Goal: Complete application form

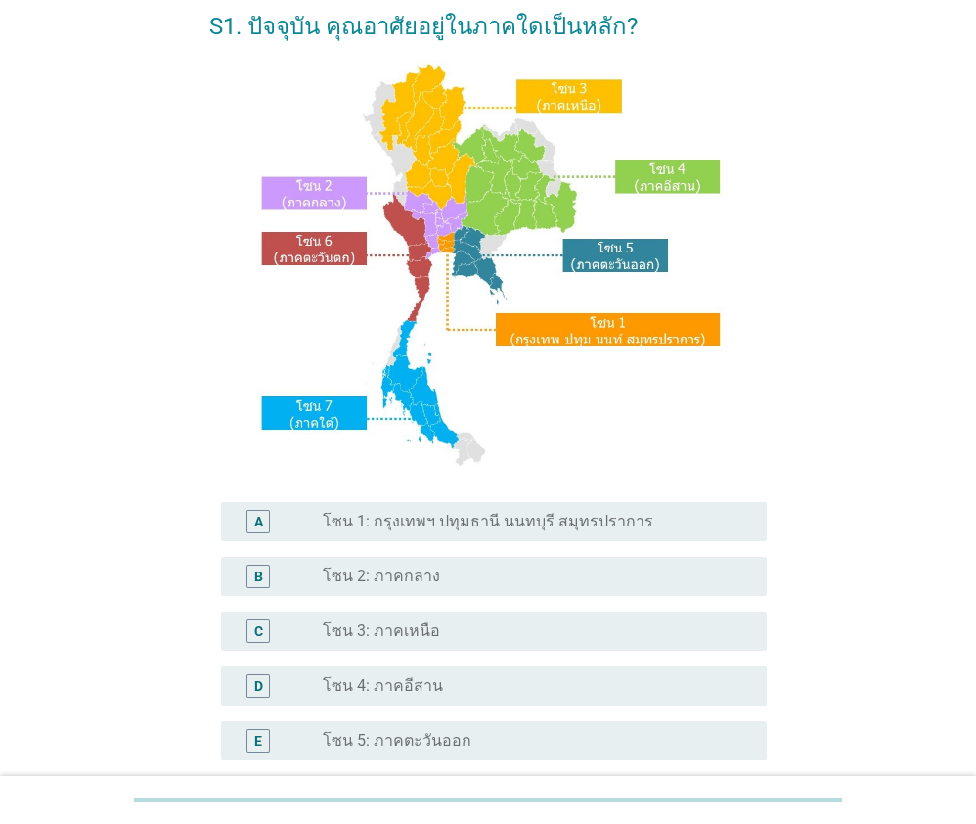
click at [435, 592] on div "B radio_button_unchecked โซน 2: ภาคกลาง" at bounding box center [493, 576] width 545 height 39
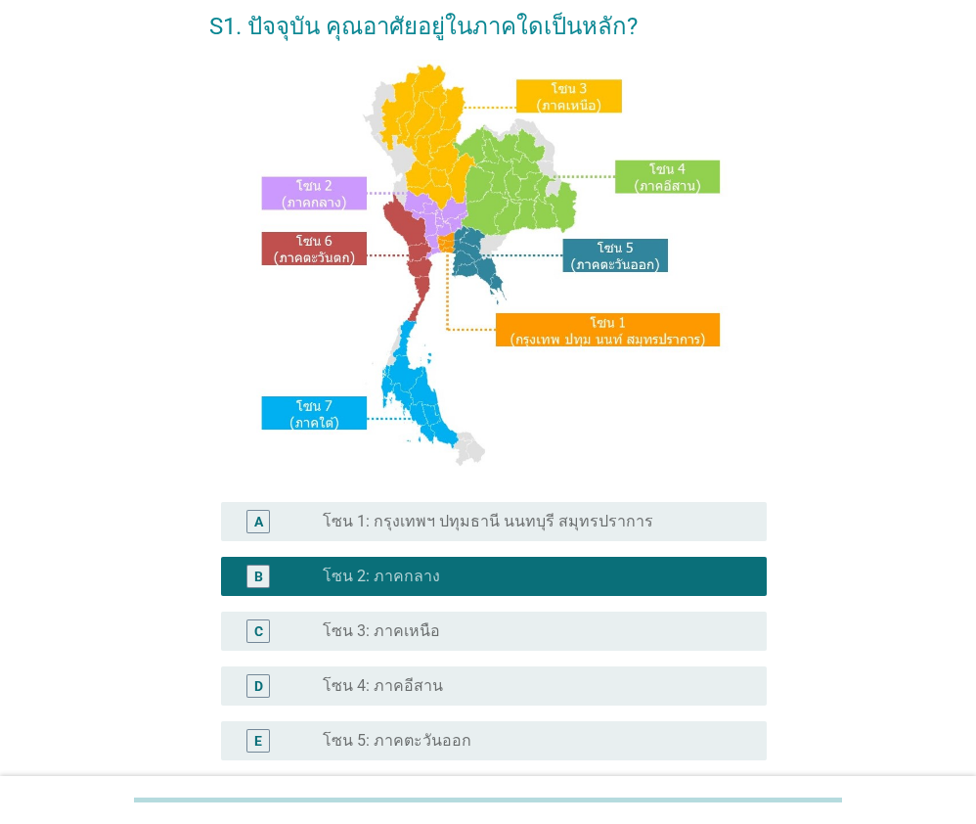
scroll to position [396, 0]
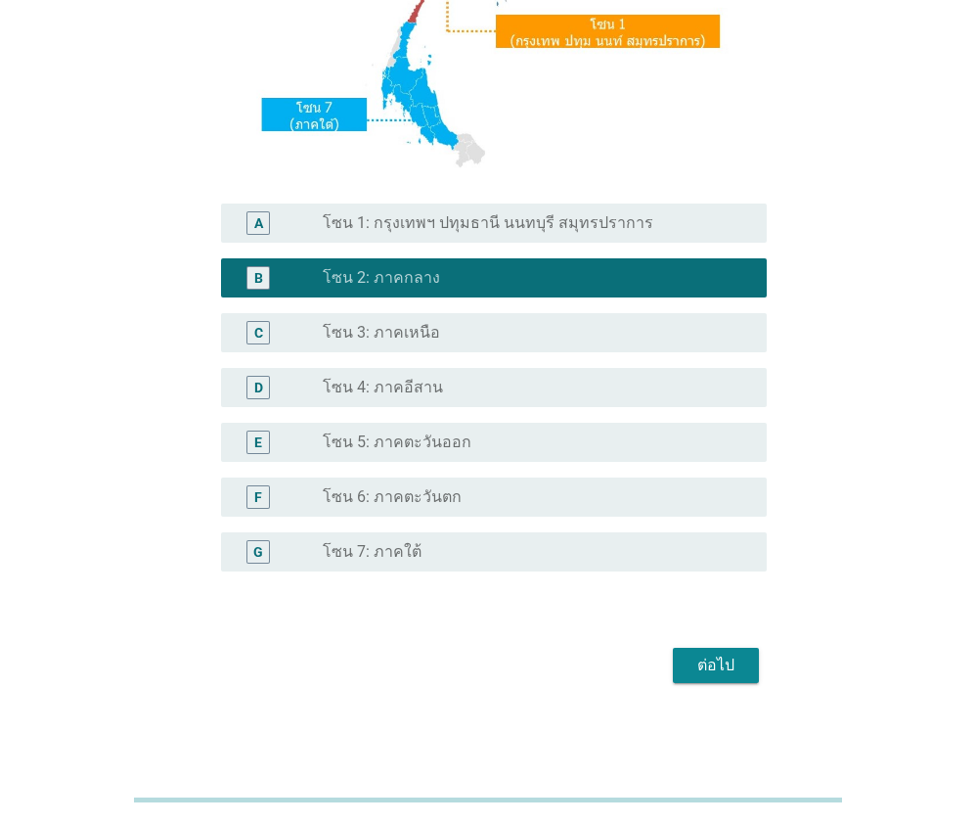
click at [743, 672] on div "ต่อไป" at bounding box center [716, 665] width 55 height 23
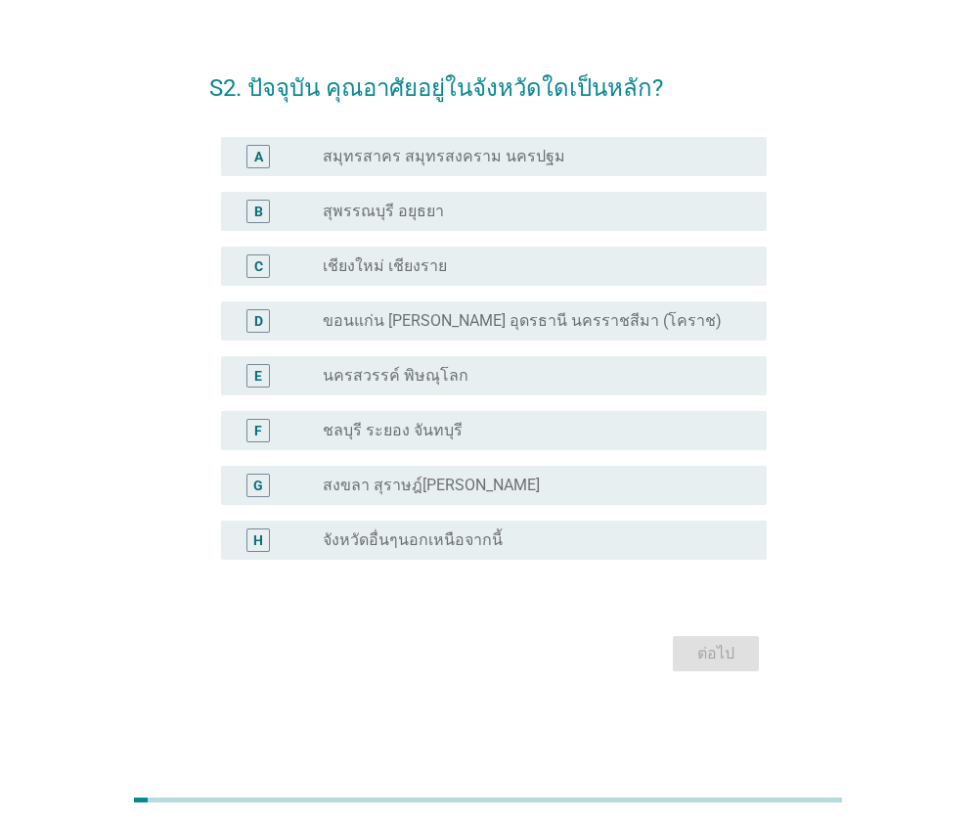
scroll to position [0, 0]
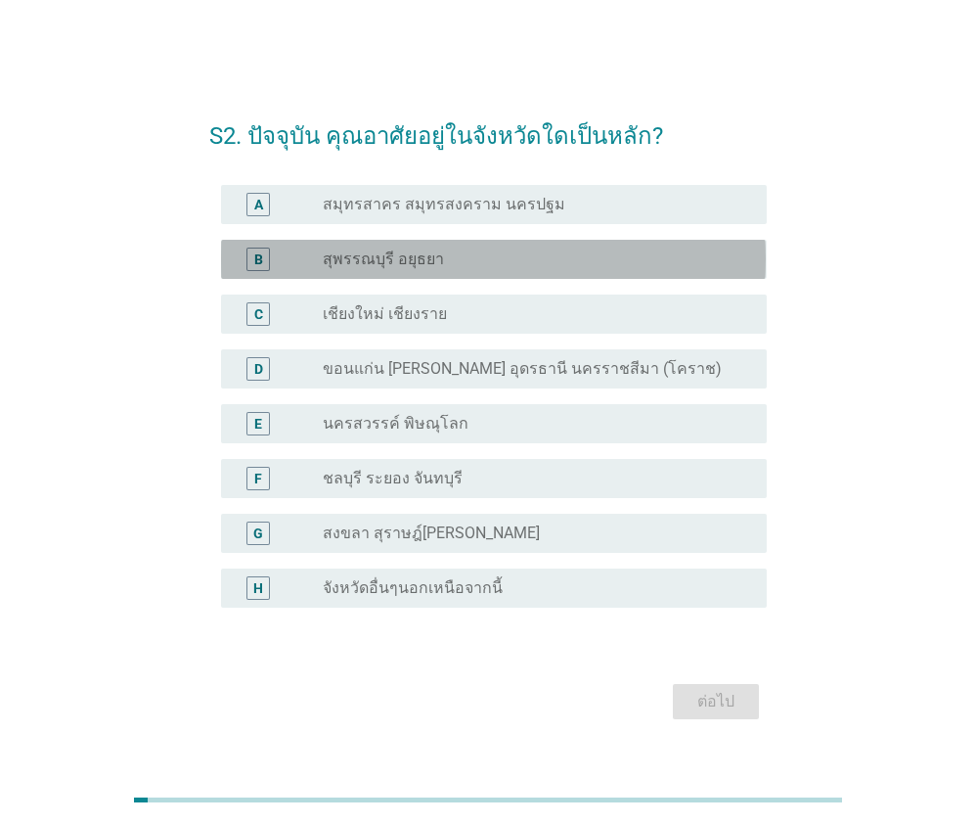
click at [404, 272] on div "B radio_button_unchecked สุพรรณบุรี อยุธยา" at bounding box center [493, 259] width 545 height 39
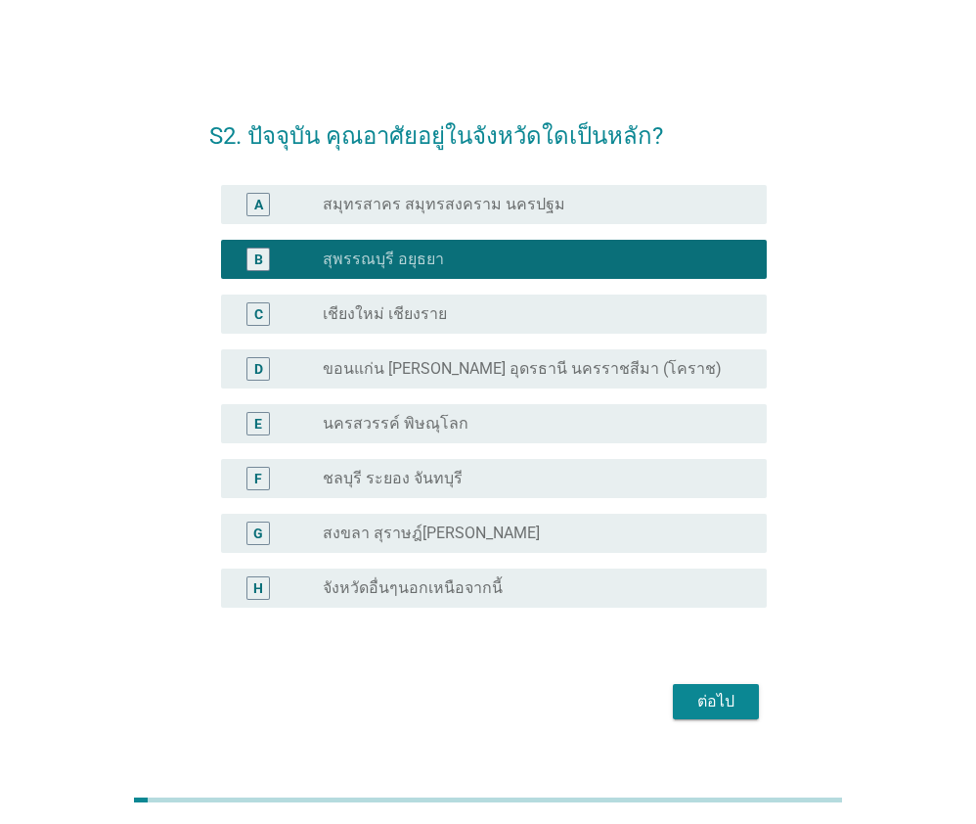
click at [717, 710] on div "ต่อไป" at bounding box center [716, 701] width 55 height 23
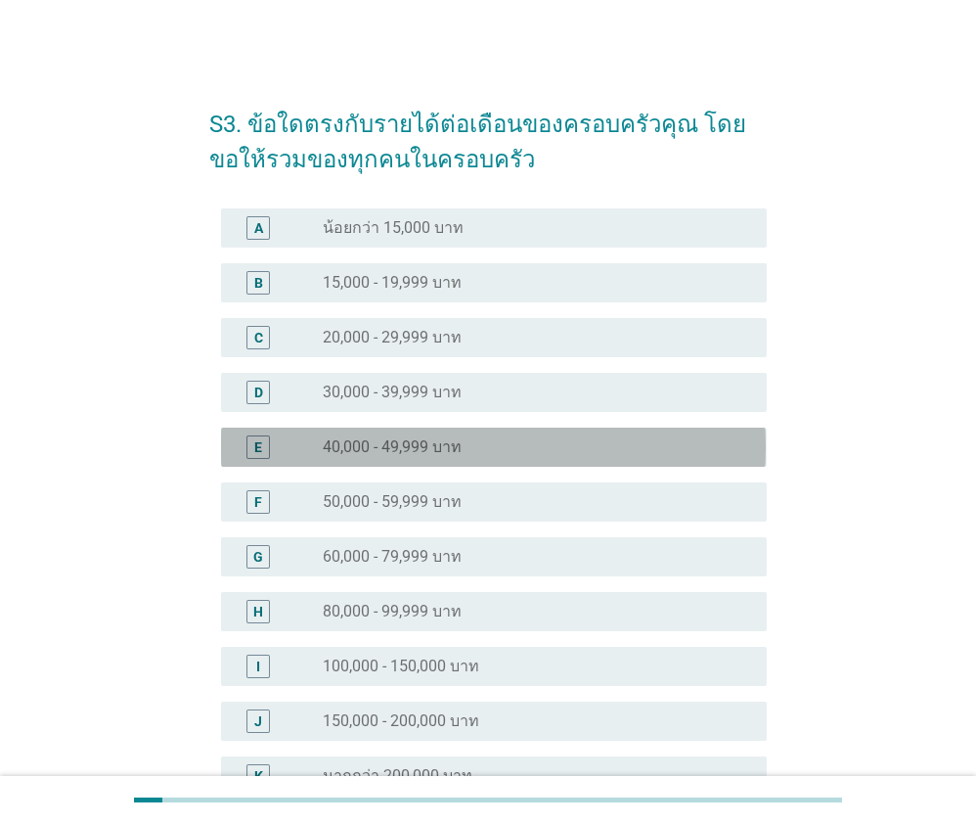
click at [468, 441] on div "radio_button_unchecked 40,000 - 49,999 บาท" at bounding box center [529, 447] width 413 height 20
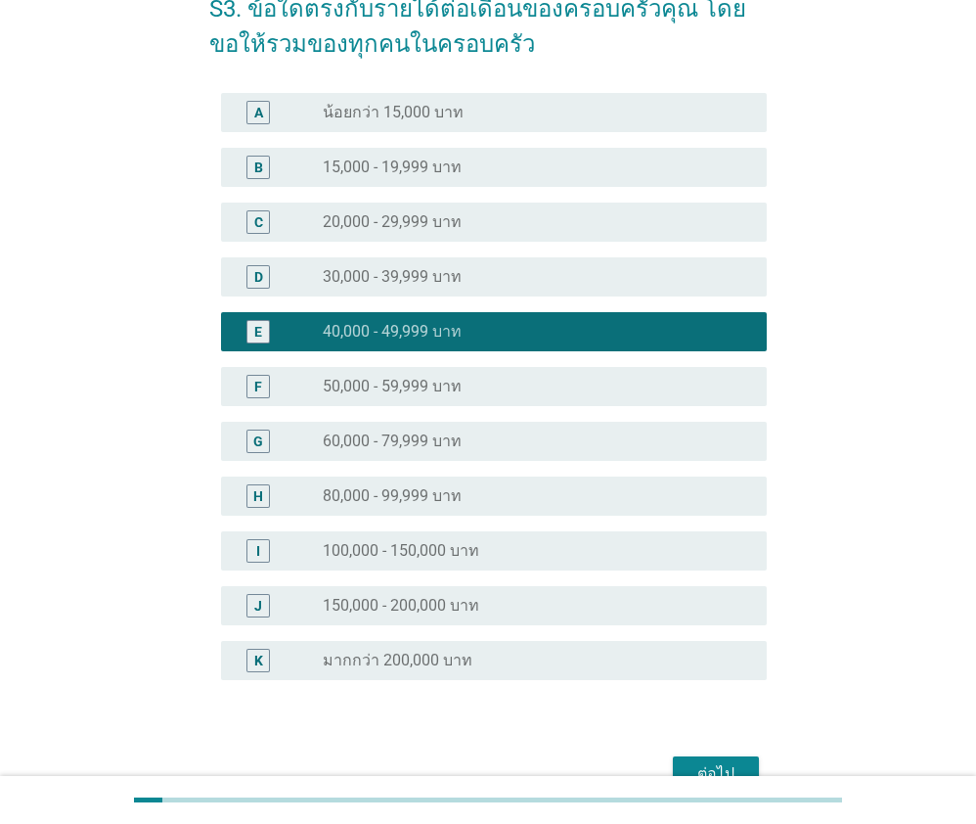
scroll to position [223, 0]
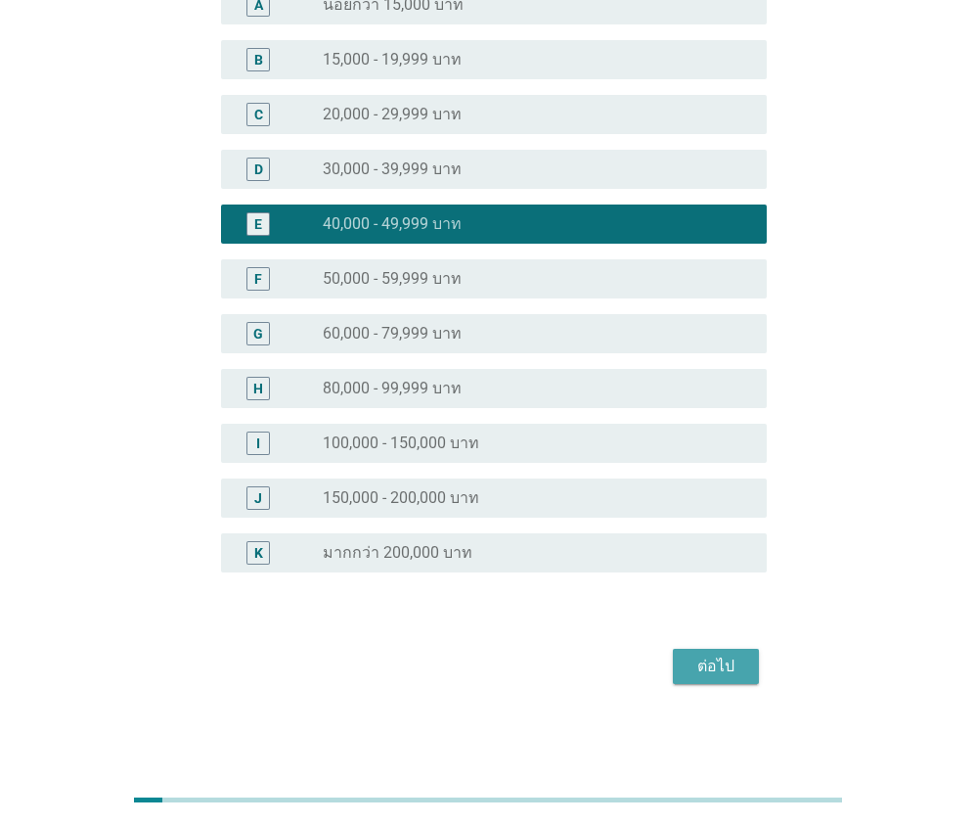
click at [731, 658] on div "ต่อไป" at bounding box center [716, 666] width 55 height 23
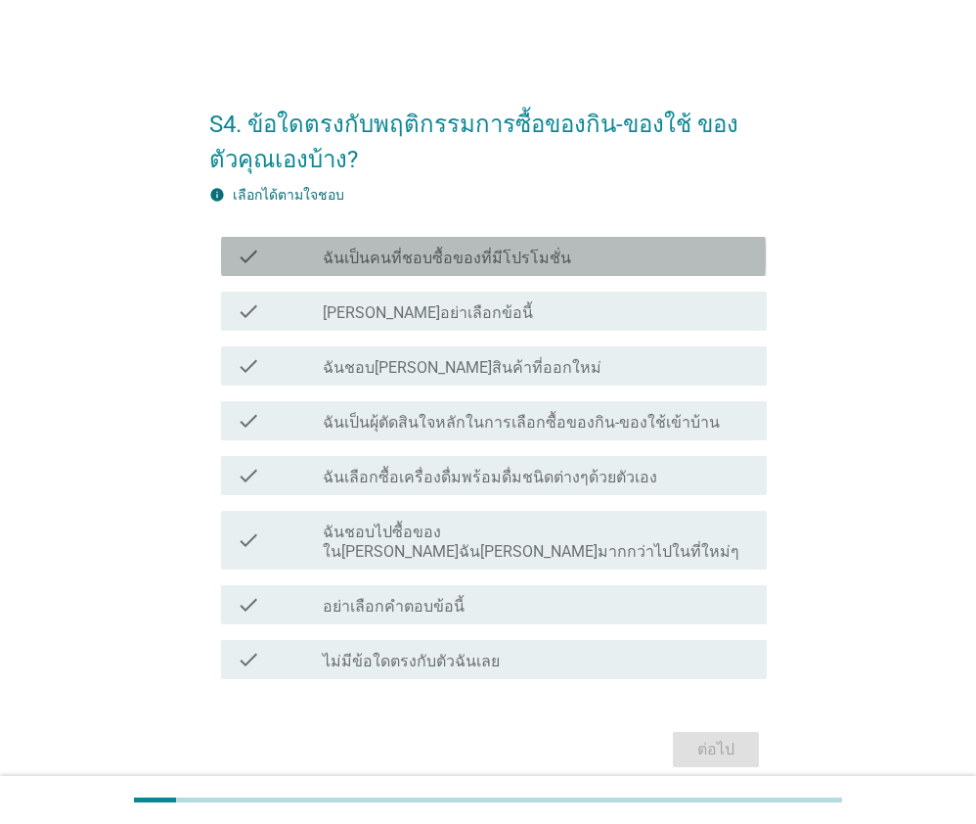
click at [441, 253] on label "ฉันเป็นคนที่ชอบซื้อของที่มีโปรโมชั่น" at bounding box center [447, 259] width 249 height 20
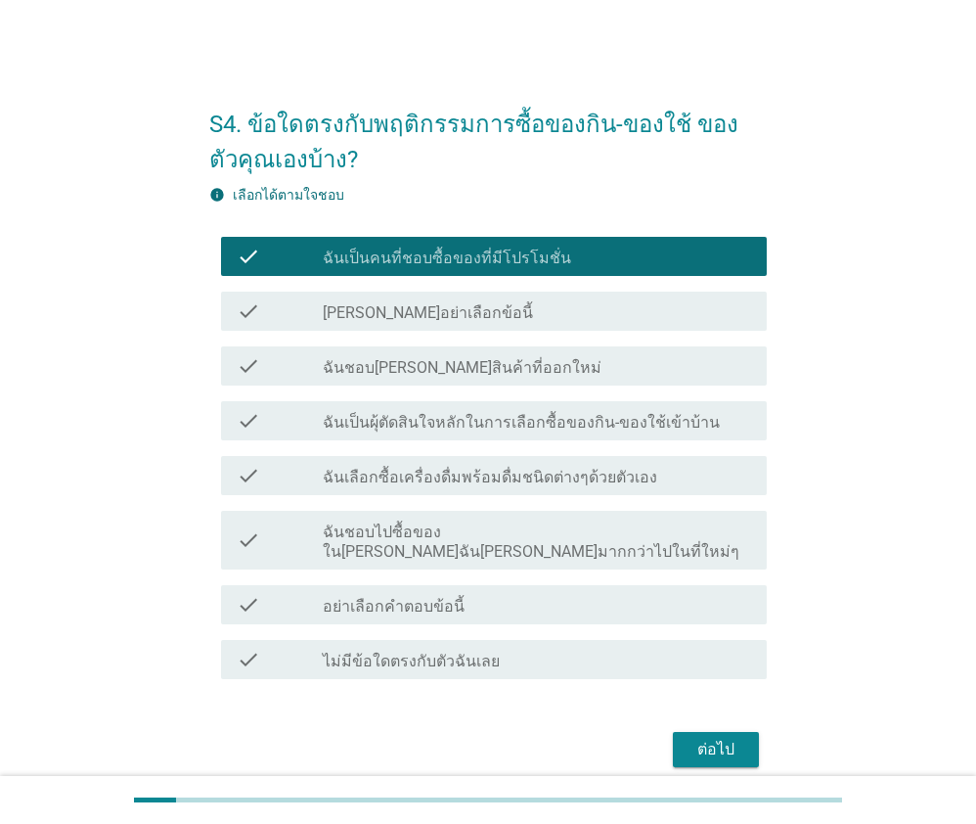
click at [441, 369] on label "ฉันชอบ[PERSON_NAME]สินค้าที่ออกใหม่" at bounding box center [462, 368] width 279 height 20
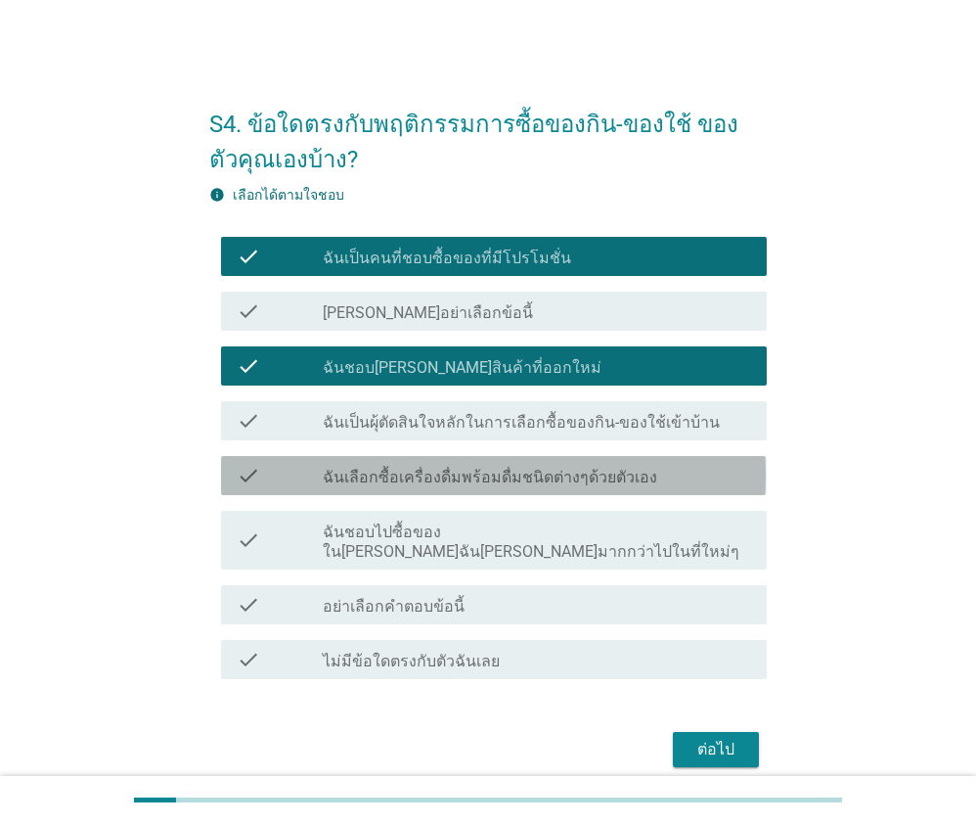
click at [423, 476] on label "ฉันเลือกซื้อเครื่องดื่มพร้อมดื่มชนิดต่างๆด้วยตัวเอง" at bounding box center [490, 478] width 335 height 20
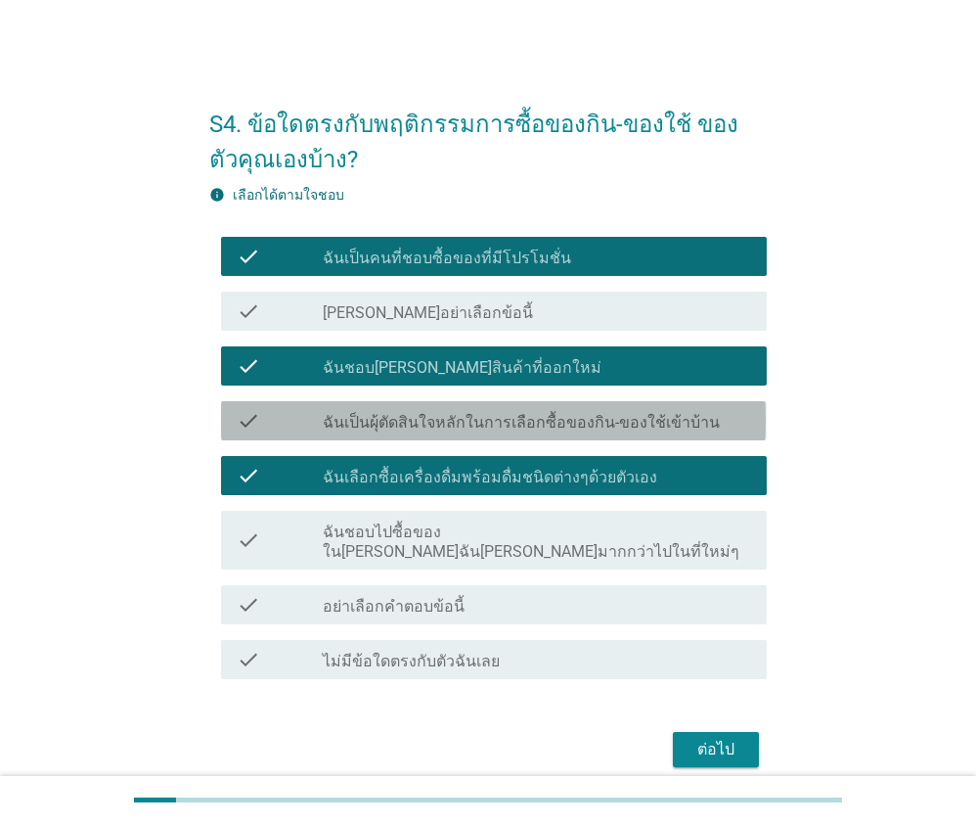
click at [472, 410] on div "check_box_outline_blank ฉันเป็นผุ้ตัดสินใจหลักในการเลือกซื้อของกิน-ของใช้เข้าบ้…" at bounding box center [537, 420] width 429 height 23
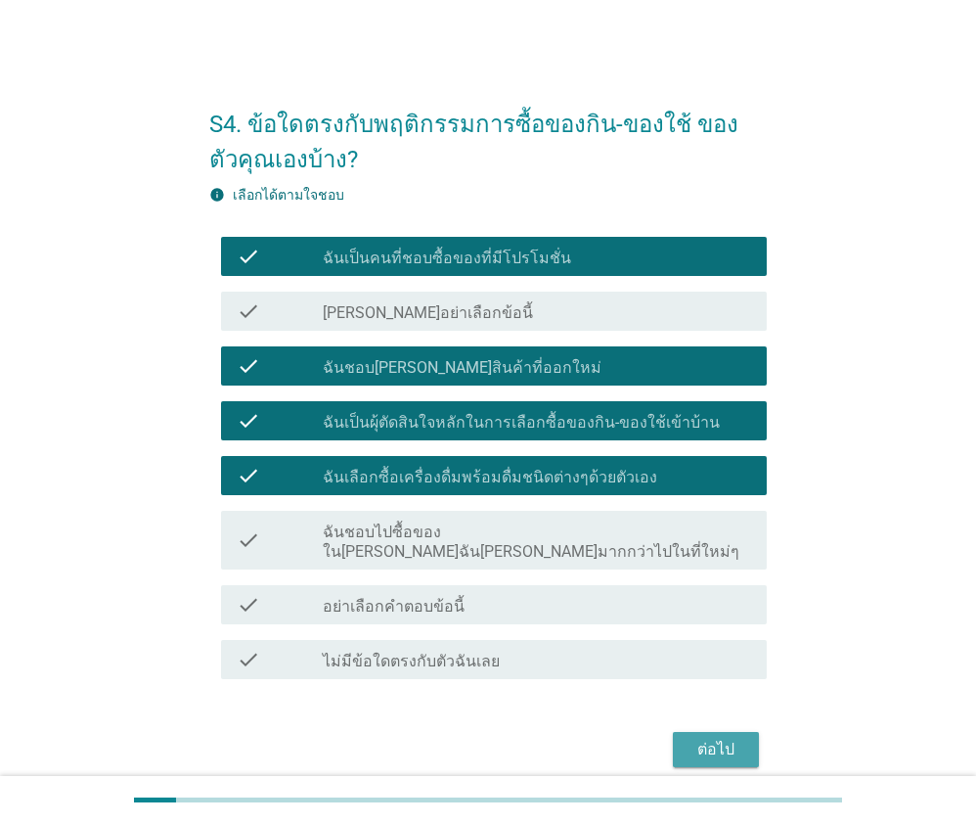
click at [742, 738] on div "ต่อไป" at bounding box center [716, 749] width 55 height 23
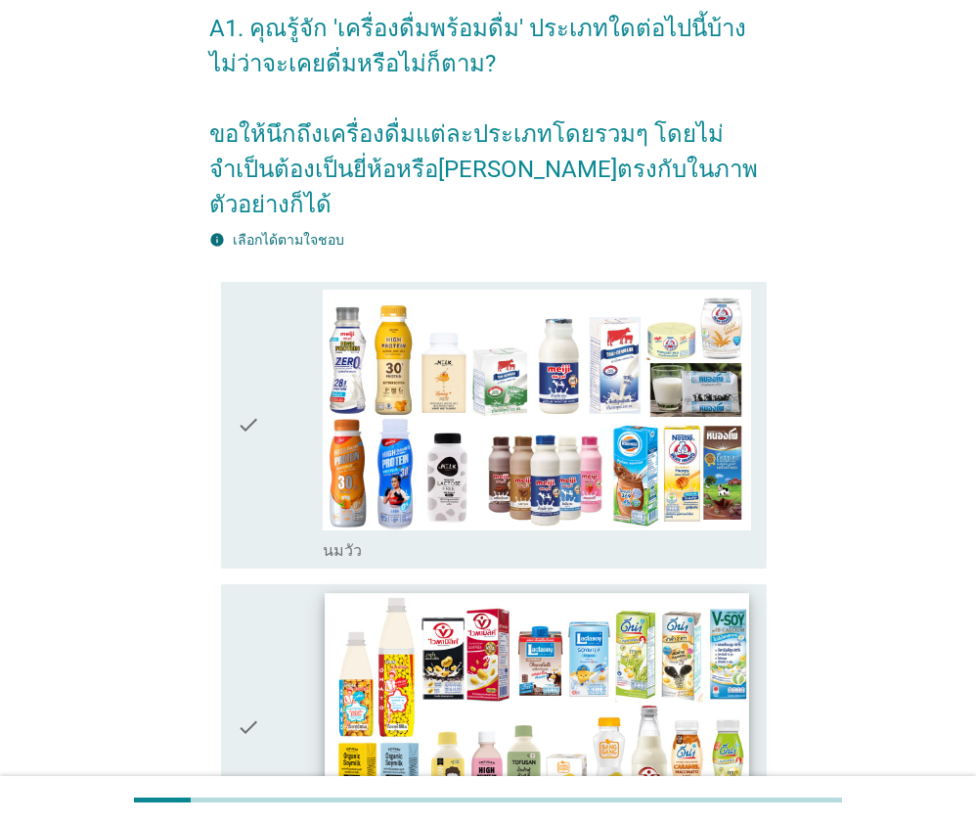
scroll to position [98, 0]
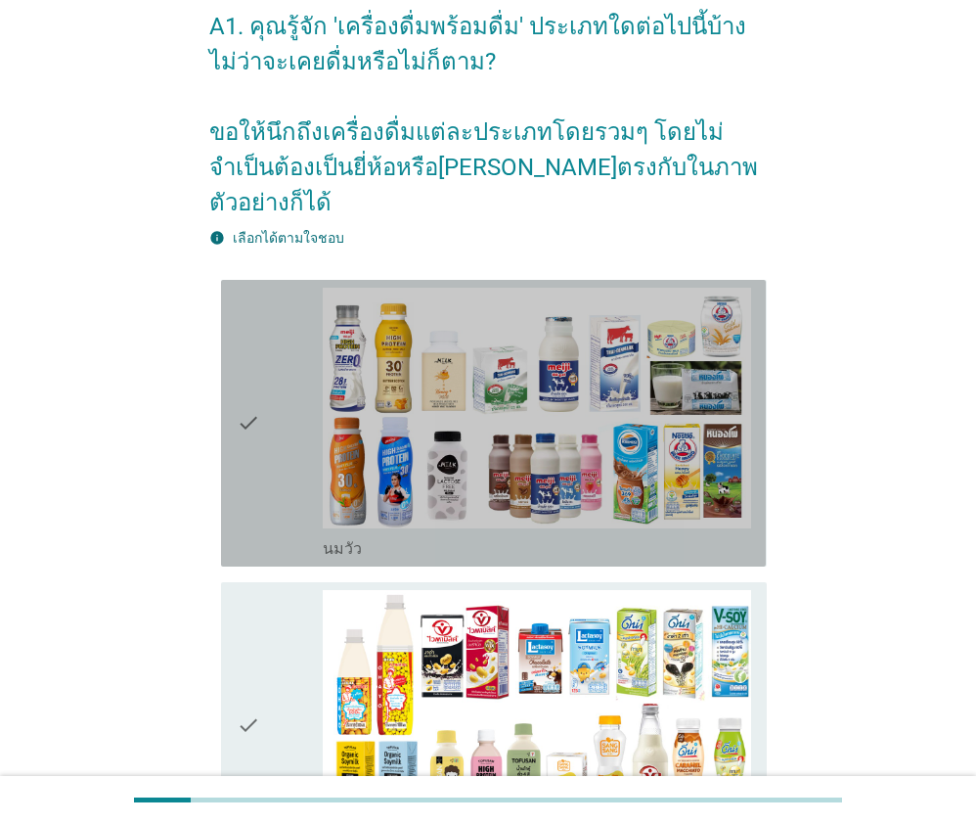
click at [255, 393] on icon "check" at bounding box center [248, 423] width 23 height 271
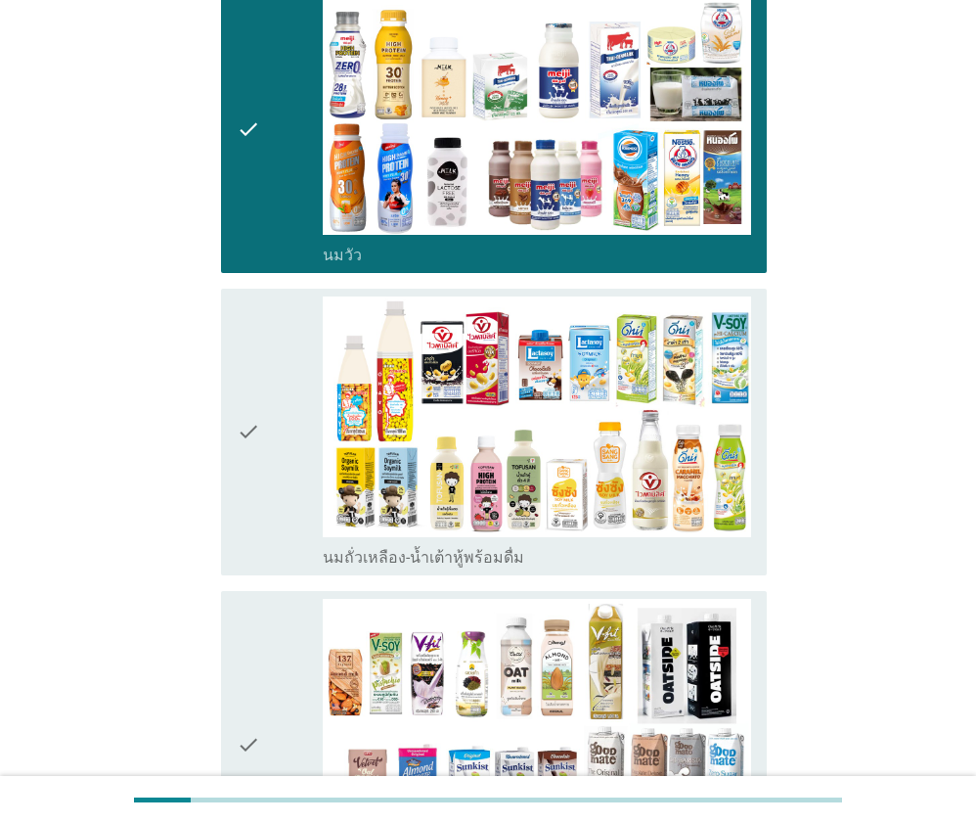
click at [270, 408] on div "check" at bounding box center [280, 431] width 86 height 271
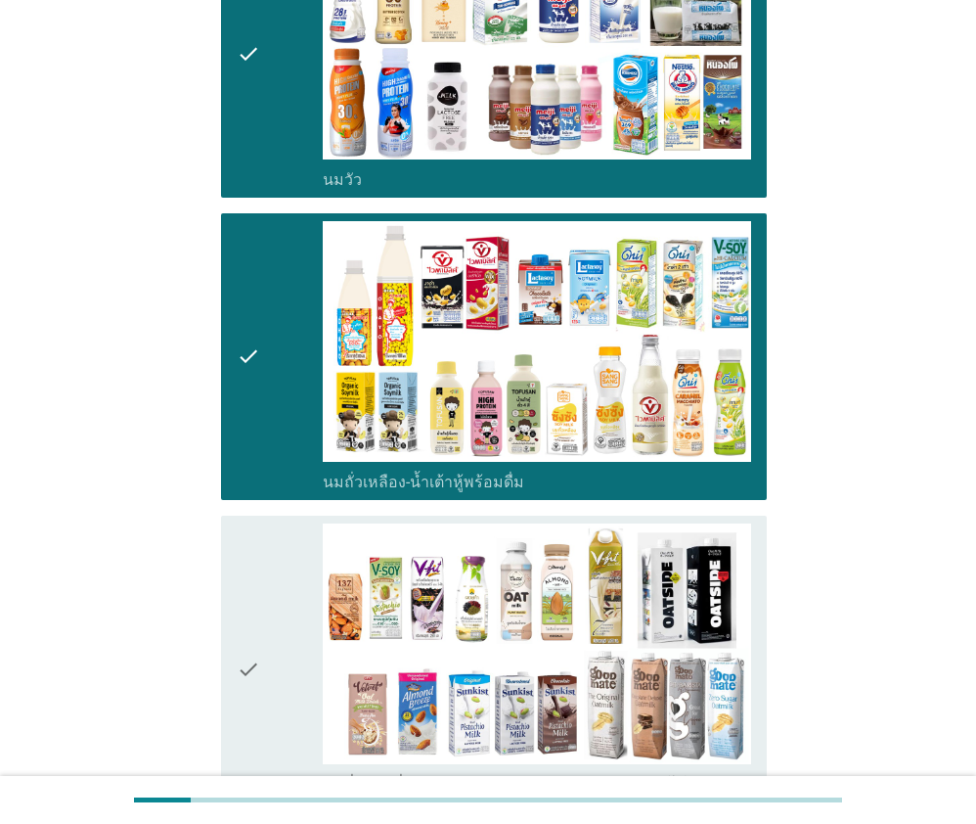
scroll to position [587, 0]
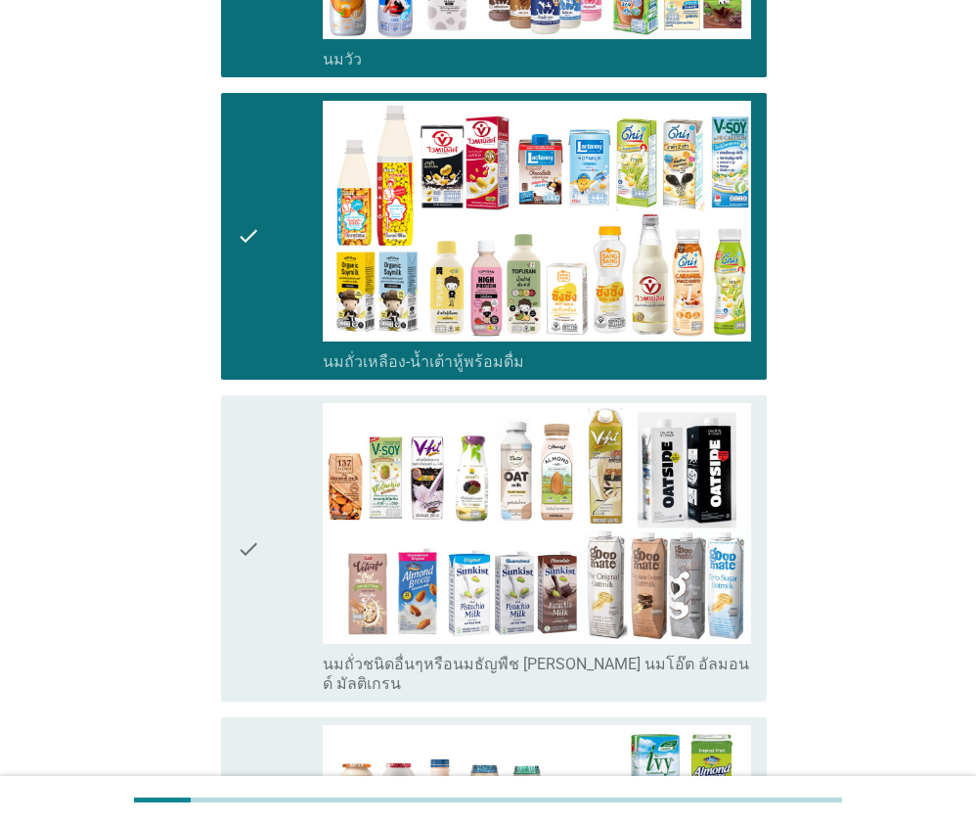
click at [276, 422] on div "check" at bounding box center [280, 548] width 86 height 291
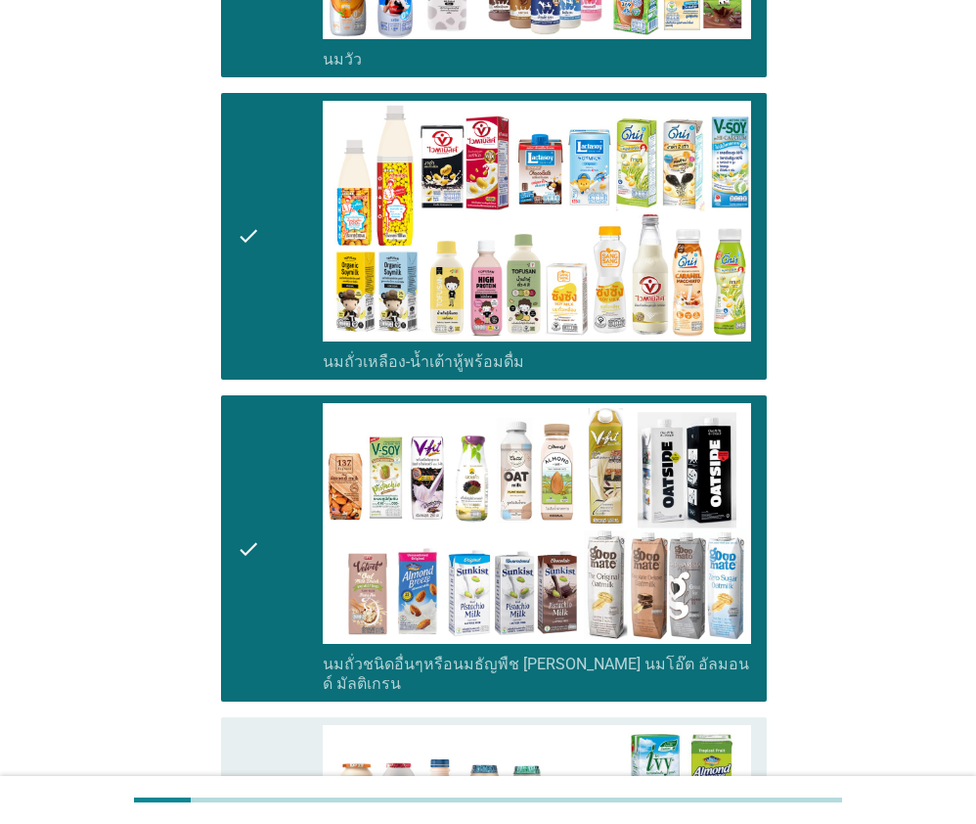
click at [278, 422] on div "check" at bounding box center [280, 548] width 86 height 291
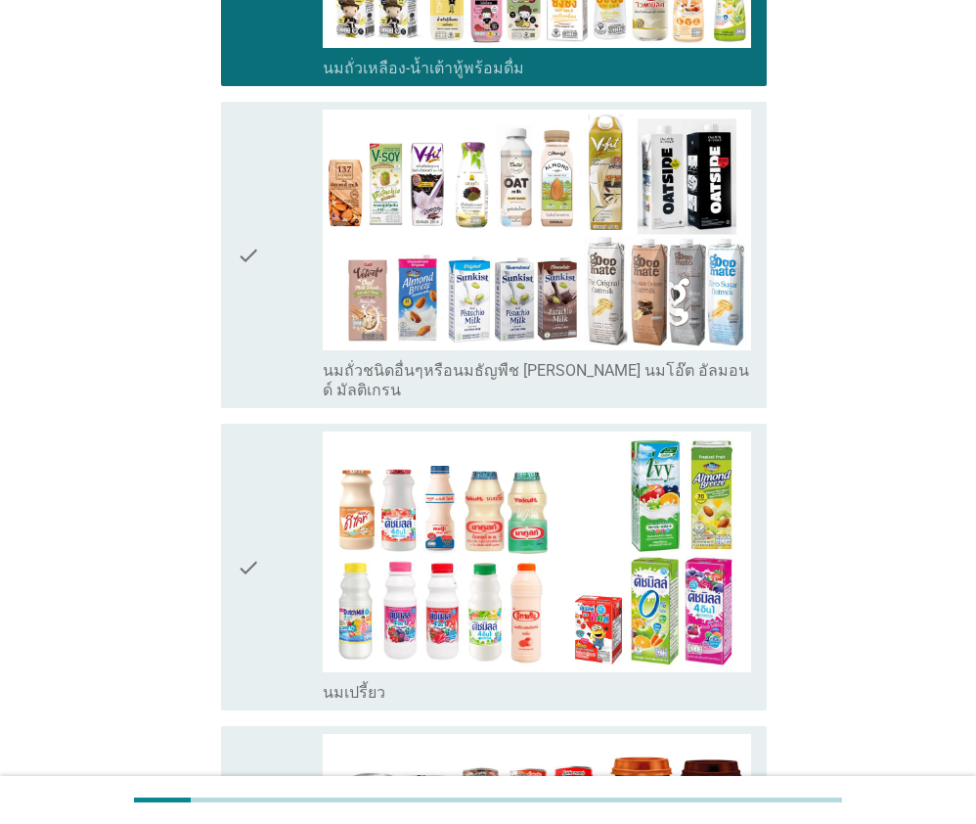
click at [270, 431] on div "check" at bounding box center [280, 566] width 86 height 271
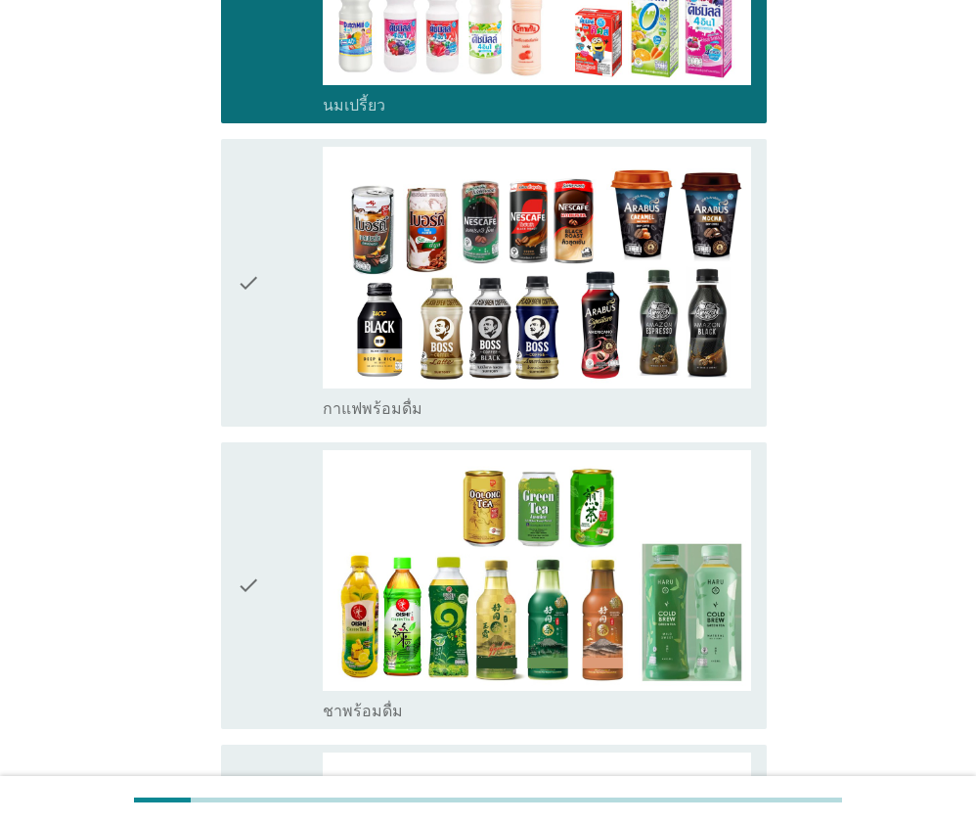
click at [272, 450] on div "check" at bounding box center [280, 585] width 86 height 271
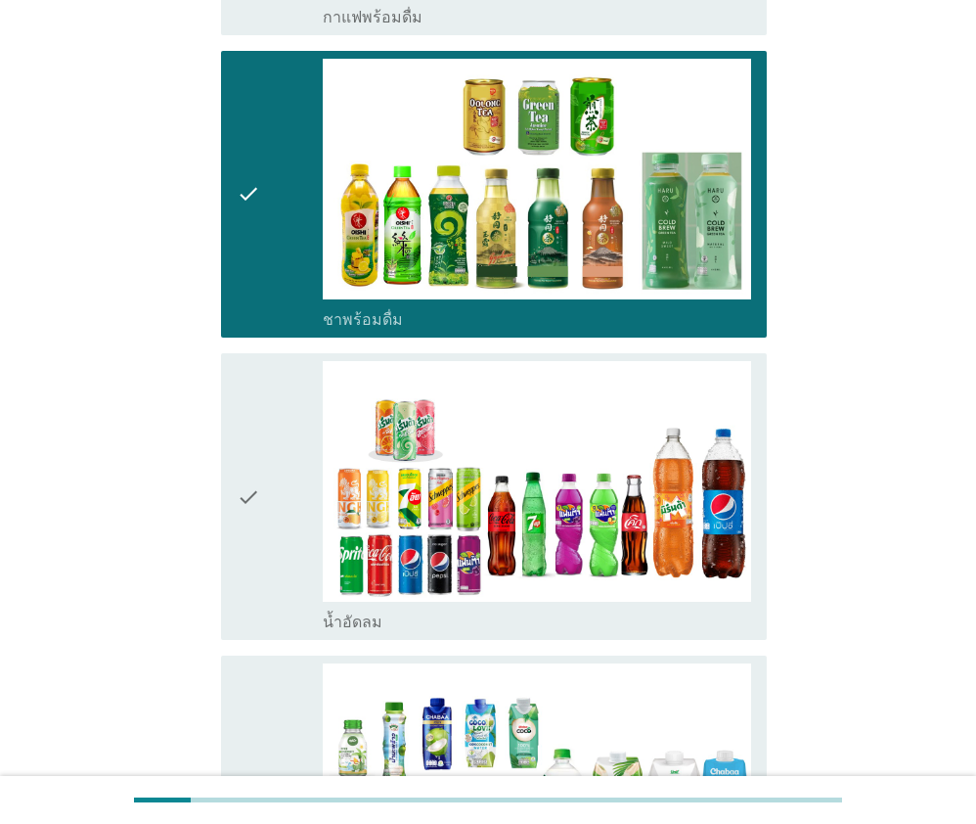
click at [272, 408] on div "check" at bounding box center [280, 496] width 86 height 271
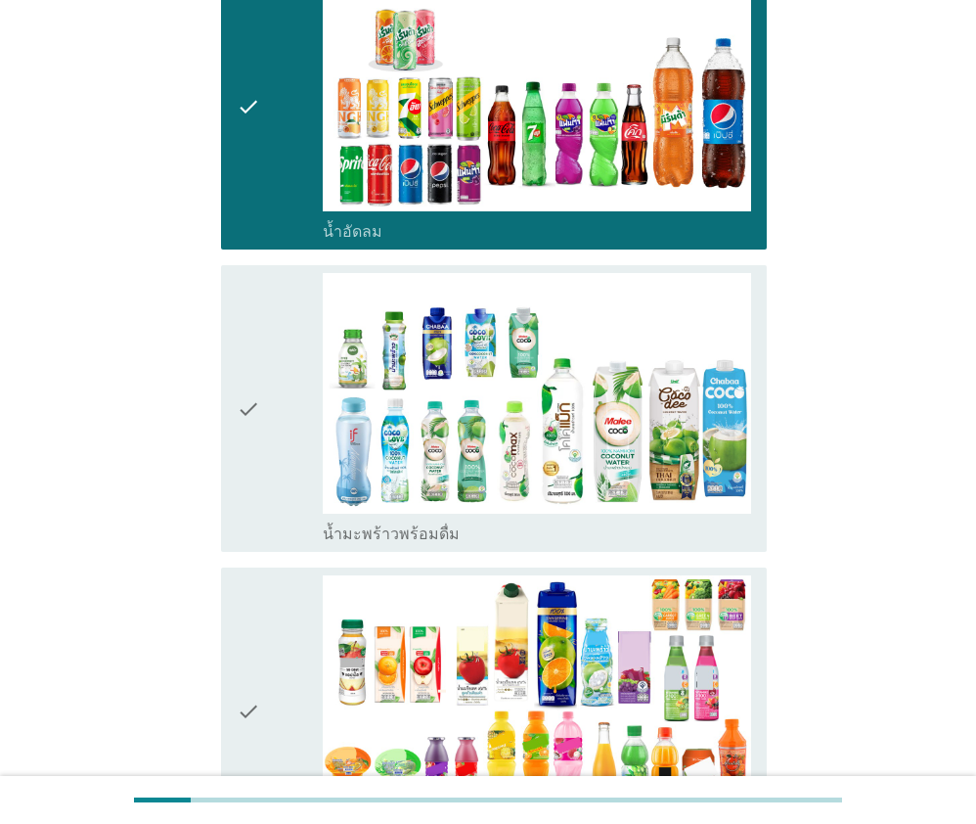
scroll to position [2250, 0]
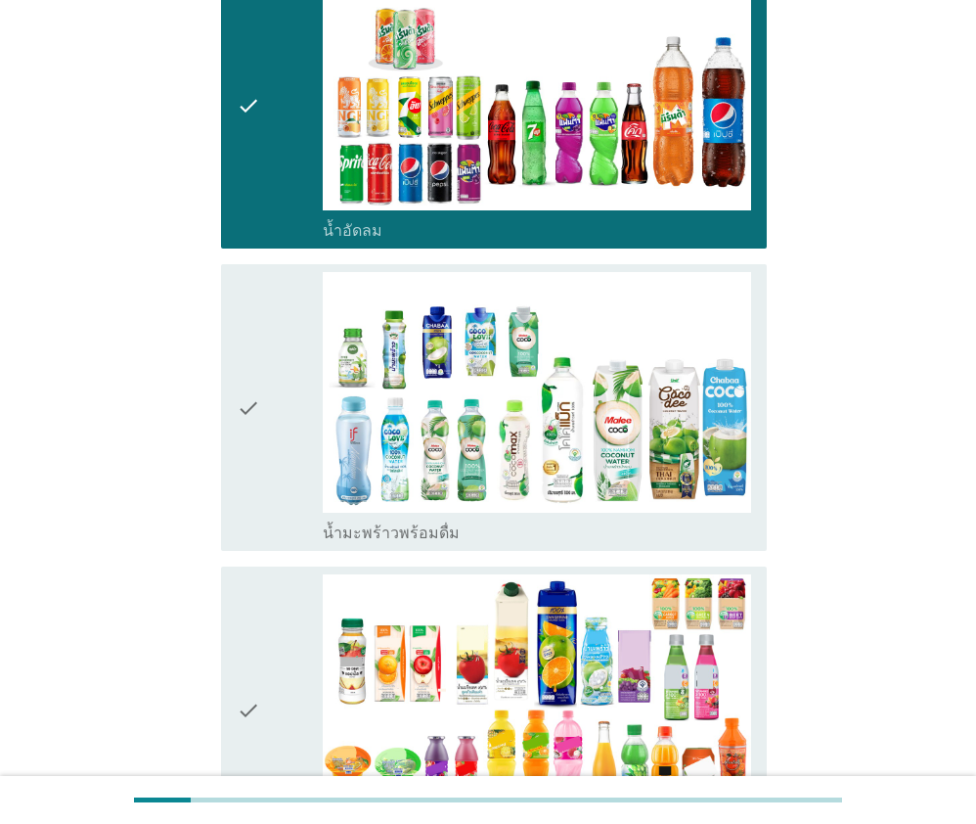
click at [277, 386] on div "check" at bounding box center [280, 407] width 86 height 271
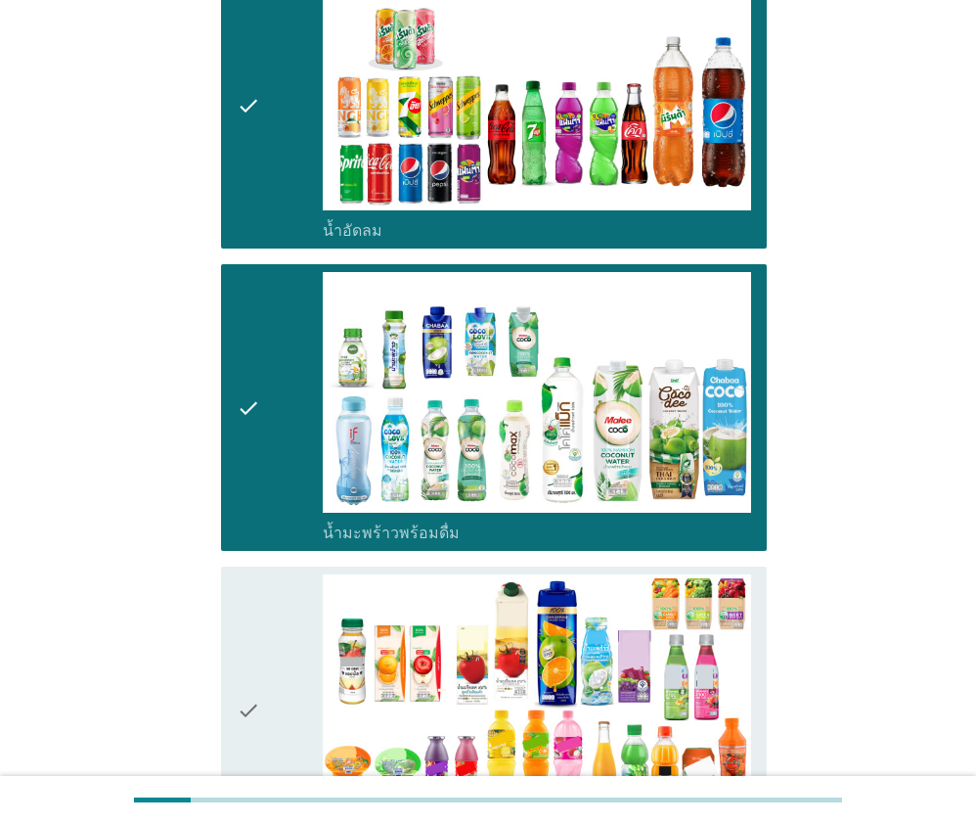
click at [283, 574] on div "check" at bounding box center [280, 709] width 86 height 271
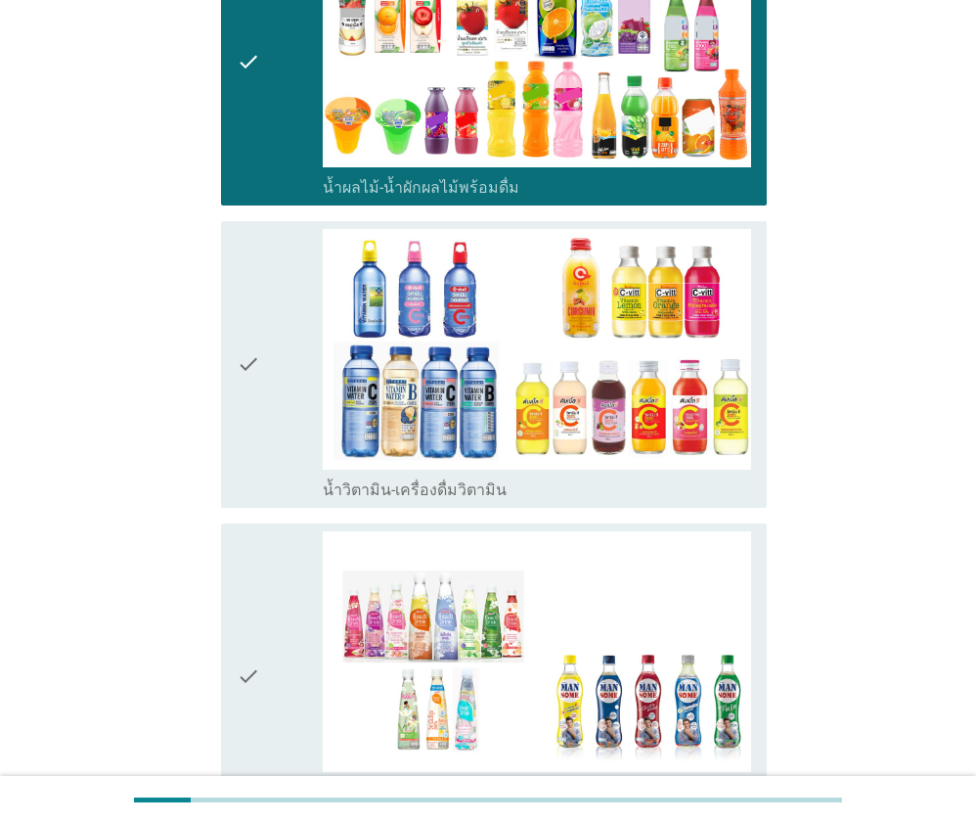
scroll to position [3131, 0]
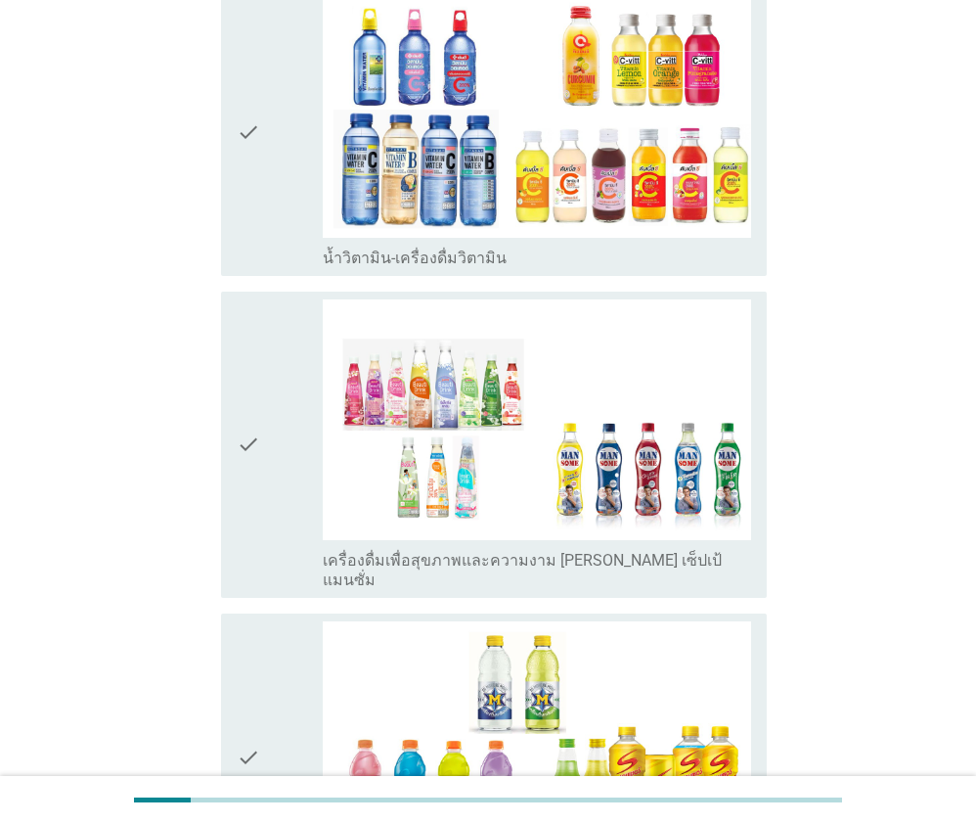
click at [276, 402] on div "check" at bounding box center [280, 444] width 86 height 291
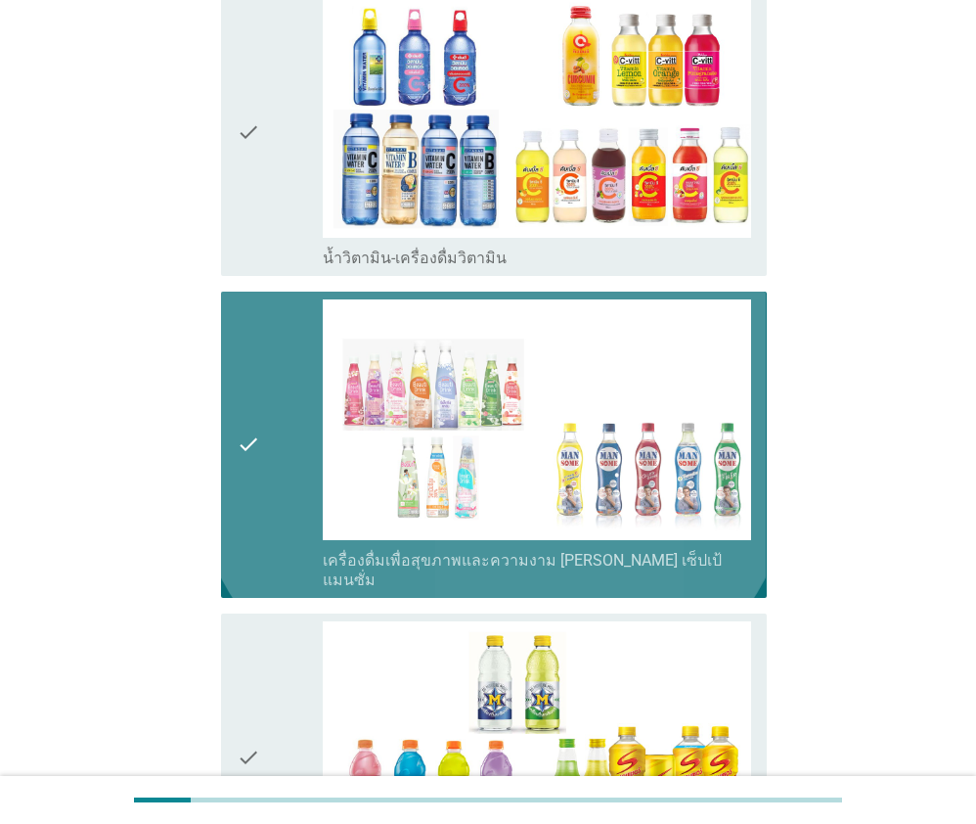
scroll to position [3424, 0]
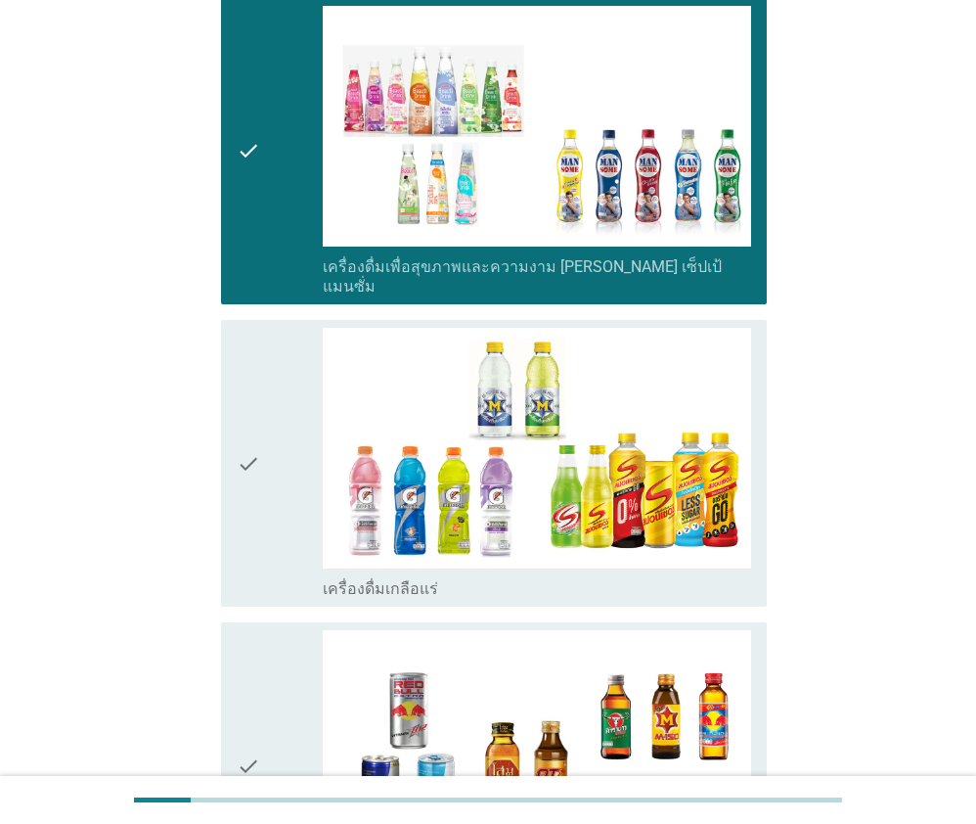
click at [275, 630] on div "check" at bounding box center [280, 765] width 86 height 271
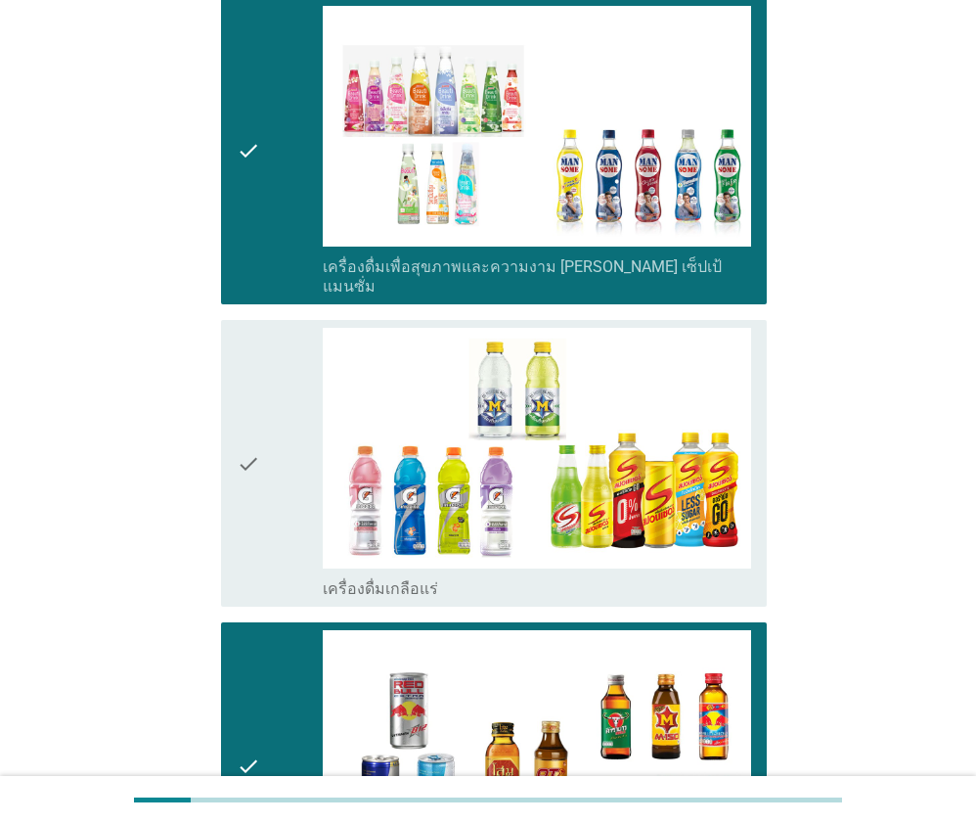
click at [290, 431] on div "check" at bounding box center [280, 463] width 86 height 271
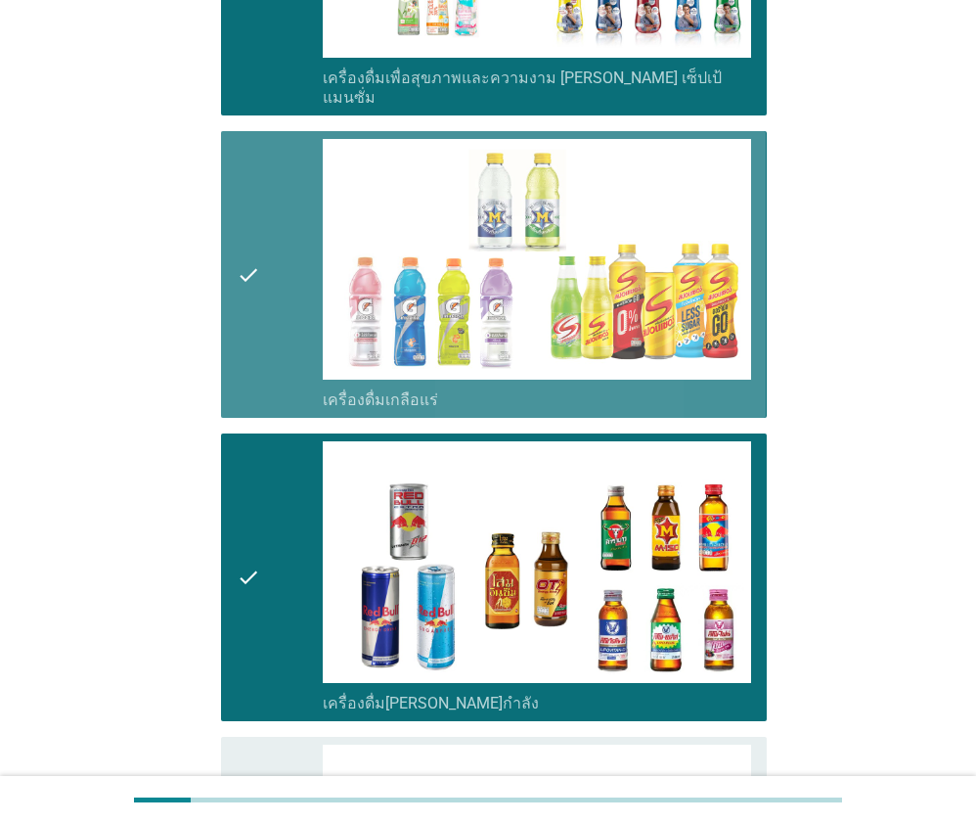
scroll to position [3816, 0]
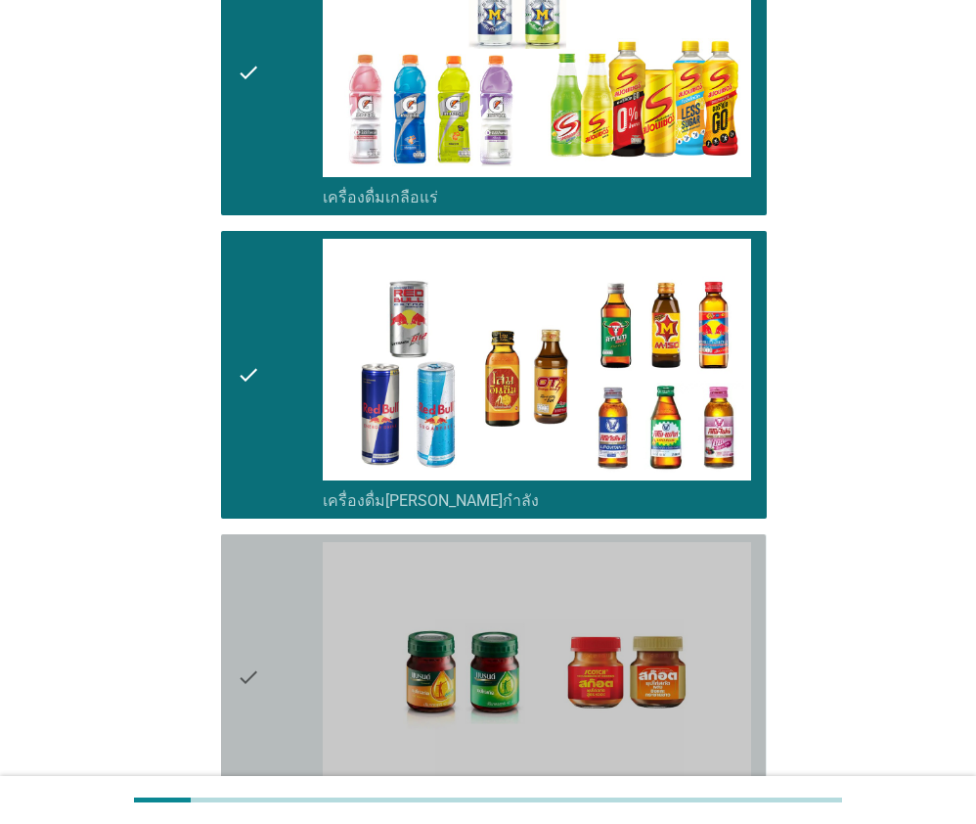
click at [289, 542] on div "check" at bounding box center [280, 677] width 86 height 271
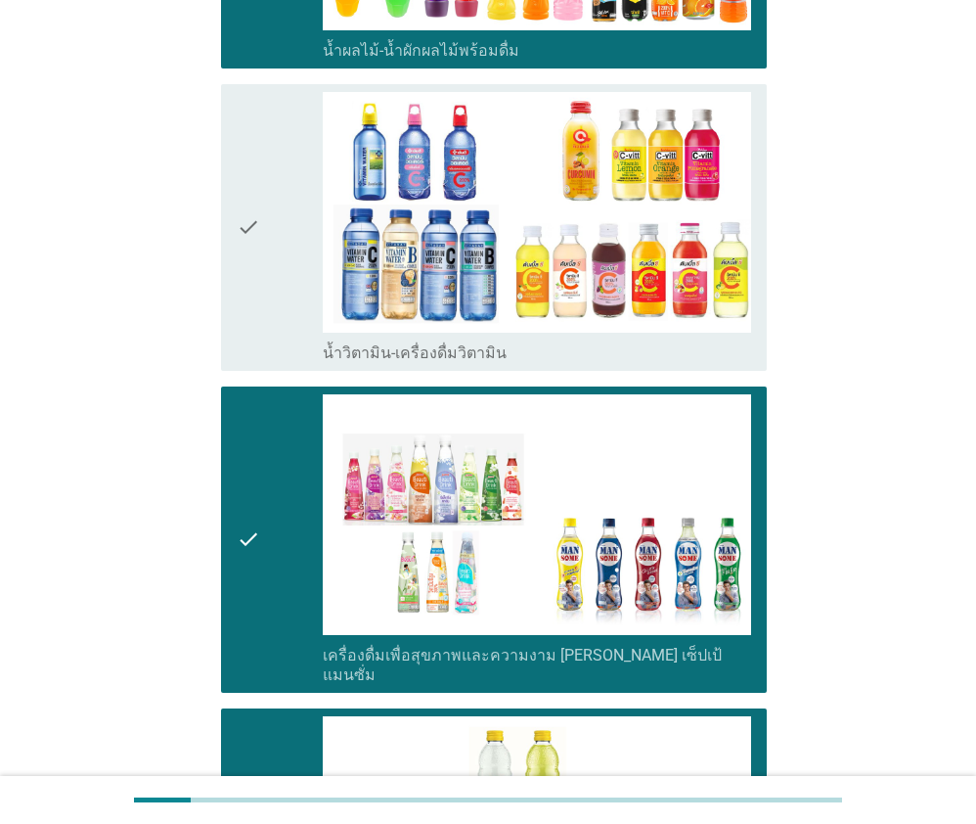
scroll to position [2743, 0]
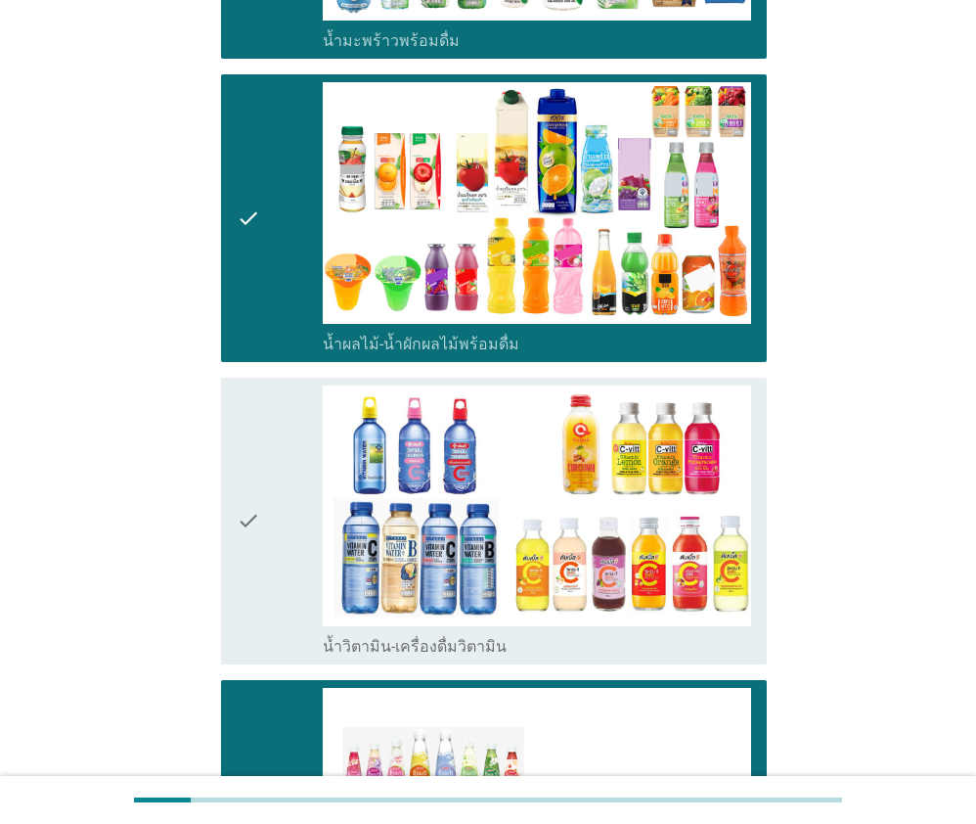
click at [285, 471] on div "check" at bounding box center [280, 520] width 86 height 271
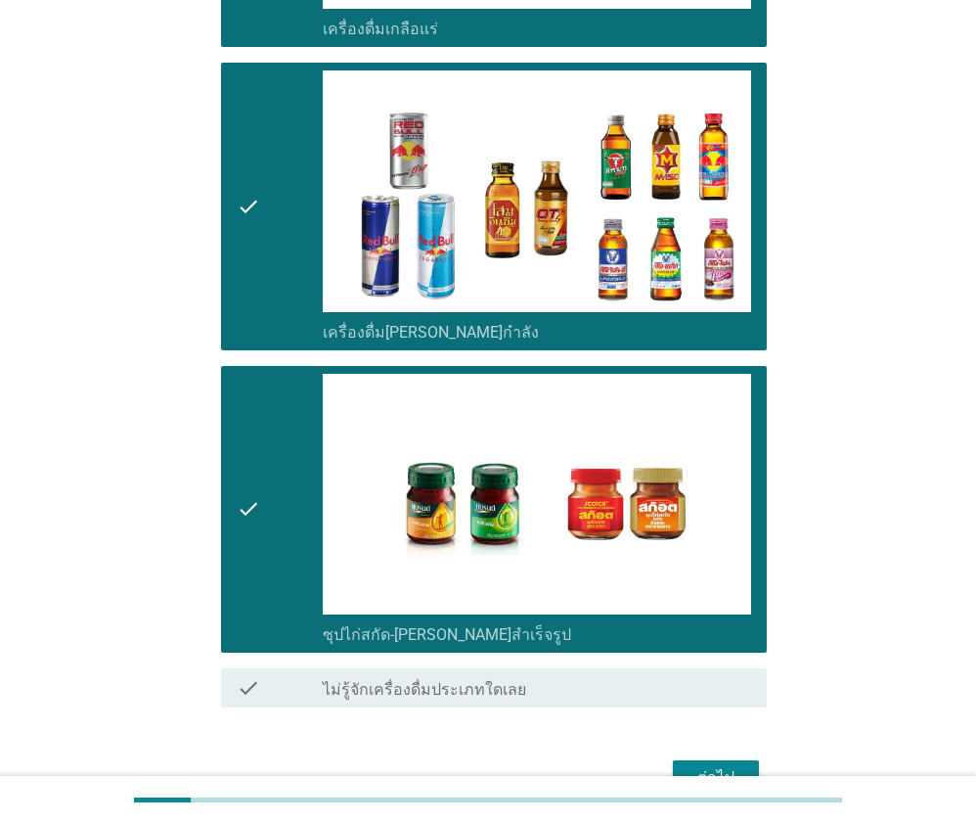
scroll to position [4014, 0]
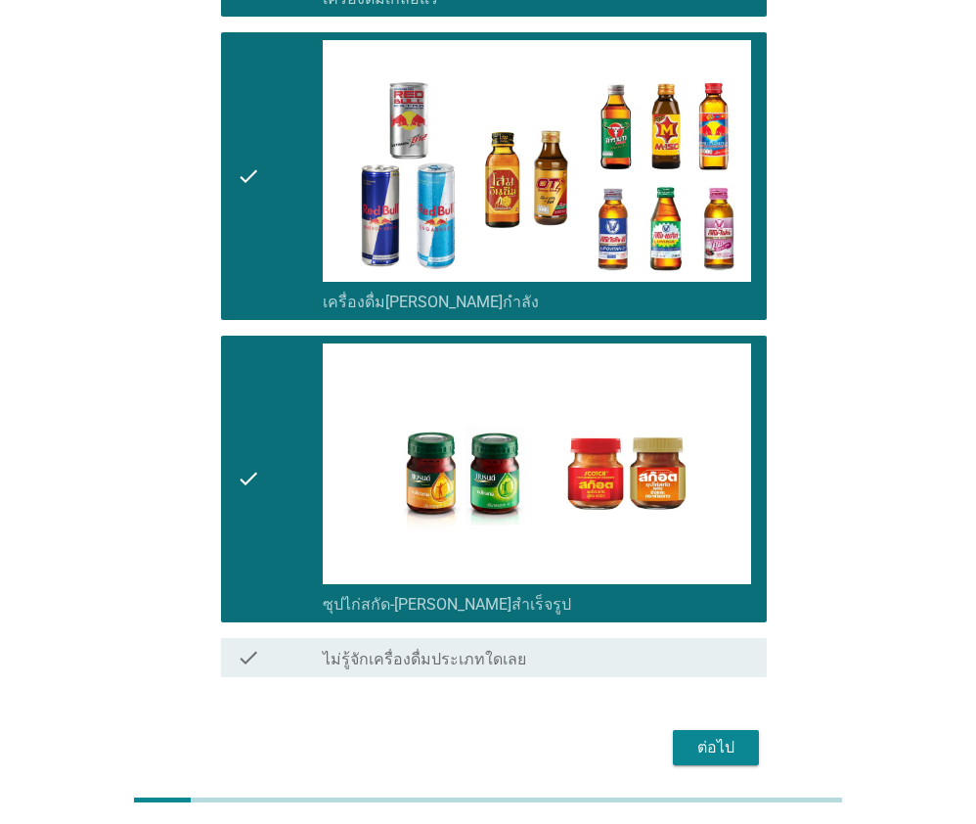
click at [720, 736] on div "ต่อไป" at bounding box center [716, 747] width 55 height 23
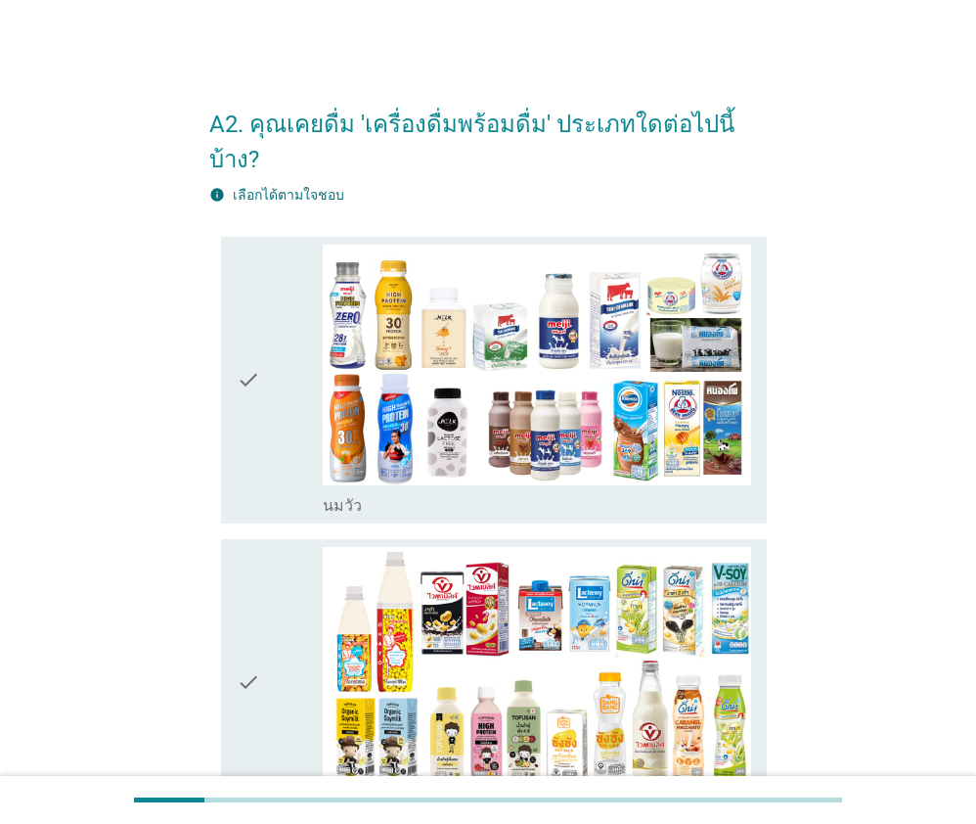
click at [267, 307] on div "check" at bounding box center [280, 380] width 86 height 271
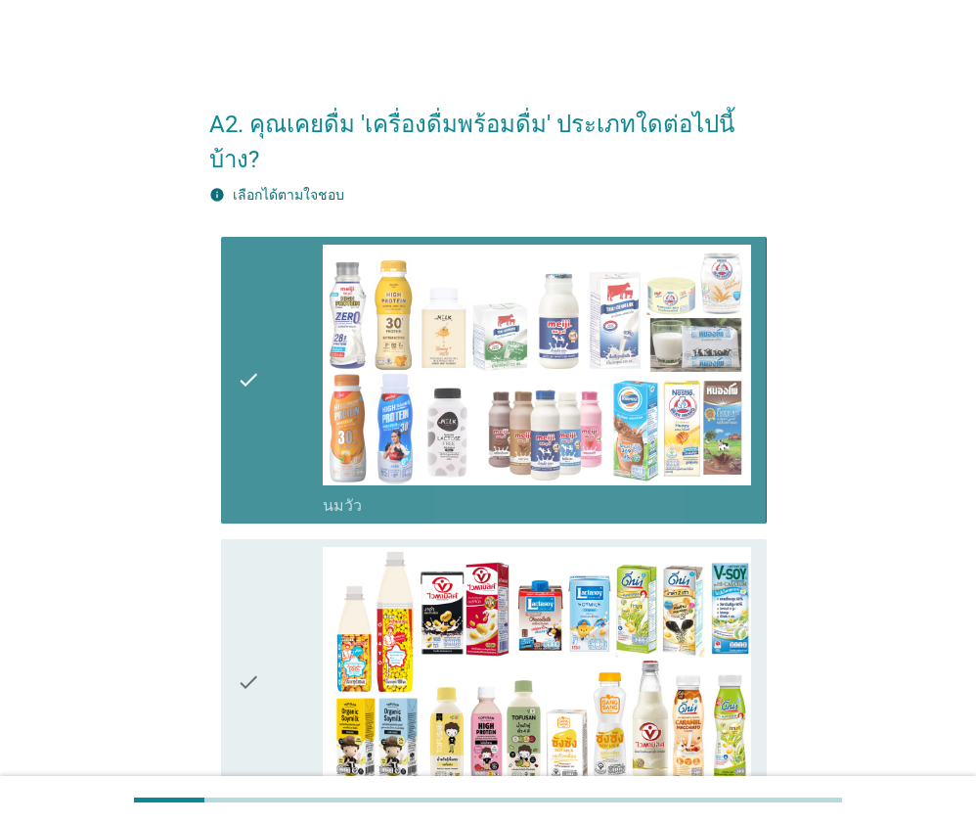
click at [268, 539] on div "check check_box_outline_blank นมถั่วเหลือง-น้ำเต้าหู้พร้อมดื่ม" at bounding box center [493, 682] width 545 height 287
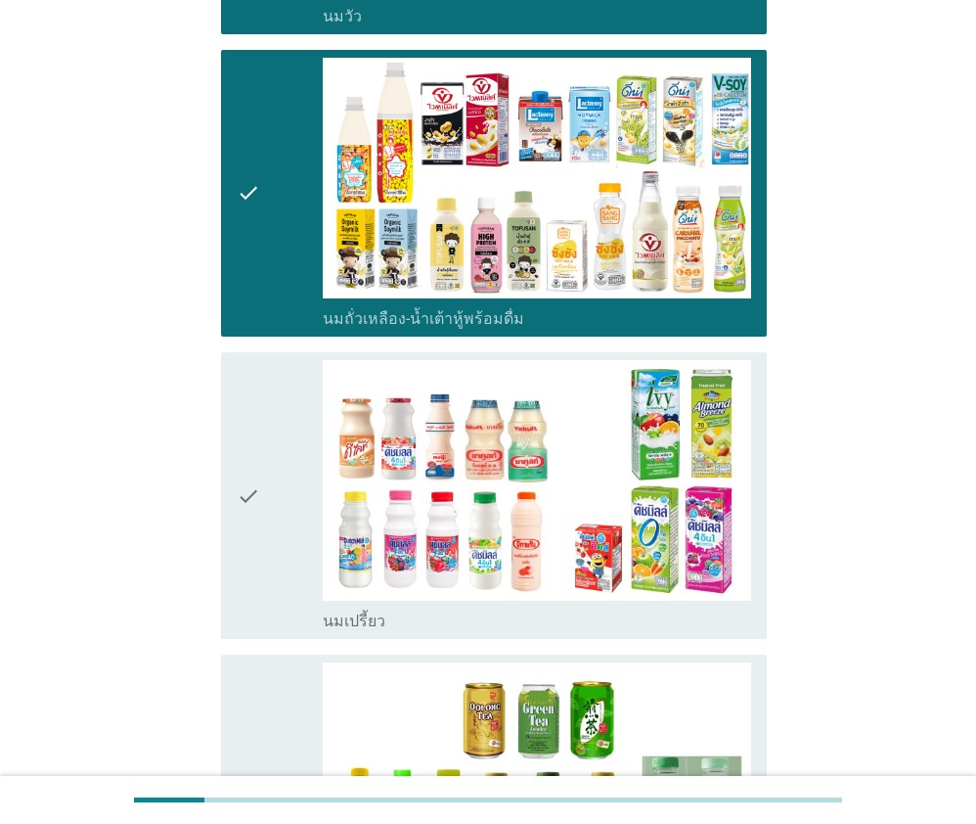
click at [254, 425] on icon "check" at bounding box center [248, 495] width 23 height 271
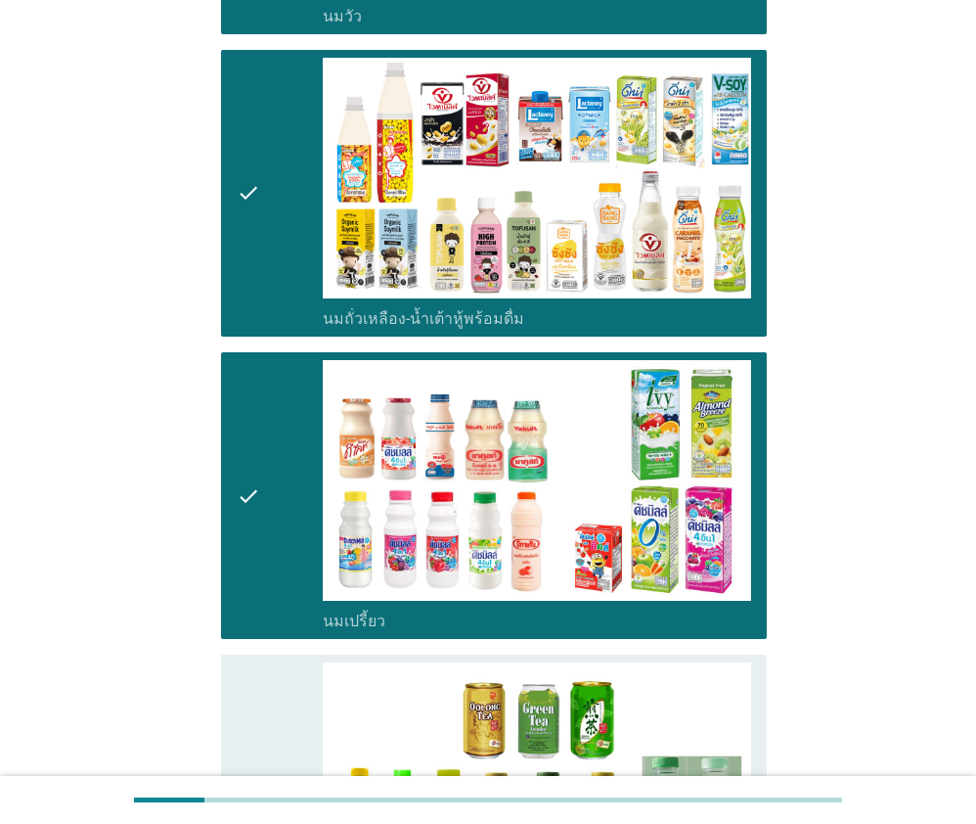
click at [278, 665] on div "check" at bounding box center [280, 797] width 86 height 271
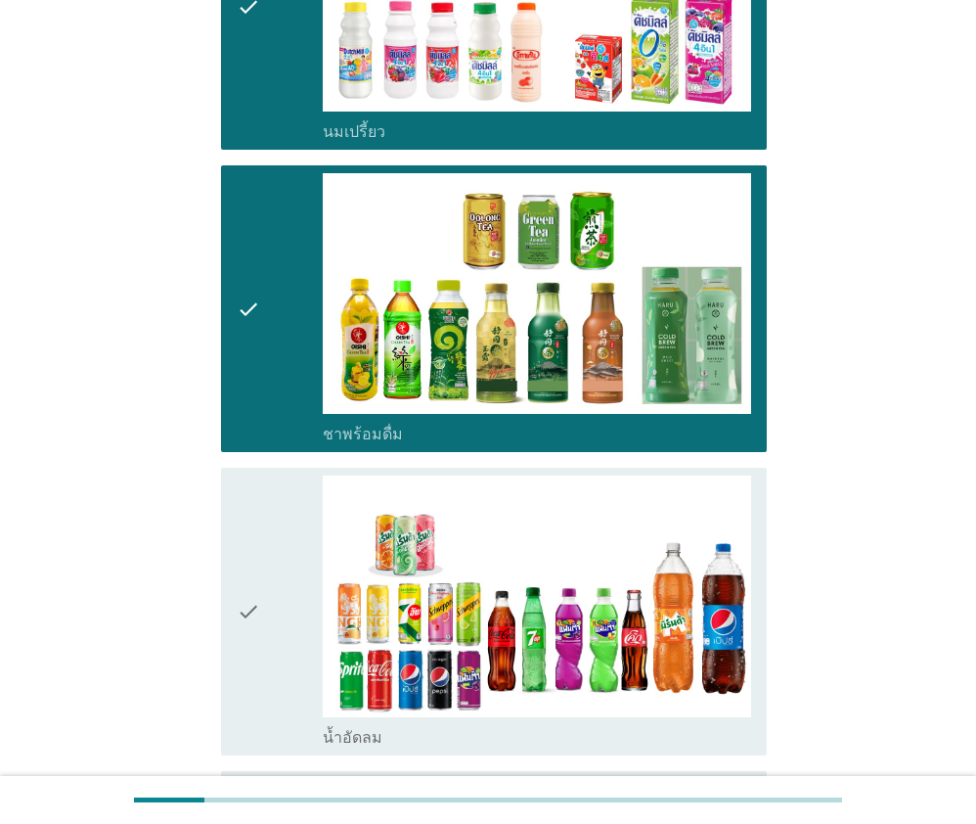
click at [286, 500] on div "check" at bounding box center [280, 611] width 86 height 271
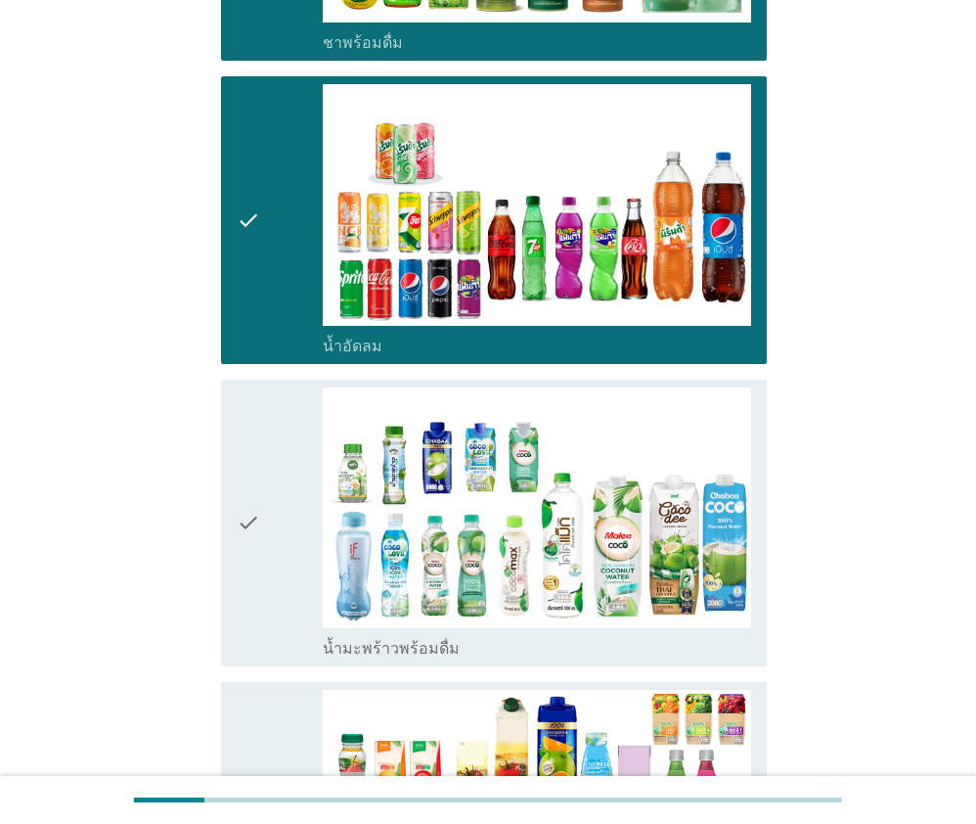
click at [291, 495] on div "check" at bounding box center [280, 522] width 86 height 271
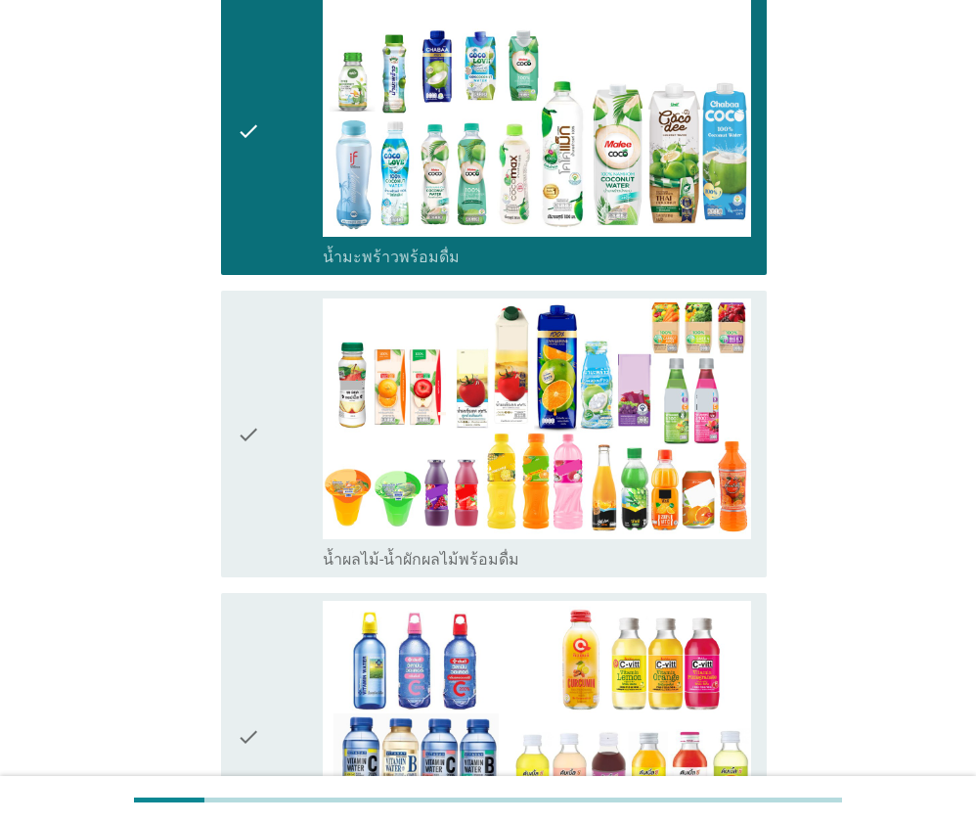
click at [281, 488] on div "check" at bounding box center [280, 433] width 86 height 271
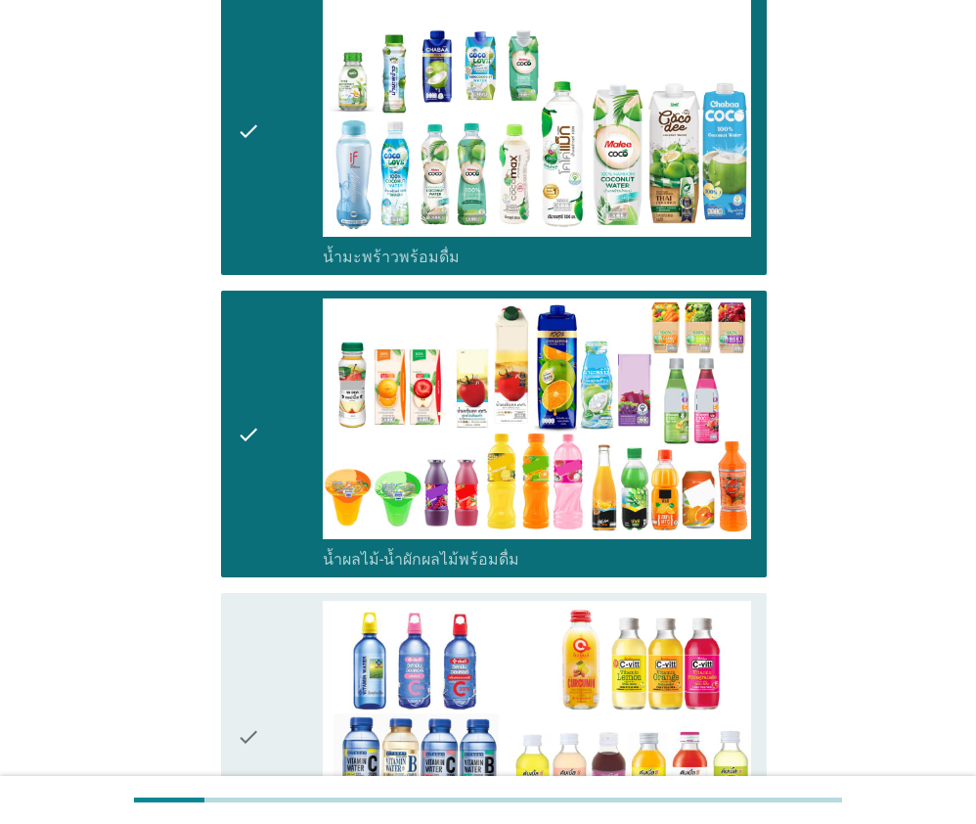
click at [276, 601] on div "check" at bounding box center [280, 736] width 86 height 271
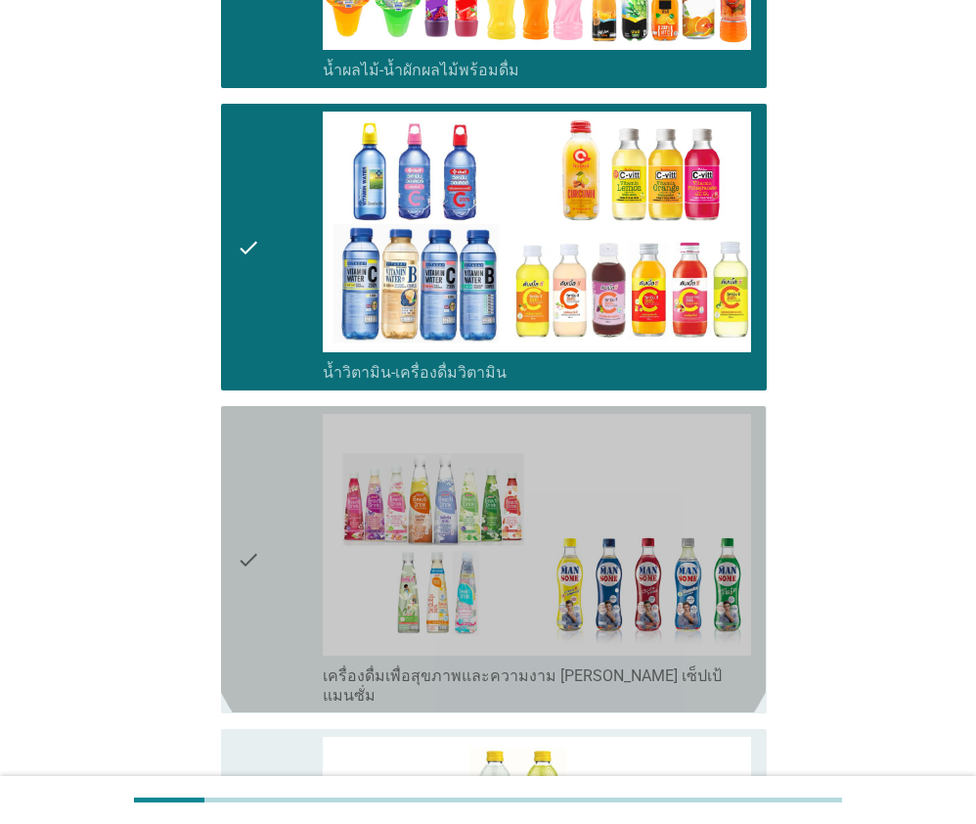
click at [277, 562] on div "check" at bounding box center [280, 559] width 86 height 291
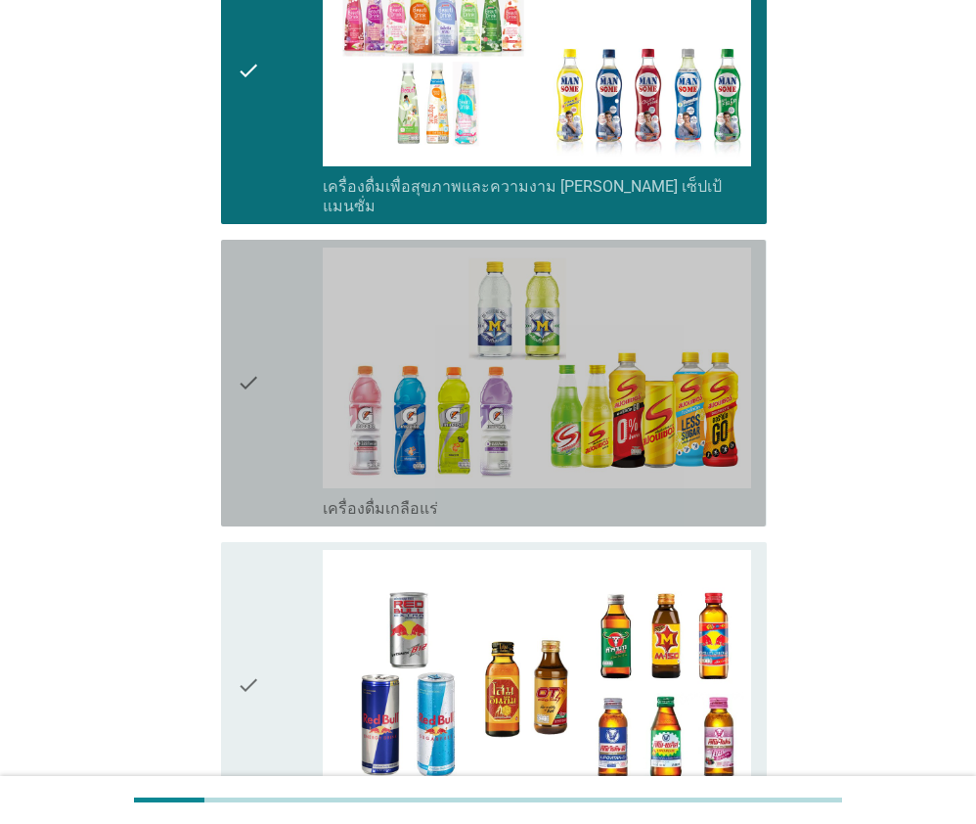
drag, startPoint x: 259, startPoint y: 430, endPoint x: 271, endPoint y: 557, distance: 127.7
click at [259, 430] on icon "check" at bounding box center [248, 383] width 23 height 271
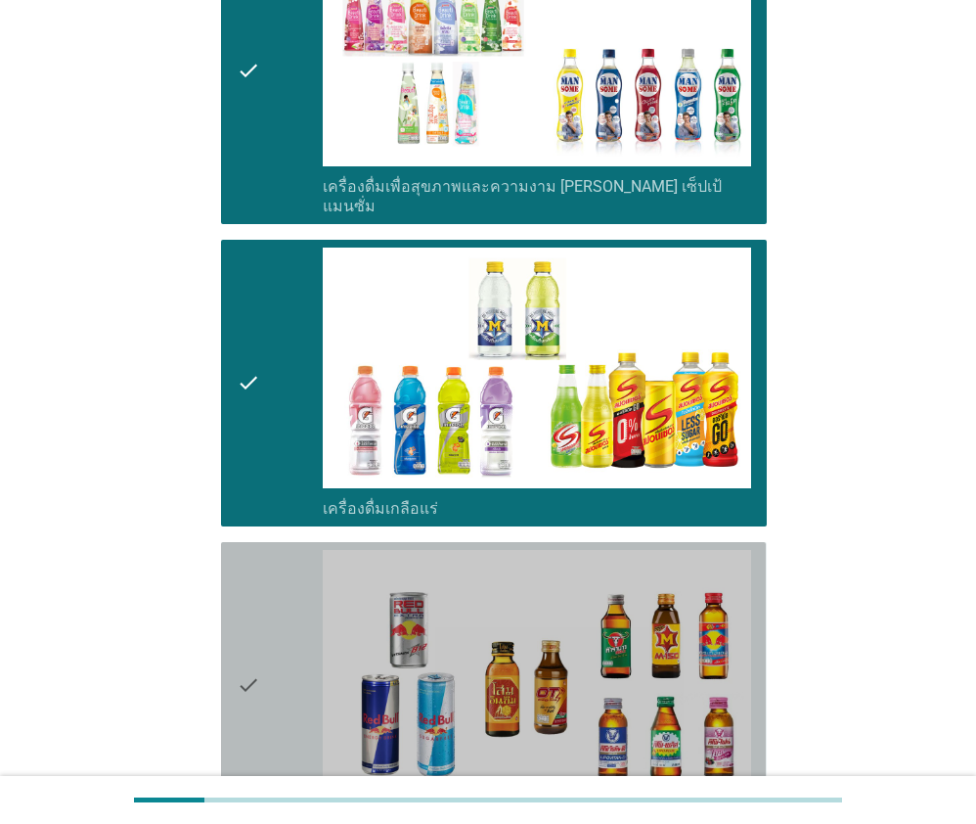
click at [272, 560] on div "check" at bounding box center [280, 685] width 86 height 271
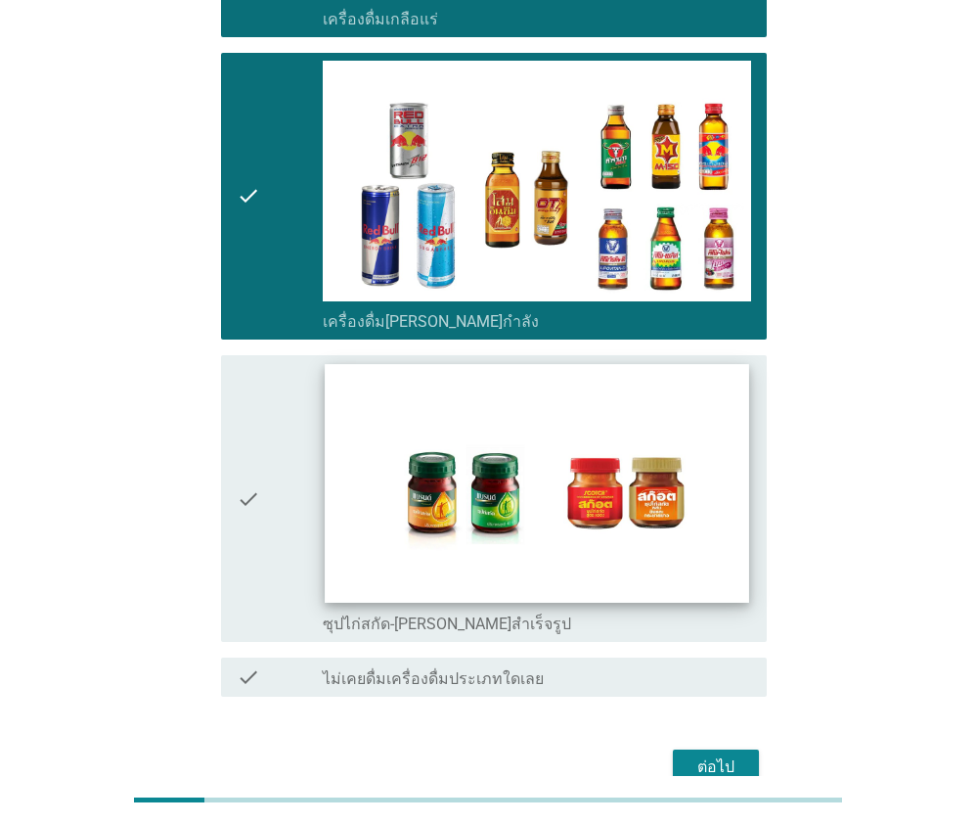
click at [625, 500] on img at bounding box center [537, 483] width 424 height 239
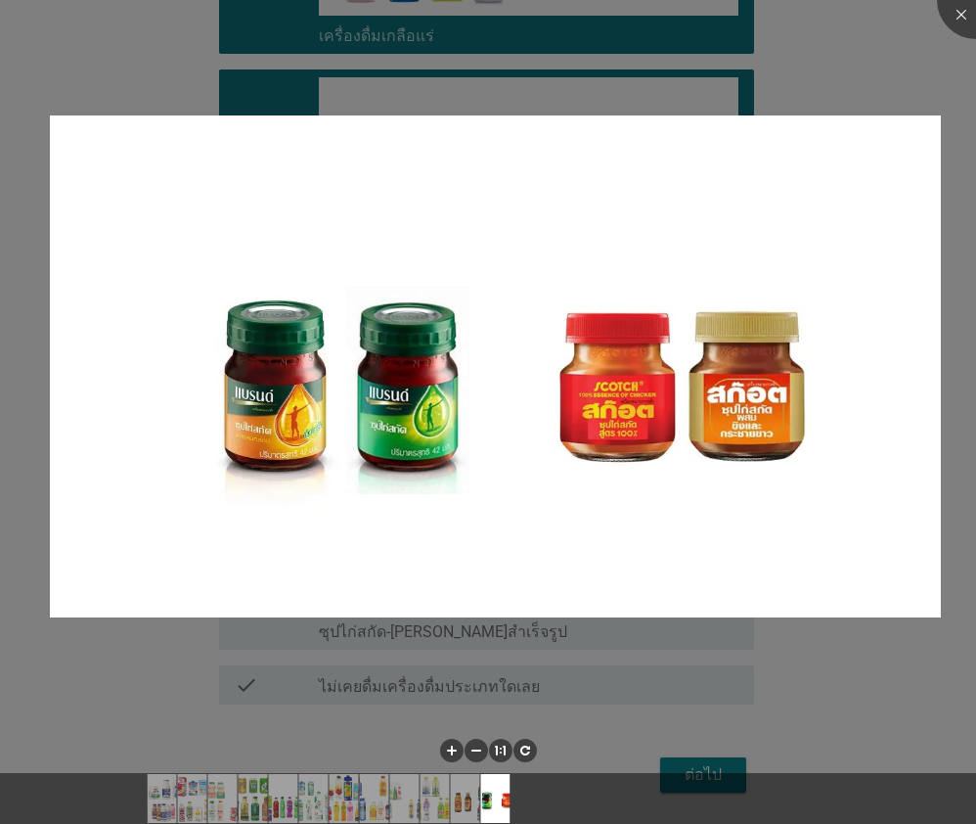
click at [243, 642] on div at bounding box center [488, 412] width 976 height 824
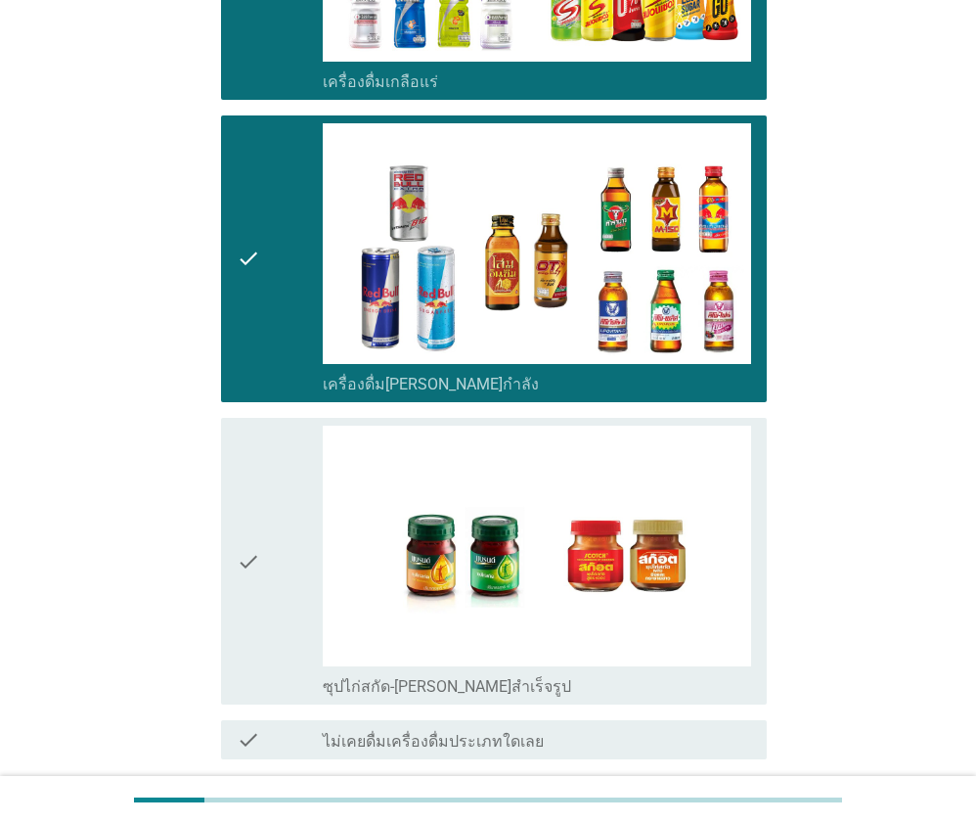
click at [220, 440] on div "check check_box_outline_blank ซุปไก่สกัด-[PERSON_NAME]สำเร็จรูป" at bounding box center [487, 561] width 557 height 302
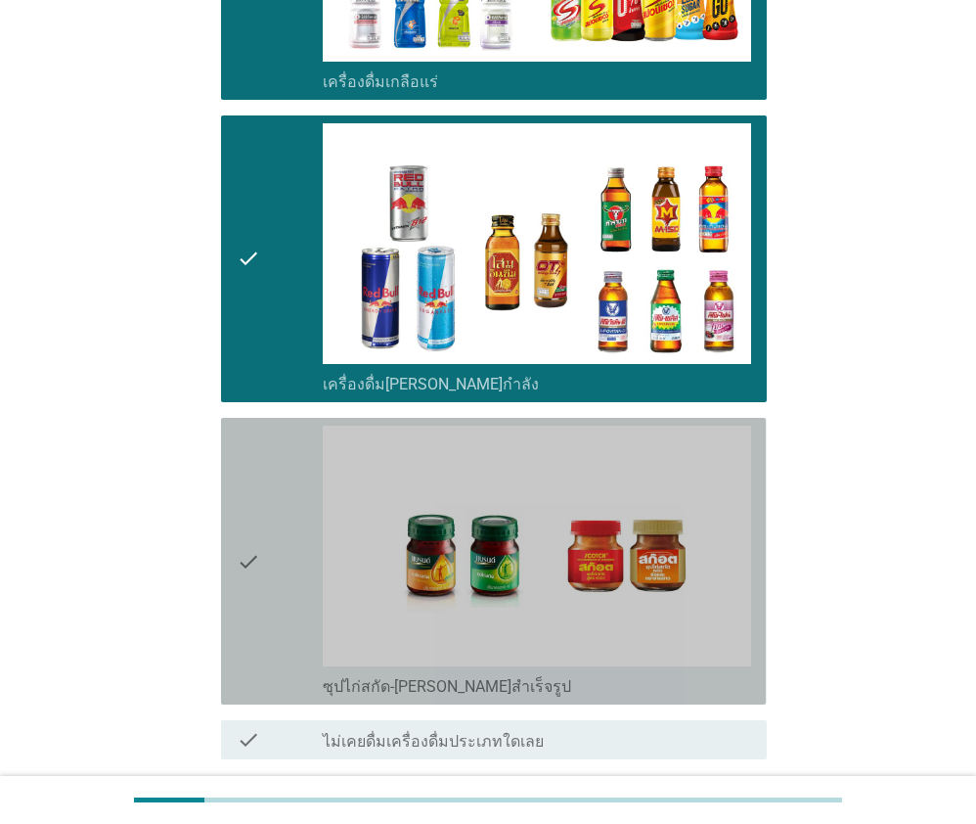
click at [289, 489] on div "check" at bounding box center [280, 561] width 86 height 271
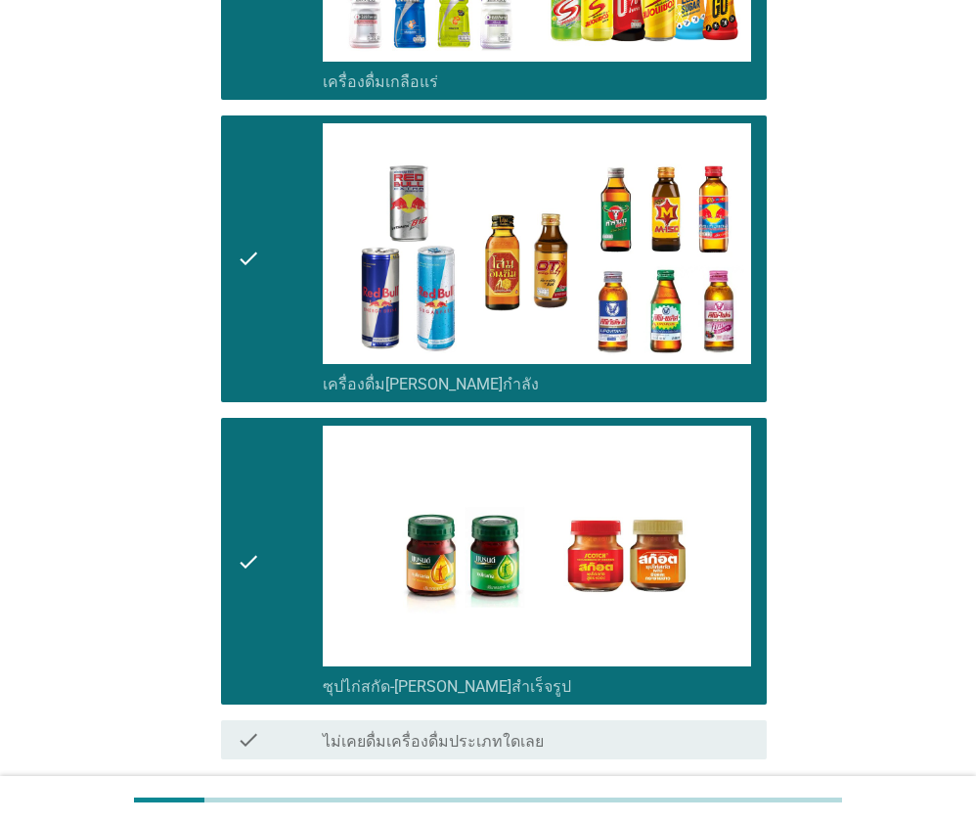
click at [736, 818] on div "ต่อไป" at bounding box center [716, 829] width 55 height 23
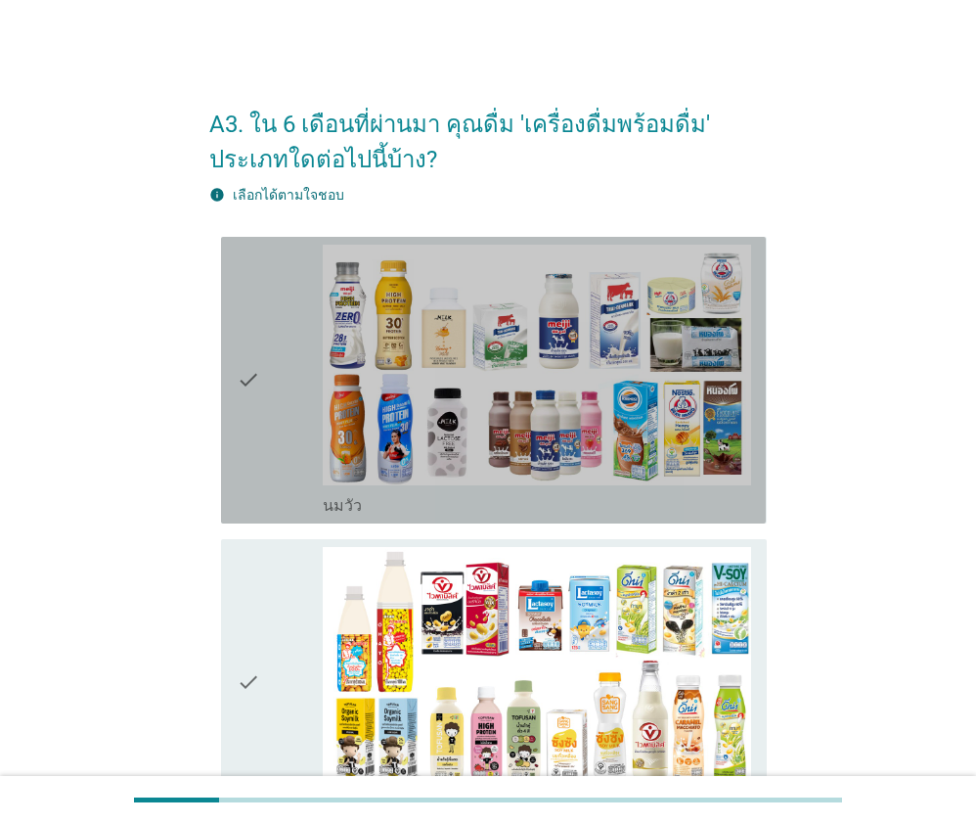
click at [270, 370] on div "check" at bounding box center [280, 380] width 86 height 271
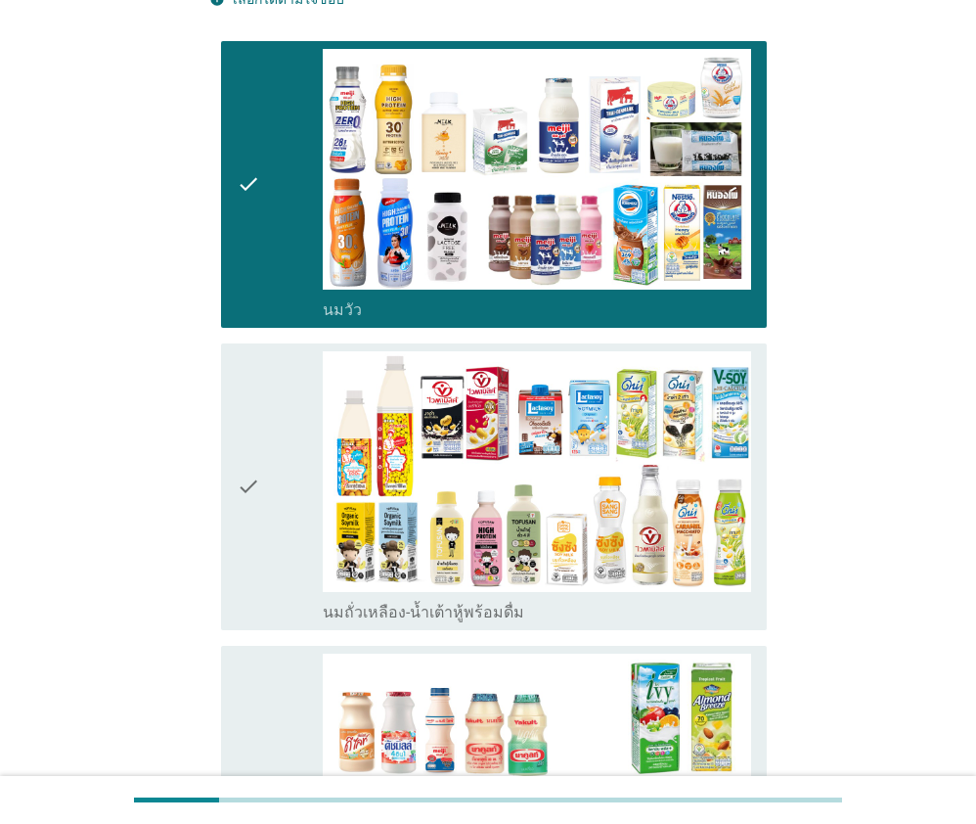
click at [285, 483] on div "check" at bounding box center [280, 486] width 86 height 271
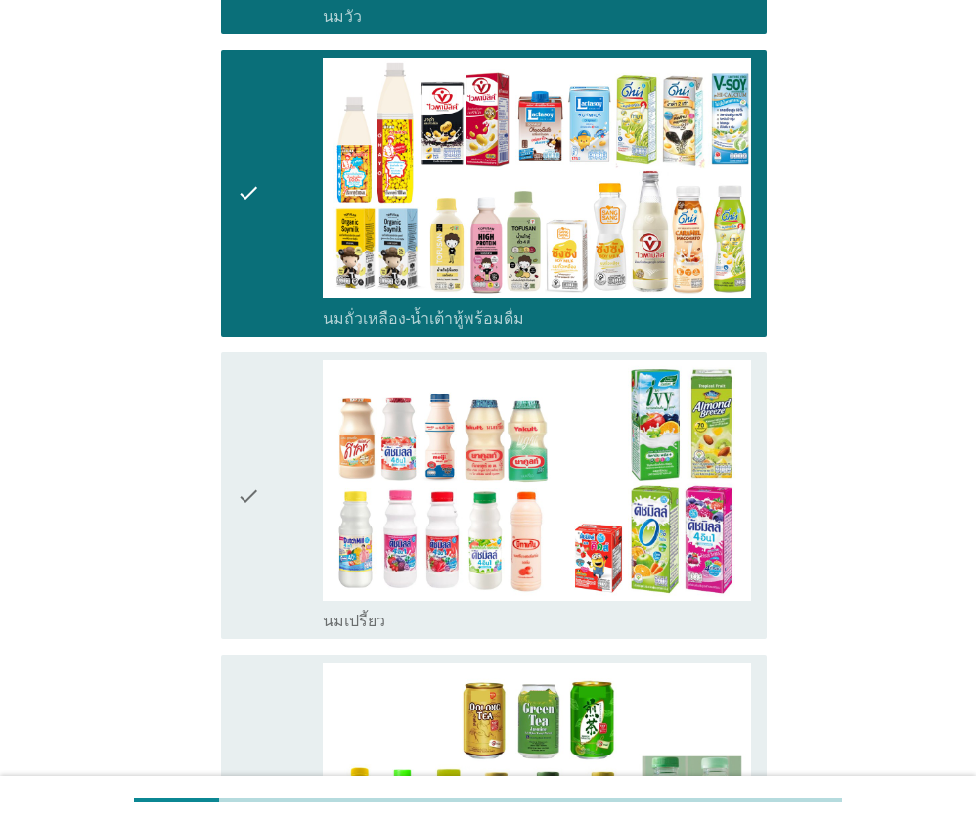
click at [273, 477] on div "check" at bounding box center [280, 495] width 86 height 271
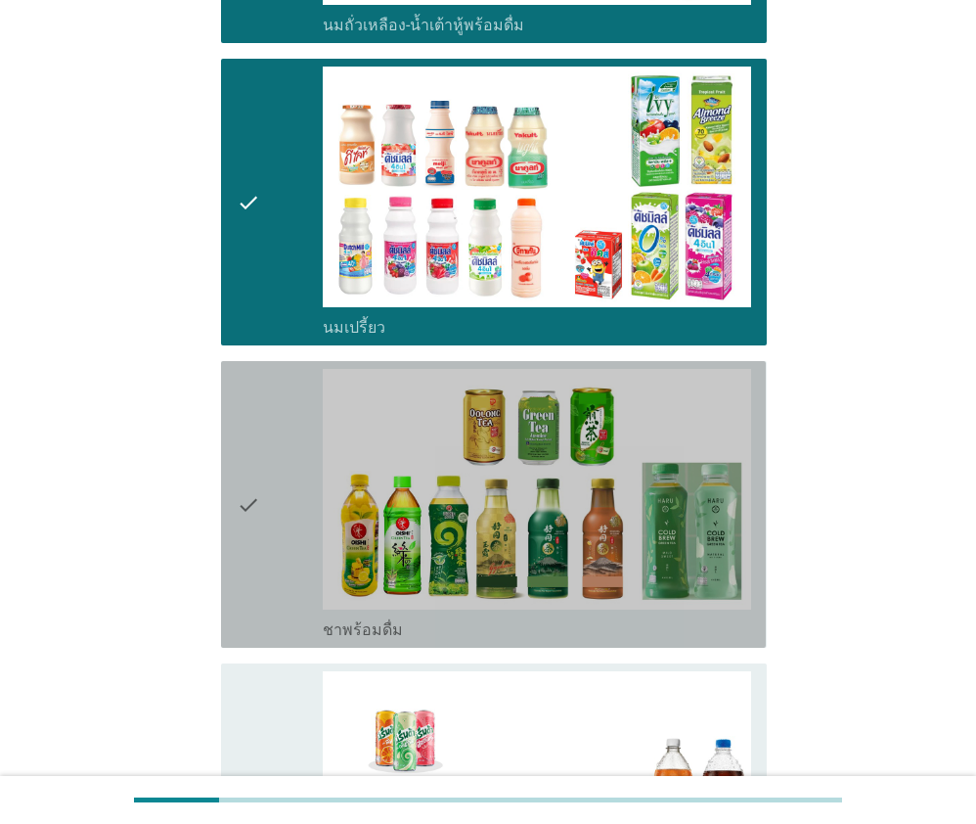
click at [275, 507] on div "check" at bounding box center [280, 504] width 86 height 271
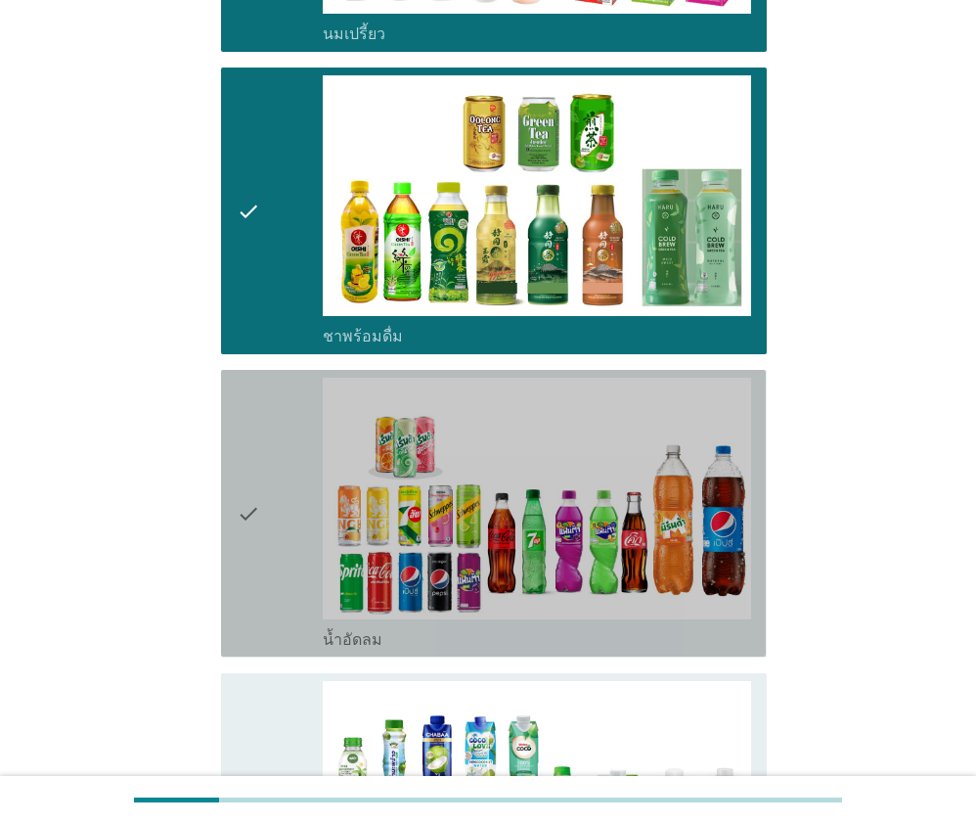
click at [277, 508] on div "check" at bounding box center [280, 513] width 86 height 271
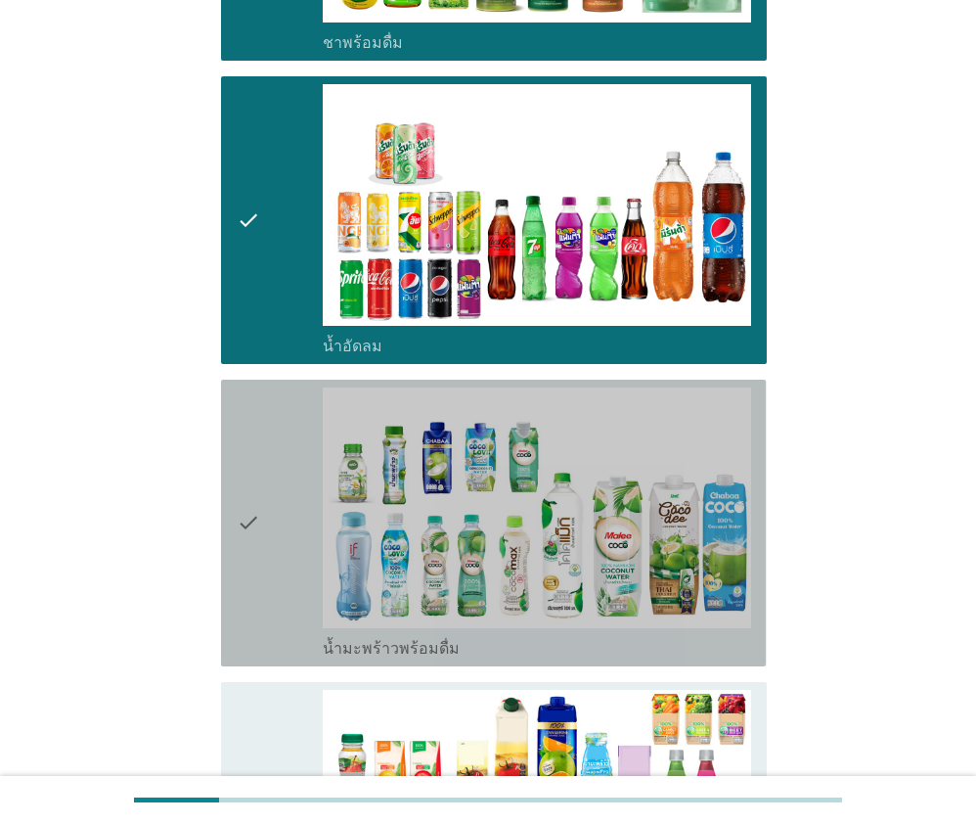
click at [277, 508] on div "check" at bounding box center [280, 522] width 86 height 271
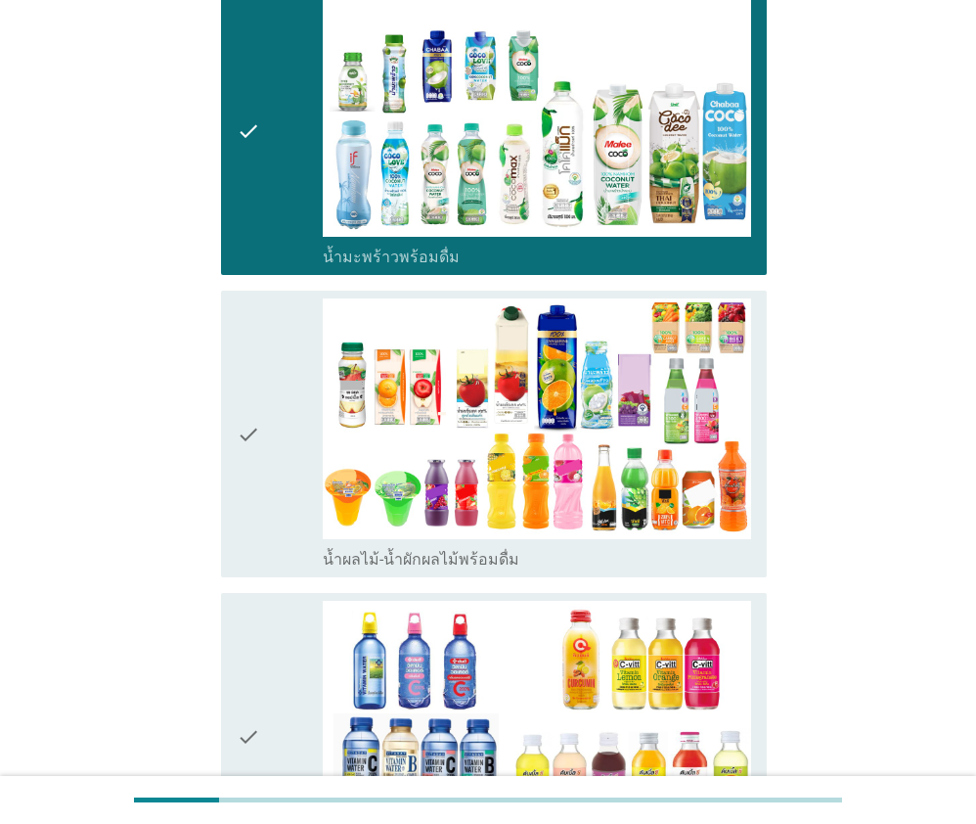
click at [278, 508] on div "check" at bounding box center [280, 433] width 86 height 271
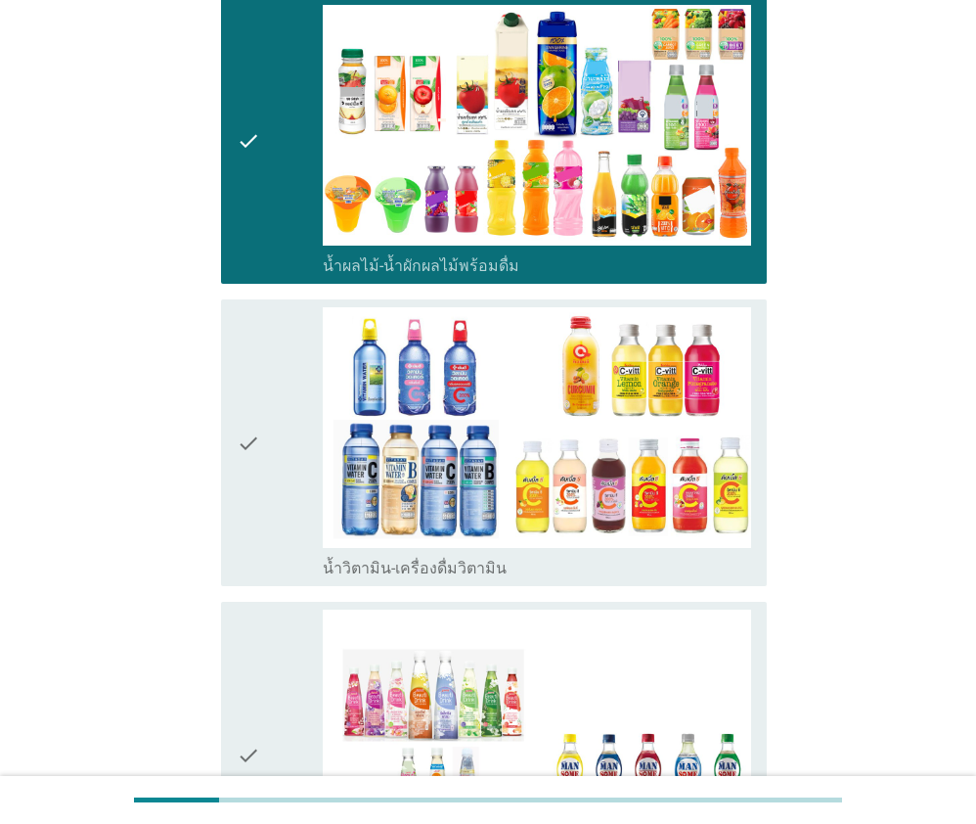
click at [278, 508] on div "check" at bounding box center [280, 442] width 86 height 271
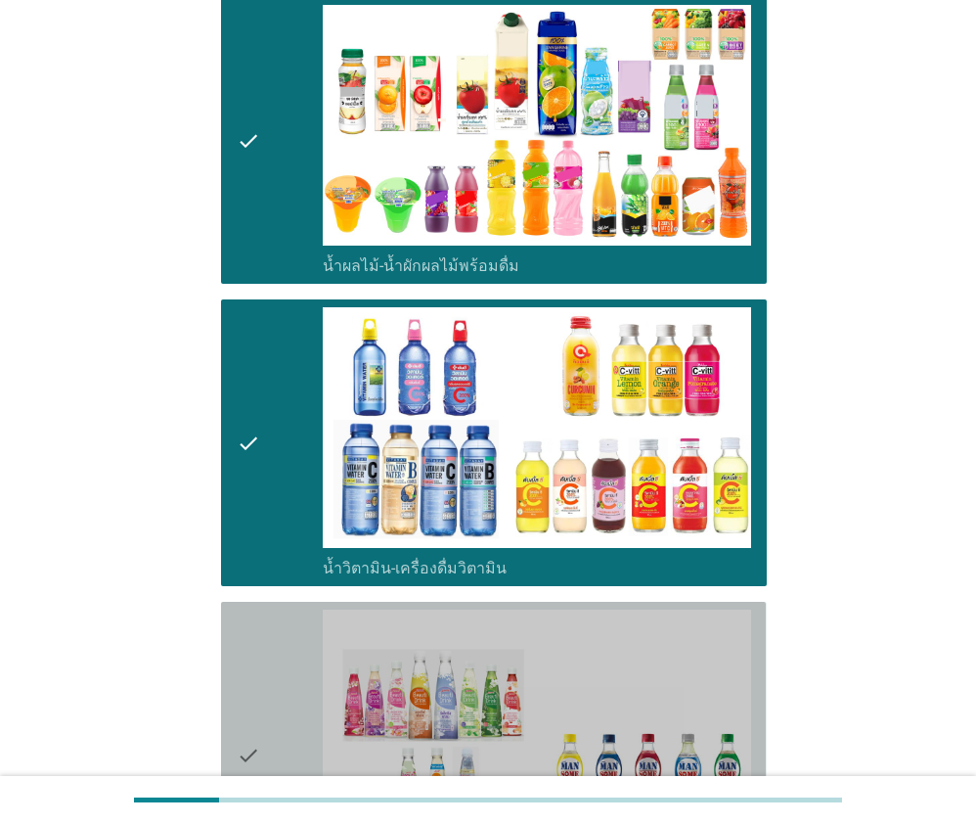
click at [258, 618] on icon "check" at bounding box center [248, 755] width 23 height 291
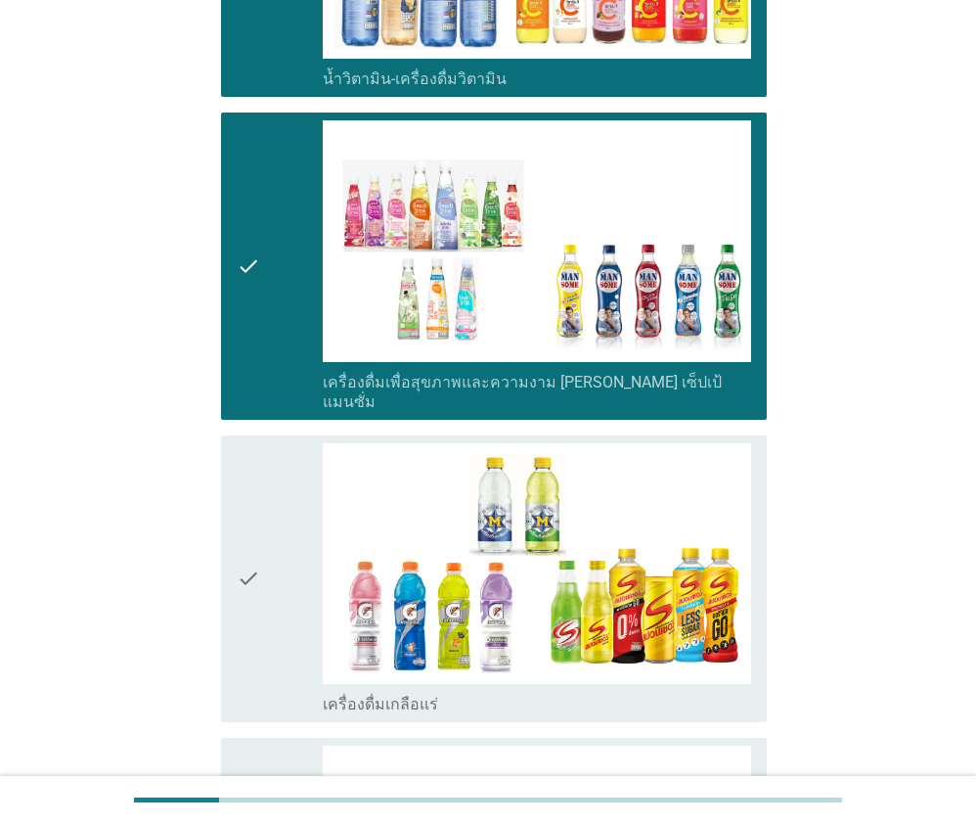
click at [258, 611] on icon "check" at bounding box center [248, 578] width 23 height 271
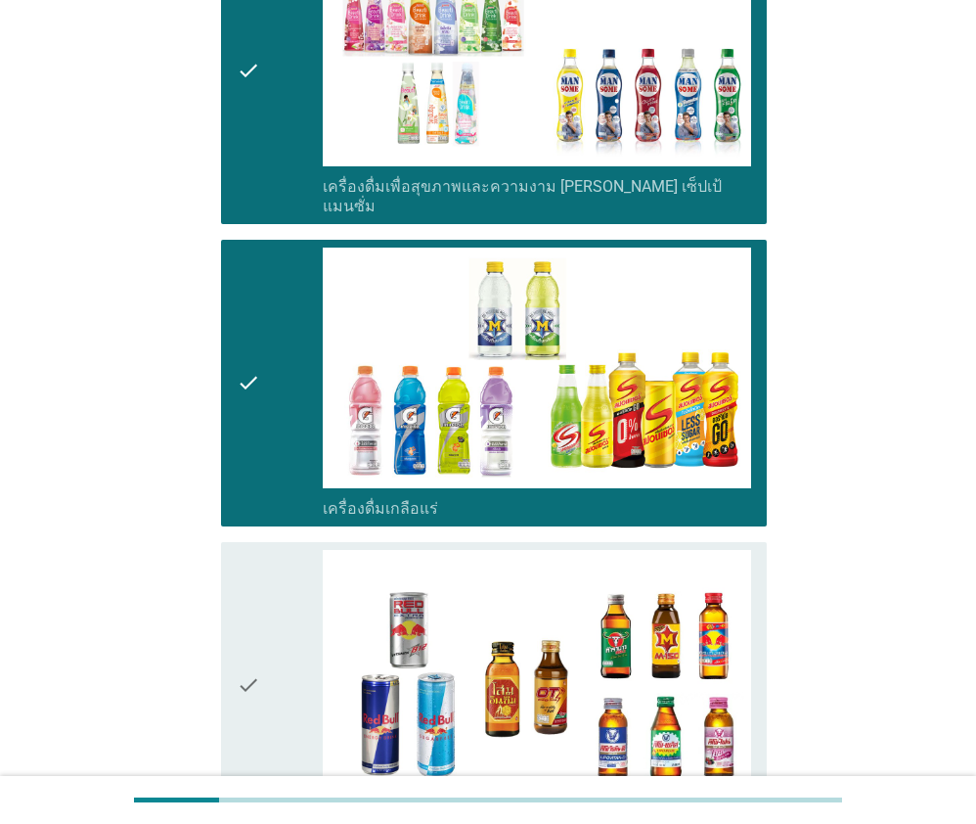
click at [263, 610] on div "check" at bounding box center [280, 685] width 86 height 271
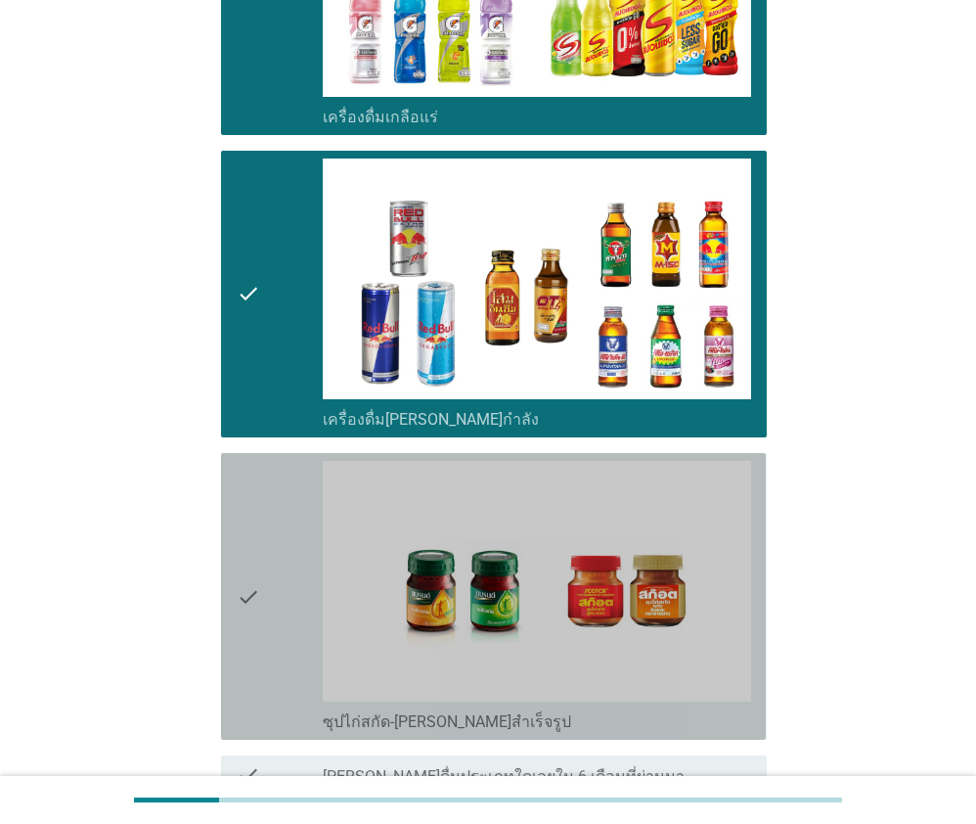
click at [264, 605] on div "check" at bounding box center [280, 596] width 86 height 271
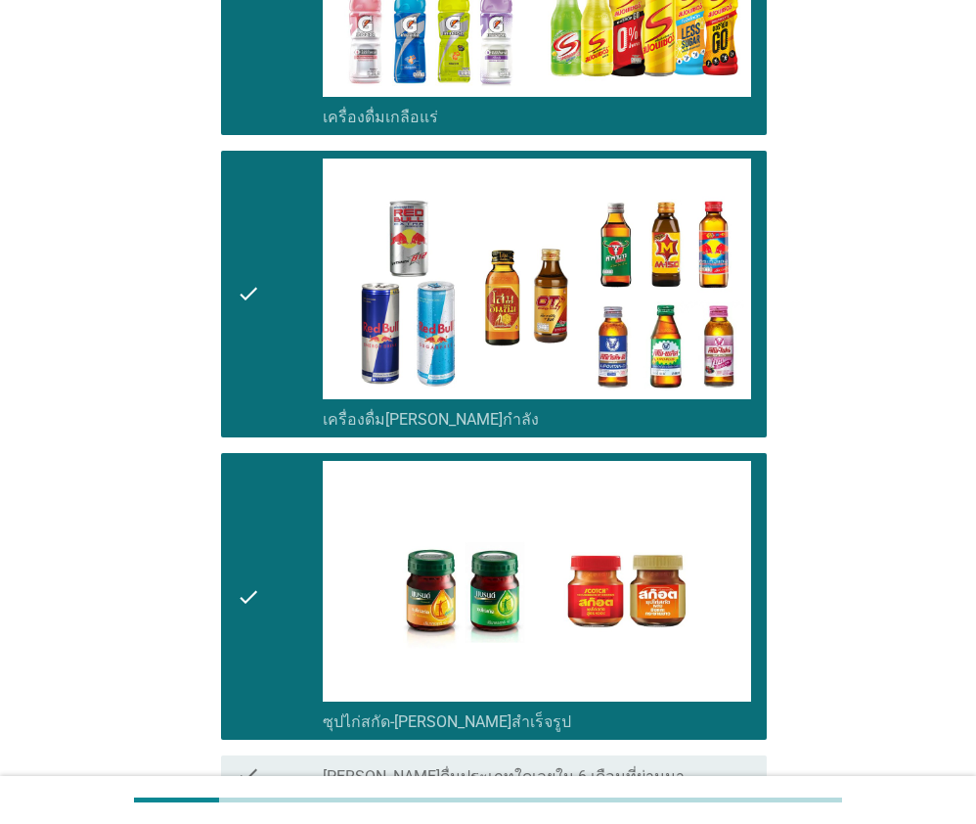
scroll to position [3305, 0]
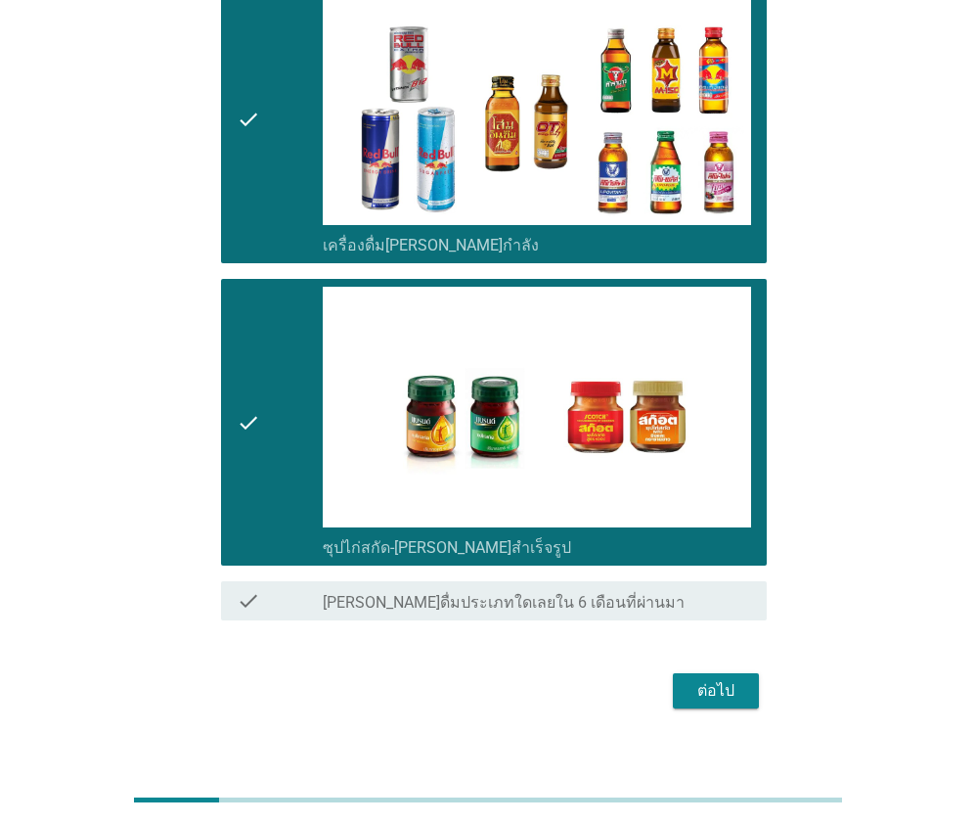
click at [720, 679] on div "ต่อไป" at bounding box center [716, 690] width 55 height 23
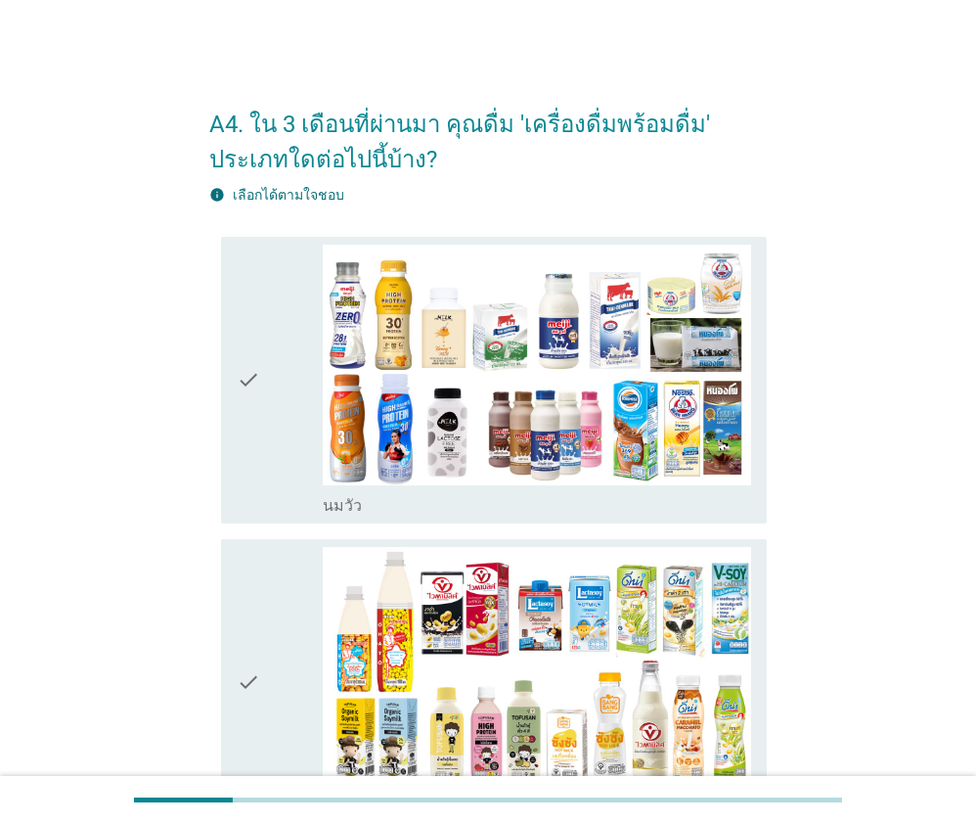
click at [270, 367] on div "check" at bounding box center [280, 380] width 86 height 271
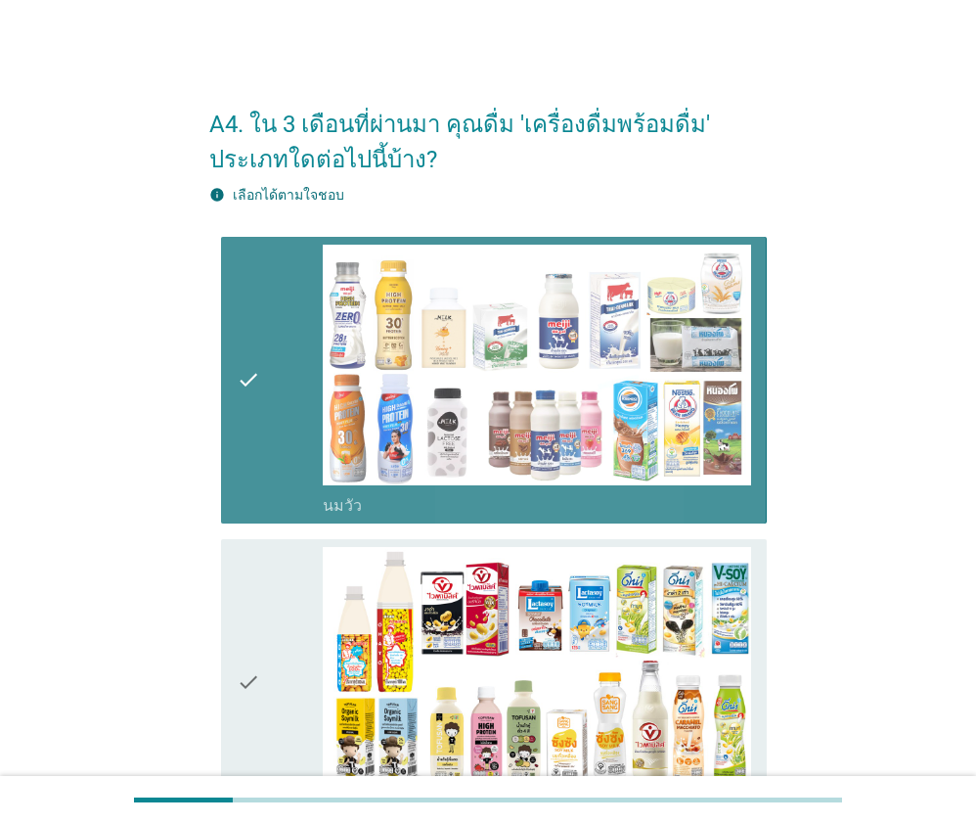
click at [258, 604] on icon "check" at bounding box center [248, 682] width 23 height 271
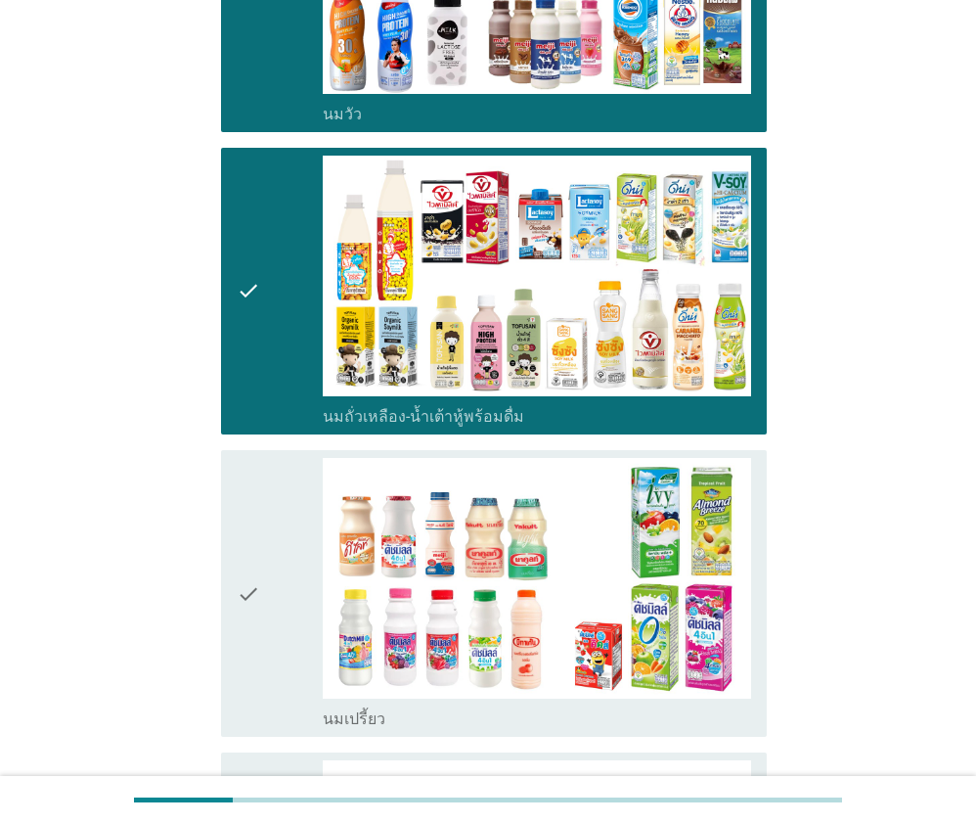
click at [244, 583] on icon "check" at bounding box center [248, 593] width 23 height 271
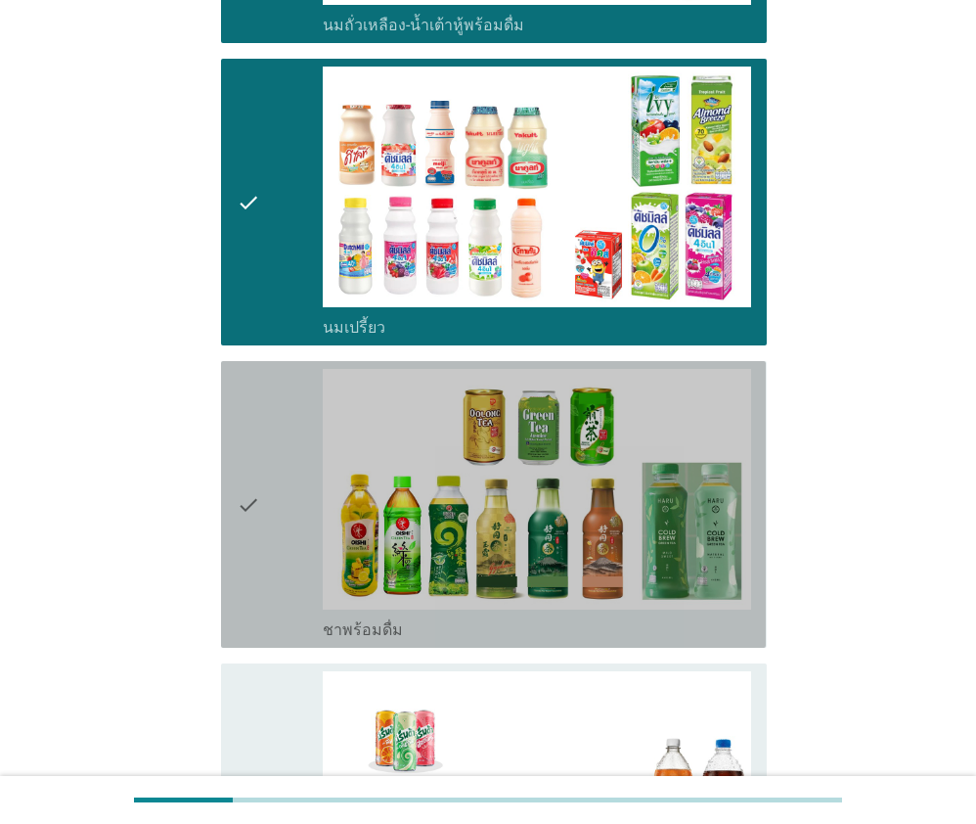
click at [244, 583] on icon "check" at bounding box center [248, 504] width 23 height 271
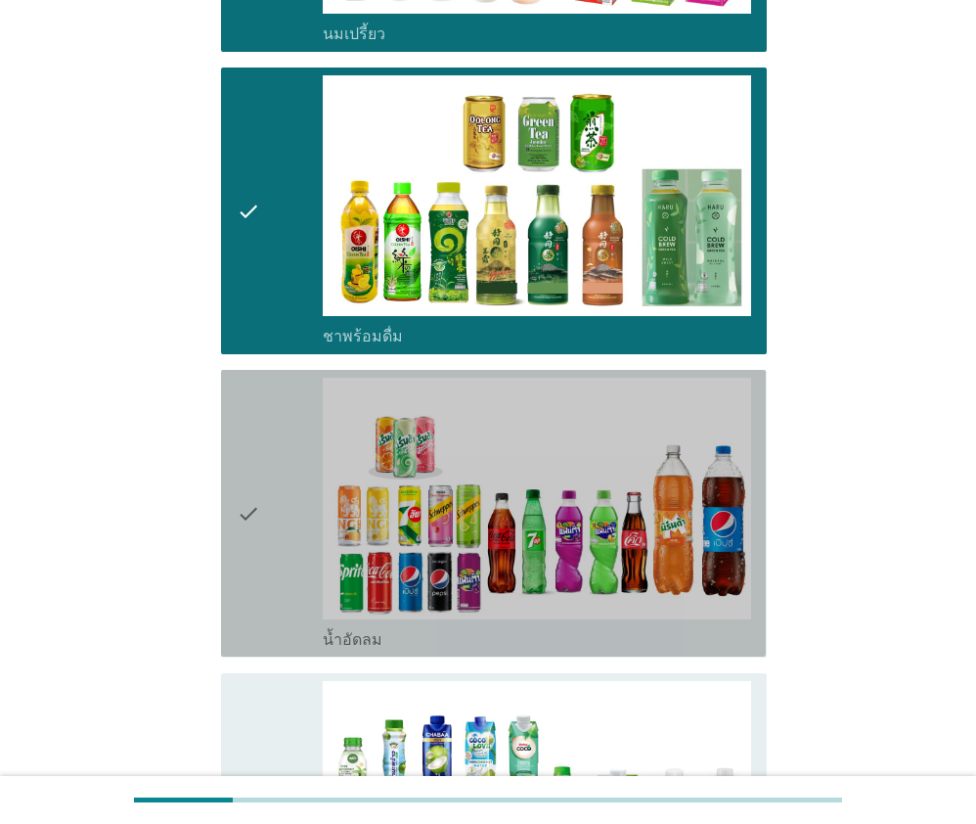
click at [247, 583] on icon "check" at bounding box center [248, 513] width 23 height 271
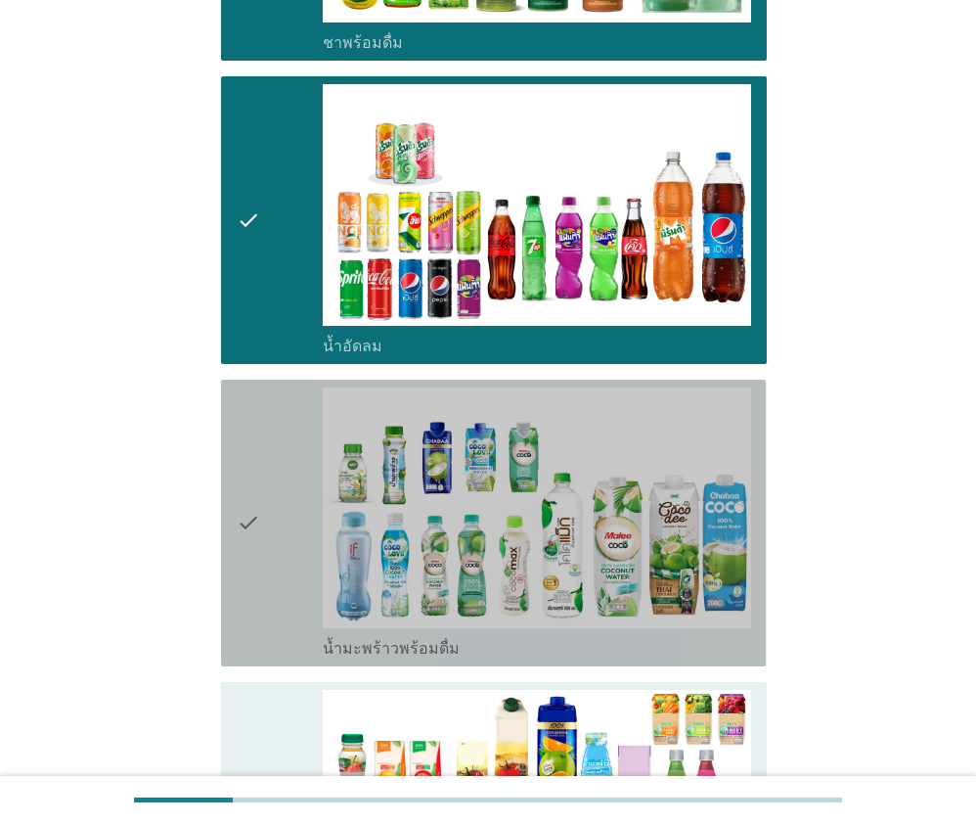
click at [249, 583] on icon "check" at bounding box center [248, 522] width 23 height 271
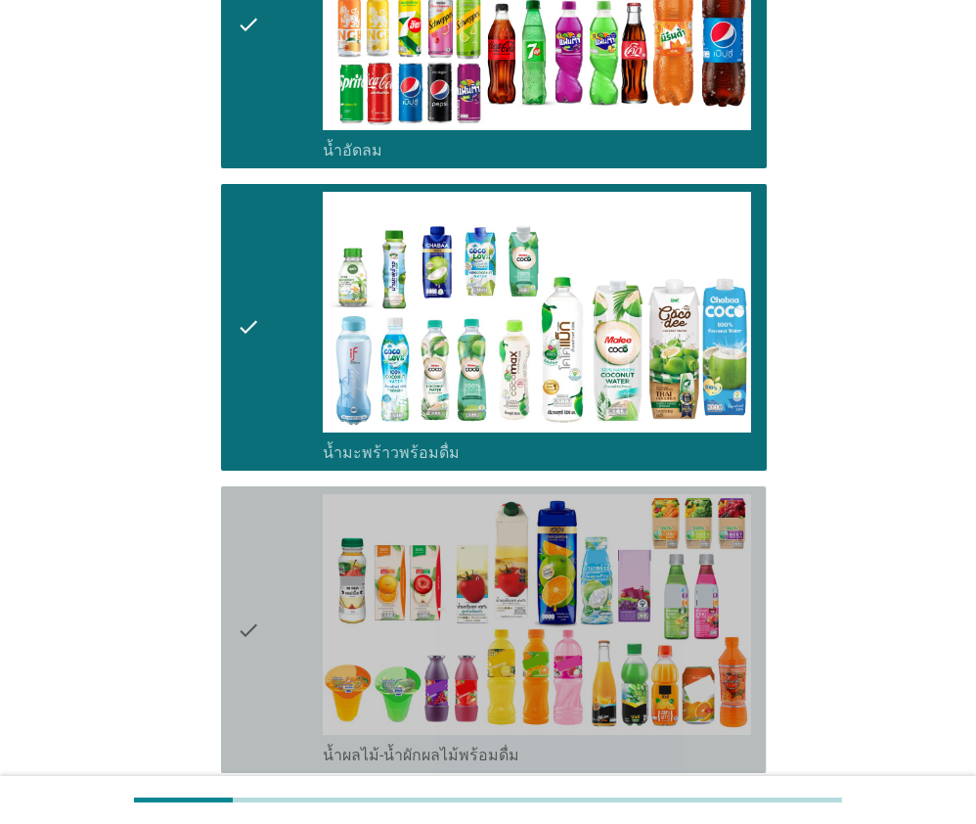
click at [249, 583] on icon "check" at bounding box center [248, 629] width 23 height 271
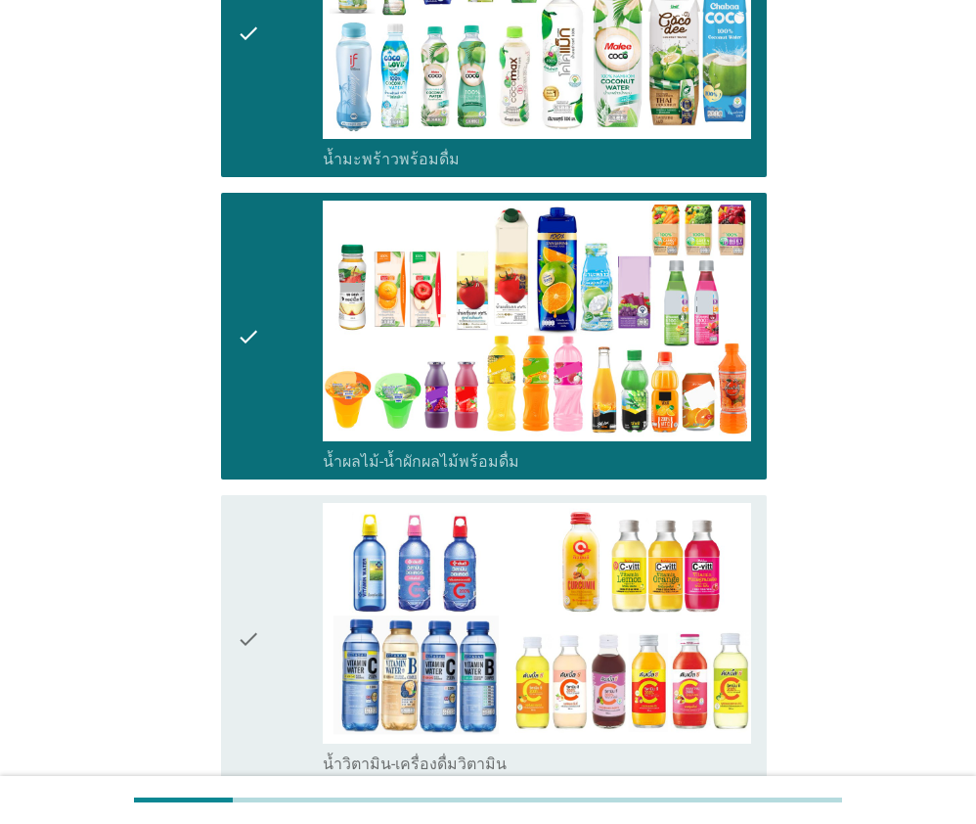
click at [249, 583] on icon "check" at bounding box center [248, 638] width 23 height 271
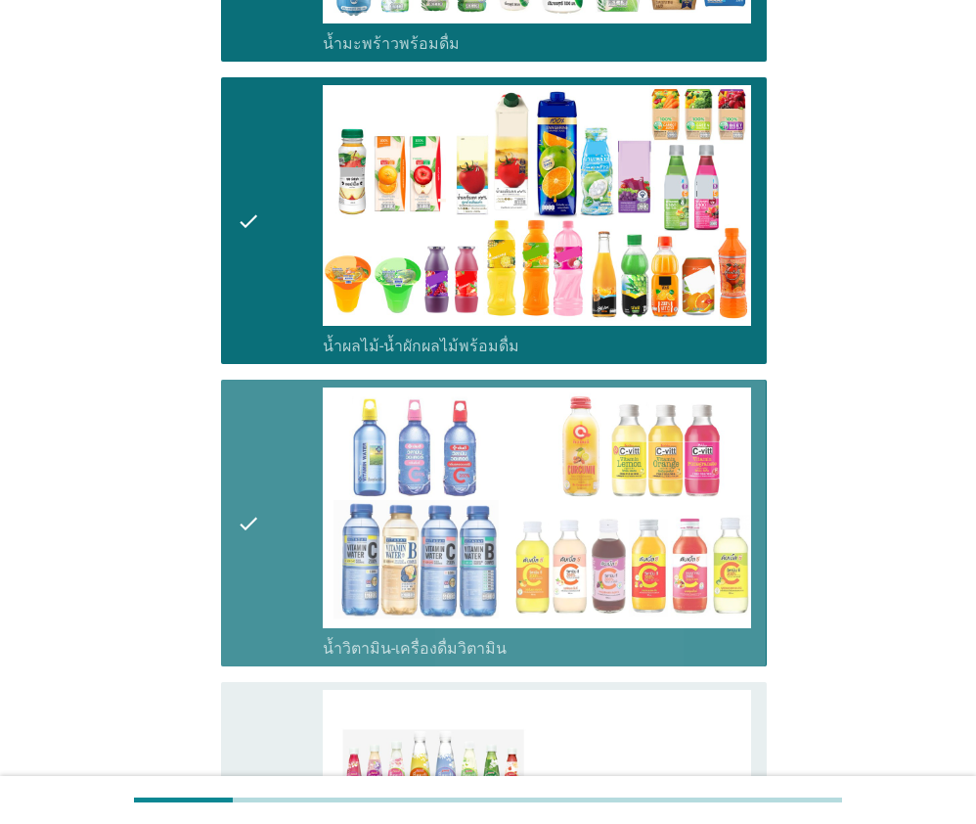
scroll to position [2153, 0]
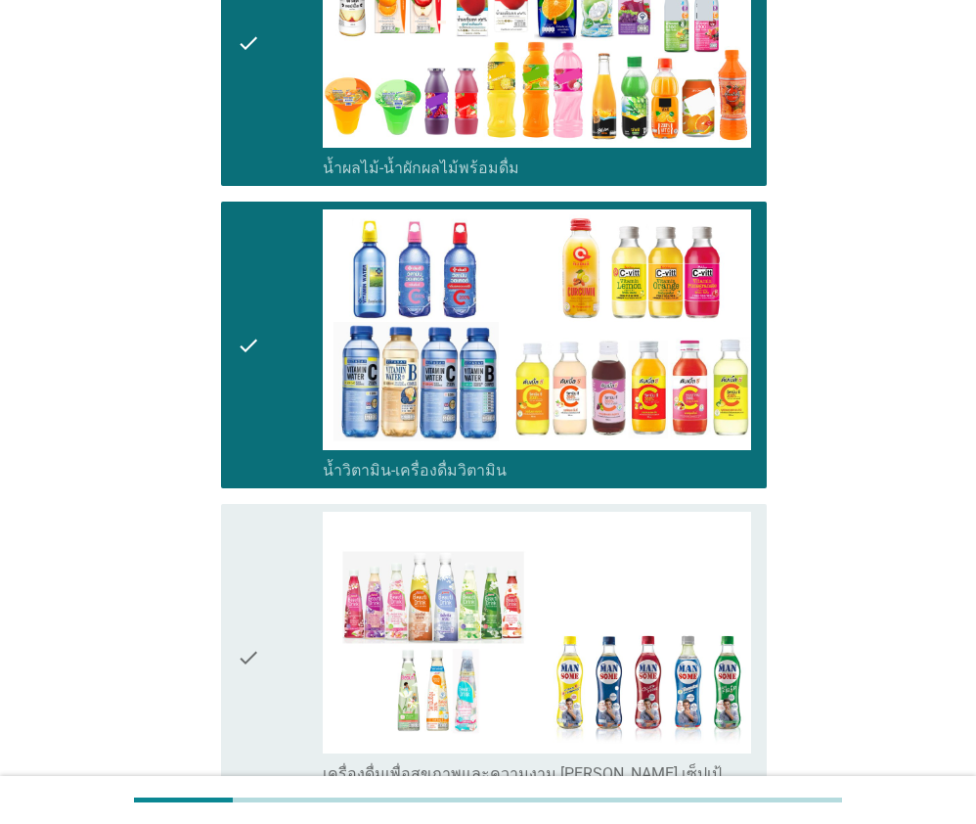
click at [249, 586] on icon "check" at bounding box center [248, 657] width 23 height 291
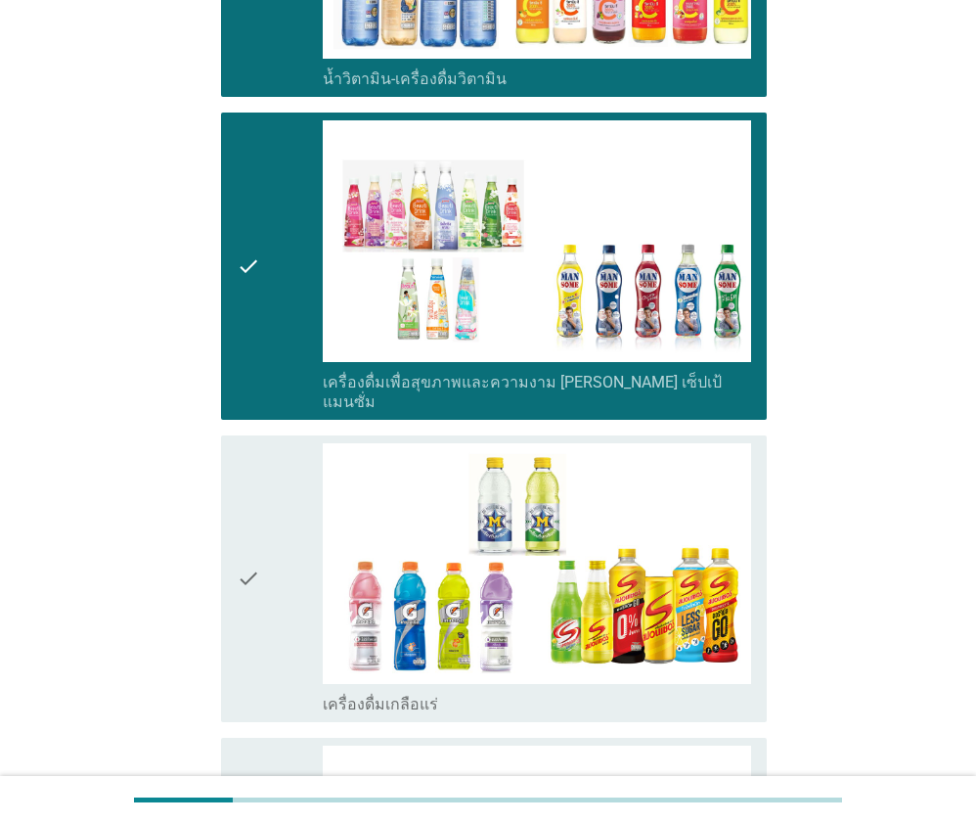
click at [253, 586] on icon "check" at bounding box center [248, 578] width 23 height 271
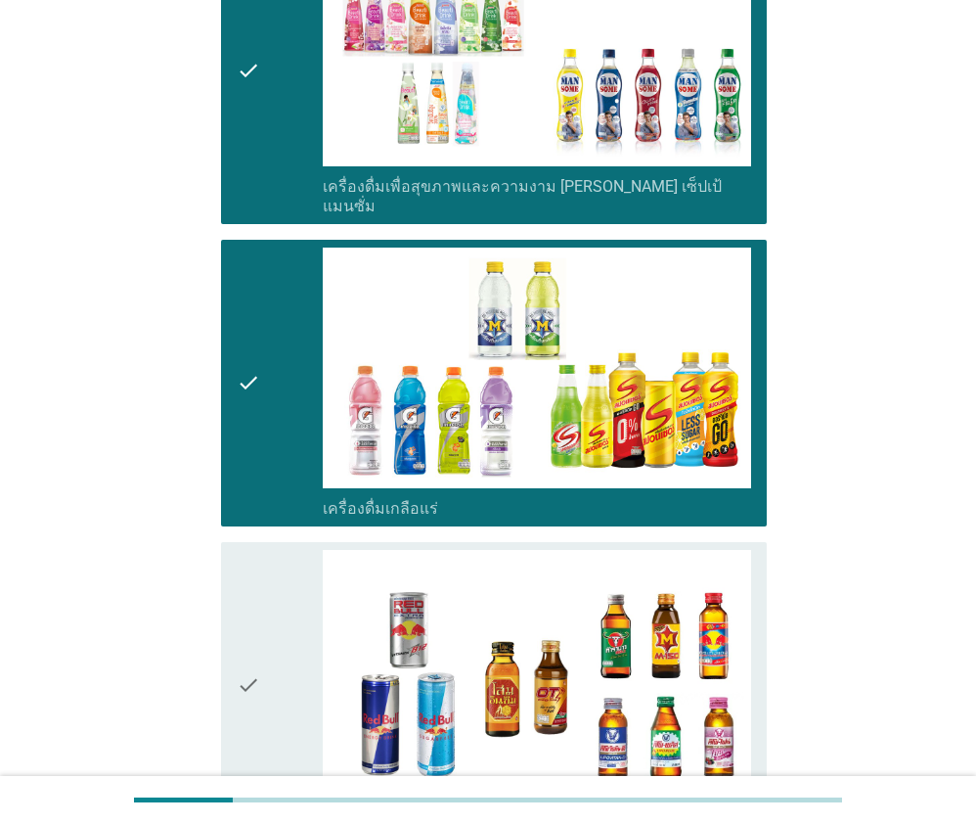
click at [255, 586] on icon "check" at bounding box center [248, 685] width 23 height 271
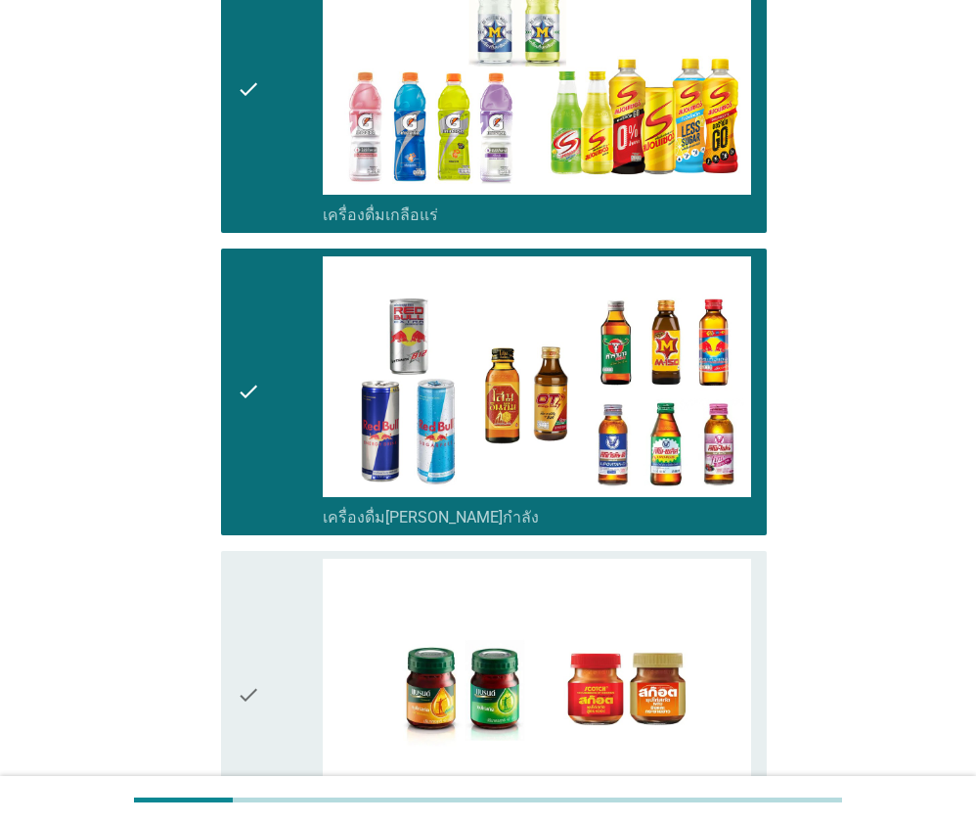
click at [255, 586] on icon "check" at bounding box center [248, 694] width 23 height 271
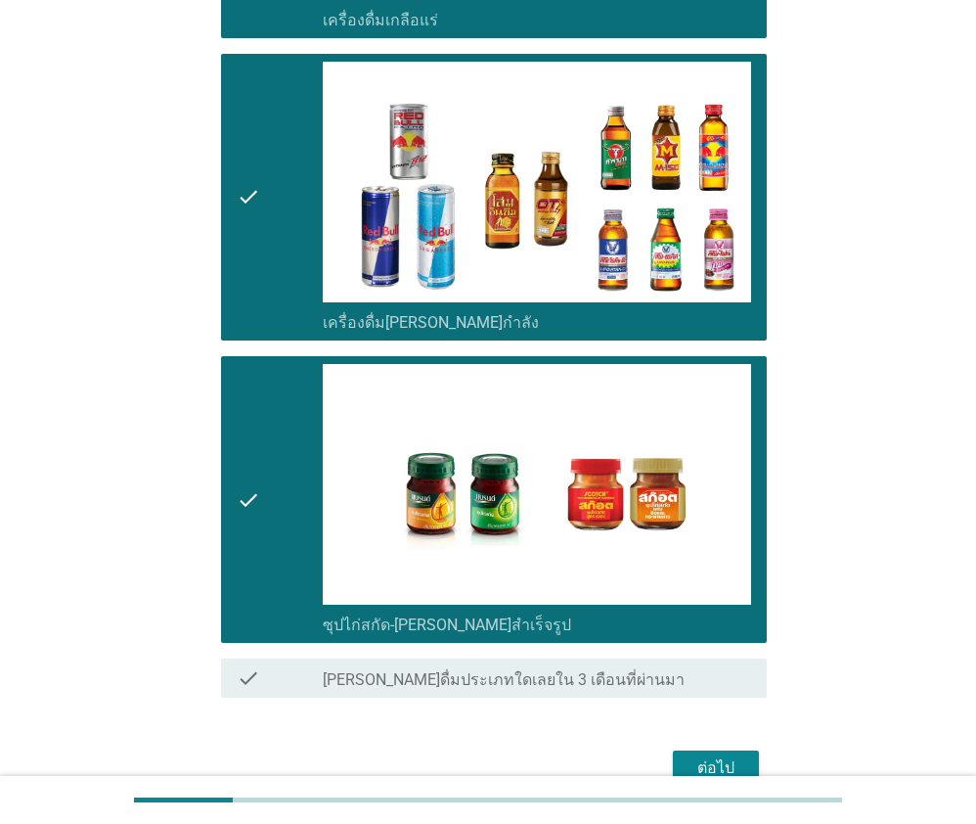
scroll to position [3229, 0]
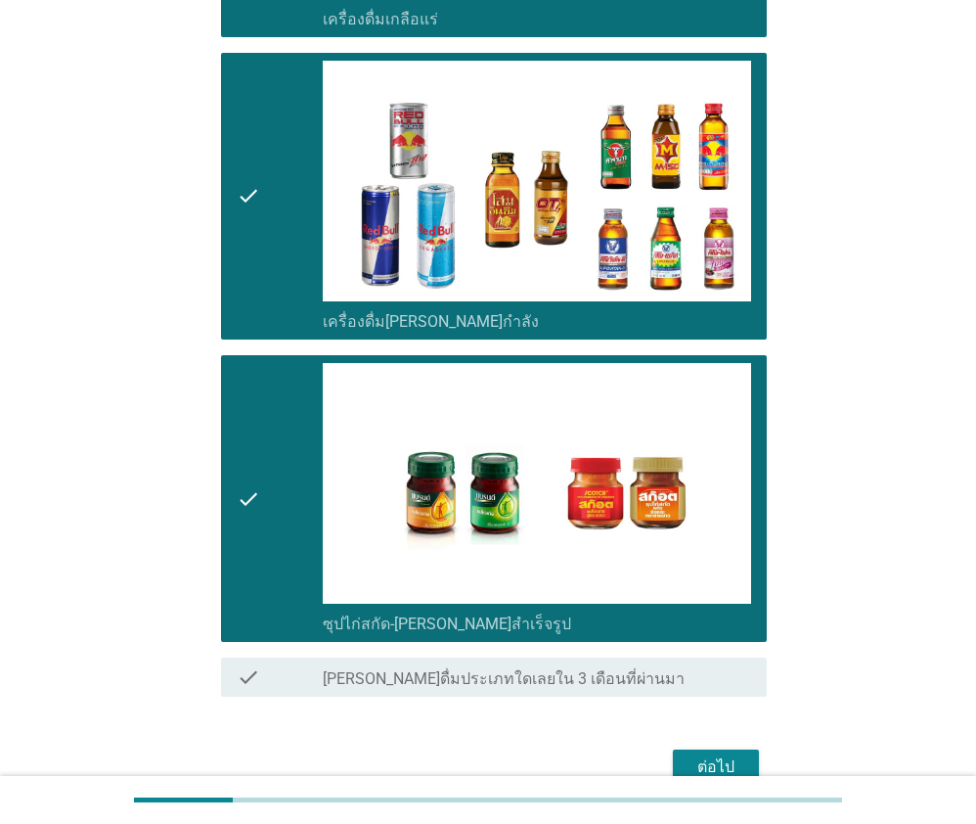
click at [706, 749] on button "ต่อไป" at bounding box center [716, 766] width 86 height 35
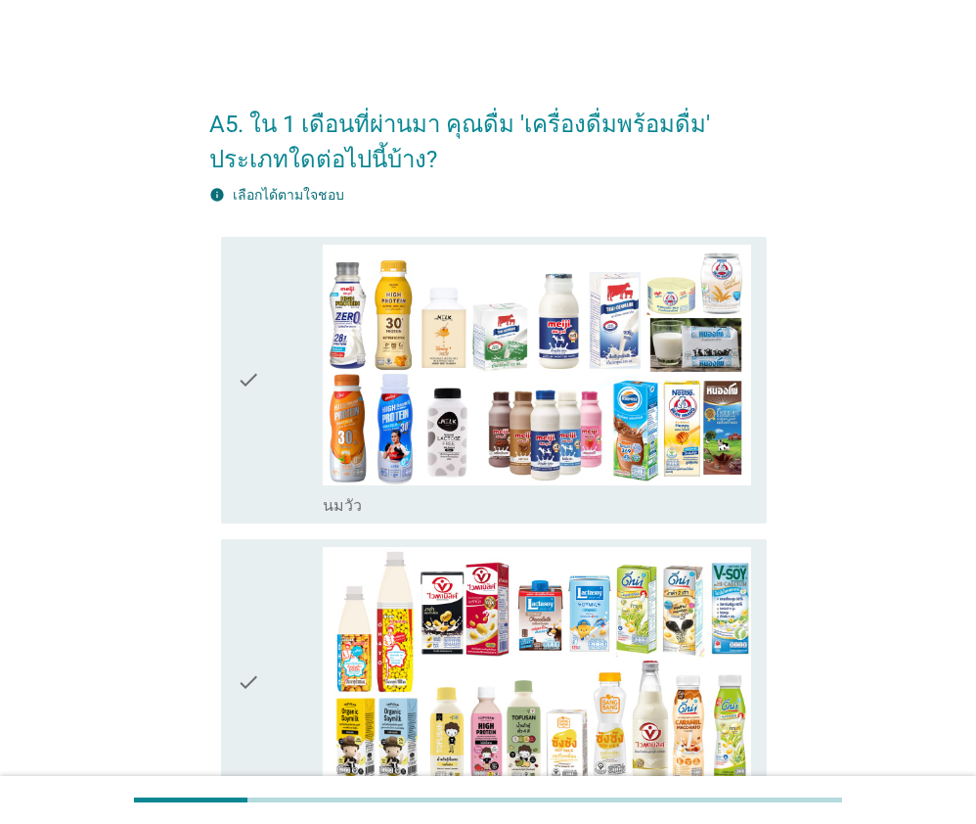
click at [293, 368] on div "check" at bounding box center [280, 380] width 86 height 271
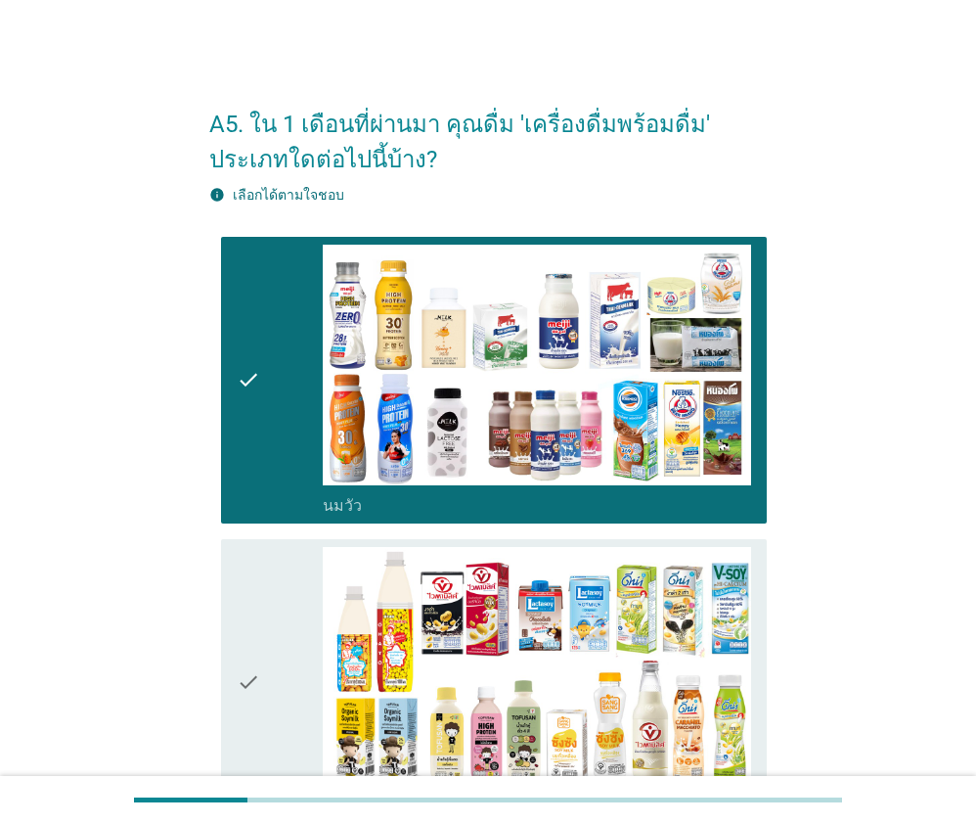
click at [284, 553] on div "check" at bounding box center [280, 682] width 86 height 271
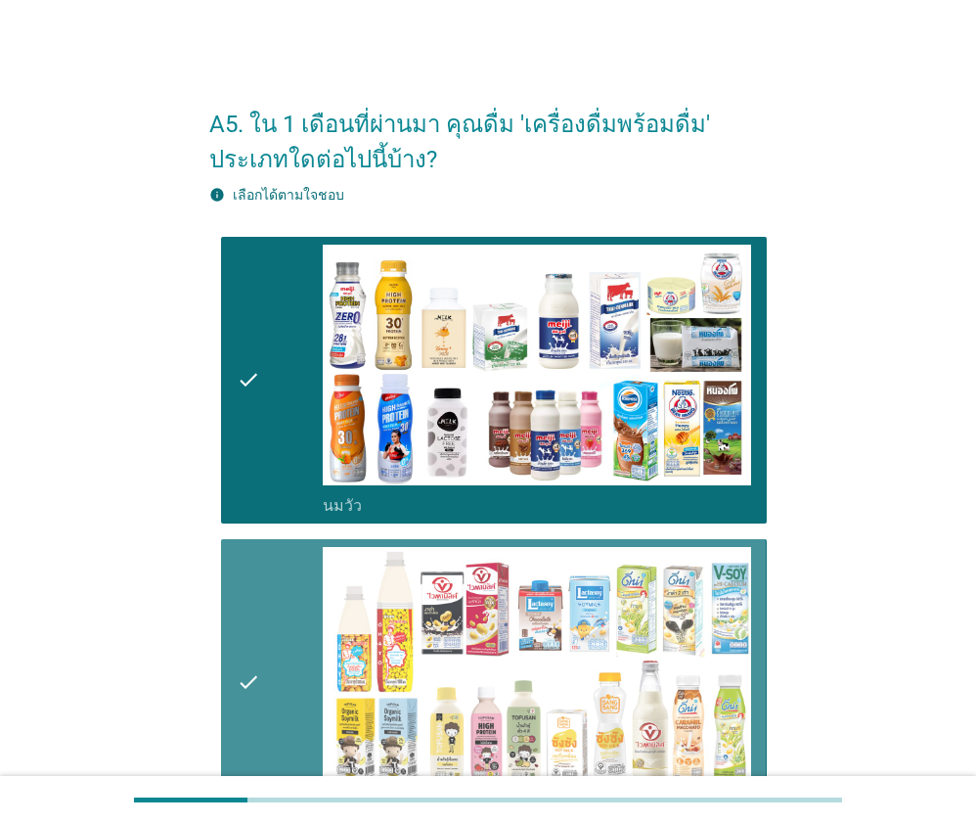
scroll to position [587, 0]
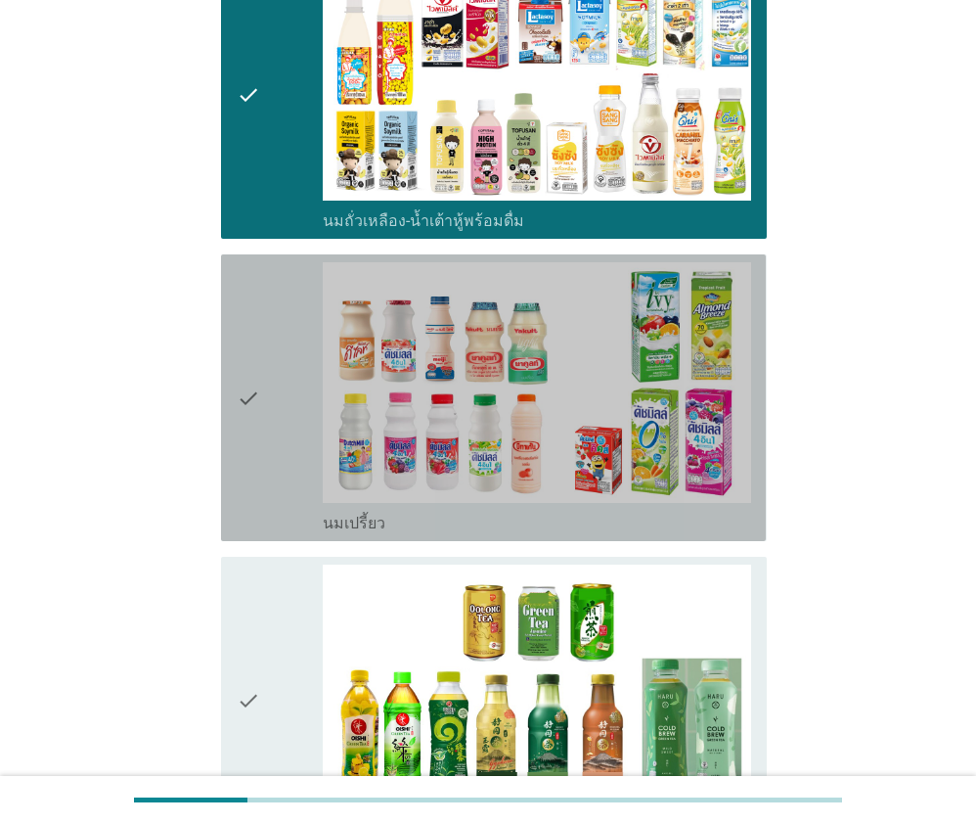
click at [257, 431] on icon "check" at bounding box center [248, 397] width 23 height 271
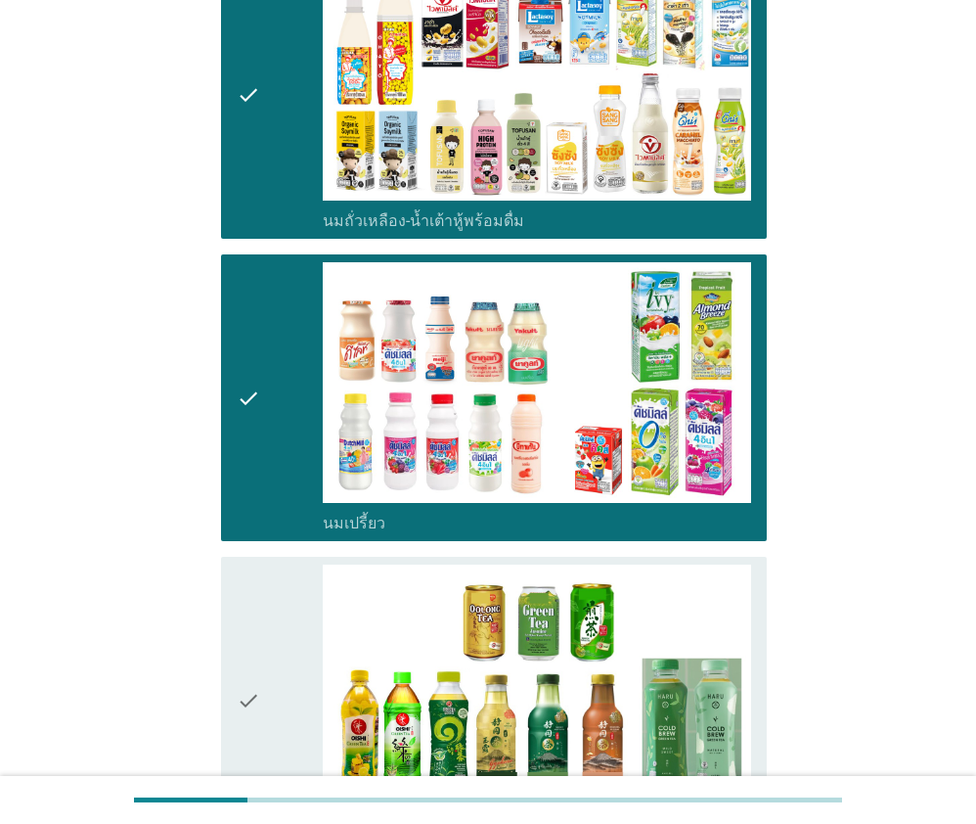
click at [275, 551] on div "check check_box_outline_blank ชาพร้อมดื่ม" at bounding box center [487, 700] width 557 height 302
click at [279, 571] on div "check" at bounding box center [280, 700] width 86 height 271
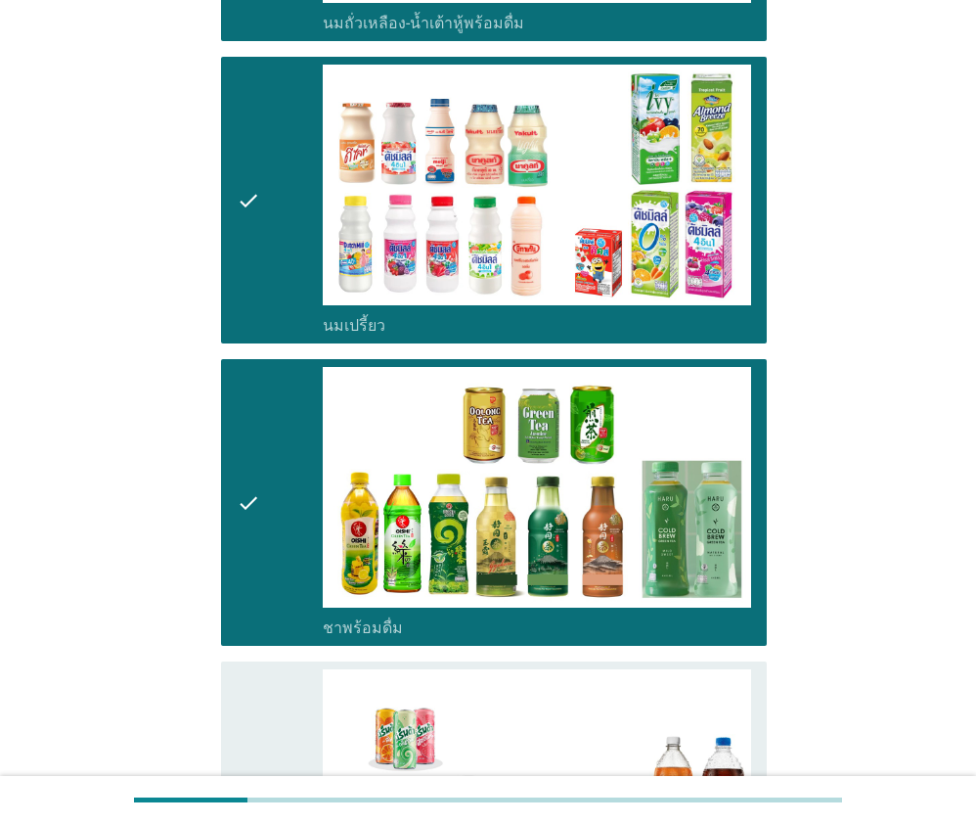
scroll to position [1174, 0]
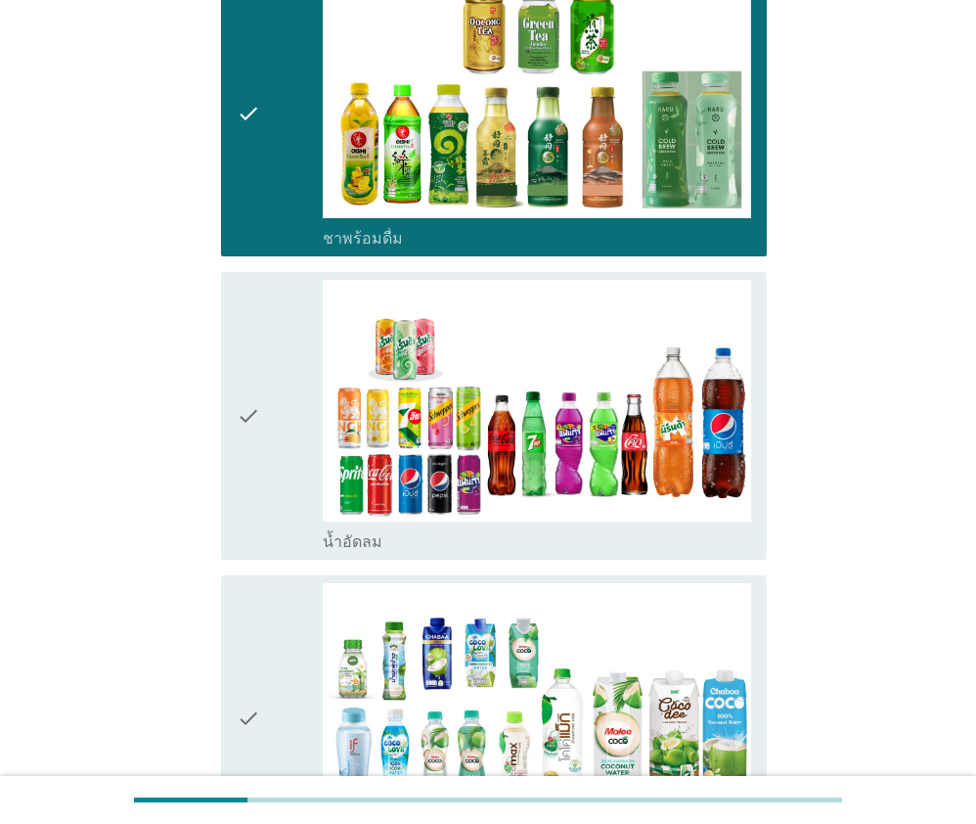
click at [265, 445] on div "check" at bounding box center [280, 415] width 86 height 271
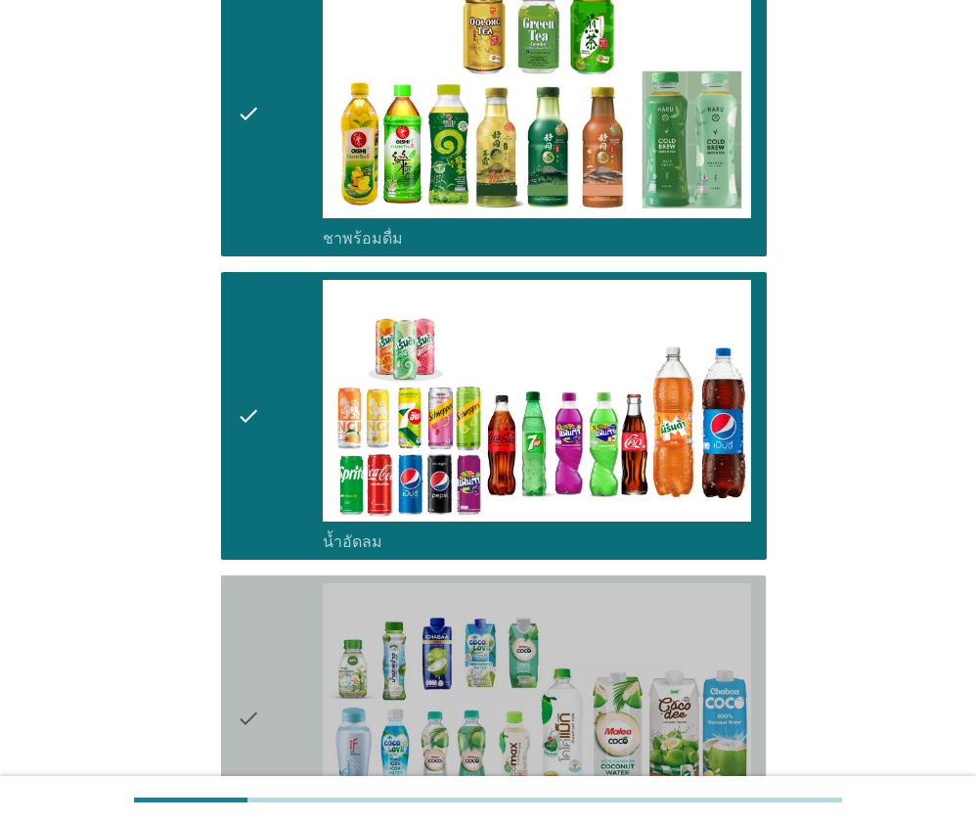
click at [264, 637] on div "check" at bounding box center [280, 718] width 86 height 271
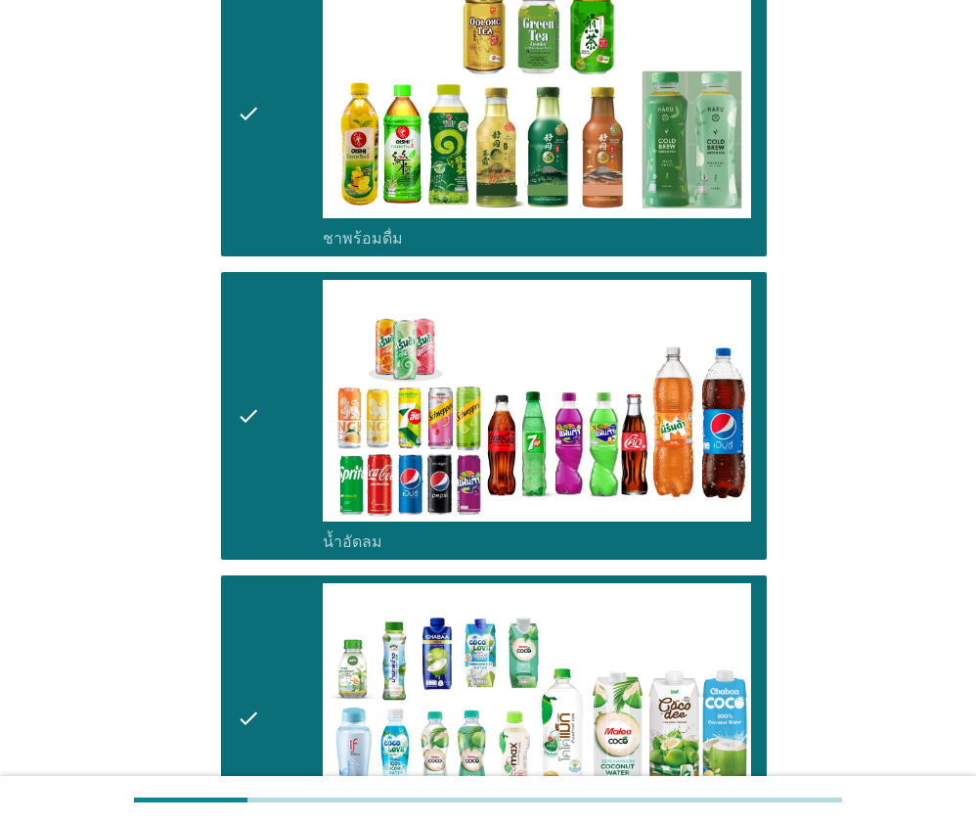
scroll to position [1761, 0]
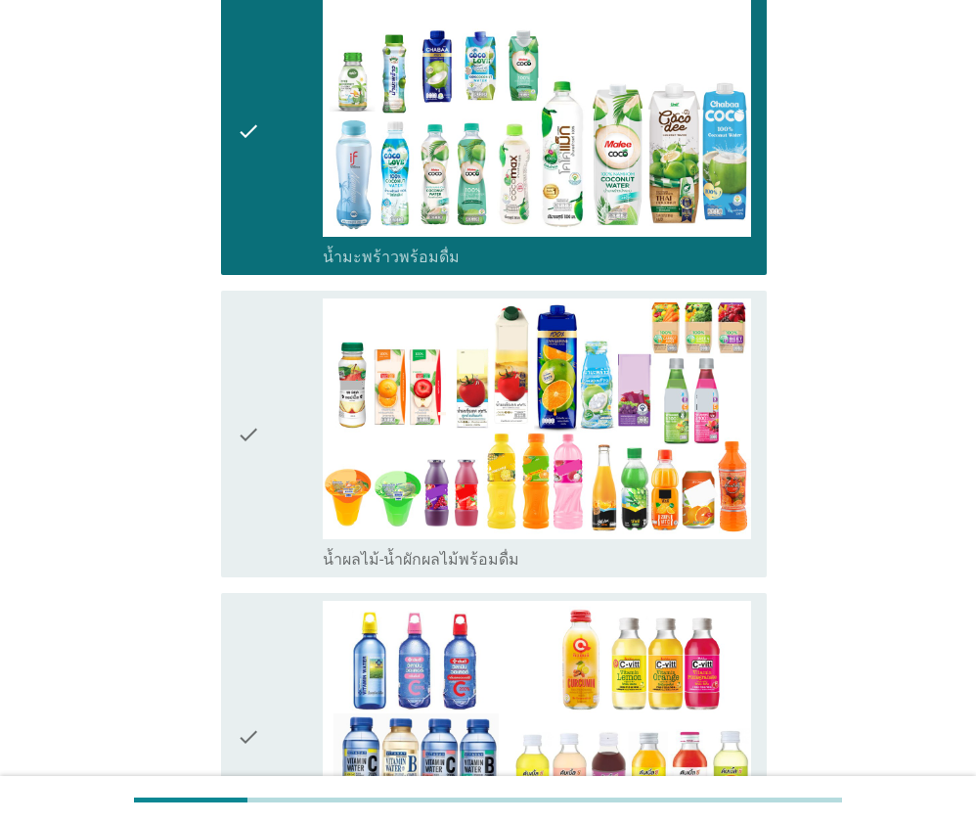
click at [279, 589] on div "check check_box_outline_blank น้ำวิตามิน-เครื่องดื่มวิตามิน" at bounding box center [487, 736] width 557 height 302
click at [273, 472] on div "check" at bounding box center [280, 433] width 86 height 271
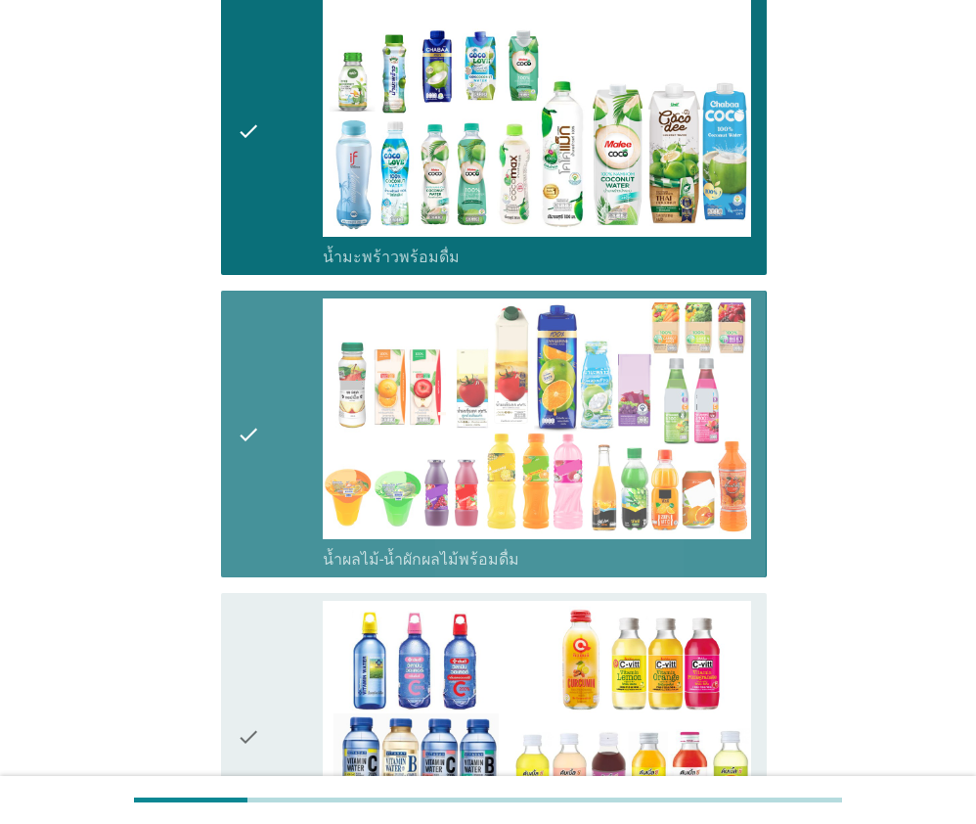
click at [255, 670] on icon "check" at bounding box center [248, 736] width 23 height 271
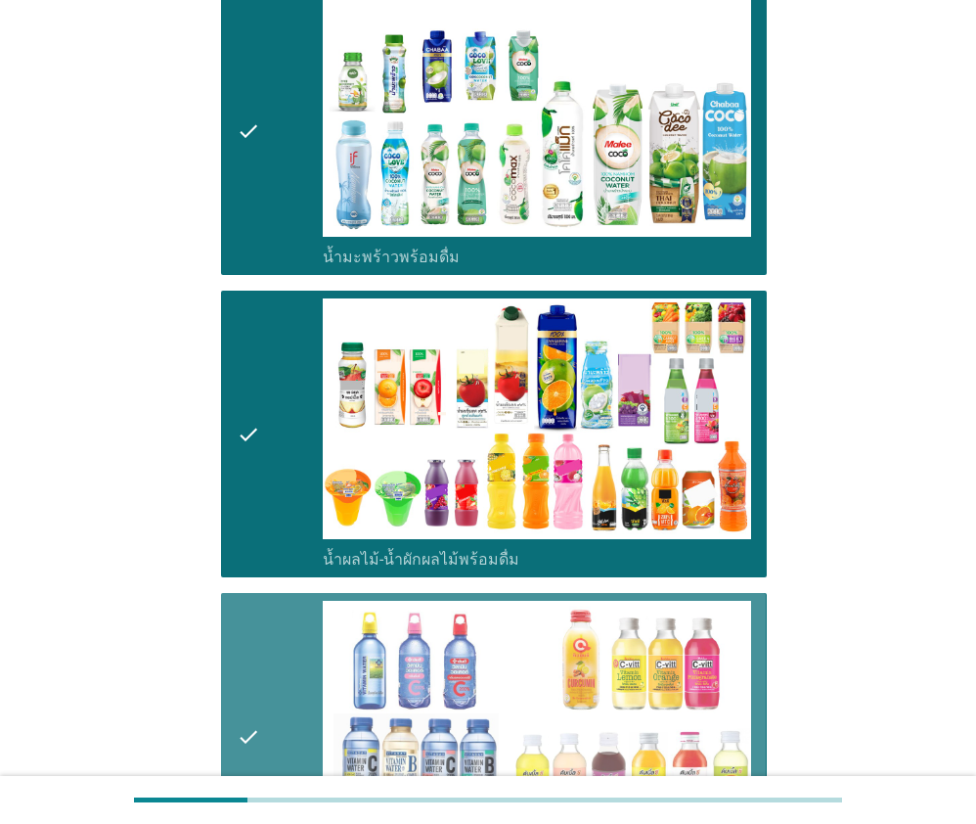
scroll to position [2348, 0]
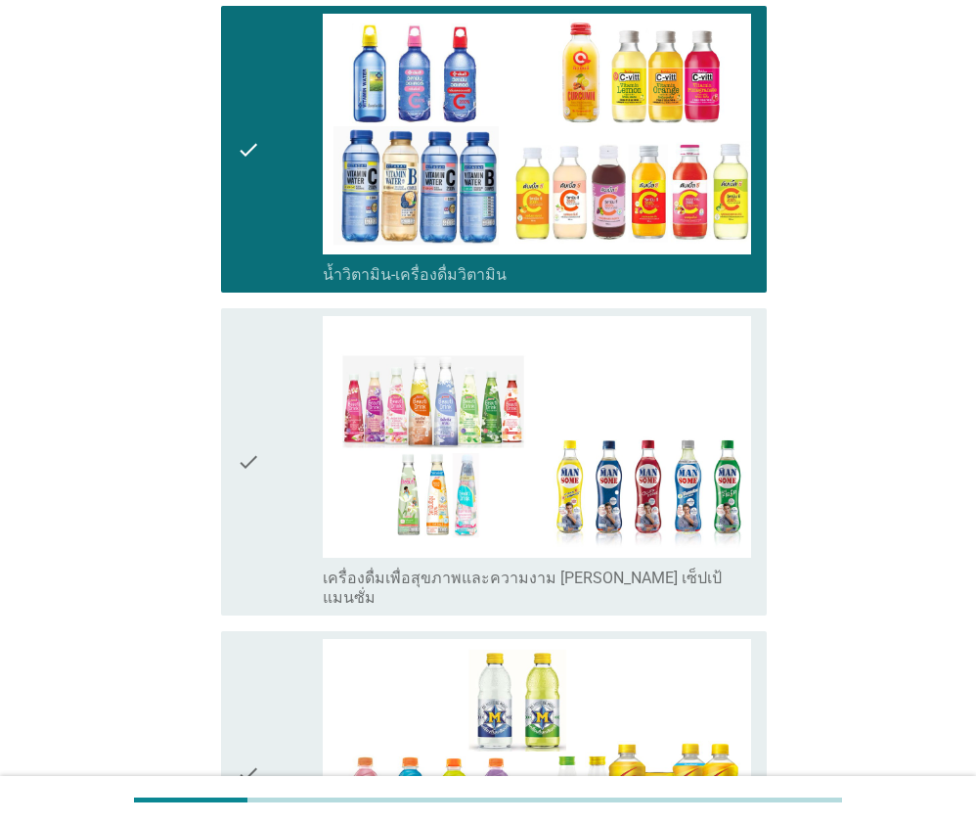
click at [261, 548] on div "check" at bounding box center [280, 461] width 86 height 291
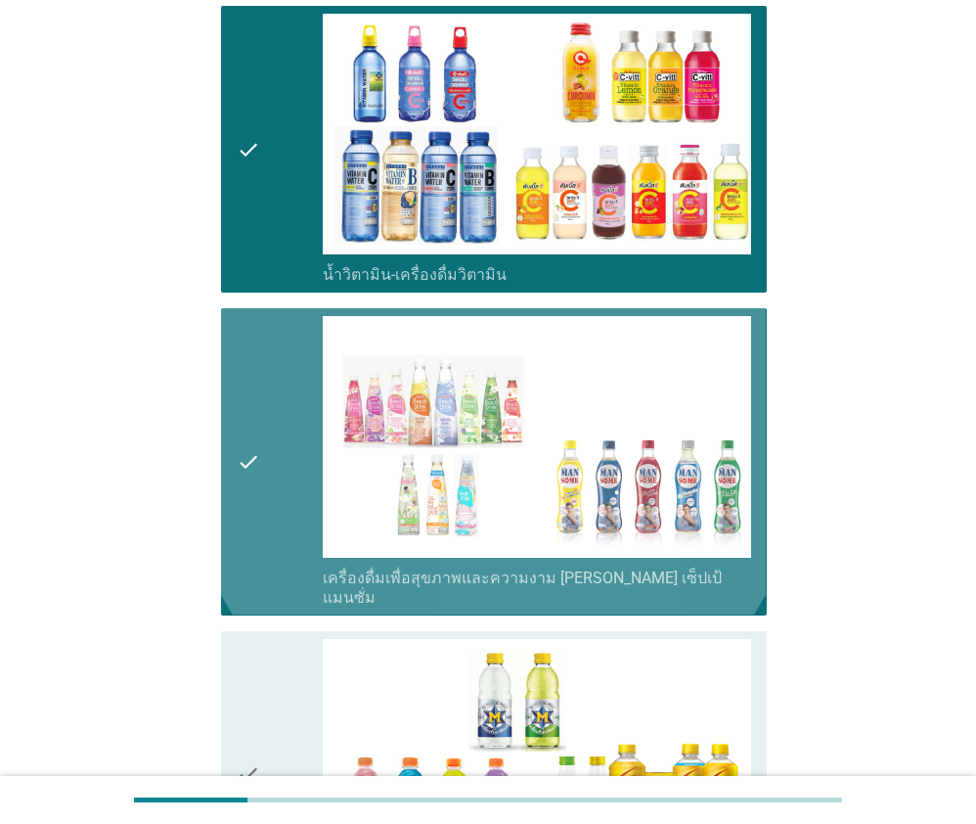
click at [273, 649] on div "check" at bounding box center [280, 774] width 86 height 271
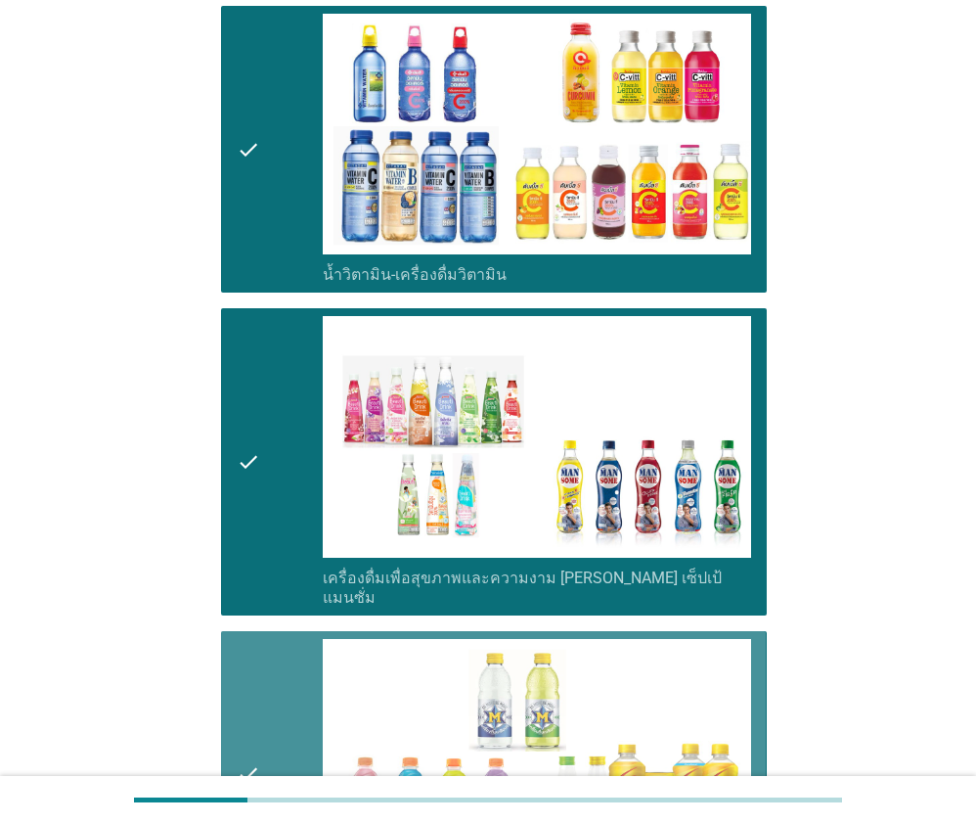
scroll to position [2935, 0]
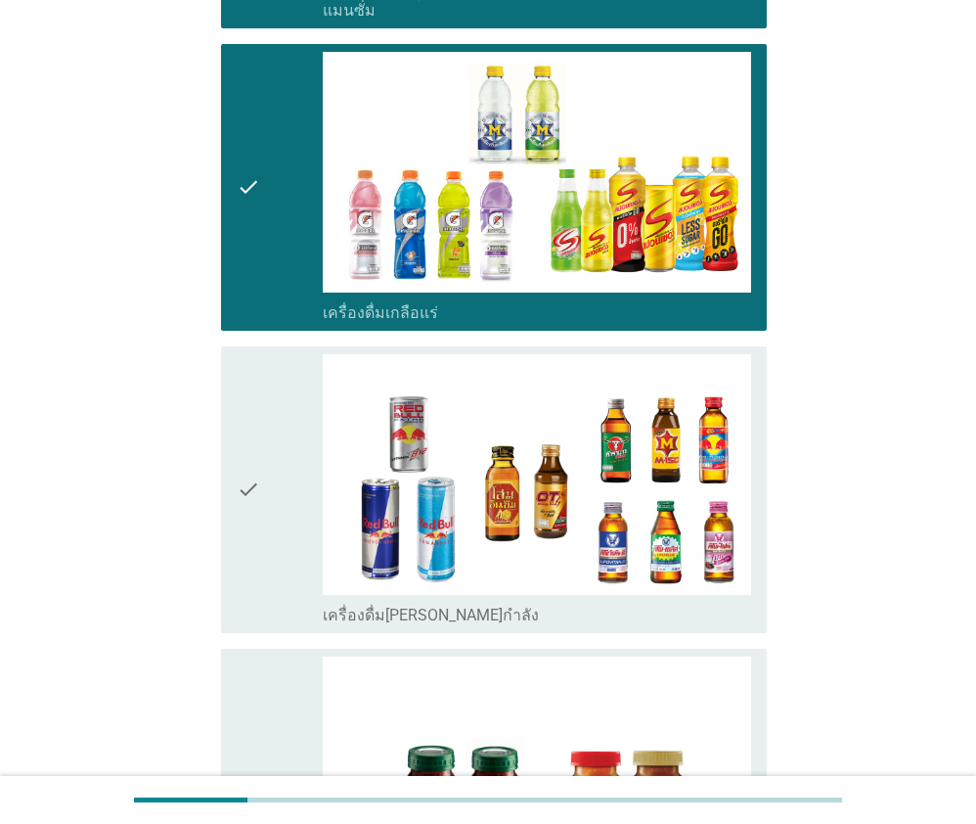
click at [262, 518] on div "check" at bounding box center [280, 489] width 86 height 271
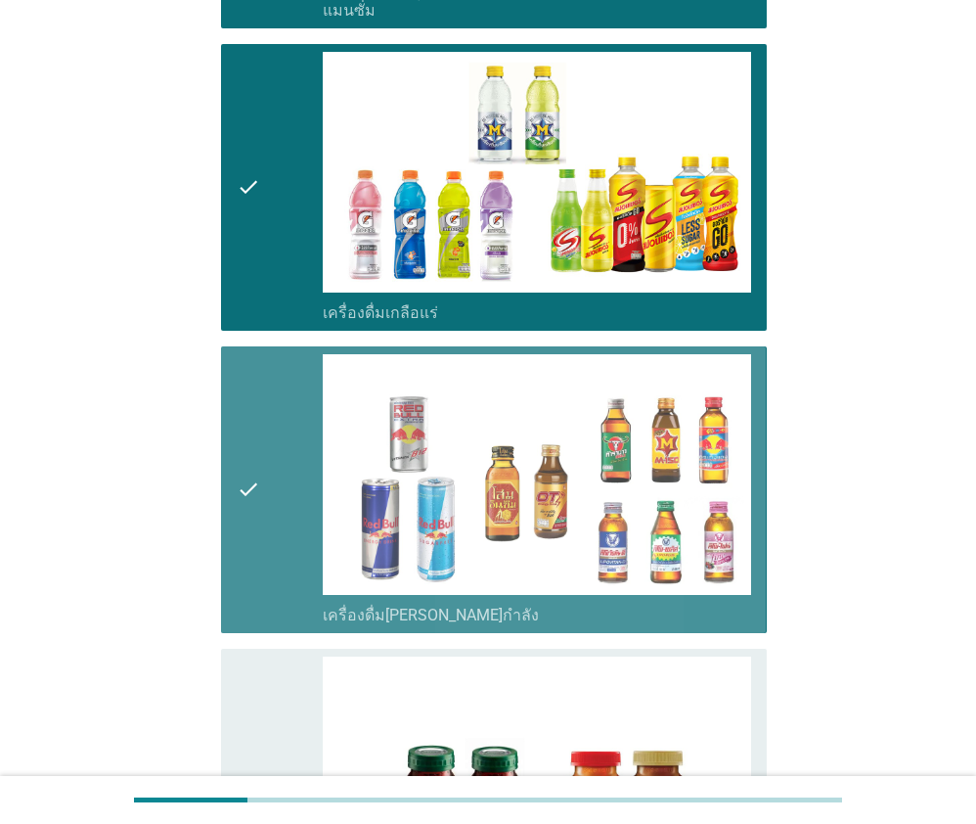
click at [263, 641] on div "check check_box_outline_blank ซุปไก่สกัด-[PERSON_NAME]สำเร็จรูป" at bounding box center [487, 792] width 557 height 302
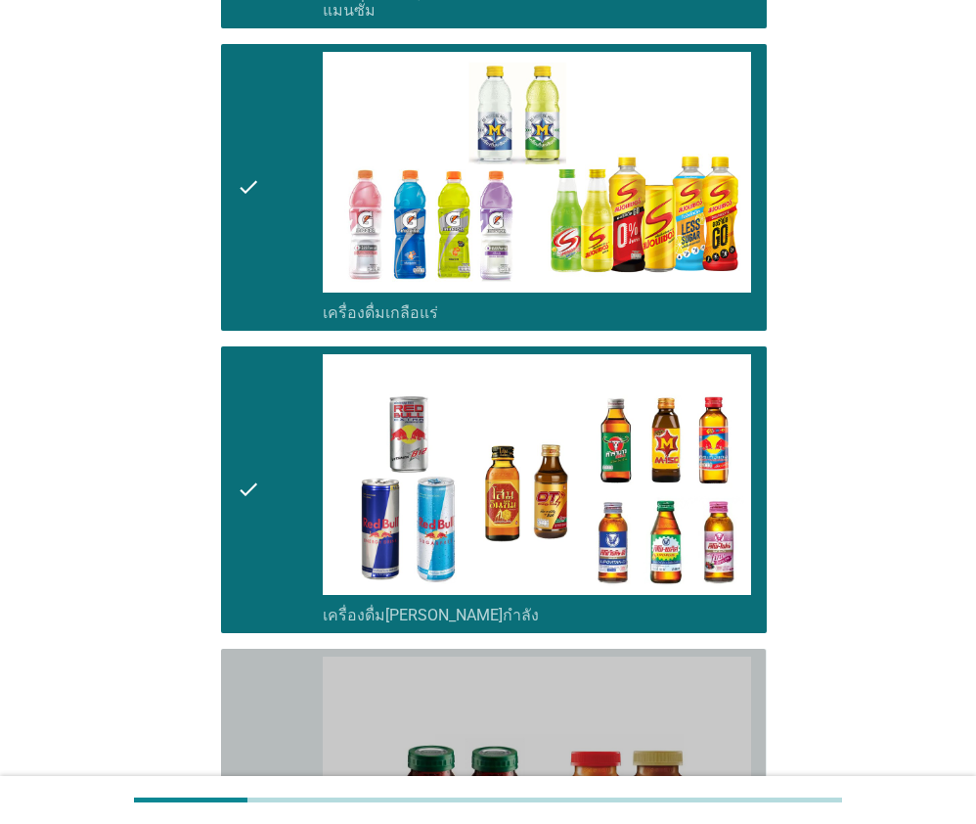
click at [268, 657] on div "check" at bounding box center [280, 792] width 86 height 271
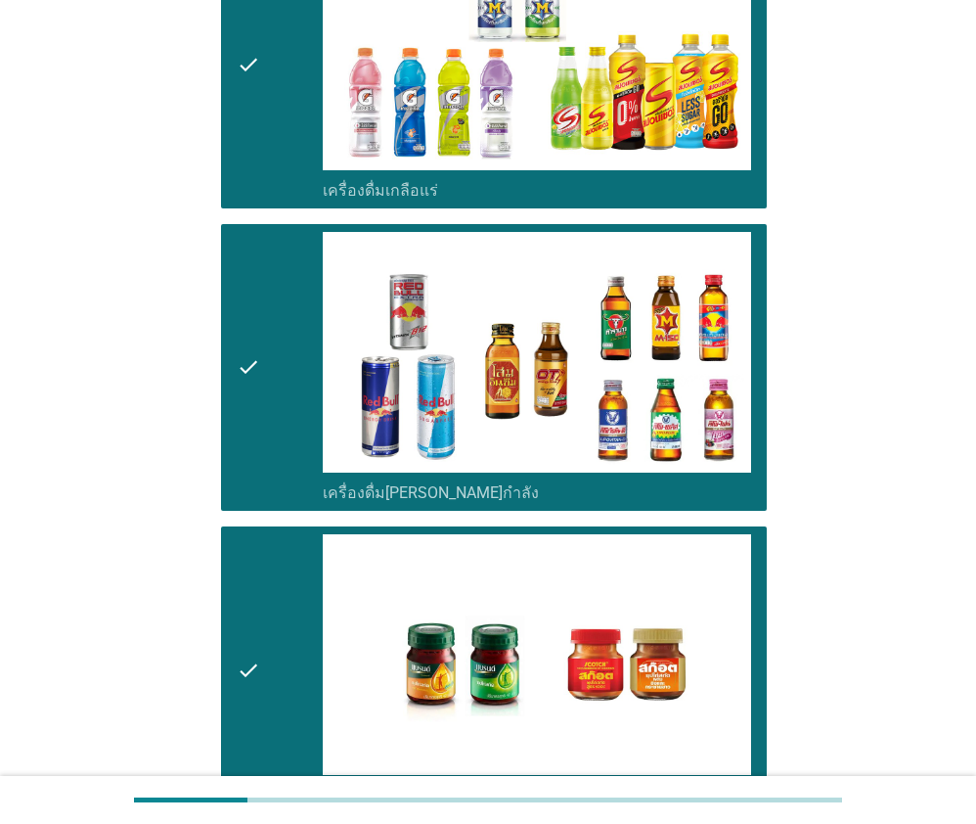
scroll to position [3305, 0]
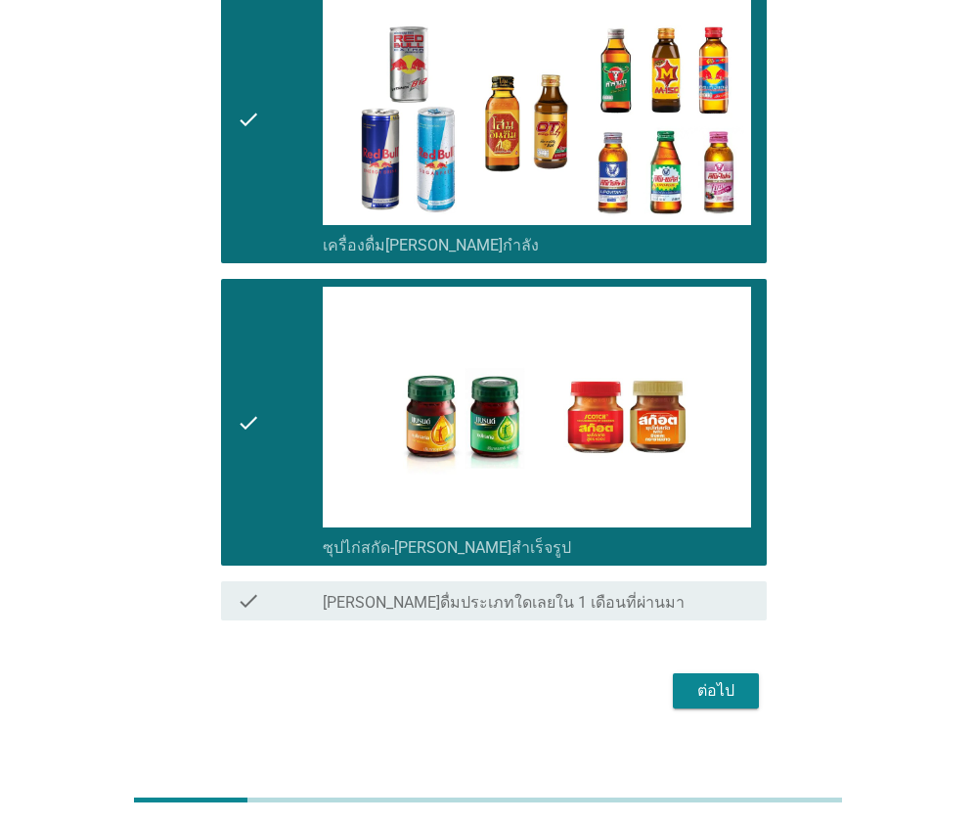
click at [741, 679] on div "ต่อไป" at bounding box center [716, 690] width 55 height 23
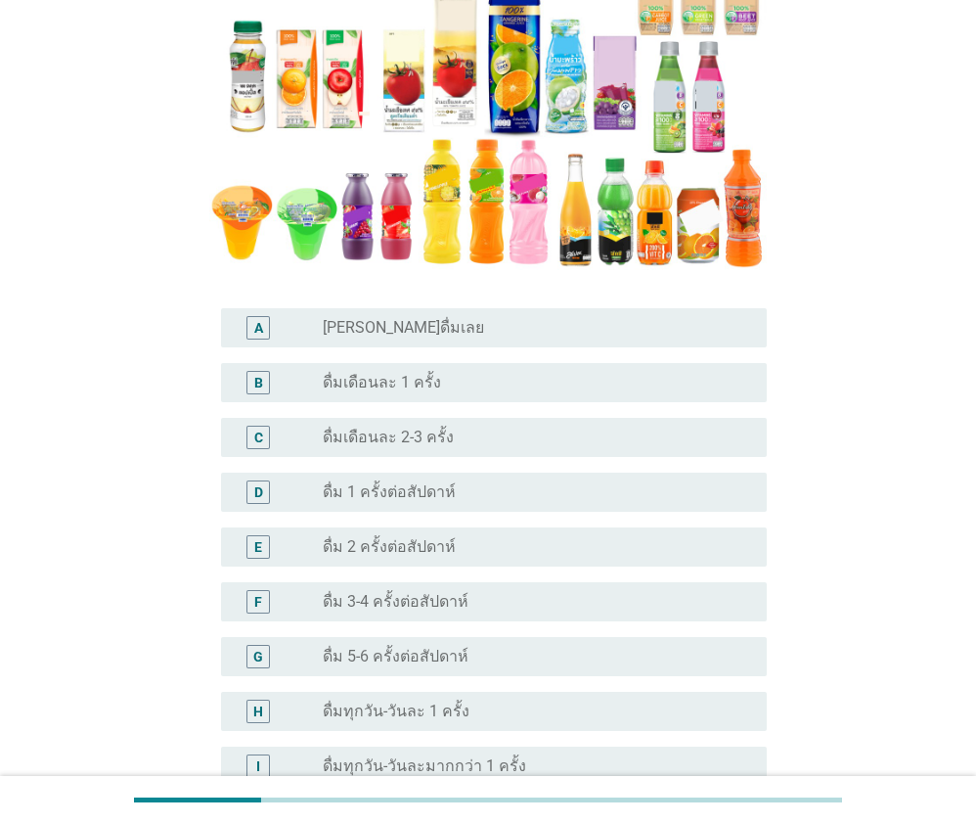
scroll to position [391, 0]
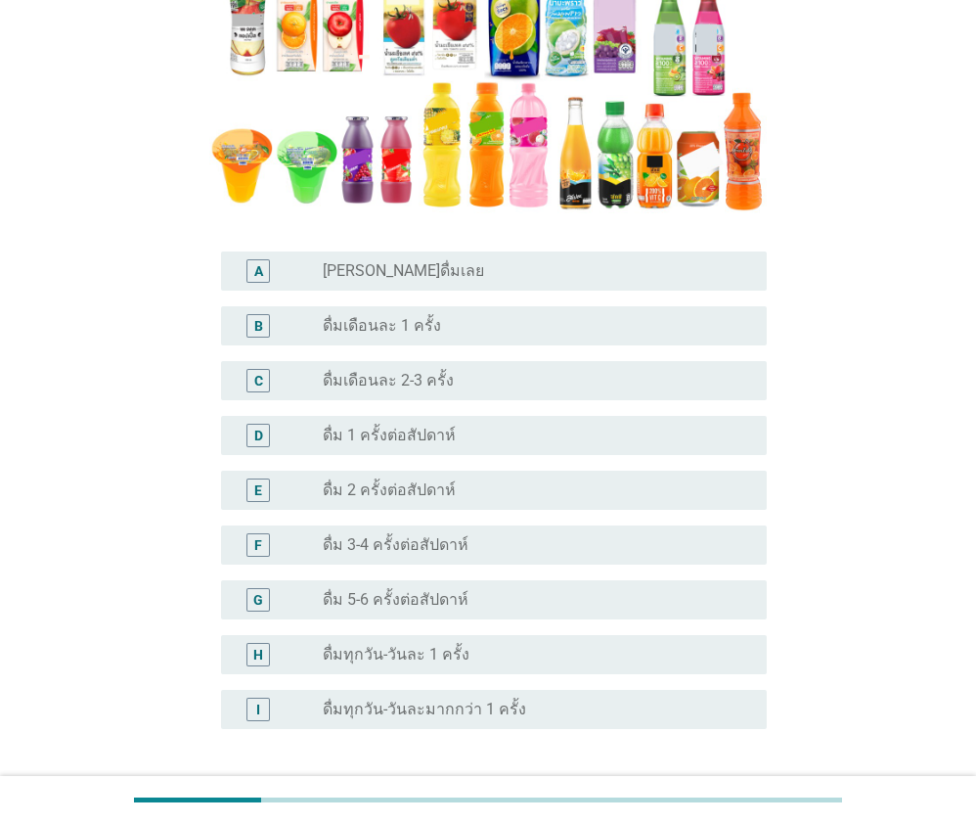
click at [417, 539] on label "ดื่ม 3-4 ครั้งต่อสัปดาห์" at bounding box center [396, 545] width 146 height 20
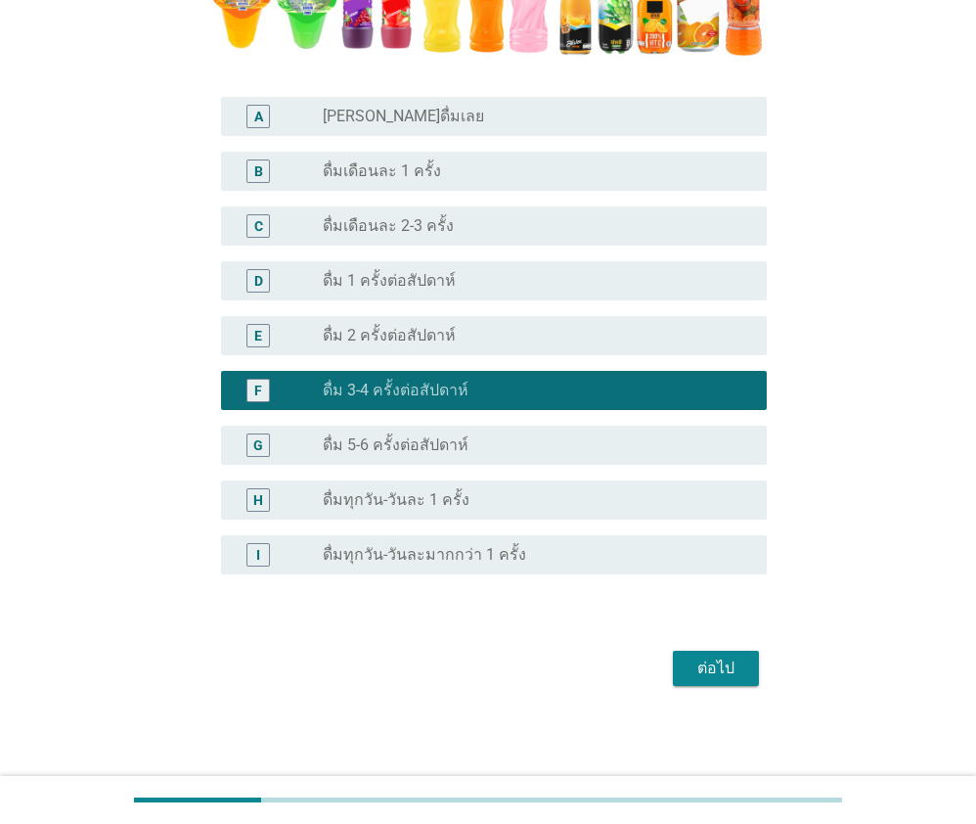
scroll to position [548, 0]
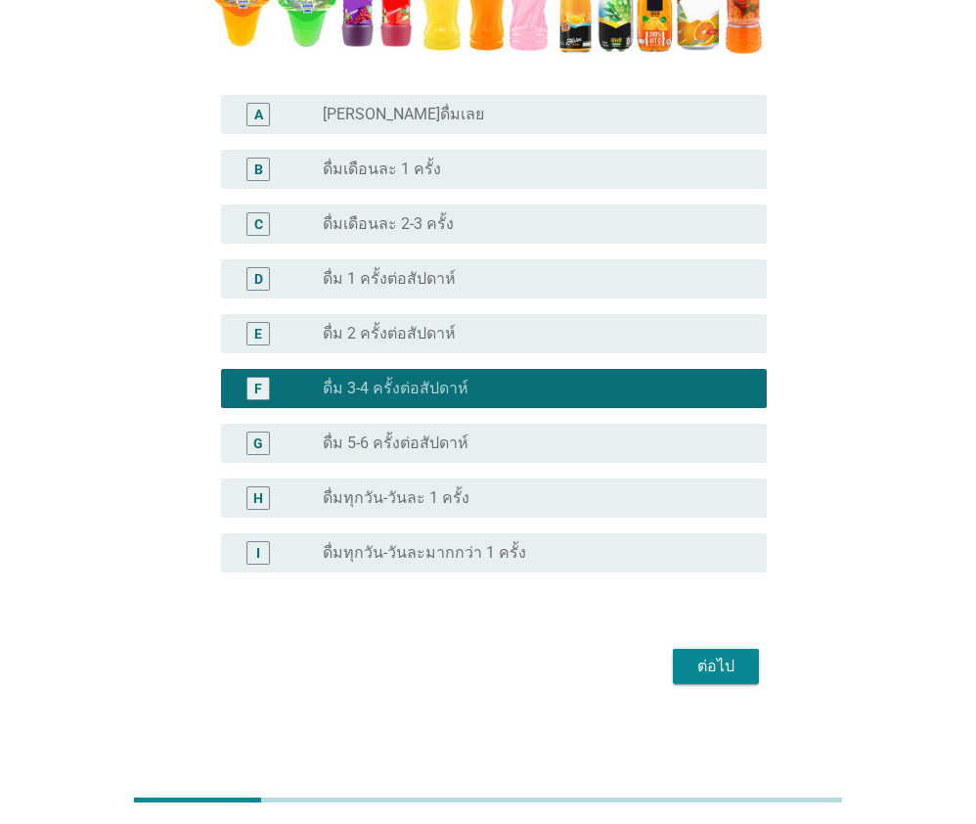
click at [728, 666] on div "ต่อไป" at bounding box center [716, 666] width 55 height 23
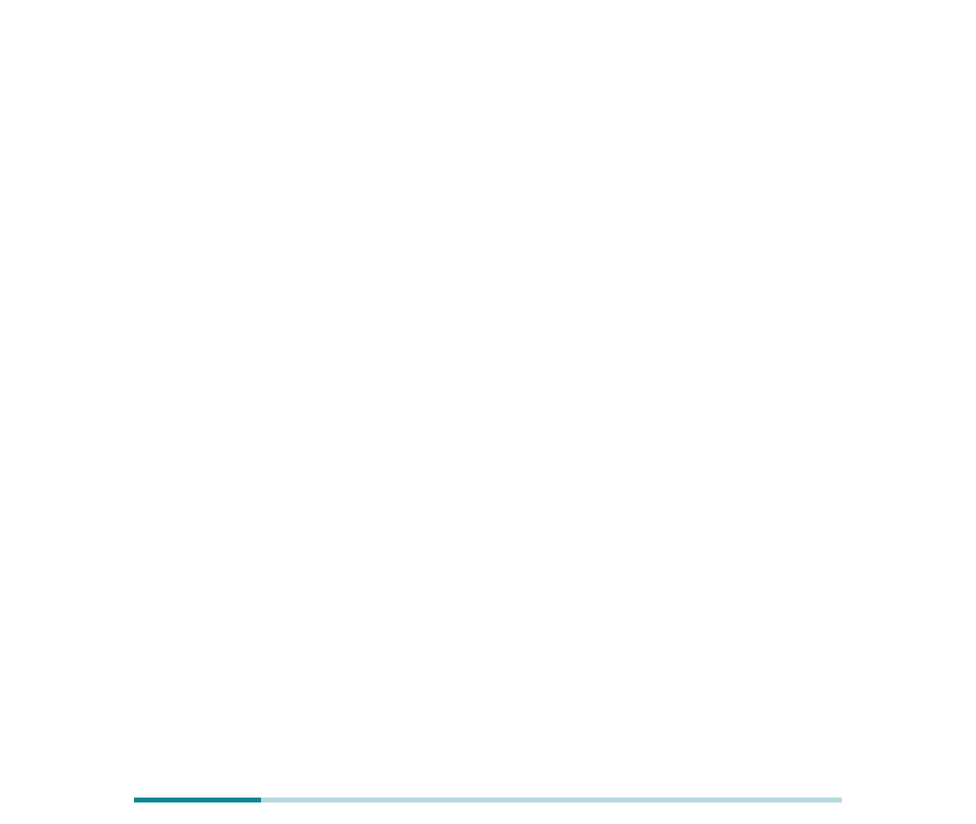
scroll to position [0, 0]
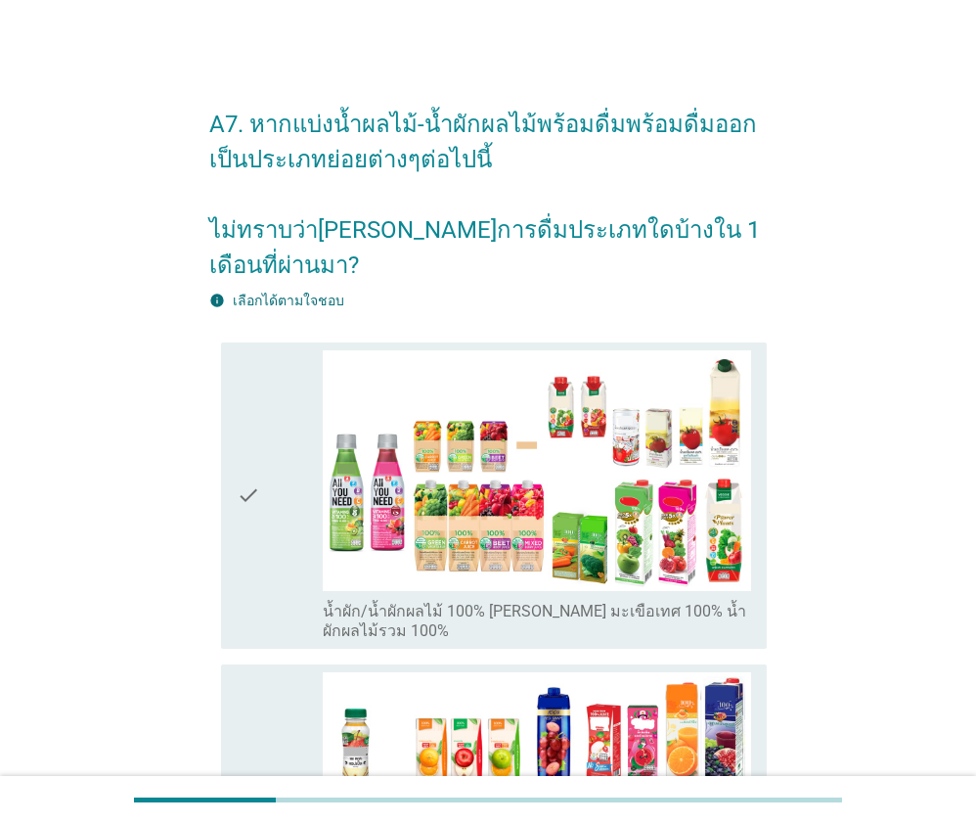
click at [270, 395] on div "check" at bounding box center [280, 495] width 86 height 291
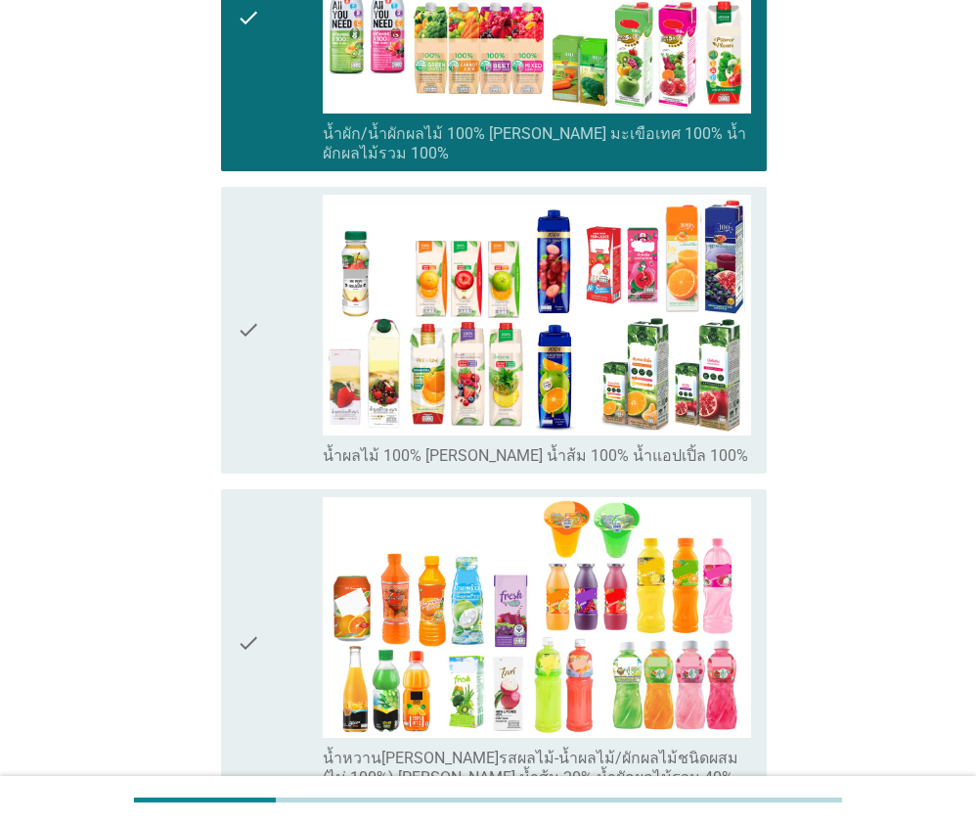
scroll to position [587, 0]
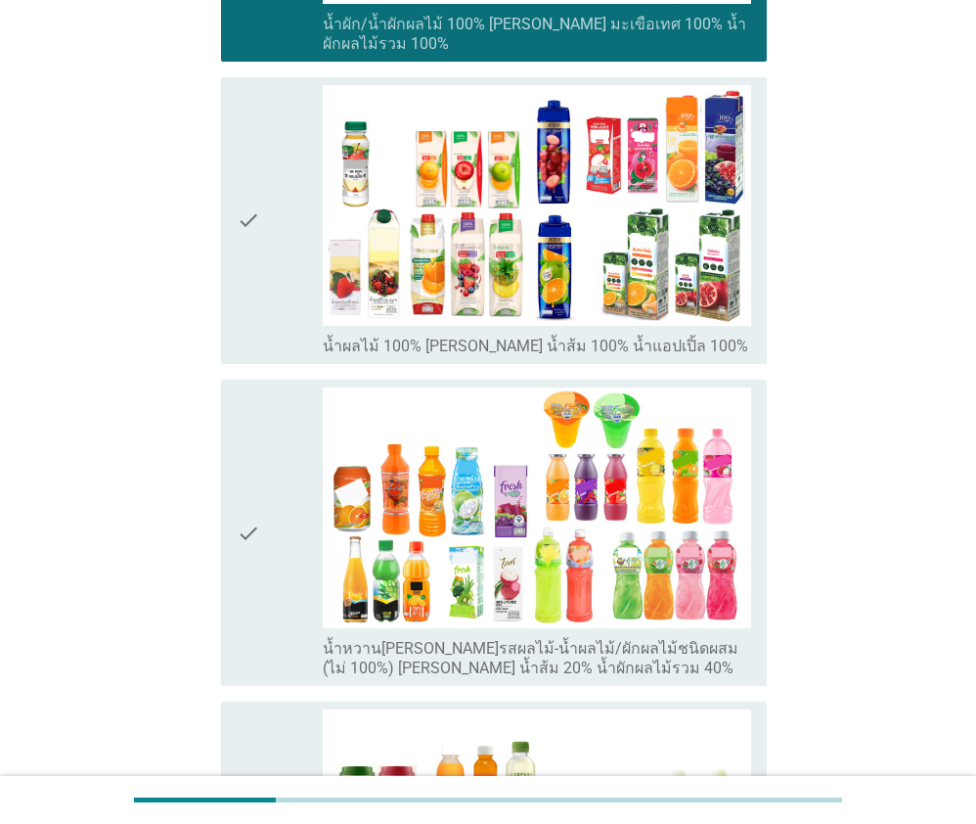
click at [240, 172] on icon "check" at bounding box center [248, 220] width 23 height 271
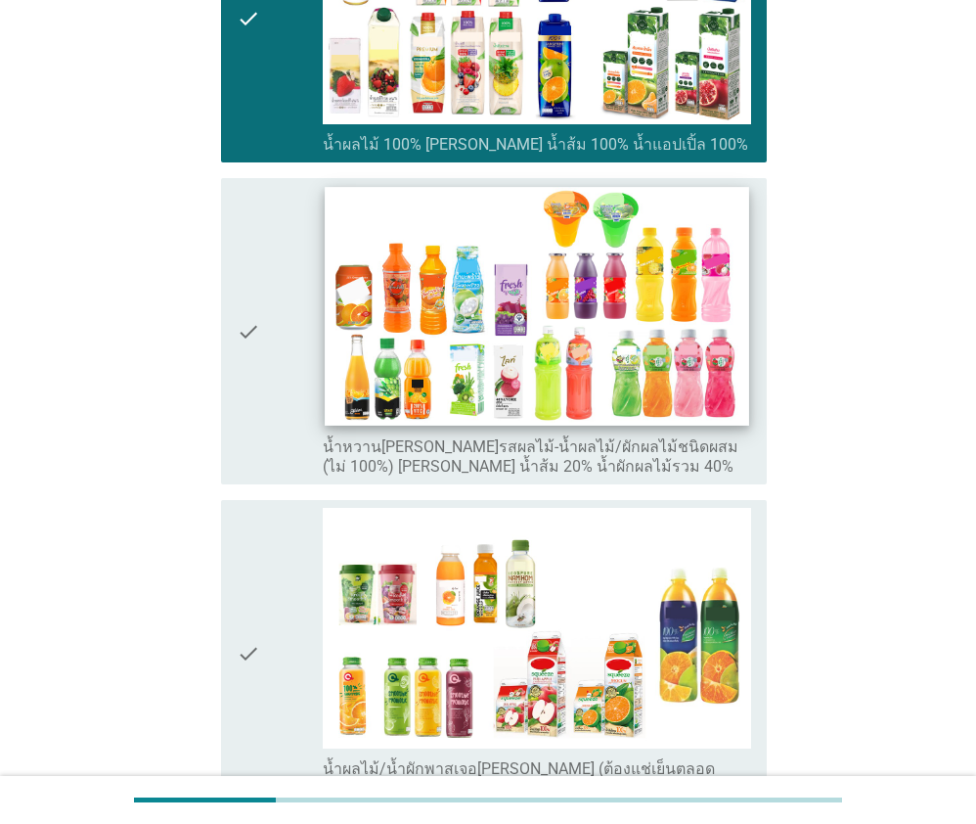
scroll to position [783, 0]
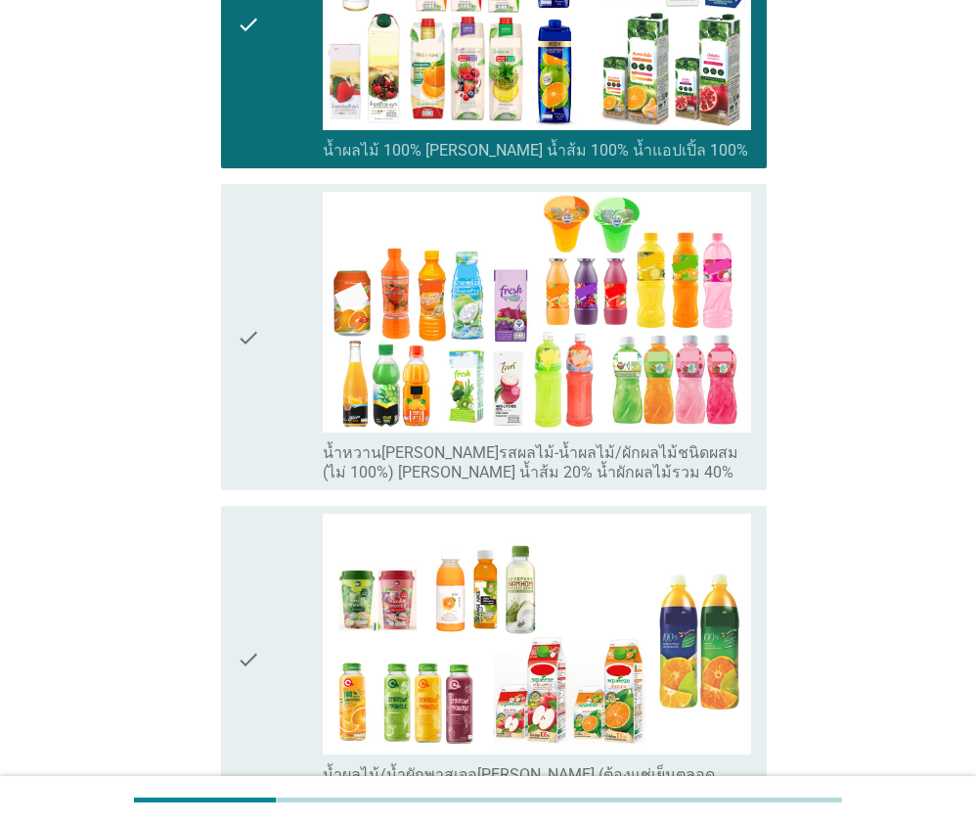
click at [267, 567] on div "check" at bounding box center [280, 659] width 86 height 291
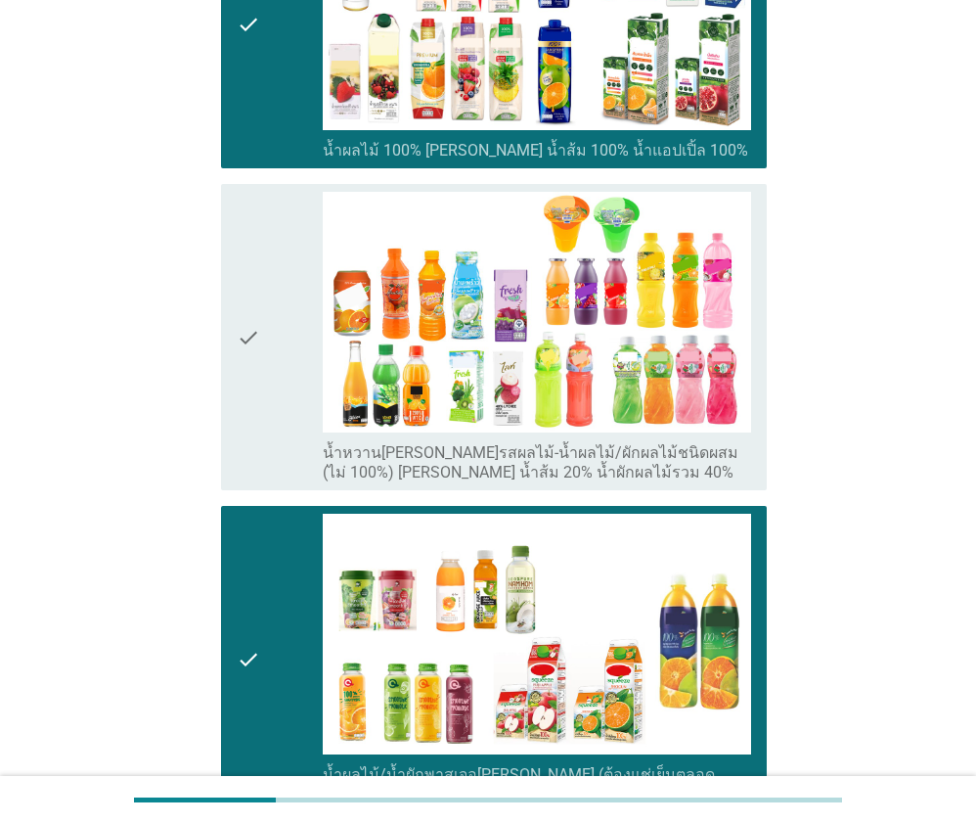
click at [277, 322] on div "check" at bounding box center [280, 337] width 86 height 291
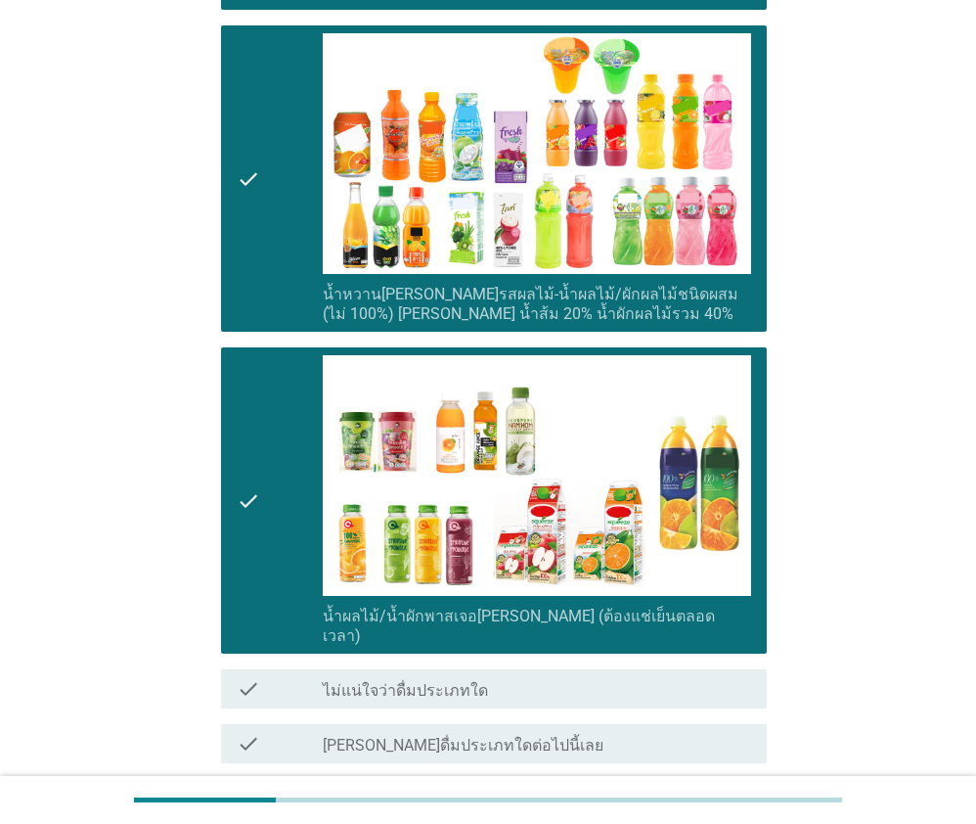
scroll to position [1053, 0]
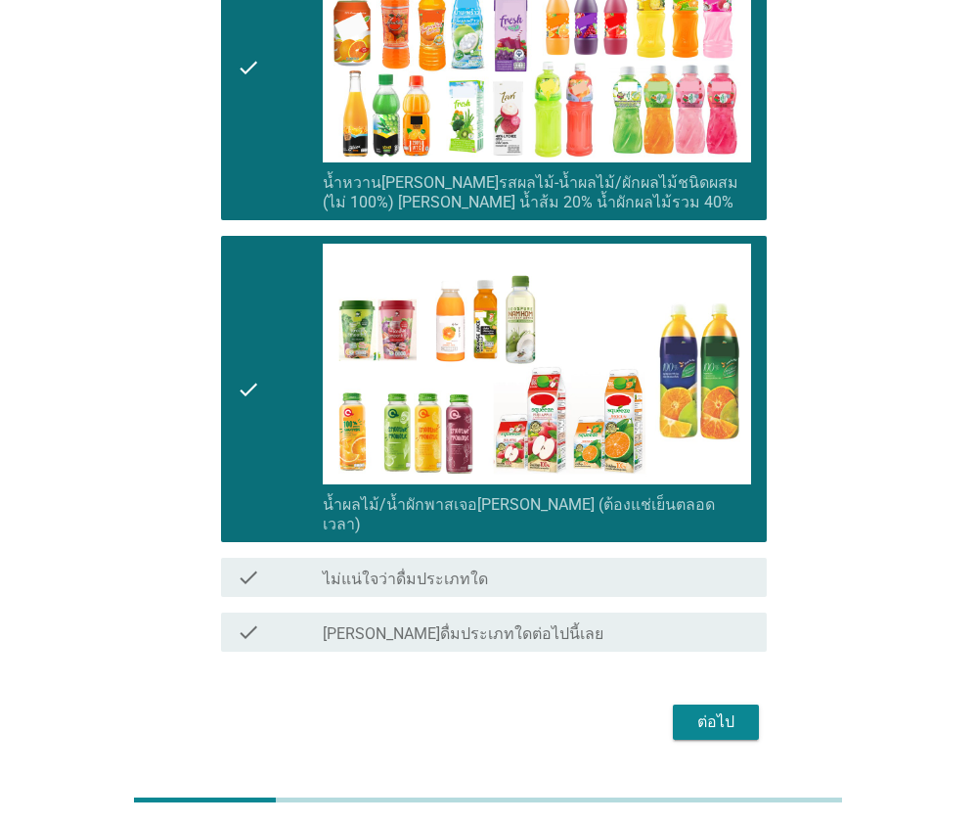
click at [727, 710] on div "ต่อไป" at bounding box center [716, 721] width 55 height 23
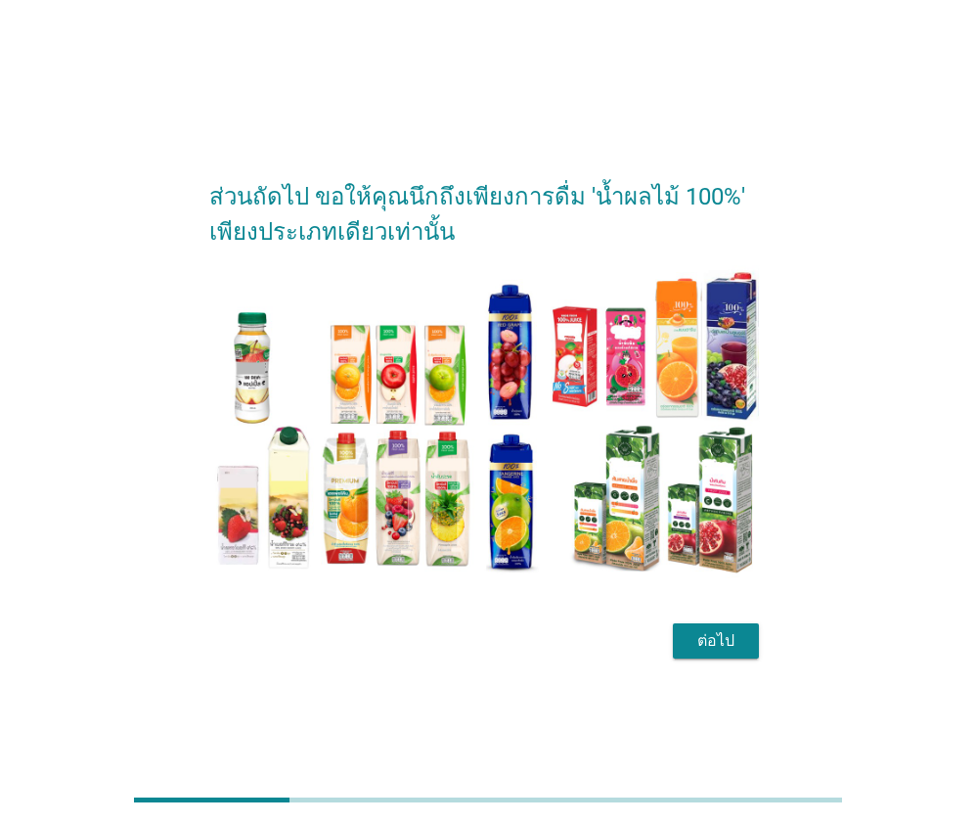
click at [743, 644] on div "ต่อไป" at bounding box center [716, 640] width 55 height 23
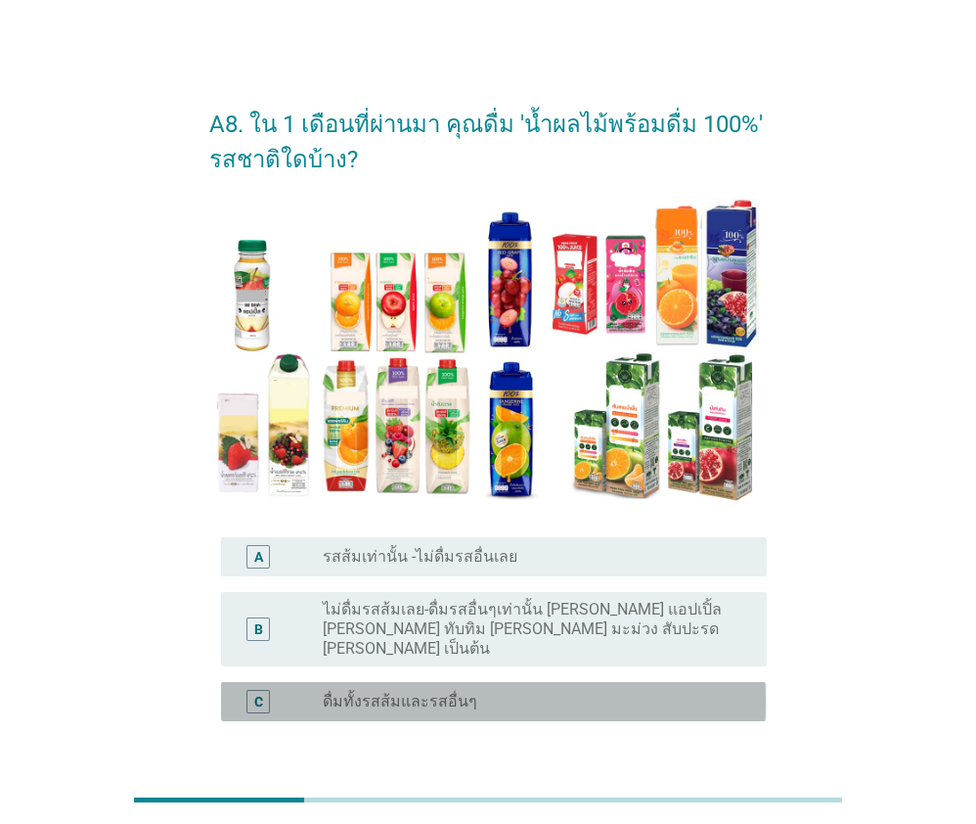
click at [453, 692] on label "ดื่มทั้งรสส้มและรสอื่นๆ" at bounding box center [400, 702] width 155 height 20
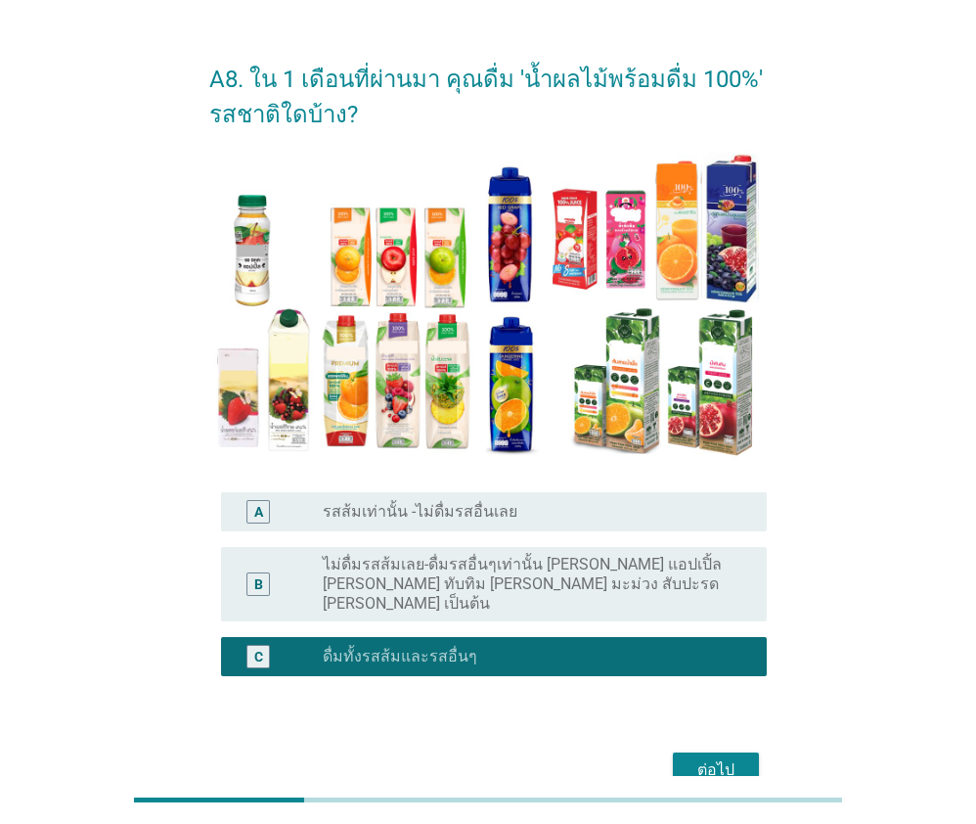
scroll to position [129, 0]
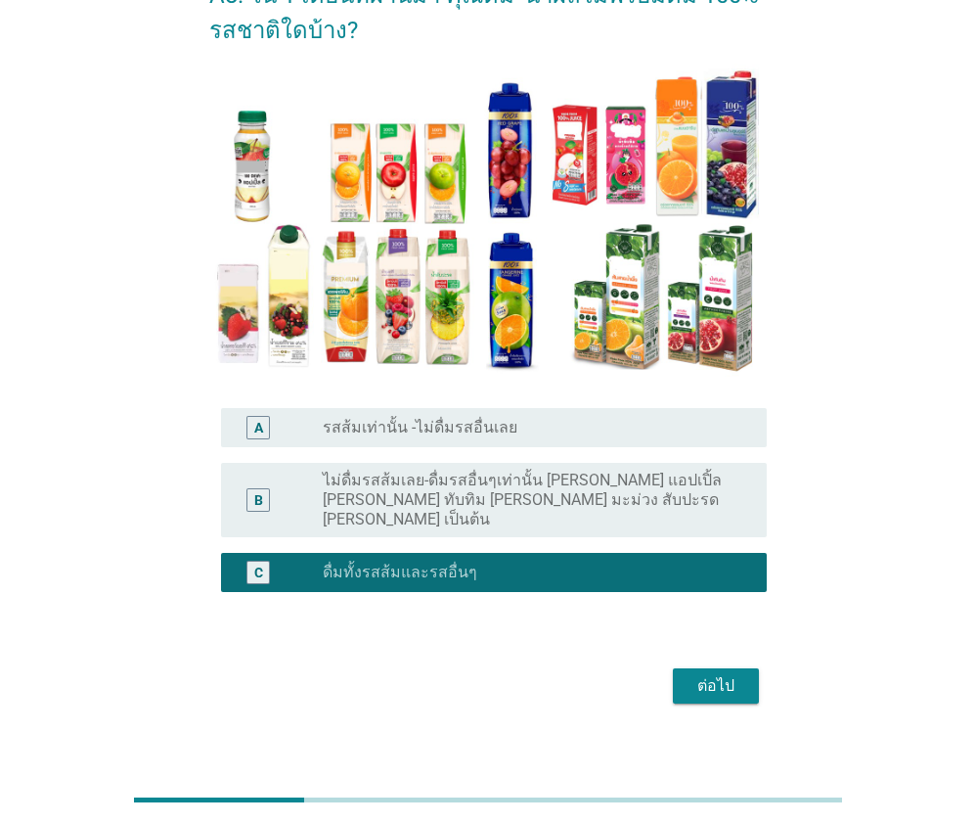
click at [715, 674] on div "ต่อไป" at bounding box center [716, 685] width 55 height 23
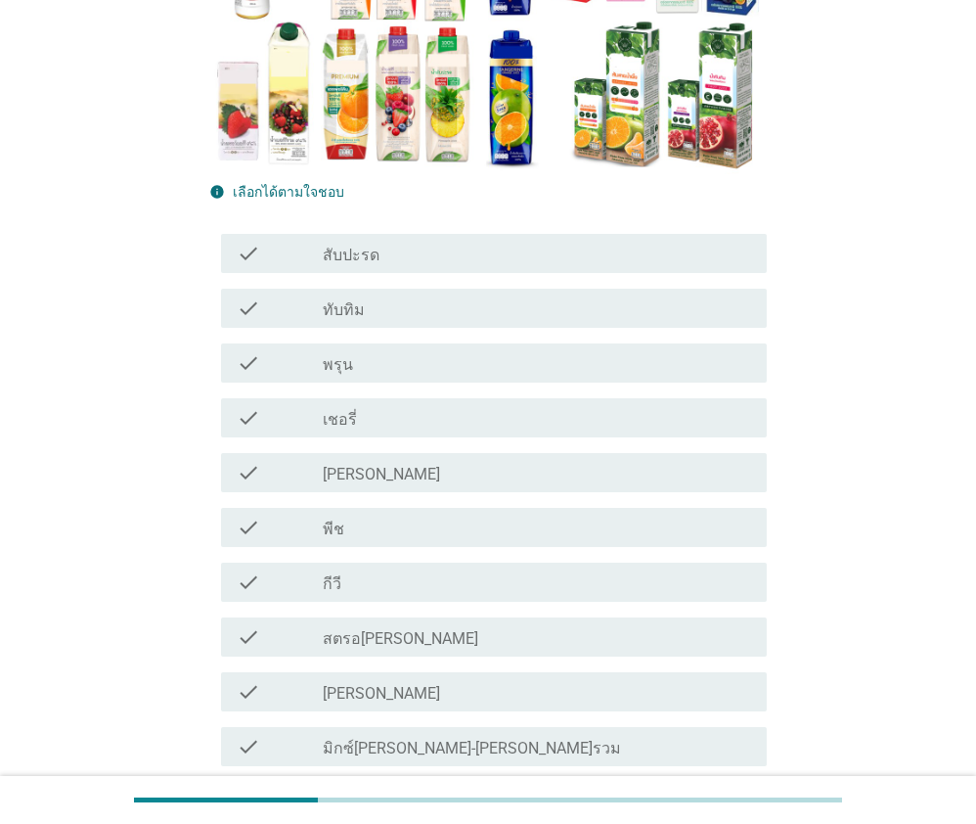
scroll to position [391, 0]
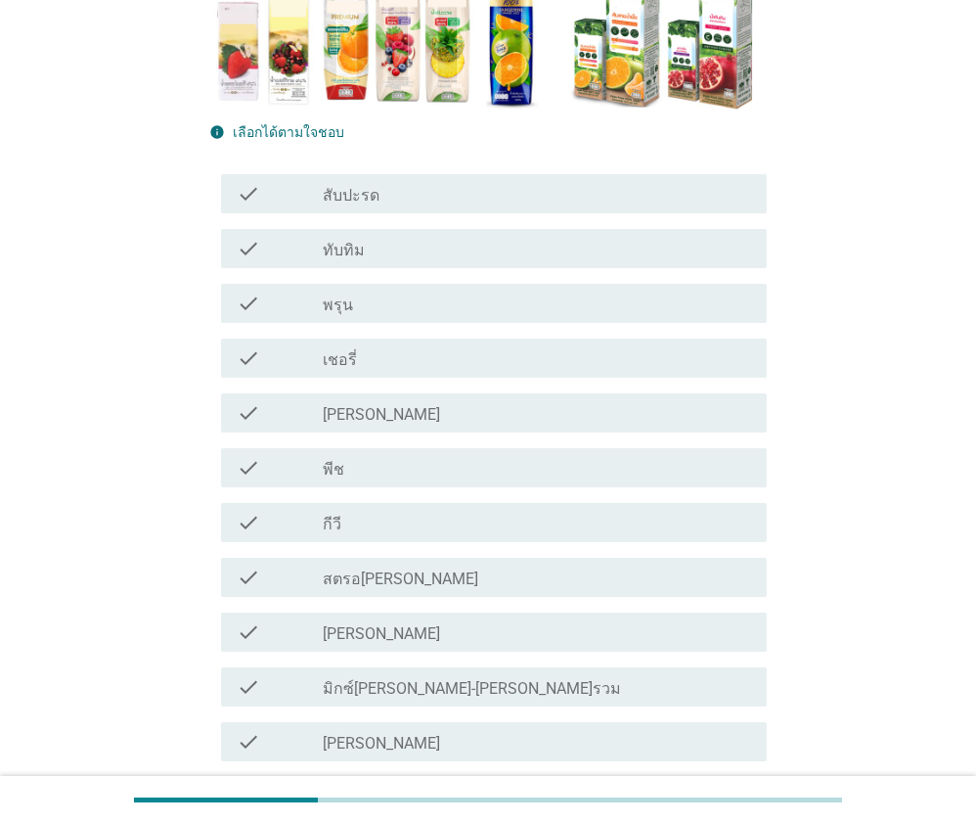
click at [325, 427] on div "check check_box_outline_blank [PERSON_NAME]" at bounding box center [493, 412] width 545 height 39
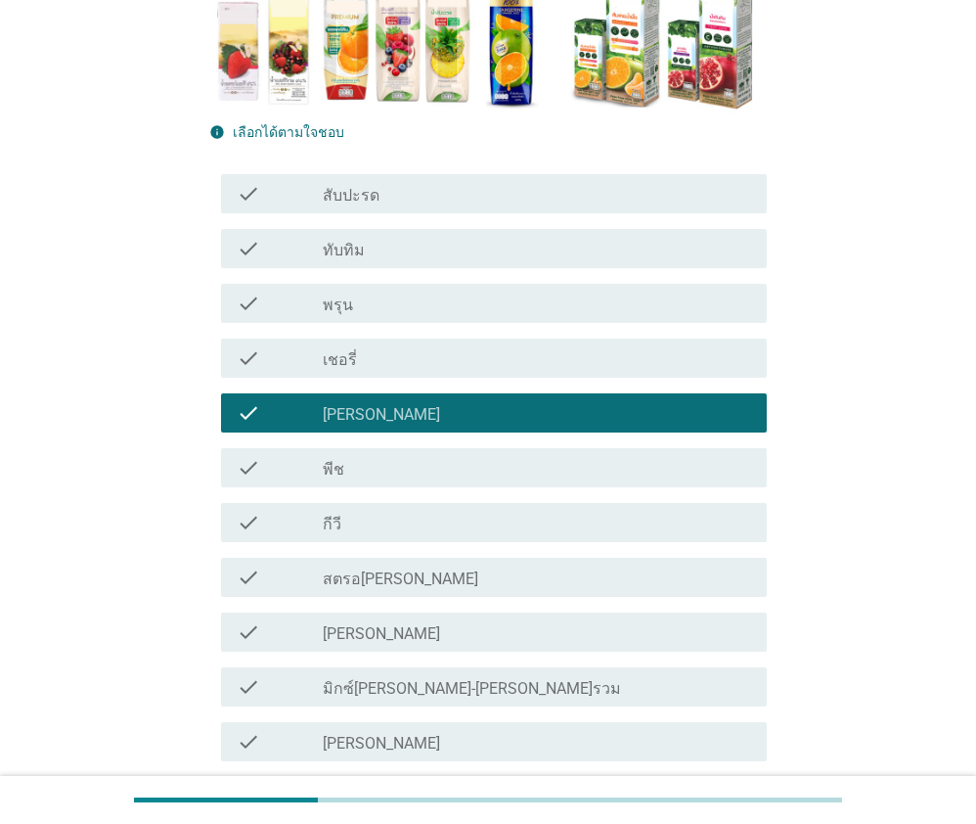
click at [370, 528] on div "check_box_outline_blank กีวี" at bounding box center [537, 522] width 429 height 23
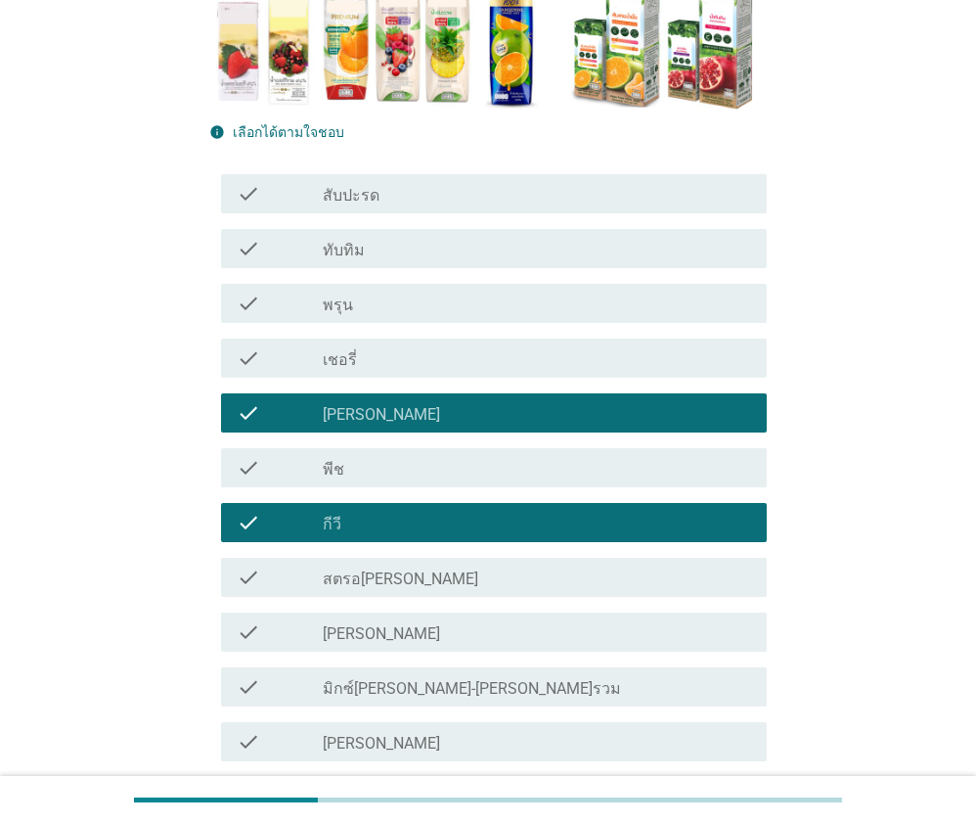
click at [400, 581] on div "check_box_outline_blank สตรอ[PERSON_NAME]" at bounding box center [537, 577] width 429 height 23
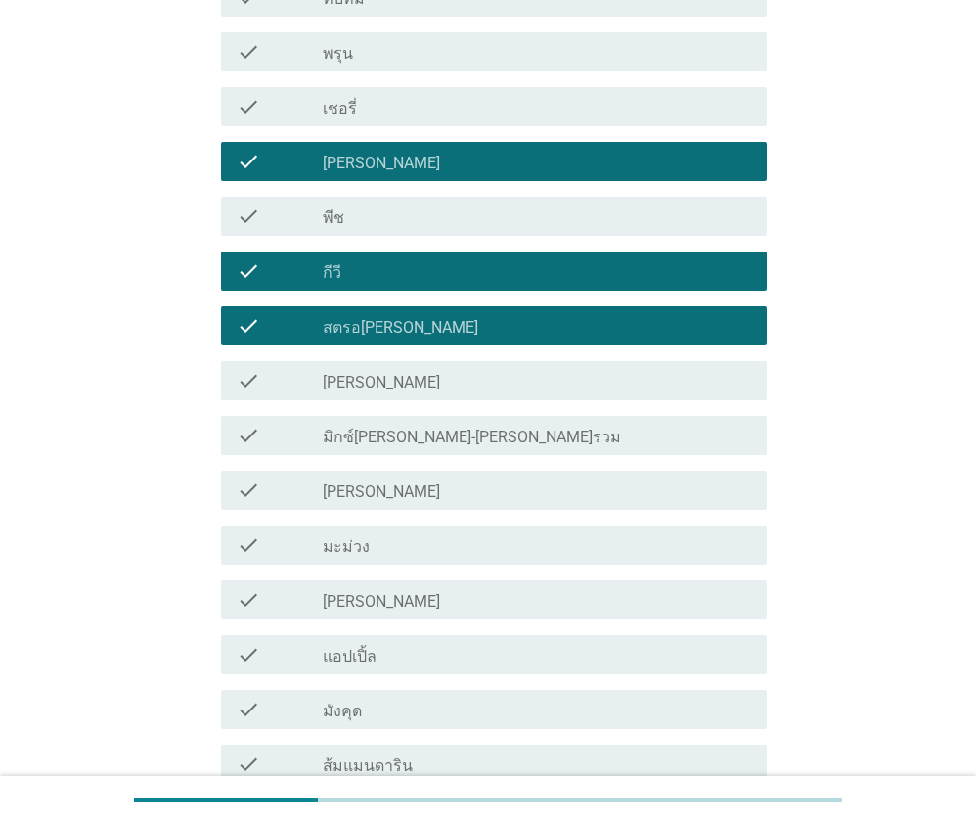
scroll to position [685, 0]
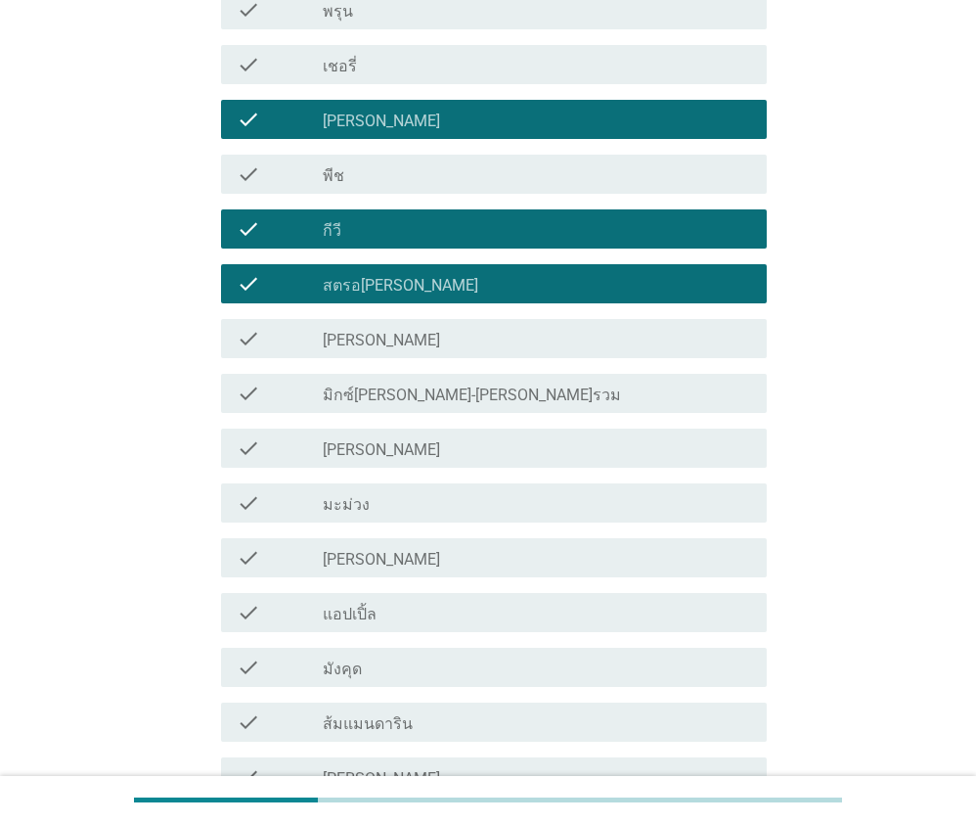
click at [344, 343] on label "[PERSON_NAME]" at bounding box center [381, 341] width 117 height 20
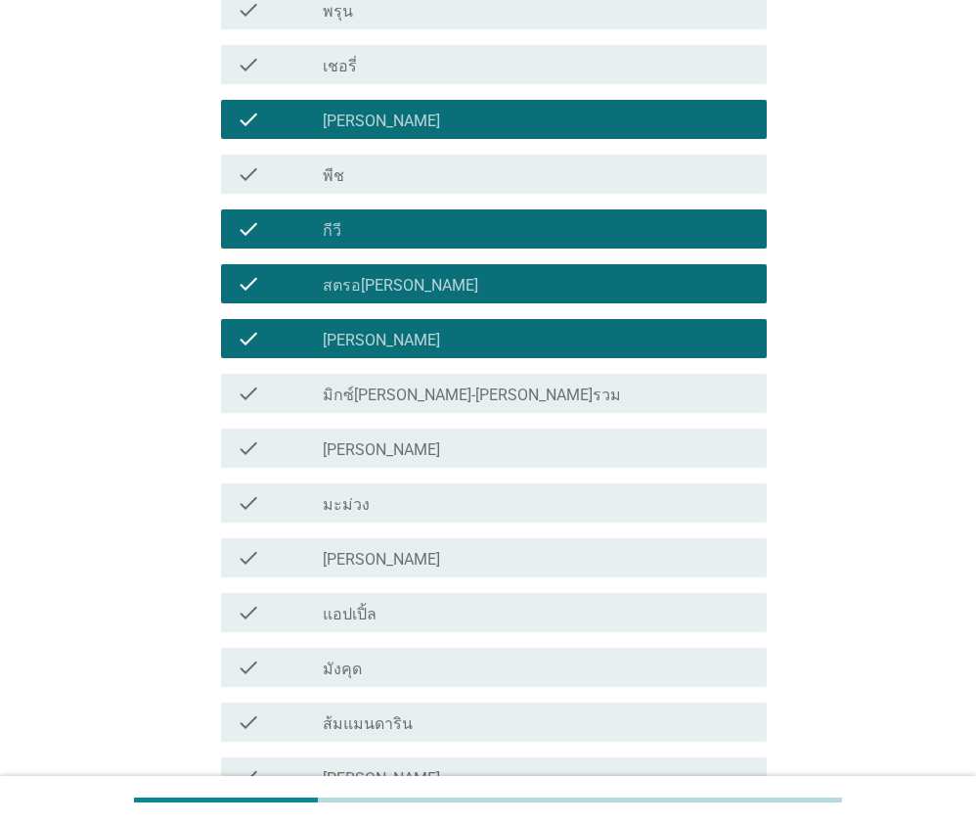
click at [399, 406] on div "check check_box_outline_blank มิกซ์[PERSON_NAME]-[PERSON_NAME]รวม" at bounding box center [493, 393] width 545 height 39
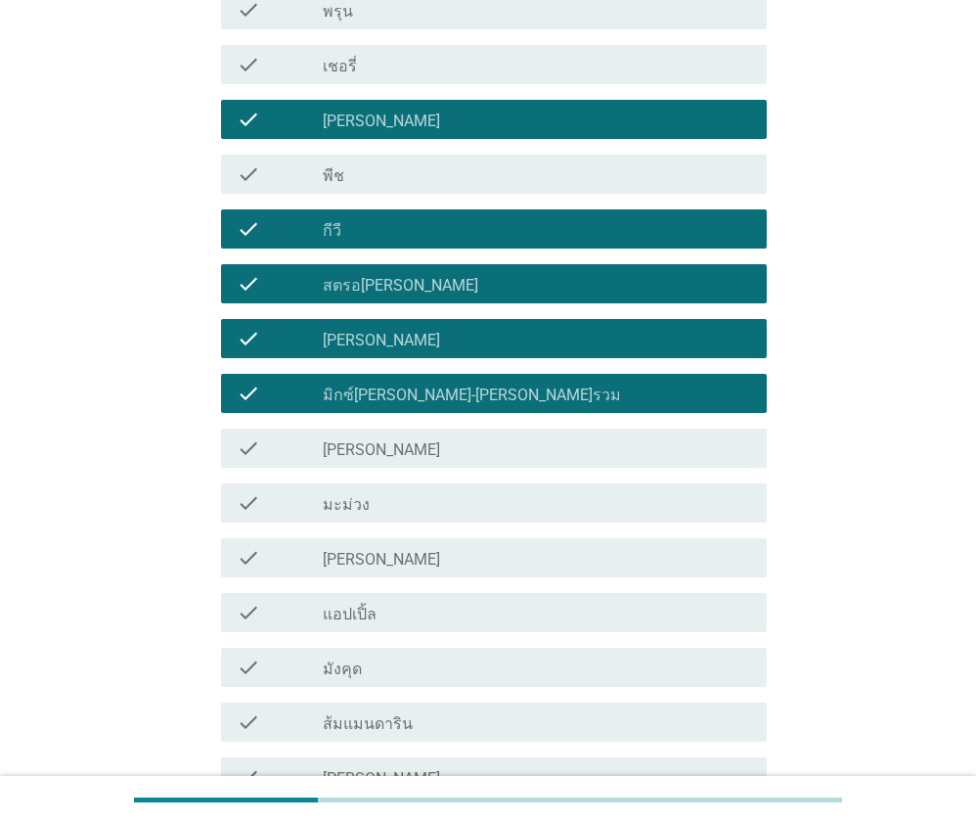
click at [376, 569] on div "check check_box_outline_blank [PERSON_NAME]" at bounding box center [493, 557] width 545 height 39
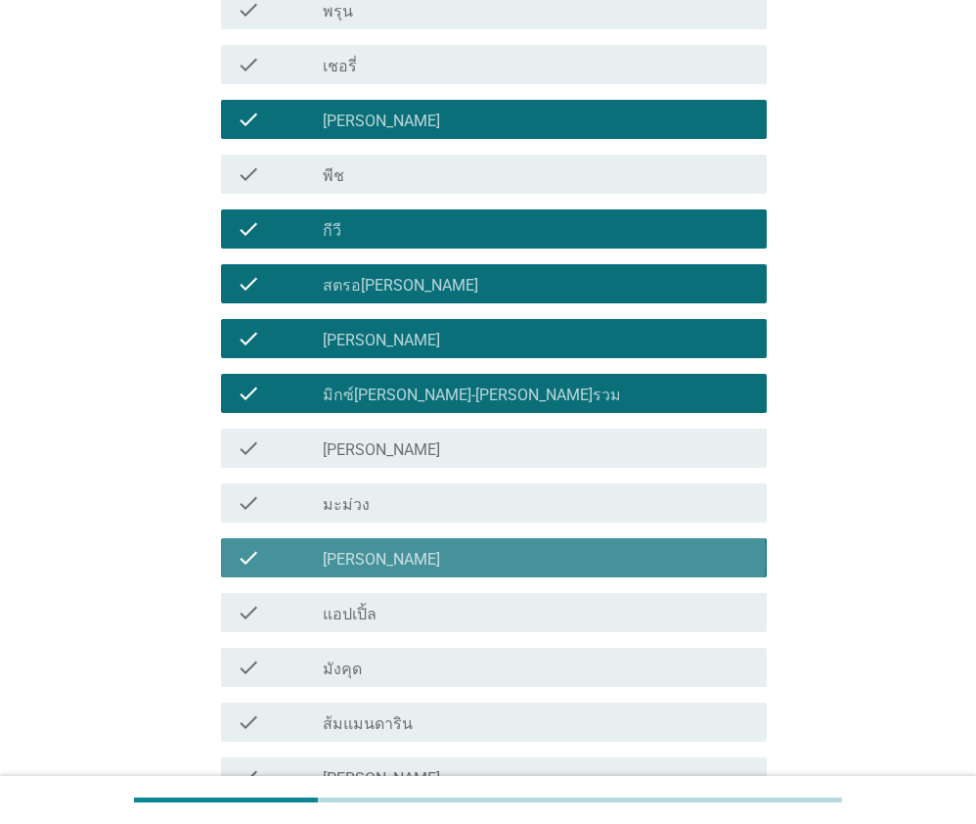
click at [384, 621] on div "check_box_outline_blank แอปเปิ้ล" at bounding box center [537, 612] width 429 height 23
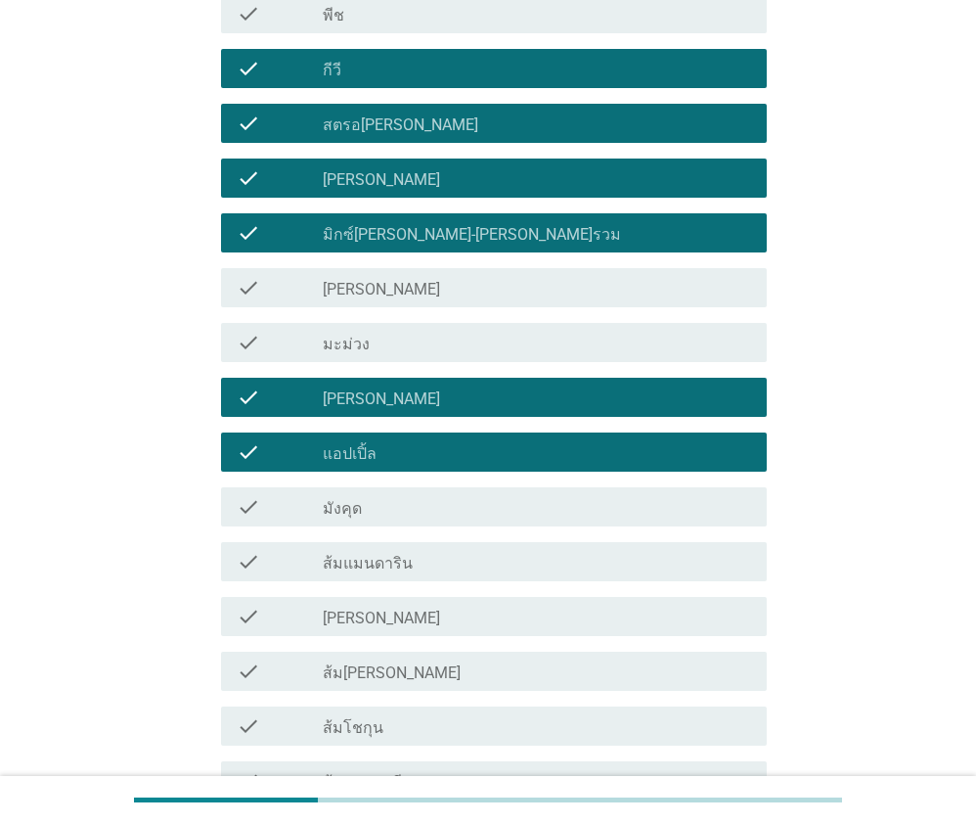
scroll to position [881, 0]
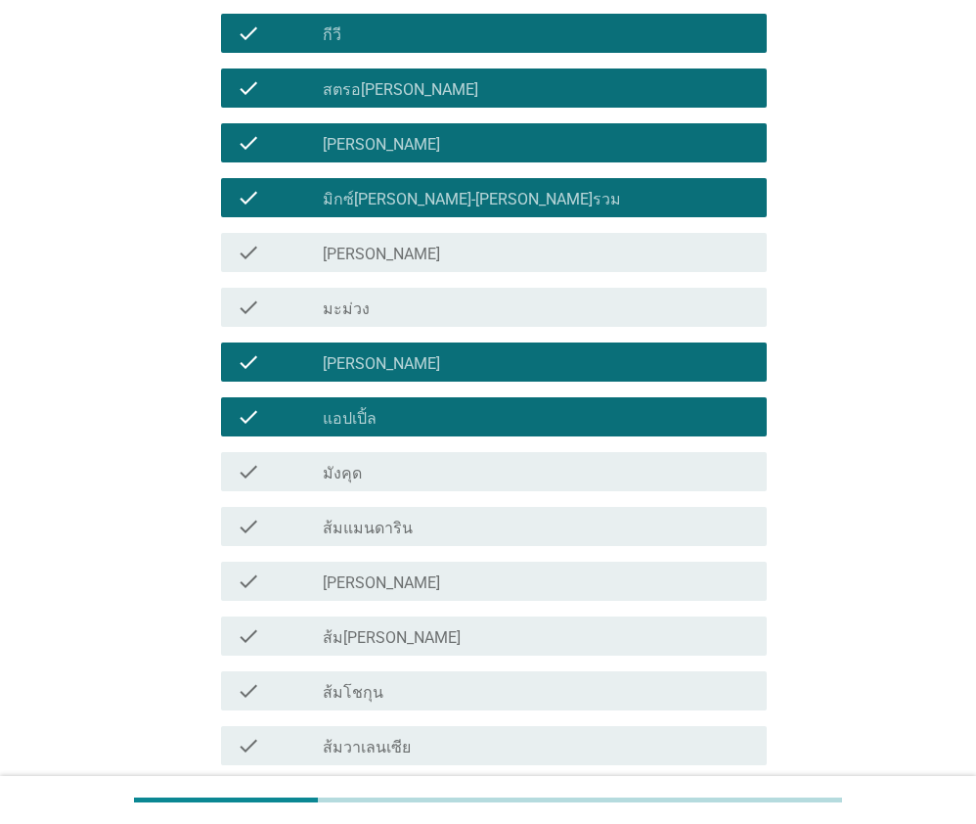
click at [386, 474] on div "check_box_outline_blank มังคุด" at bounding box center [537, 471] width 429 height 23
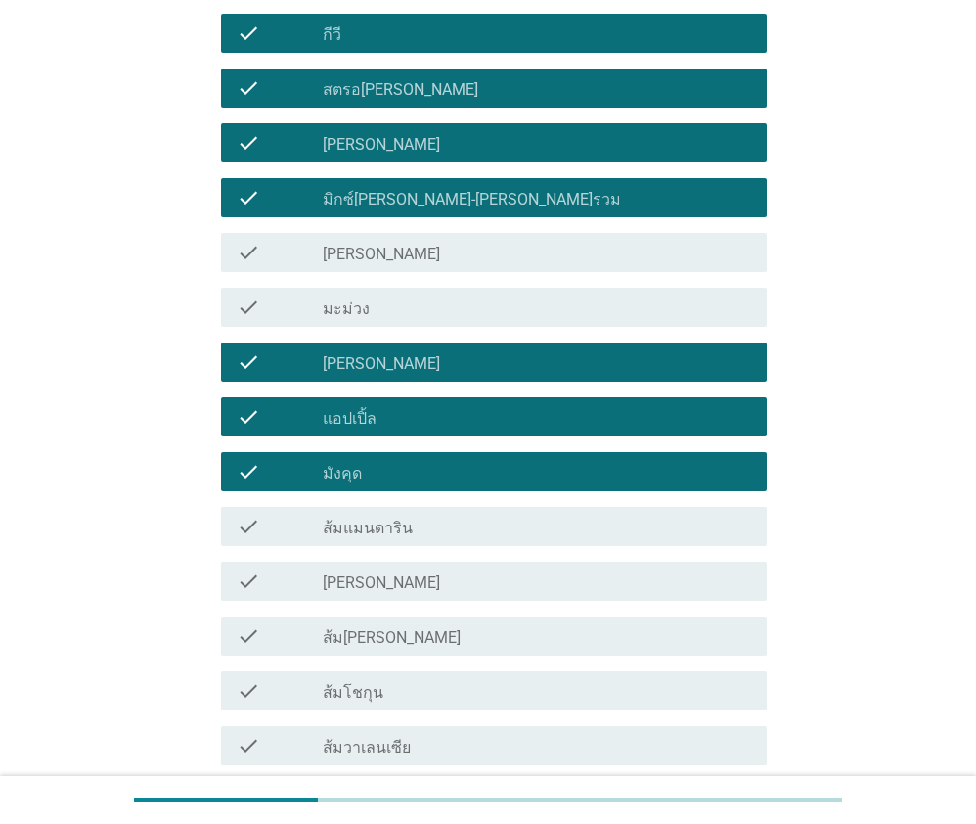
click at [411, 526] on div "check_box_outline_blank ส้มแมนดาริน" at bounding box center [537, 526] width 429 height 23
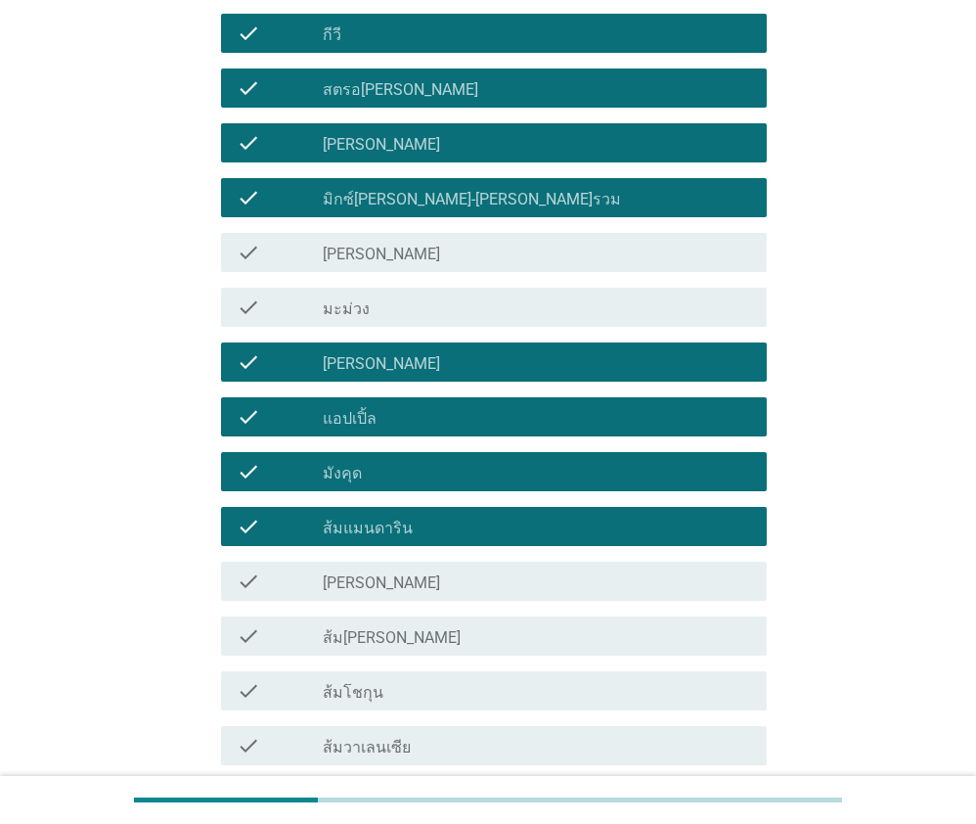
click at [406, 639] on div "check_box_outline_blank ส้ม[PERSON_NAME]" at bounding box center [537, 635] width 429 height 23
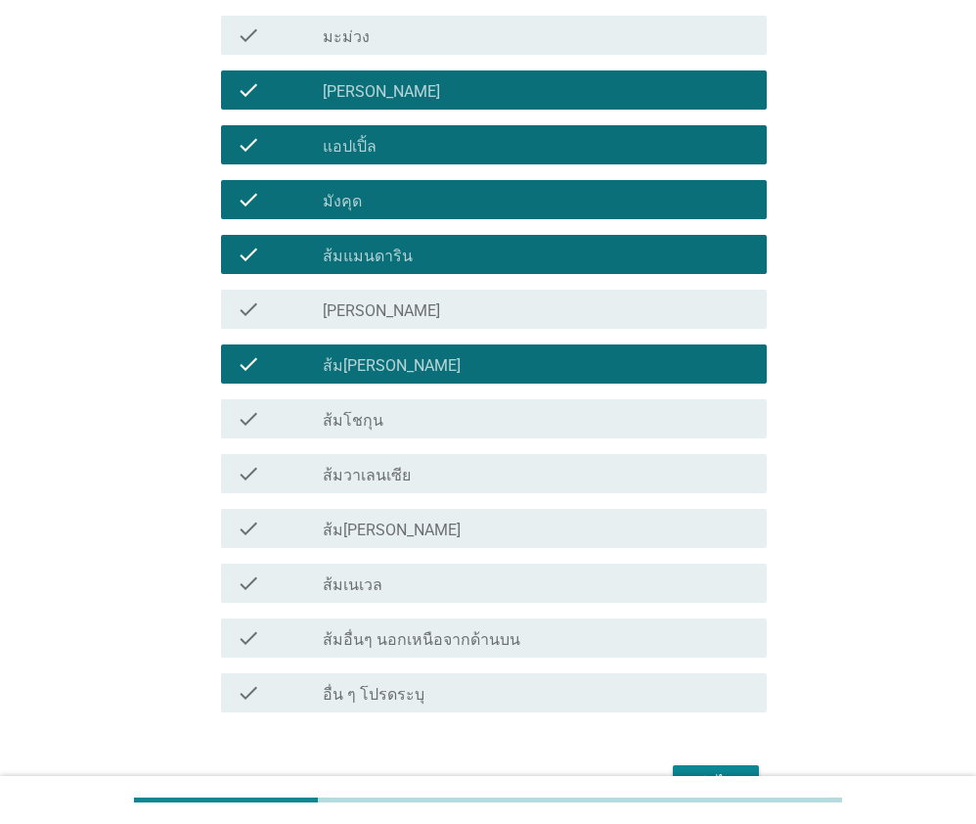
scroll to position [1174, 0]
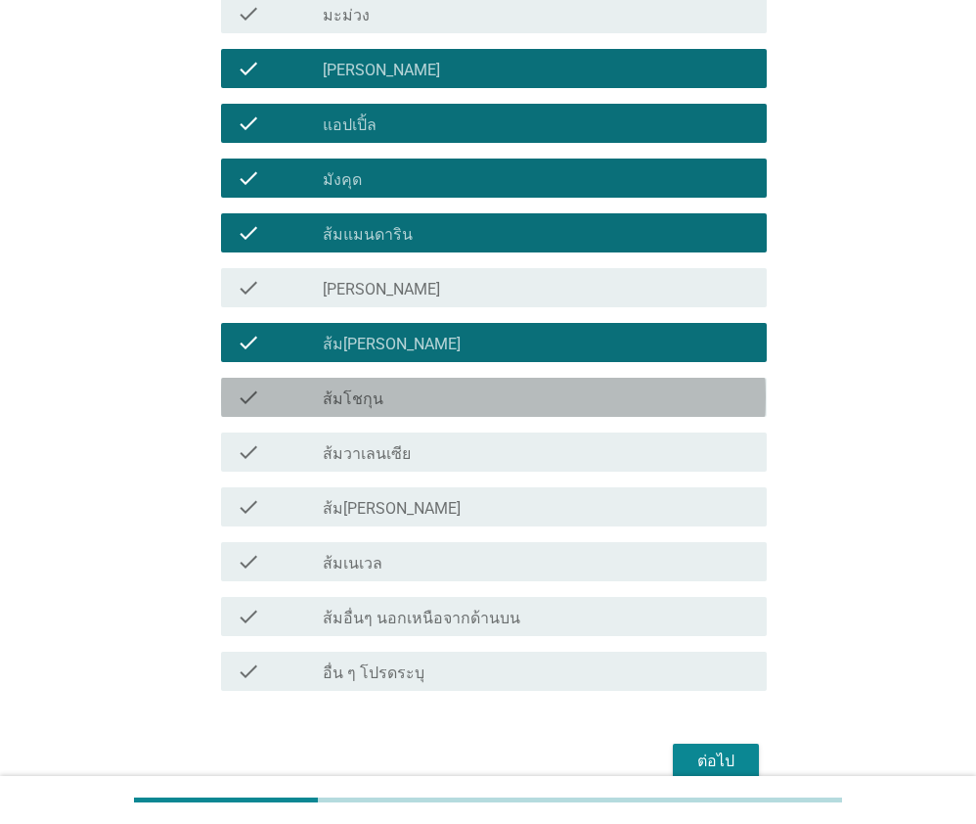
click at [373, 403] on label "ส้มโชกุน" at bounding box center [353, 399] width 61 height 20
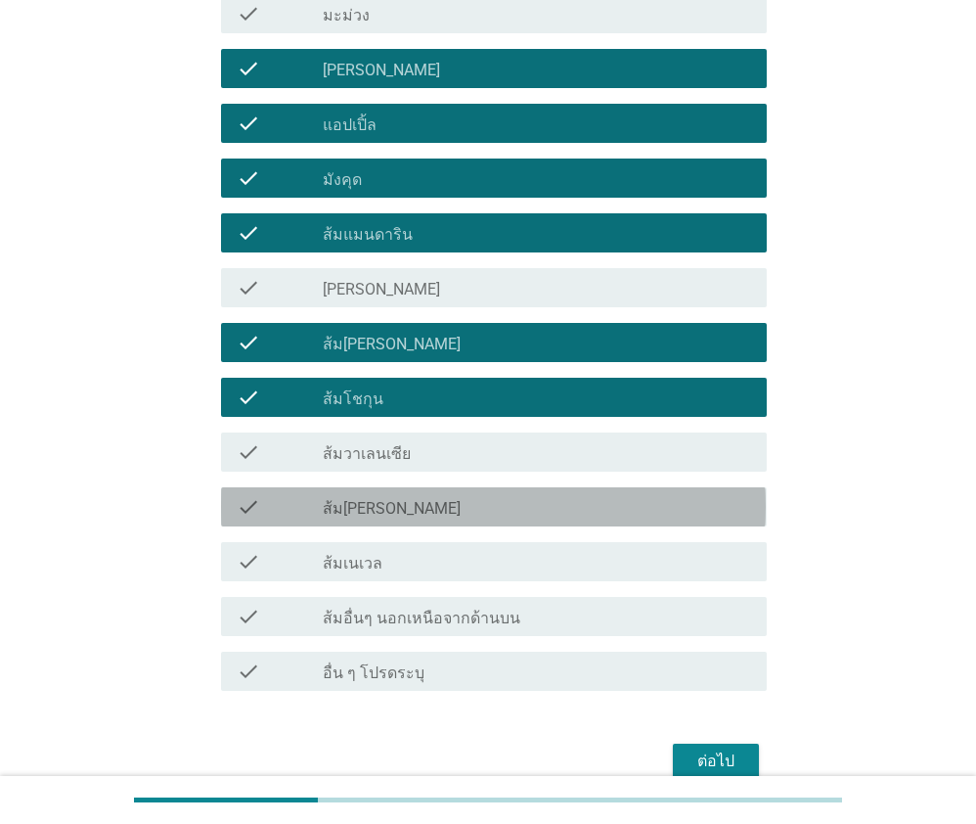
click at [367, 512] on label "ส้ม[PERSON_NAME]" at bounding box center [392, 509] width 138 height 20
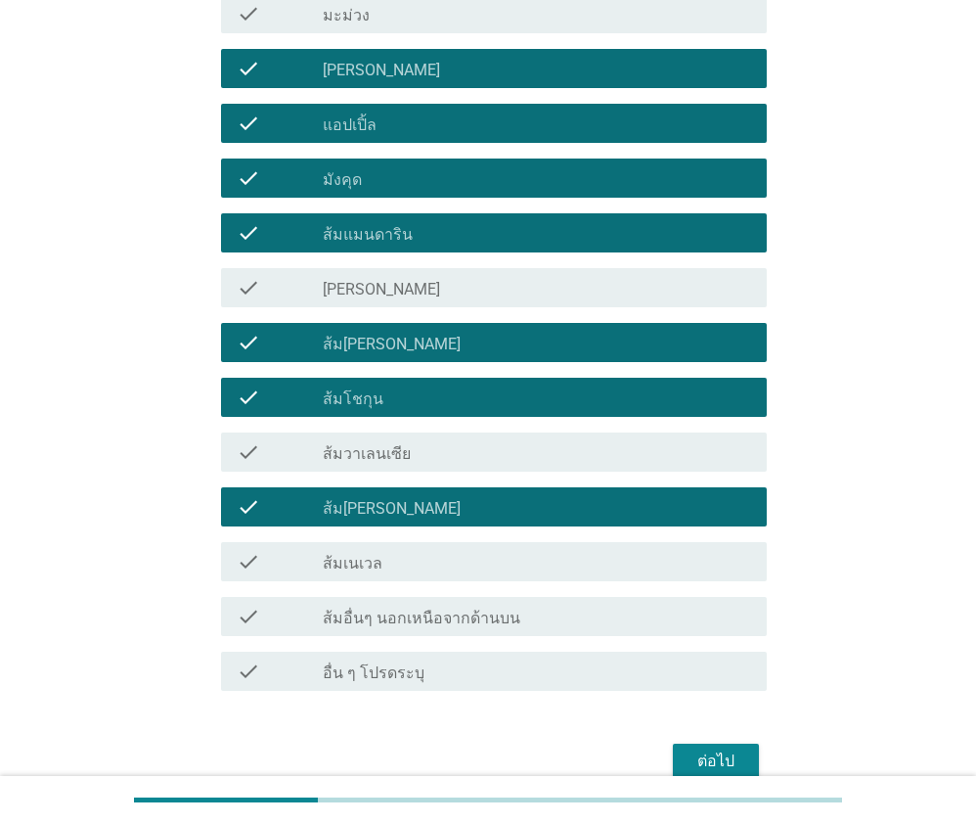
click at [690, 755] on div "ต่อไป" at bounding box center [716, 760] width 55 height 23
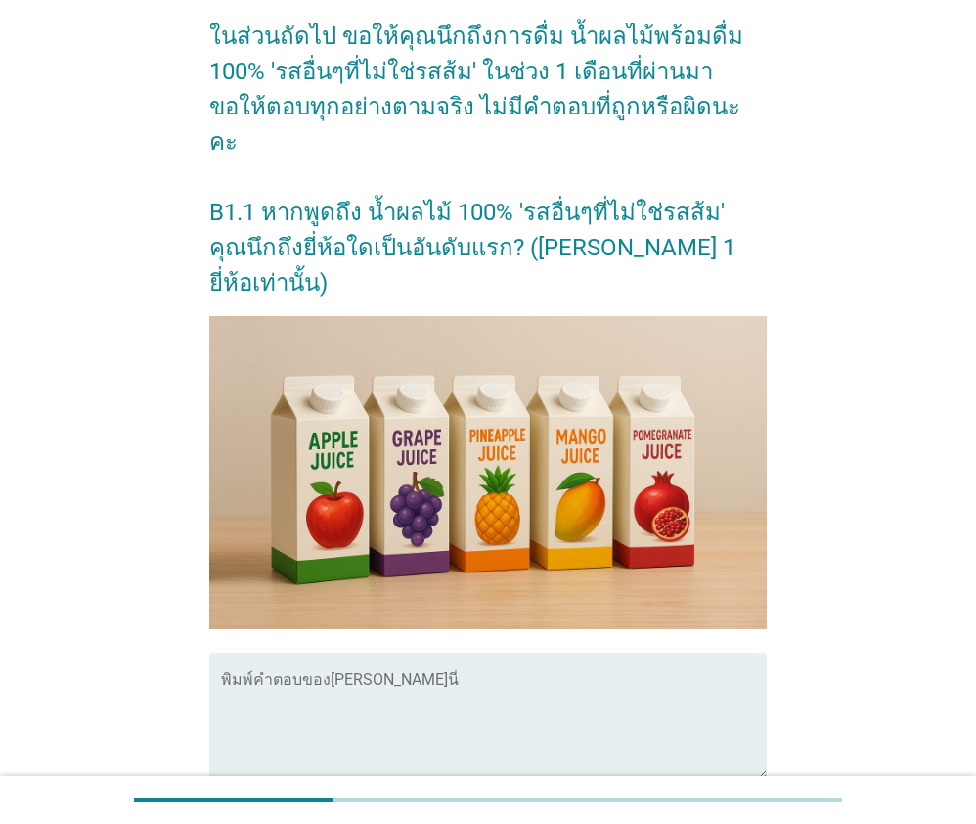
scroll to position [196, 0]
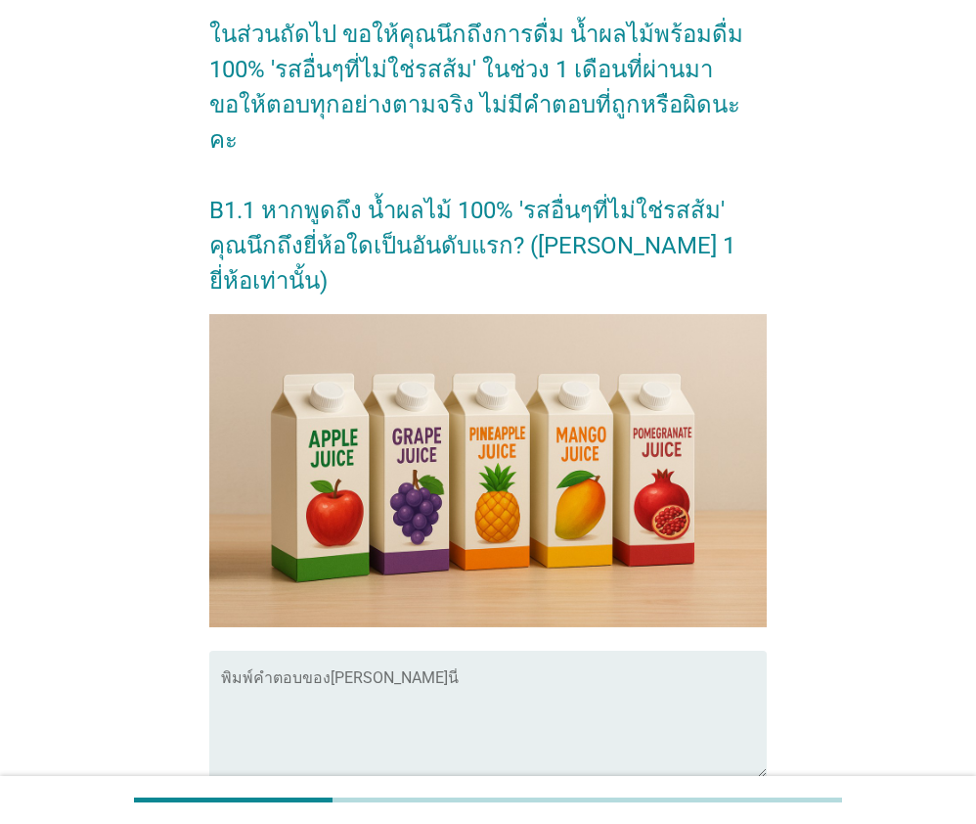
click at [417, 674] on textarea "พิมพ์คำตอบของคุณ ที่นี่" at bounding box center [493, 725] width 545 height 103
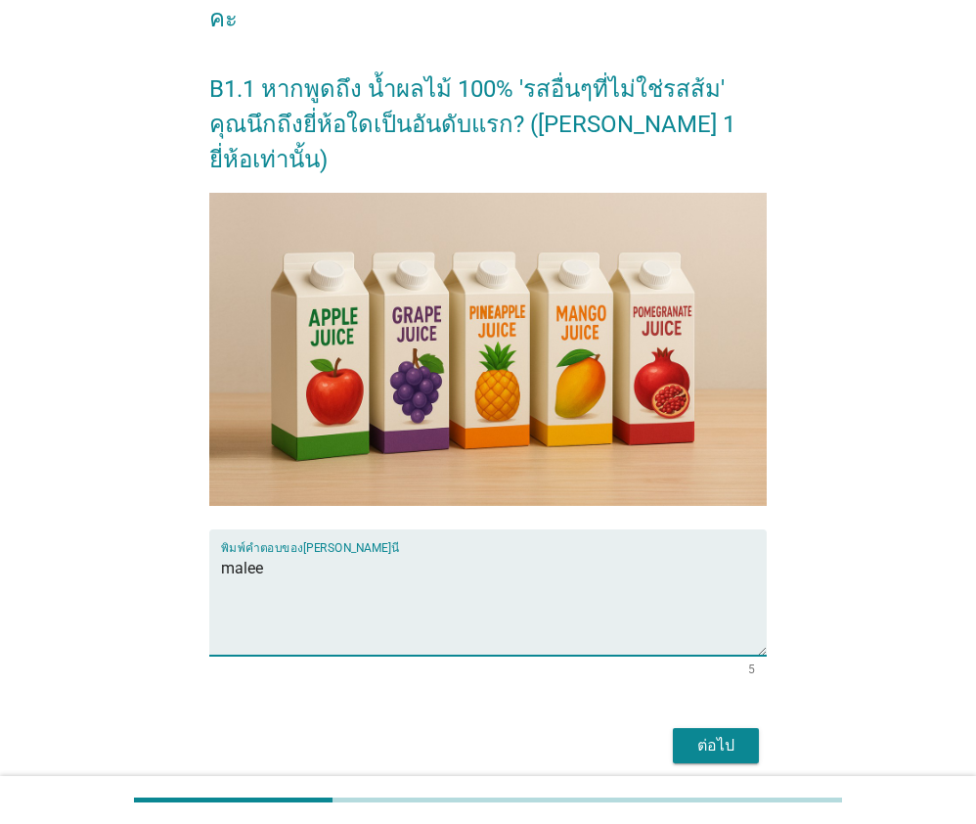
scroll to position [326, 0]
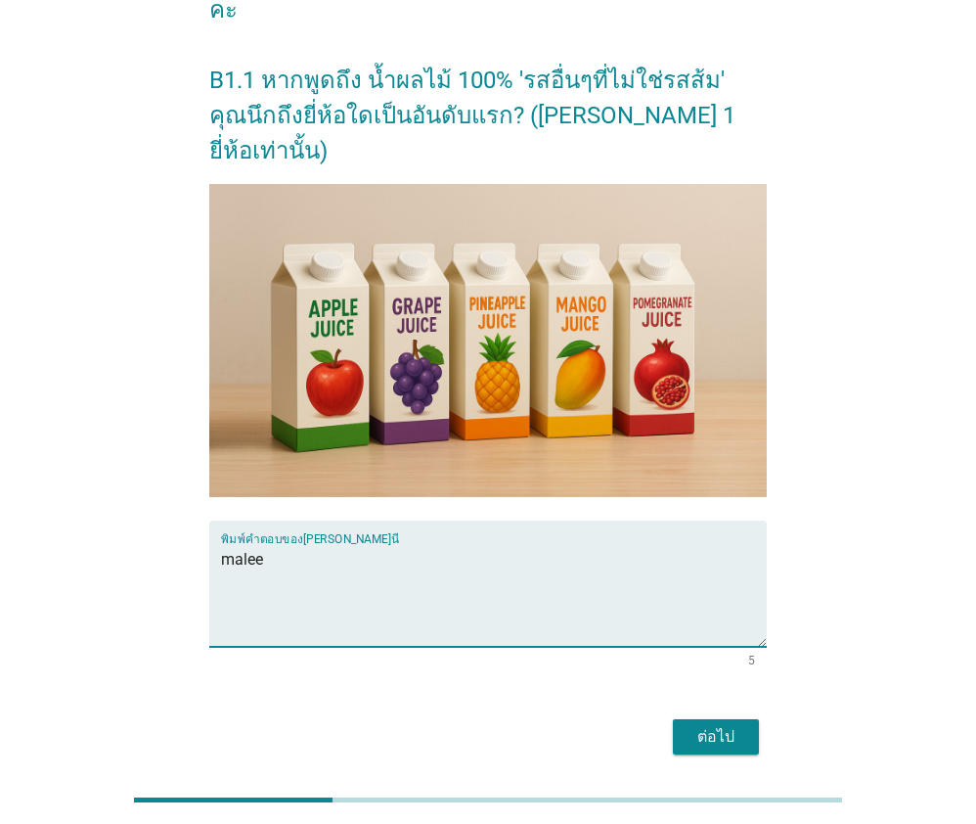
type textarea "malee"
click at [730, 725] on div "ต่อไป" at bounding box center [716, 736] width 55 height 23
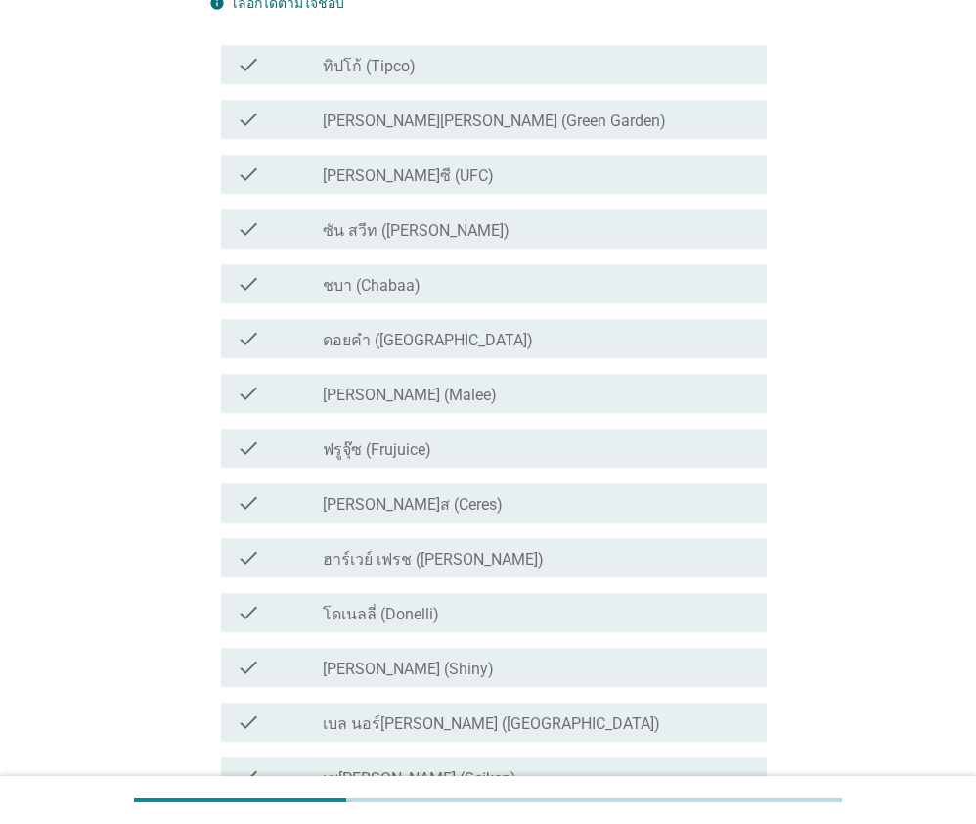
scroll to position [196, 0]
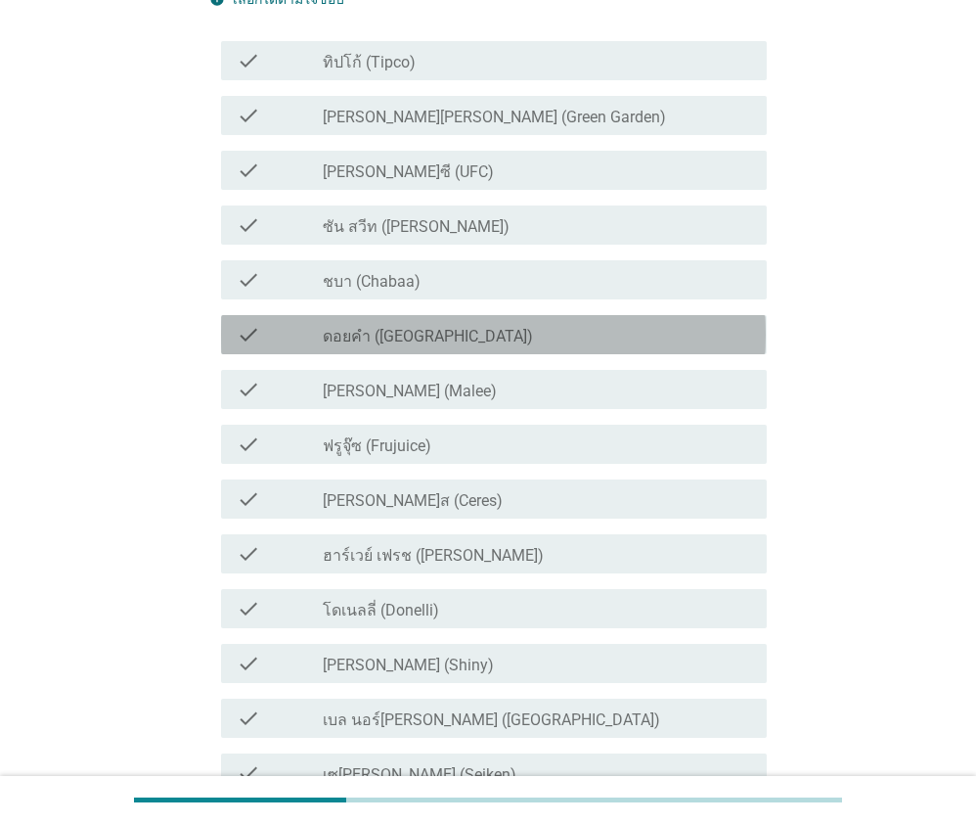
click at [350, 345] on div "check check_box_outline_blank ดอยคำ (Doi-Khham)" at bounding box center [493, 334] width 545 height 39
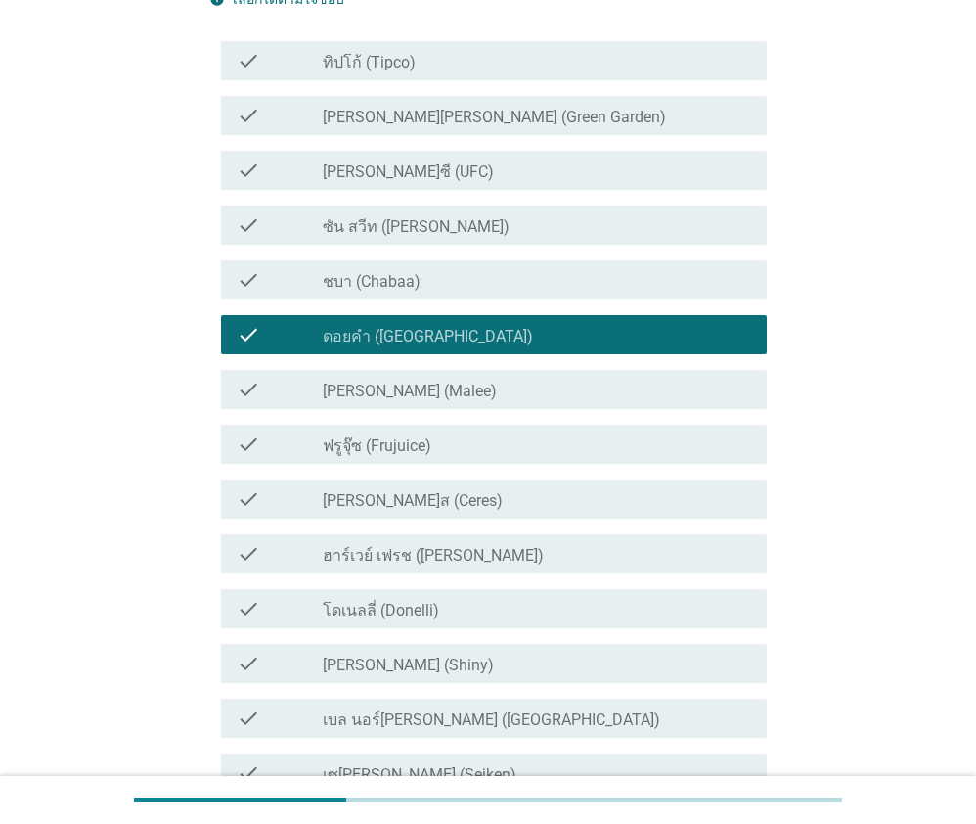
click at [375, 288] on label "ชบา (Chabaa)" at bounding box center [372, 282] width 98 height 20
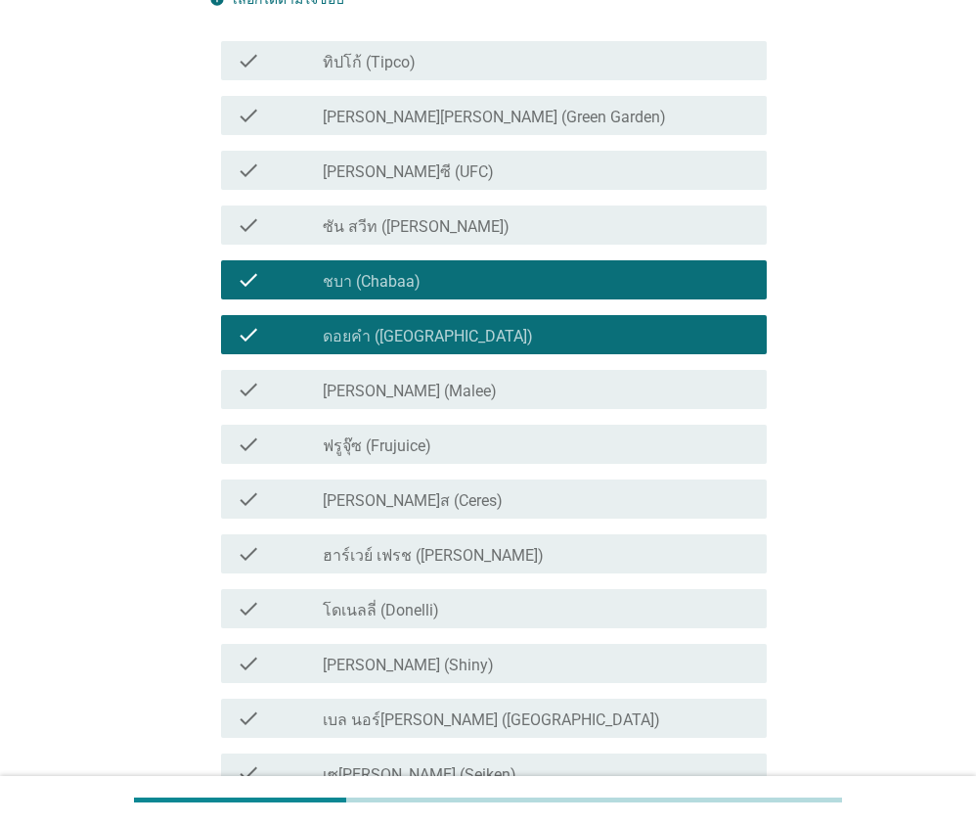
click at [388, 175] on label "[PERSON_NAME]ซี (UFC)" at bounding box center [408, 172] width 171 height 20
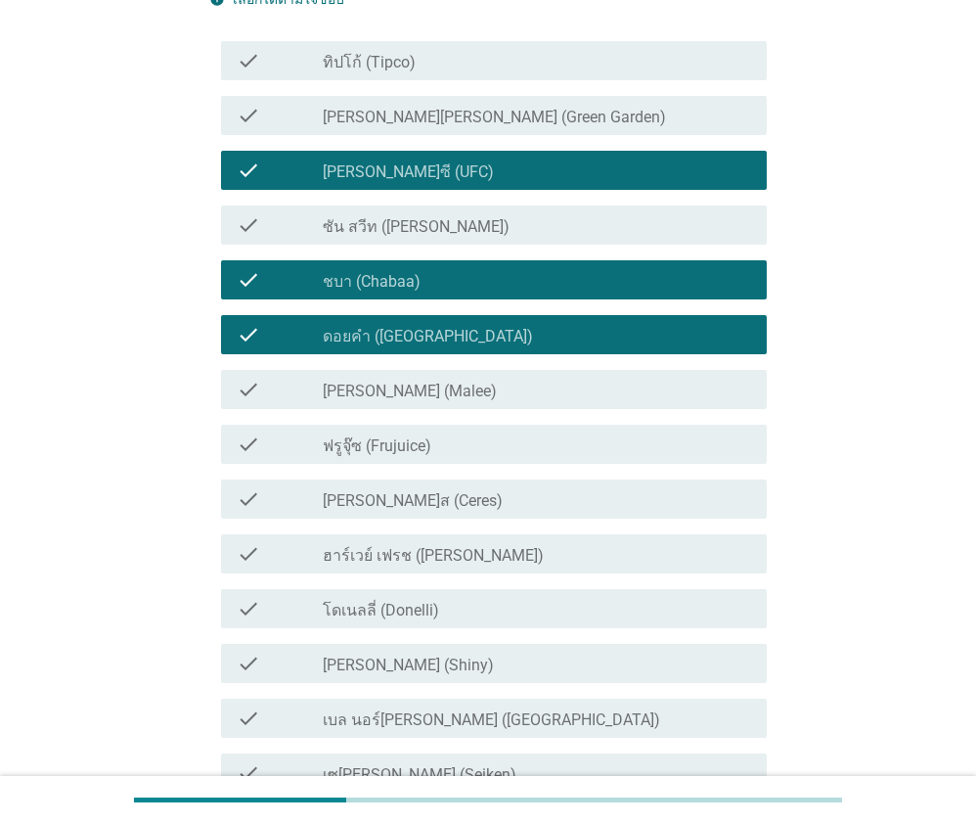
click at [394, 73] on div "check check_box_outline_blank ทิปโก้ (Tipco)" at bounding box center [493, 60] width 545 height 39
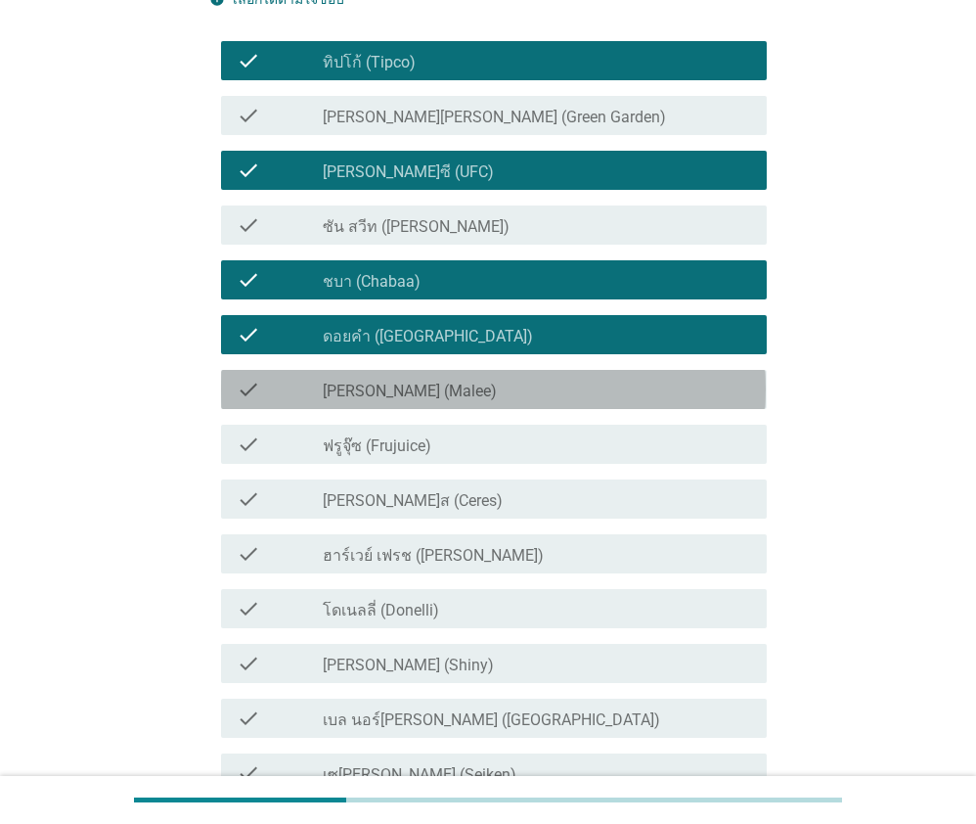
click at [390, 397] on label "[PERSON_NAME] (Malee)" at bounding box center [410, 392] width 174 height 20
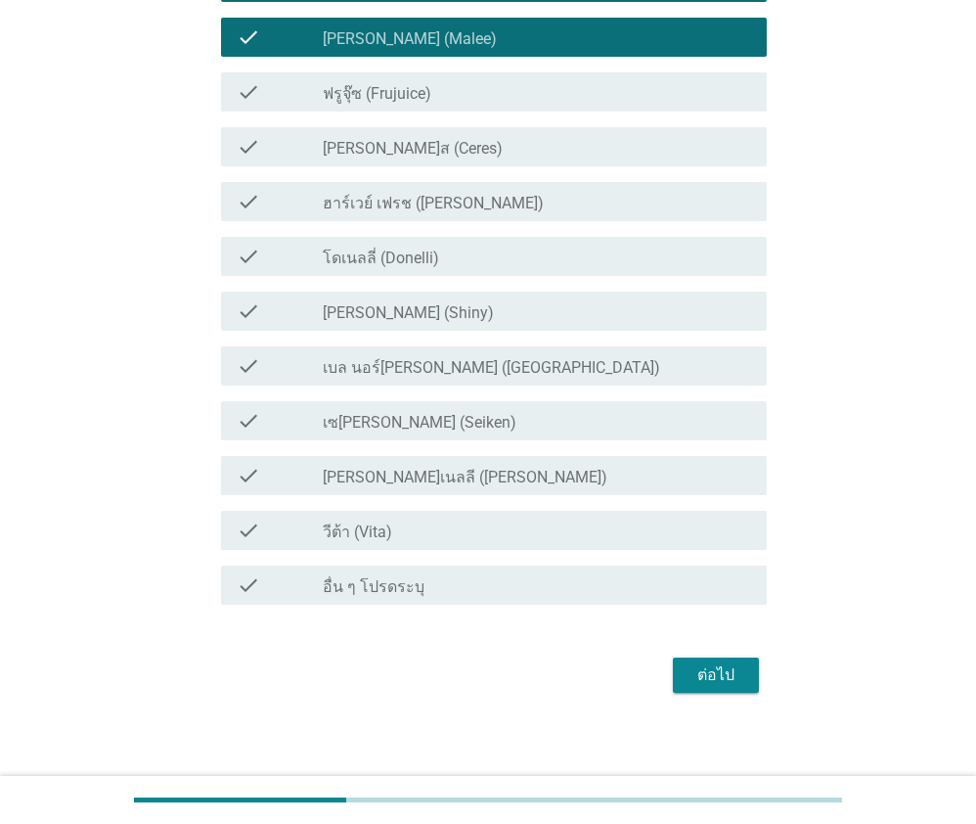
scroll to position [557, 0]
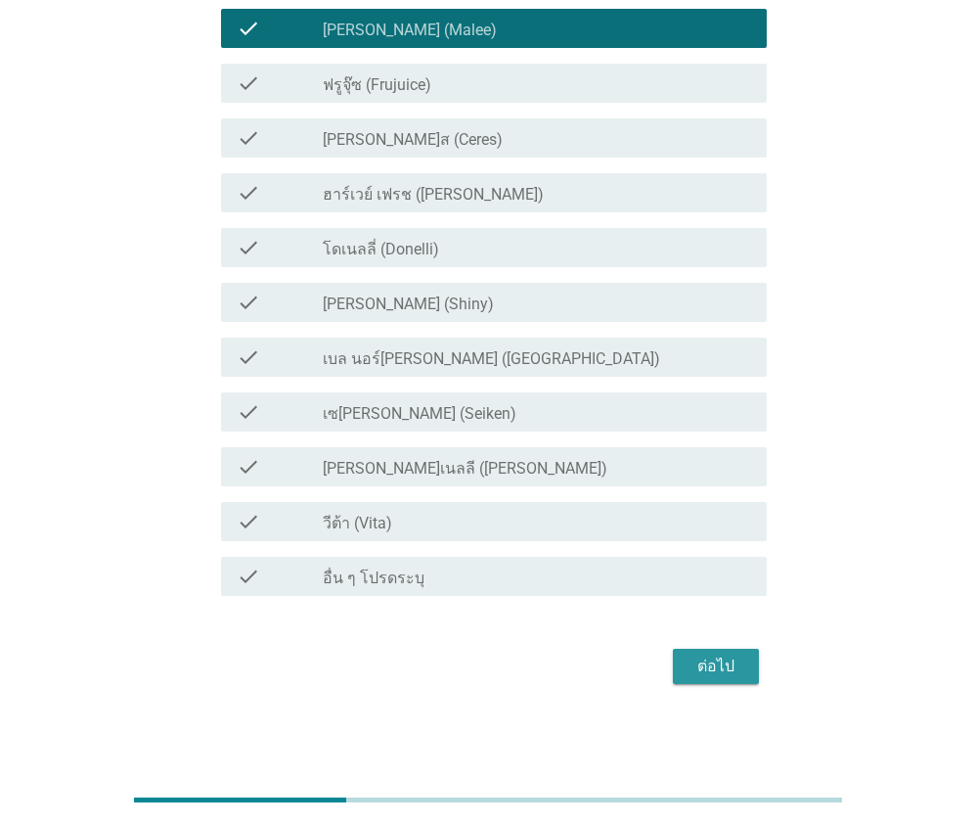
click at [691, 669] on div "ต่อไป" at bounding box center [716, 666] width 55 height 23
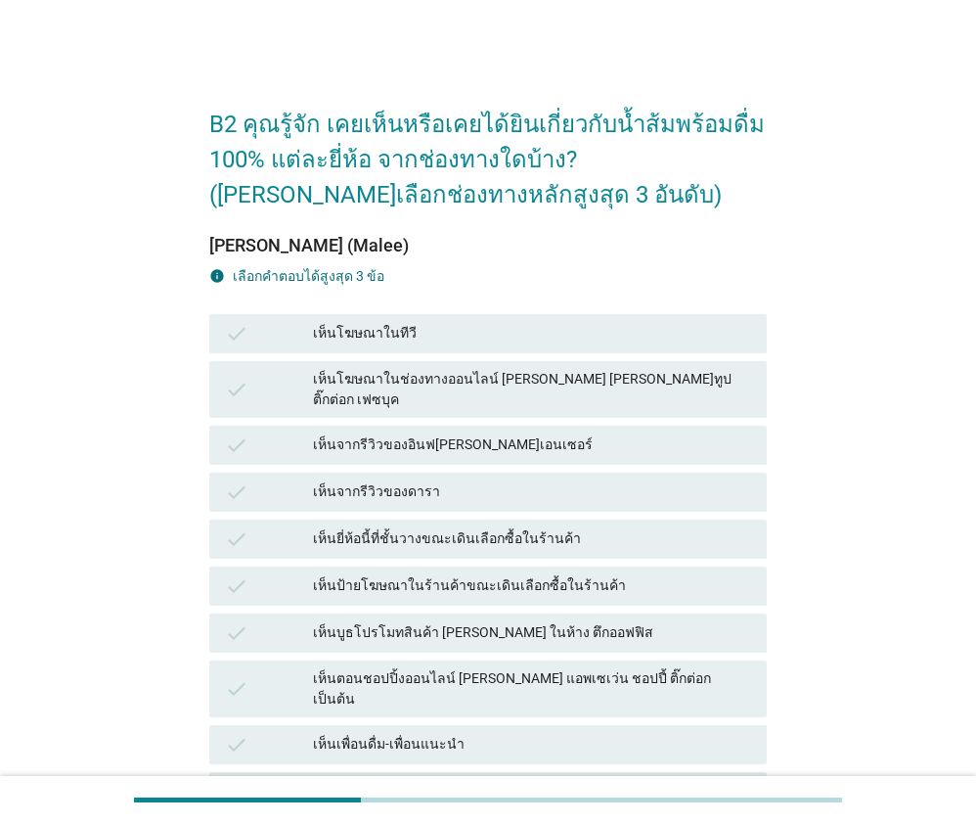
click at [372, 337] on div "เห็นโฆษณาในทีวี" at bounding box center [532, 333] width 438 height 23
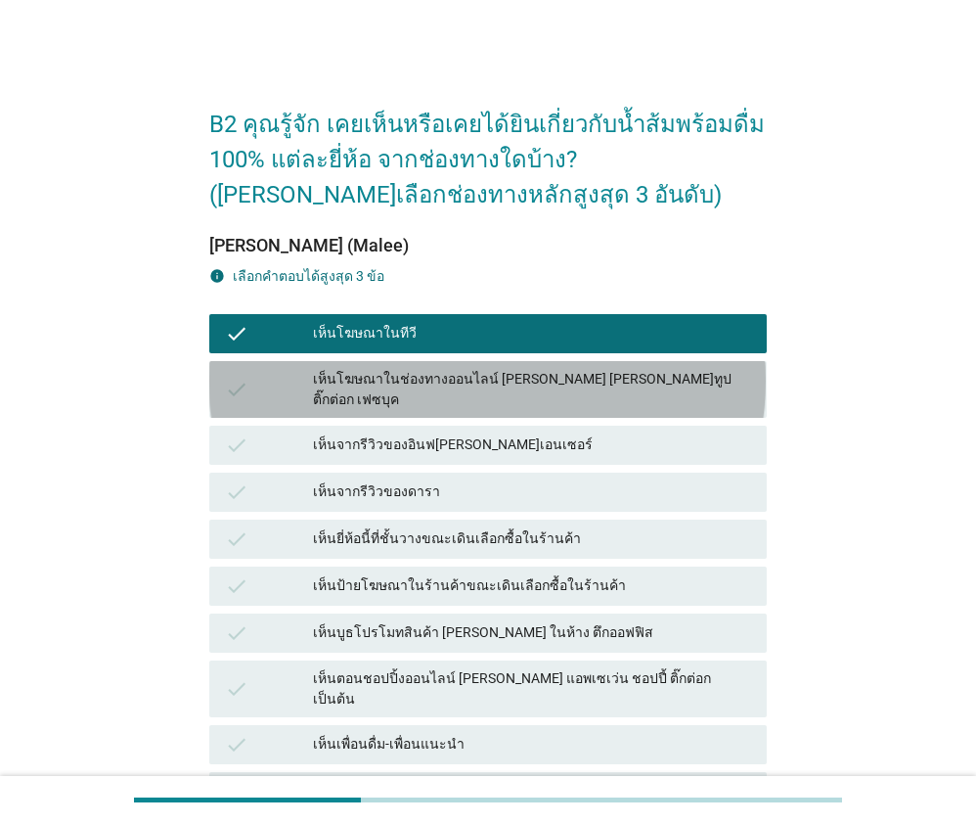
click at [428, 376] on div "เห็นโฆษณาในช่องทางออนไลน์ [PERSON_NAME] [PERSON_NAME]ทูป ติ๊กต่อก เฟซบุค" at bounding box center [532, 389] width 438 height 41
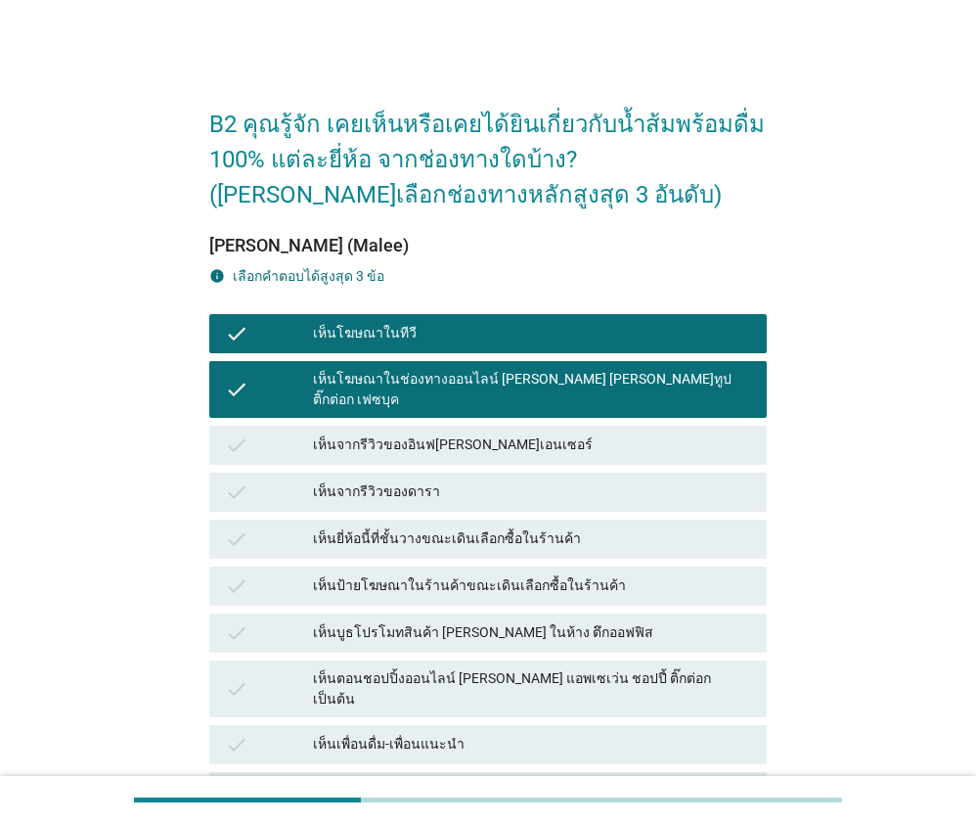
click at [460, 433] on div "เห็นจากรีวิวของอินฟ[PERSON_NAME]เอนเซอร์" at bounding box center [532, 444] width 438 height 23
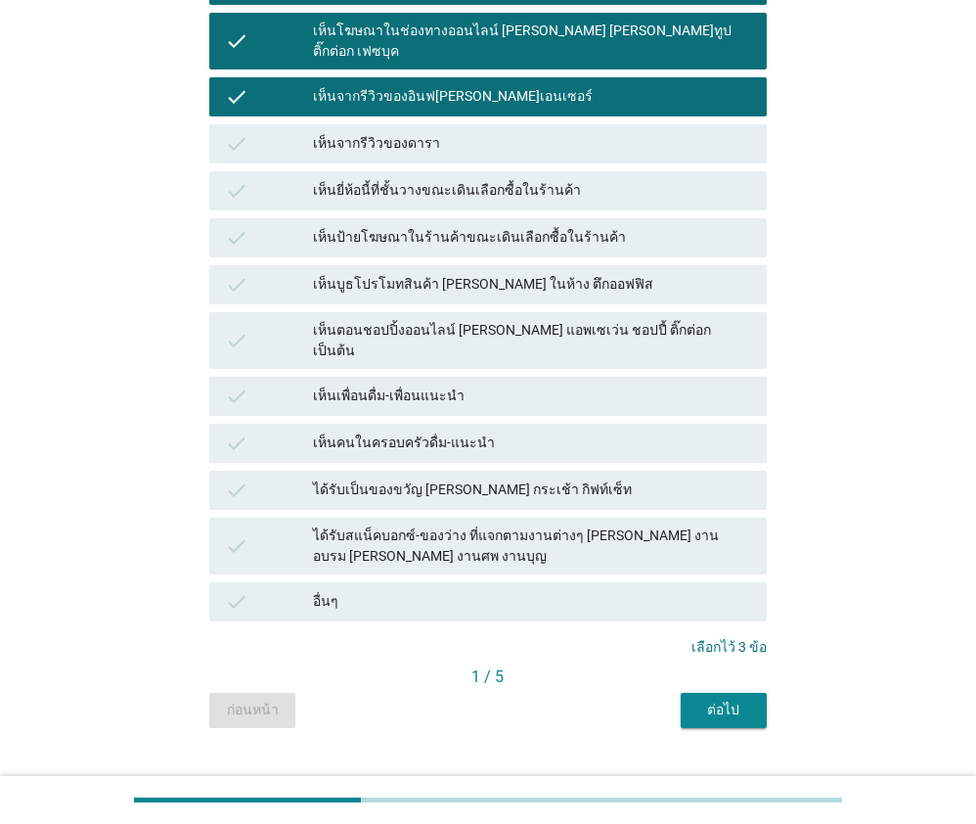
scroll to position [351, 0]
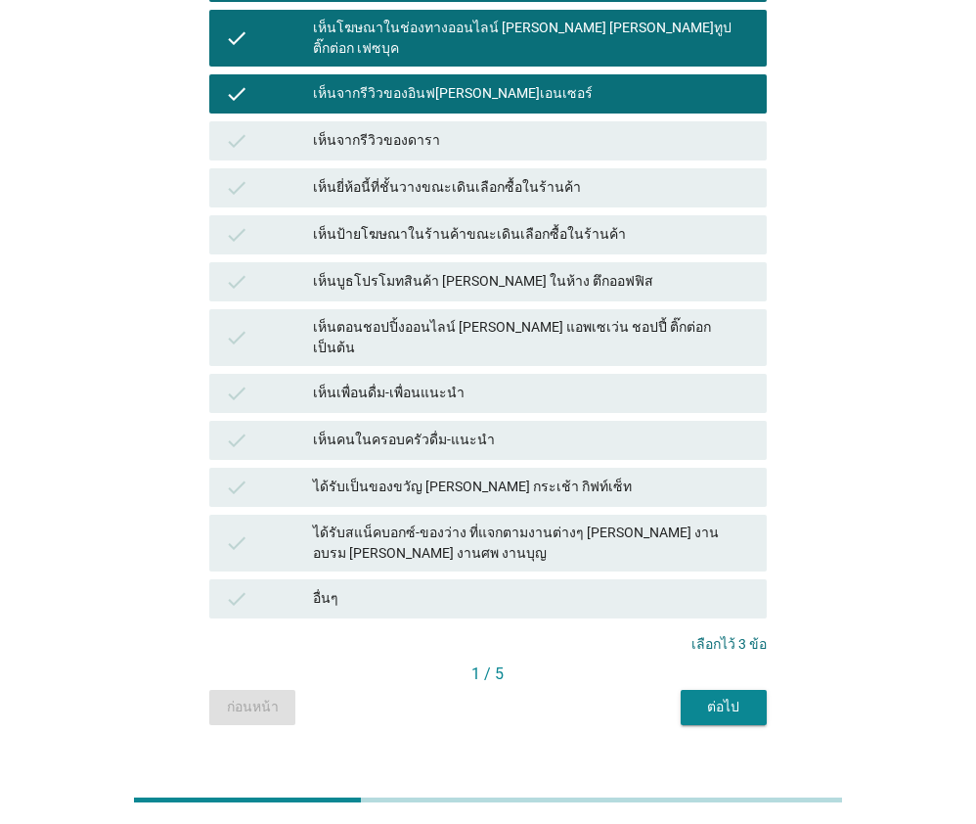
click at [708, 697] on div "ต่อไป" at bounding box center [724, 707] width 55 height 21
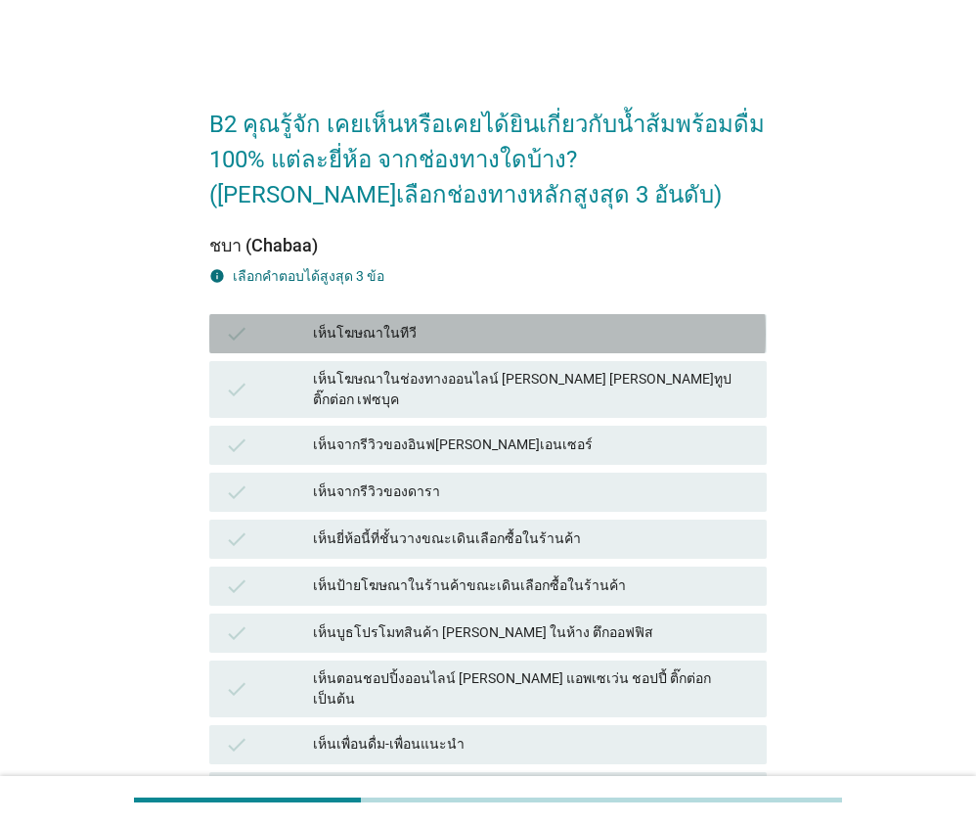
click at [405, 339] on div "เห็นโฆษณาในทีวี" at bounding box center [532, 333] width 438 height 23
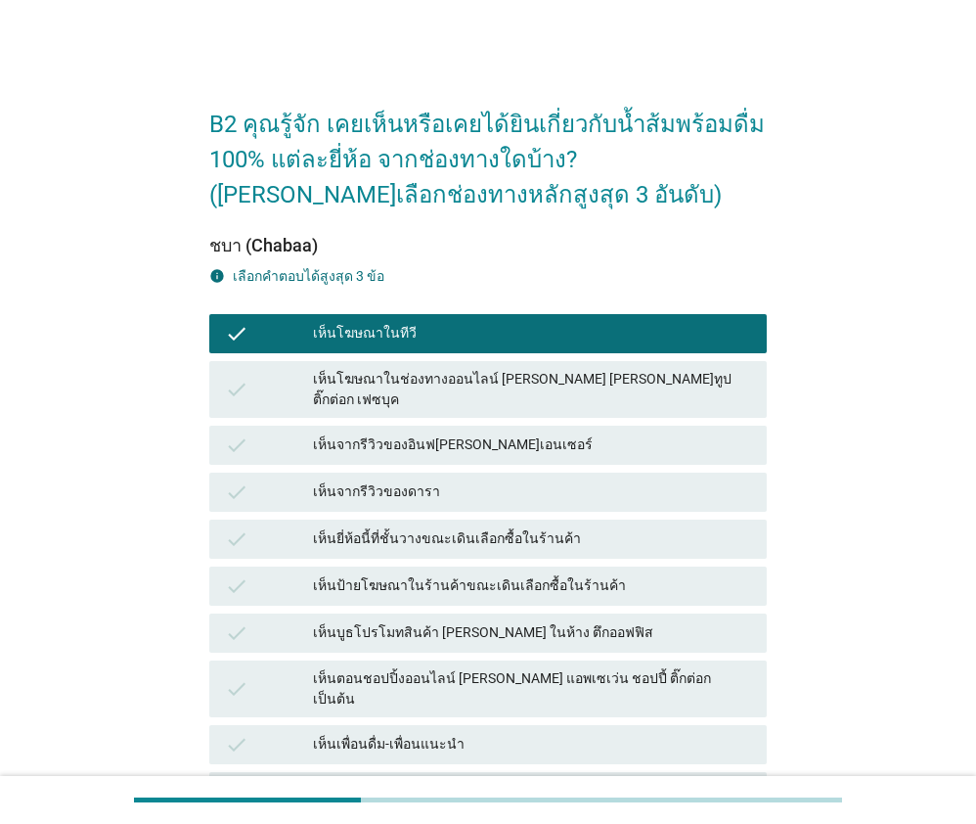
click at [400, 369] on div "เห็นโฆษณาในช่องทางออนไลน์ [PERSON_NAME] [PERSON_NAME]ทูป ติ๊กต่อก เฟซบุค" at bounding box center [532, 389] width 438 height 41
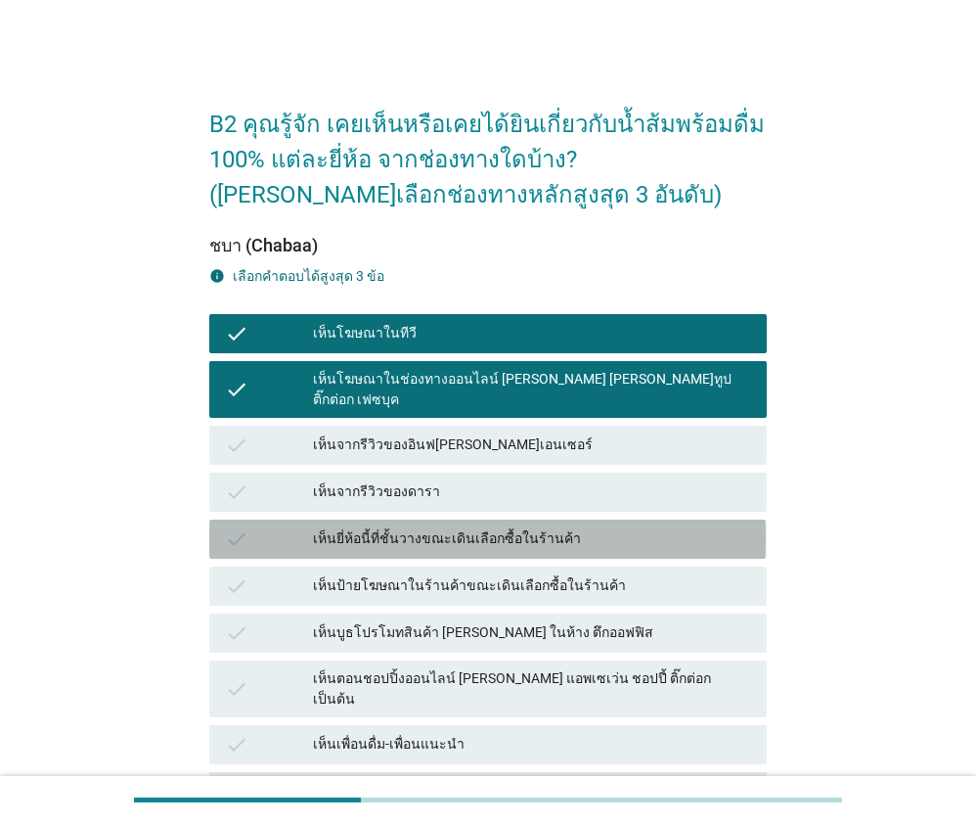
click at [430, 527] on div "เห็นยี่ห้อนี้ที่ชั้นวางขณะเดินเลือกซื้อในร้านค้า" at bounding box center [532, 538] width 438 height 23
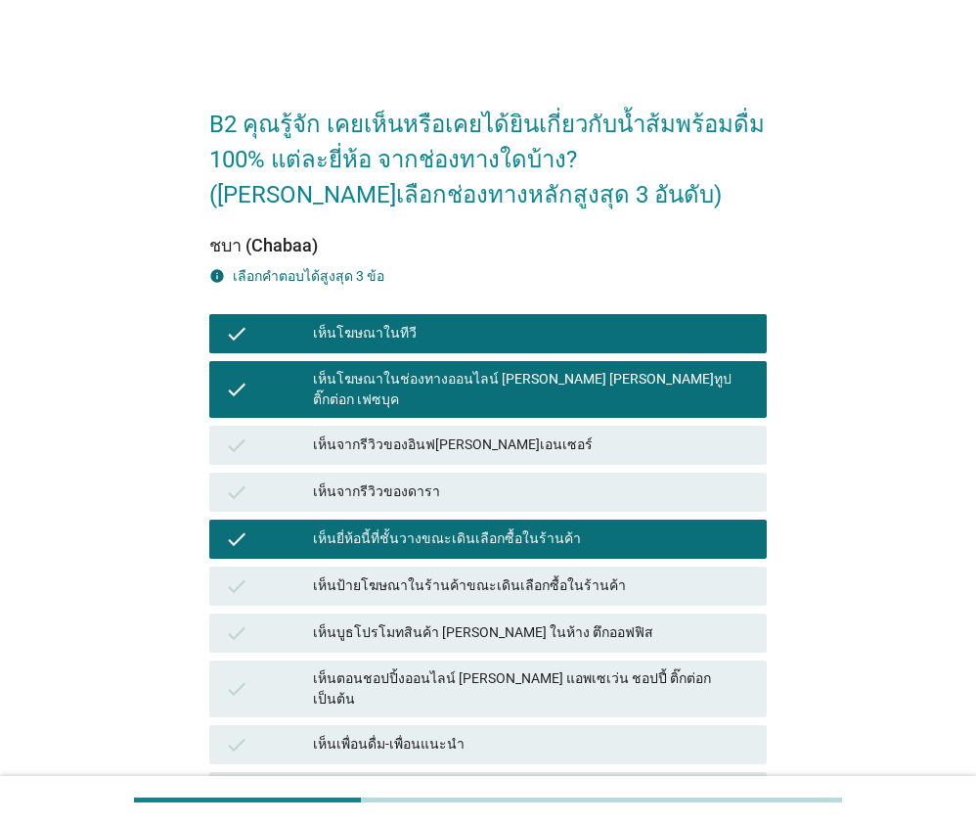
scroll to position [351, 0]
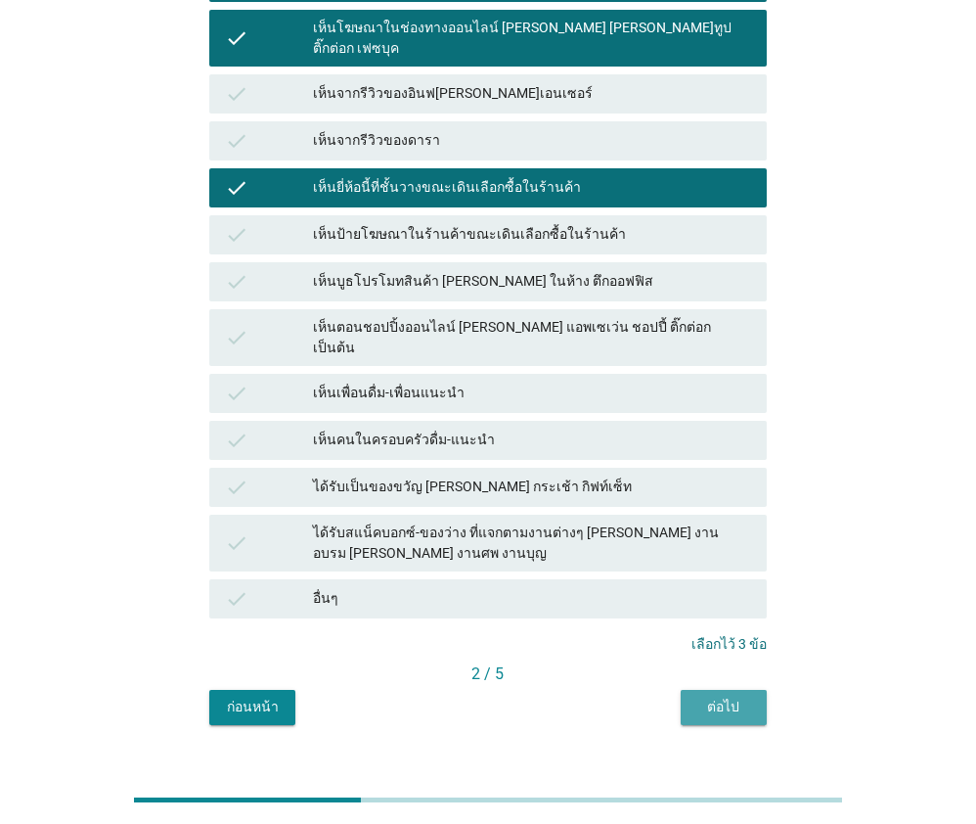
click at [730, 697] on div "ต่อไป" at bounding box center [724, 707] width 55 height 21
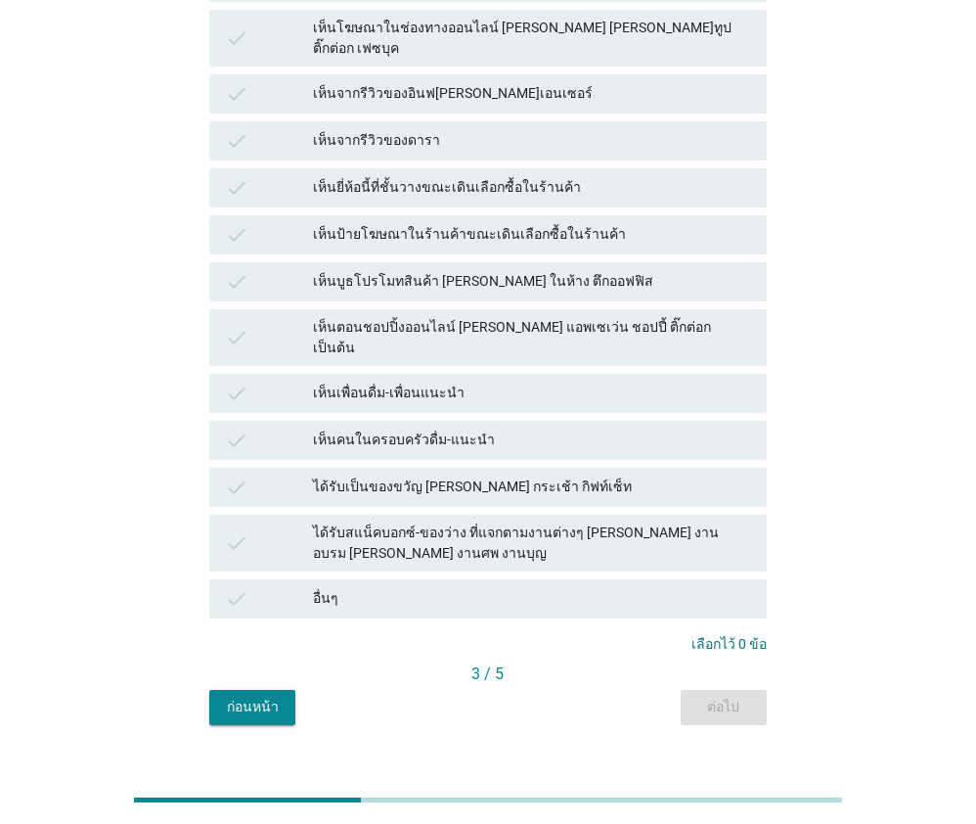
scroll to position [58, 0]
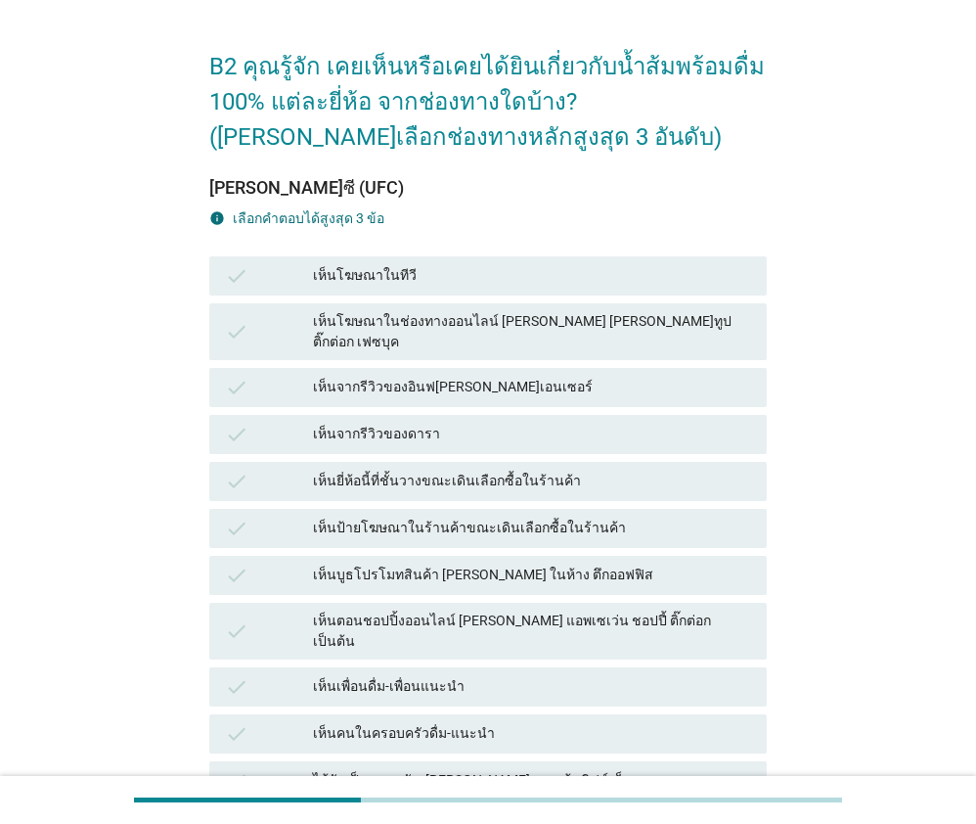
click at [427, 267] on div "เห็นโฆษณาในทีวี" at bounding box center [532, 275] width 438 height 23
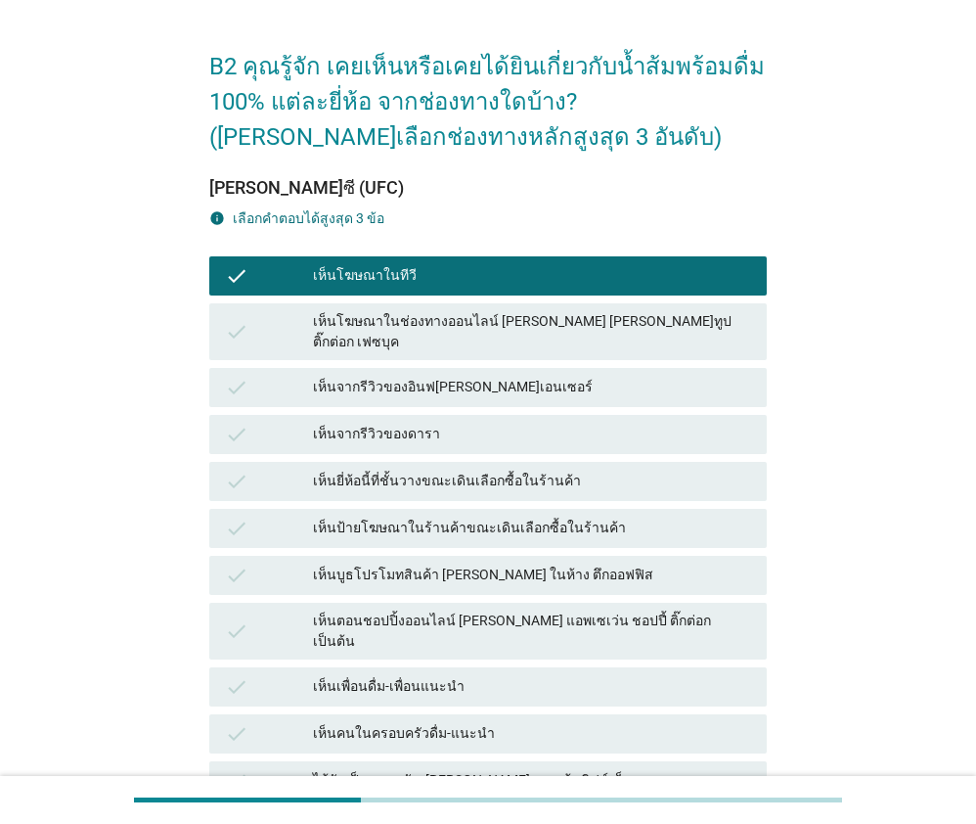
drag, startPoint x: 455, startPoint y: 336, endPoint x: 460, endPoint y: 365, distance: 29.8
click at [455, 336] on div "check เห็นโฆษณาในช่องทางออนไลน์ [PERSON_NAME] [PERSON_NAME]ทูป ติ๊กต่อก เฟซบุค" at bounding box center [487, 331] width 557 height 57
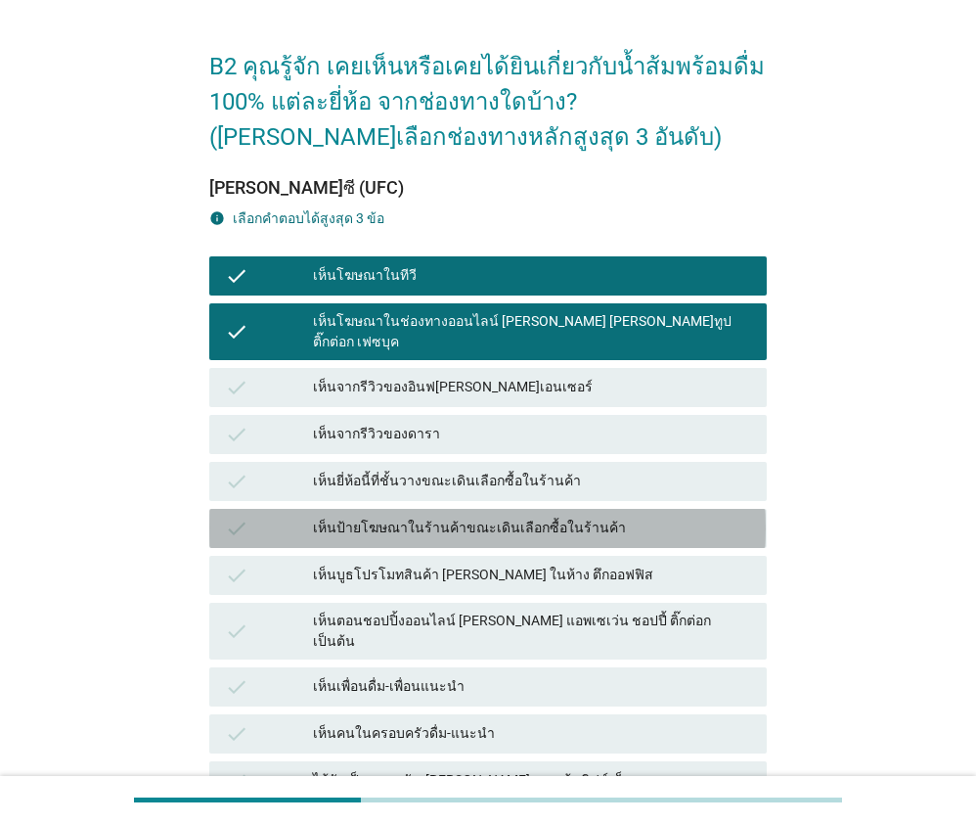
click at [440, 517] on div "เห็นป้ายโฆษณาในร้านค้าขณะเดินเลือกซื้อในร้านค้า" at bounding box center [532, 528] width 438 height 23
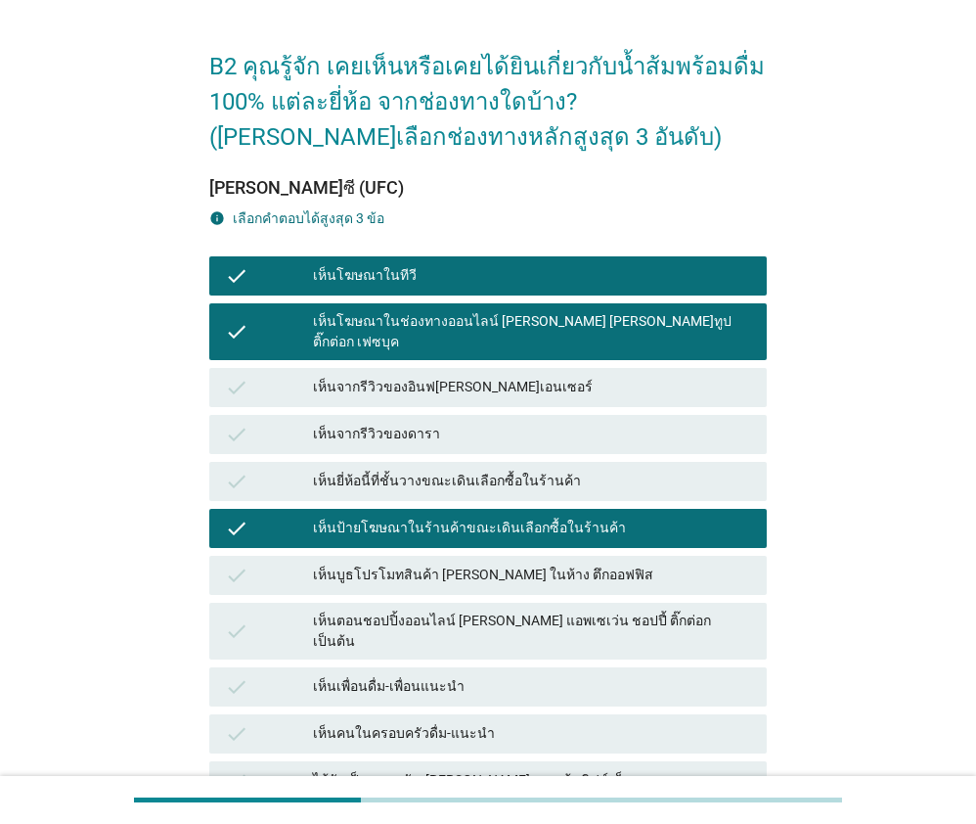
scroll to position [351, 0]
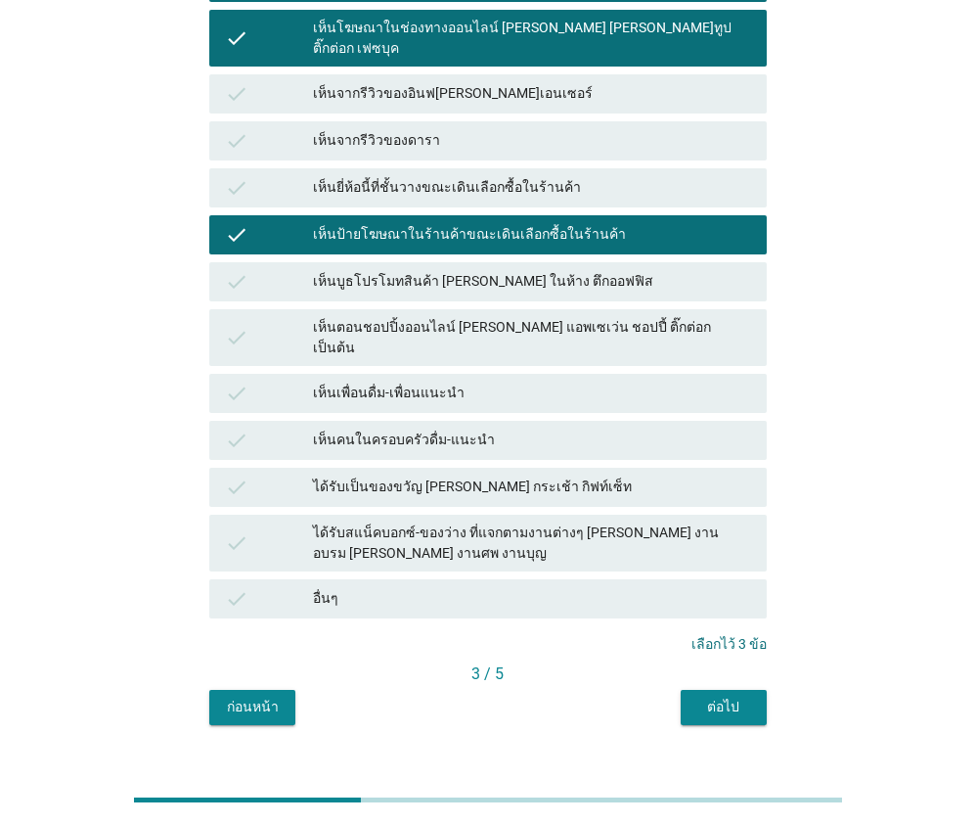
click at [731, 697] on div "ต่อไป" at bounding box center [724, 707] width 55 height 21
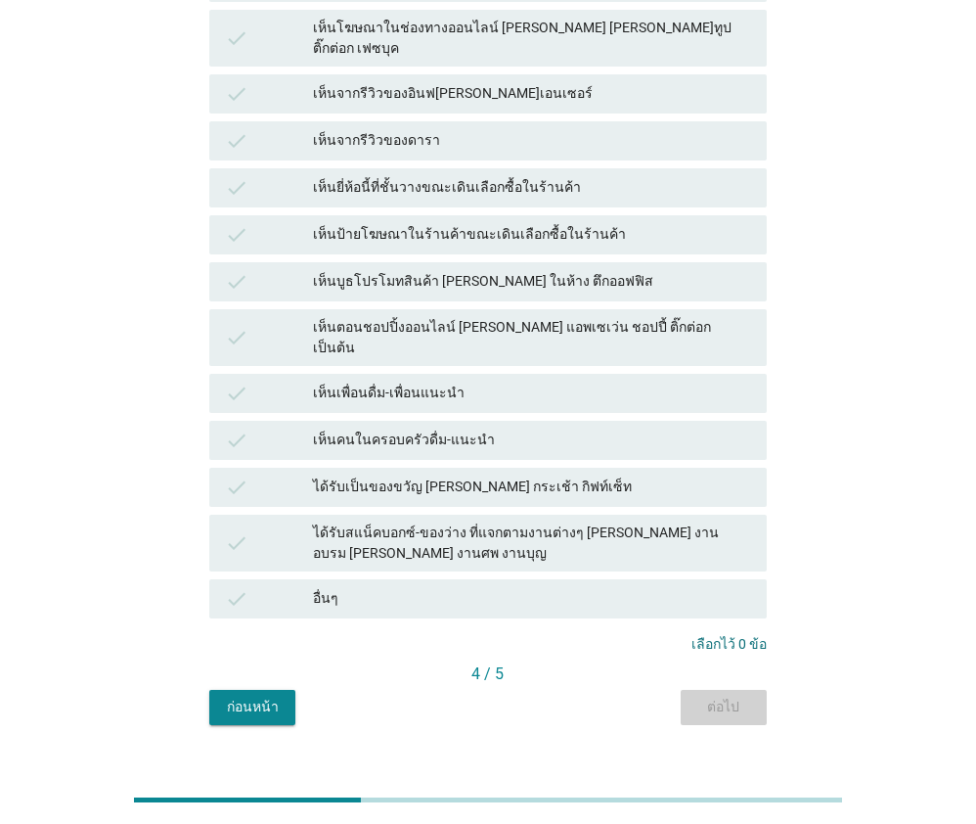
scroll to position [0, 0]
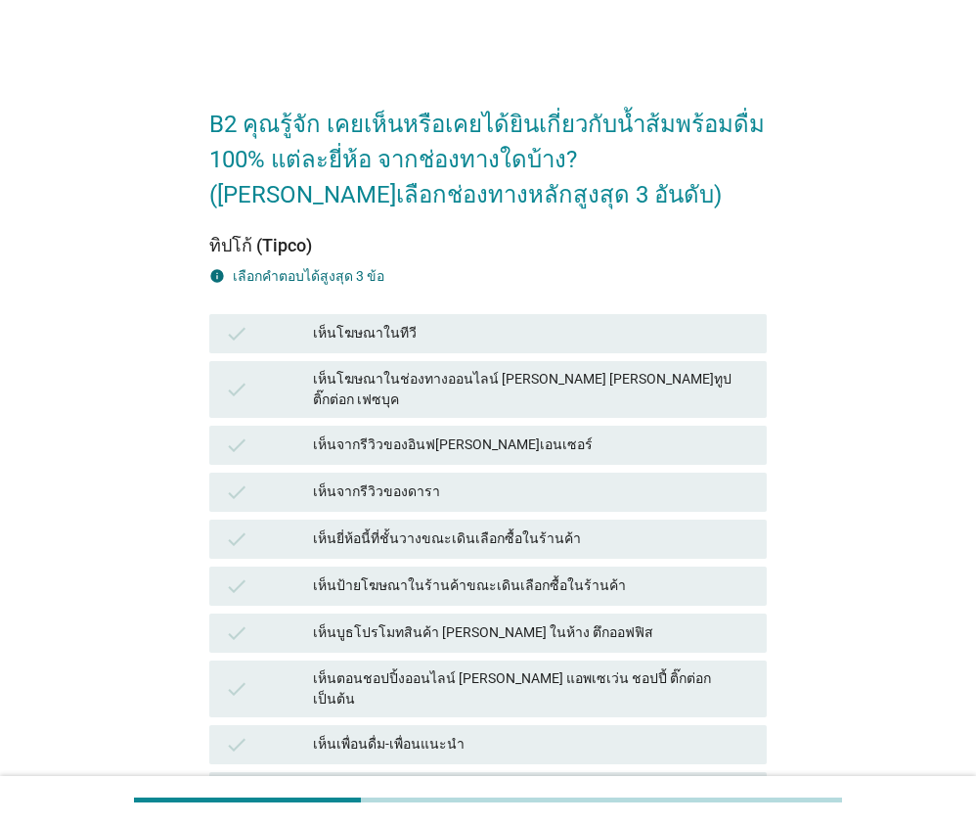
click at [424, 338] on div "เห็นโฆษณาในทีวี" at bounding box center [532, 333] width 438 height 23
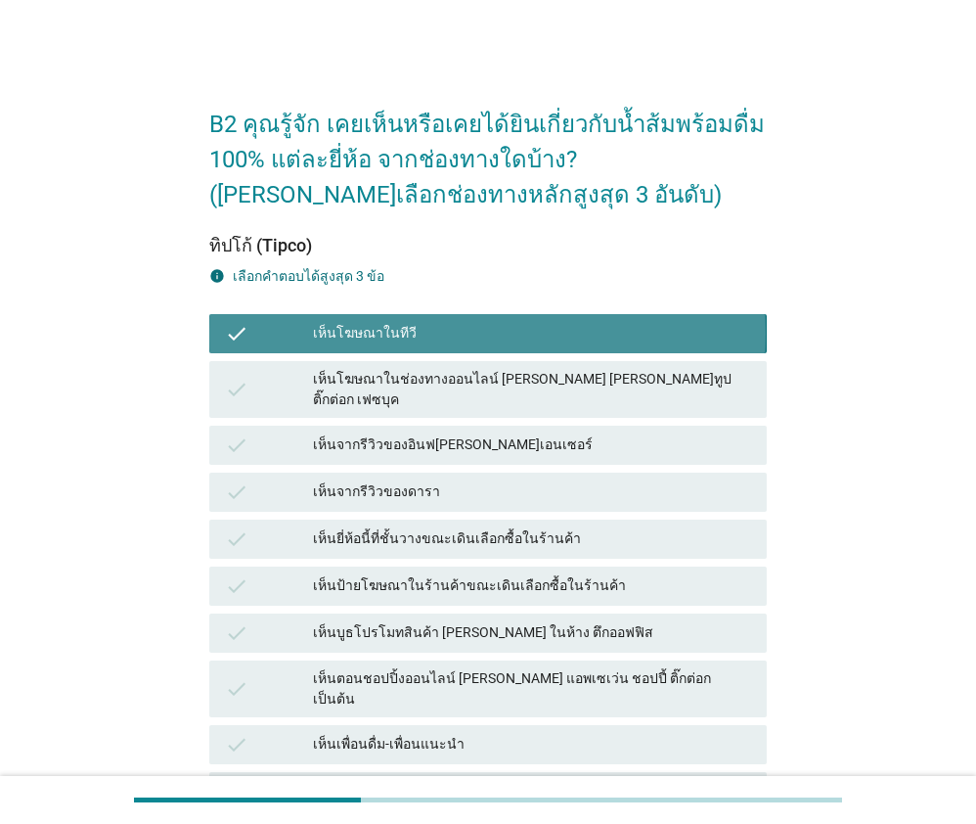
click at [431, 392] on div "check เห็นโฆษณาในช่องทางออนไลน์ [PERSON_NAME] [PERSON_NAME]ทูป ติ๊กต่อก เฟซบุค" at bounding box center [487, 389] width 557 height 57
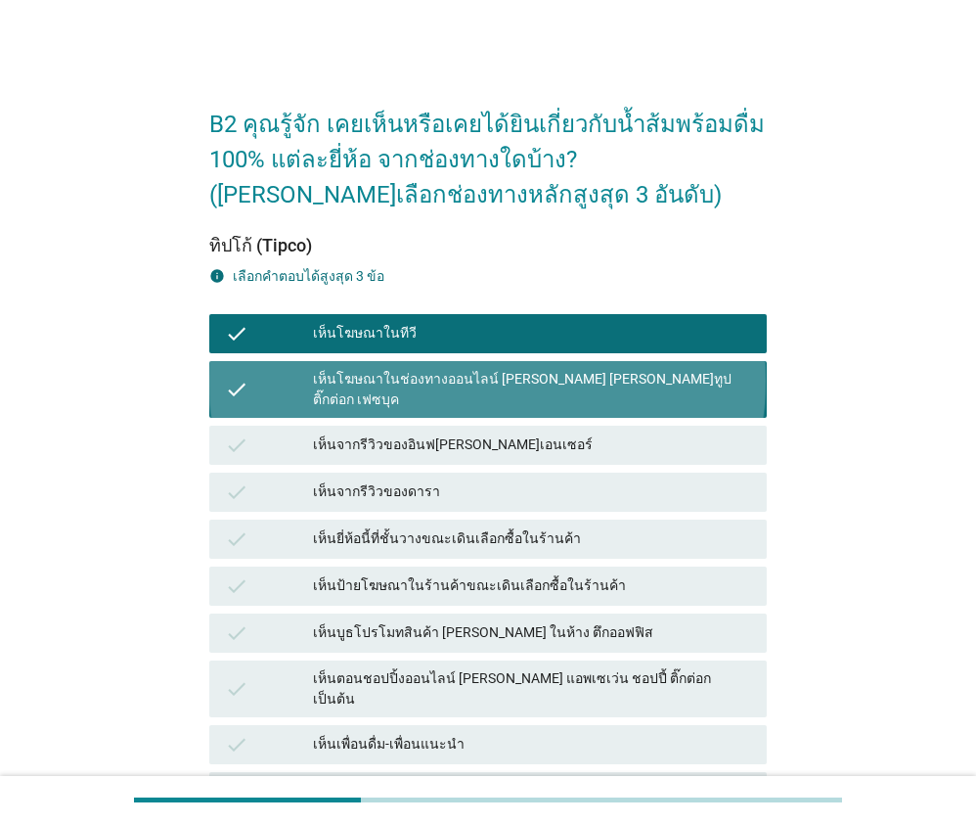
click at [445, 436] on div "เห็นจากรีวิวของอินฟ[PERSON_NAME]เอนเซอร์" at bounding box center [532, 444] width 438 height 23
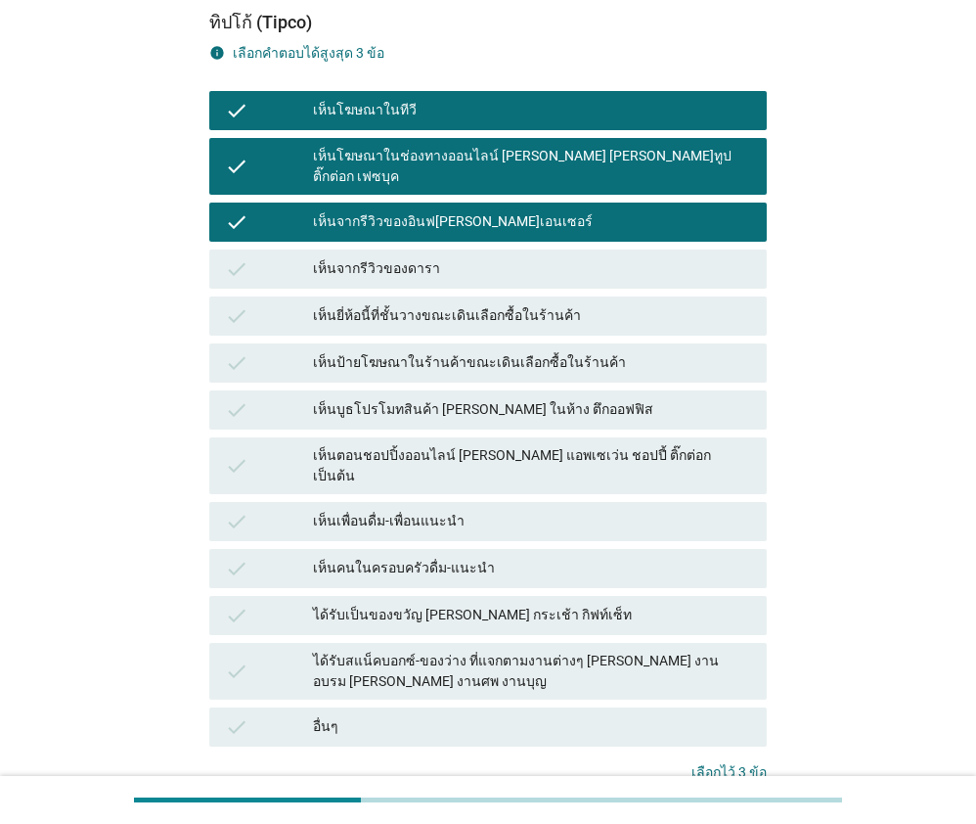
scroll to position [351, 0]
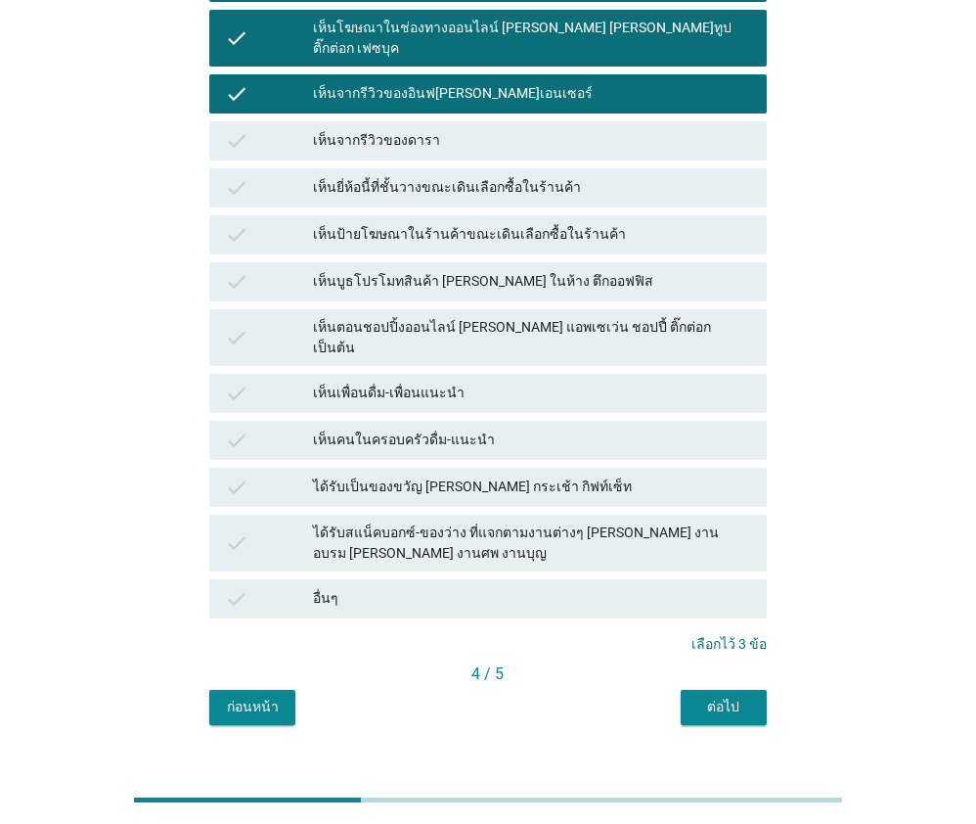
click at [738, 690] on button "ต่อไป" at bounding box center [724, 707] width 86 height 35
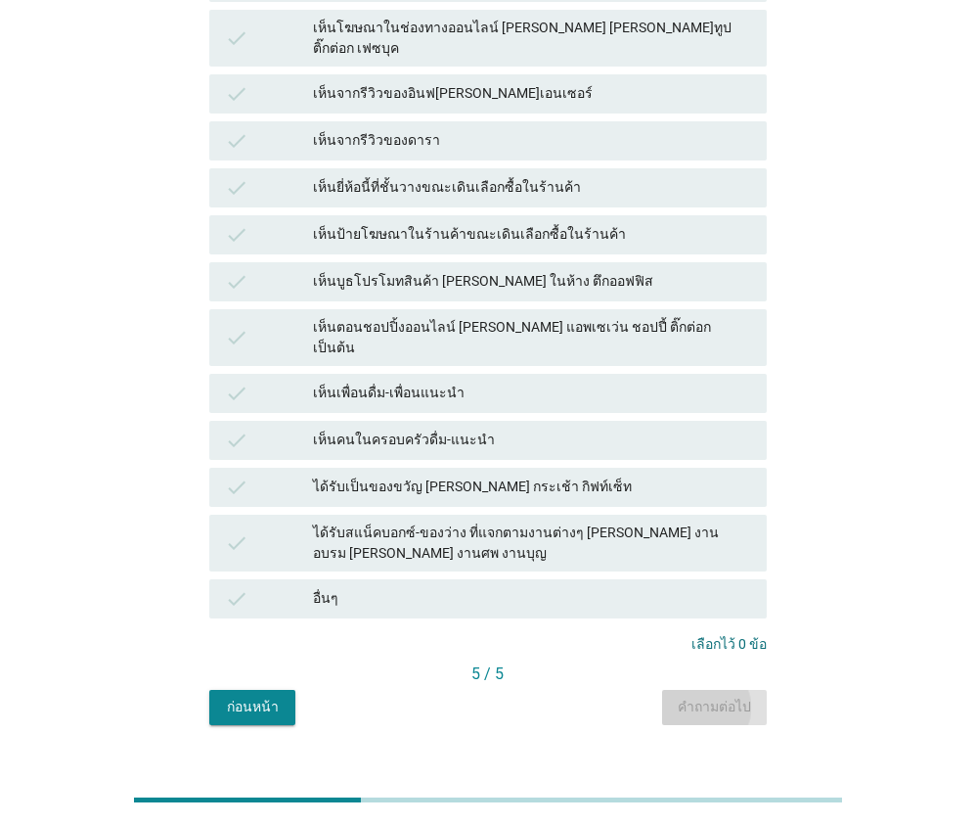
scroll to position [0, 0]
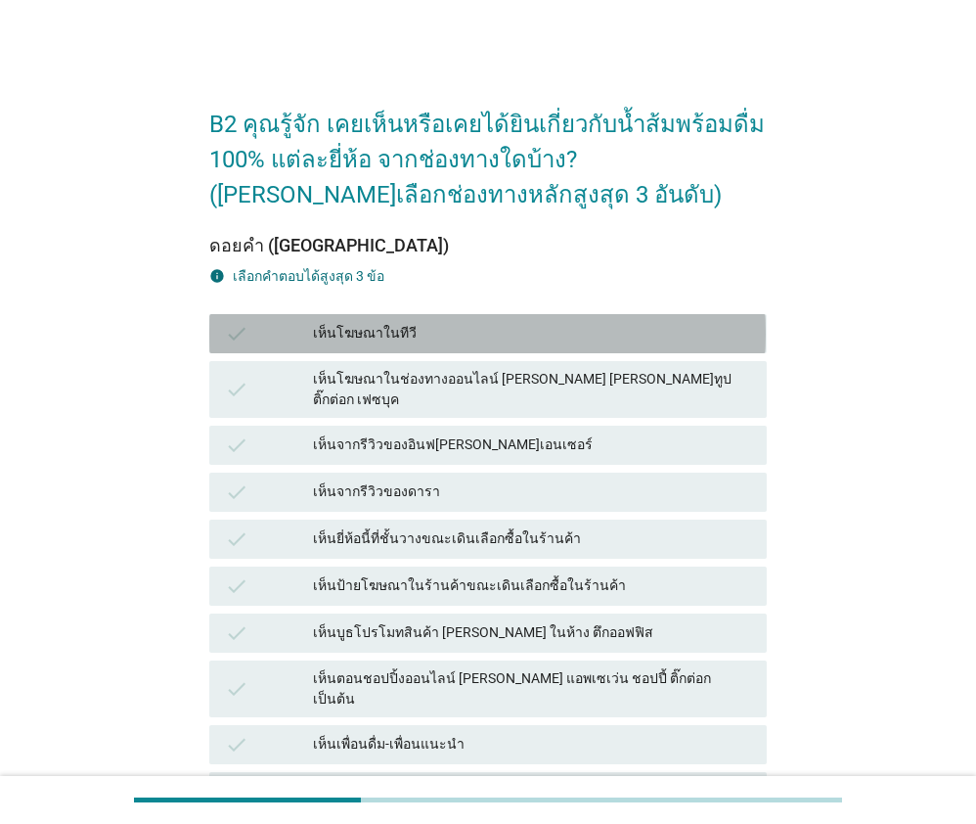
click at [419, 330] on div "เห็นโฆษณาในทีวี" at bounding box center [532, 333] width 438 height 23
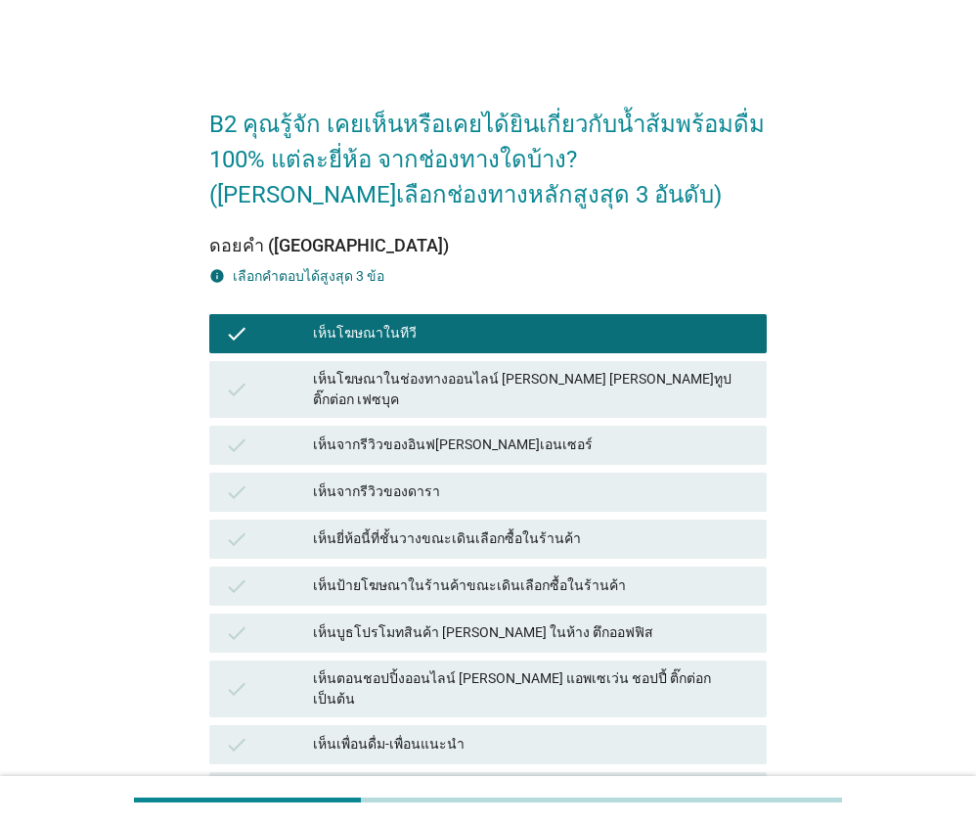
click at [450, 382] on div "เห็นโฆษณาในช่องทางออนไลน์ [PERSON_NAME] [PERSON_NAME]ทูป ติ๊กต่อก เฟซบุค" at bounding box center [532, 389] width 438 height 41
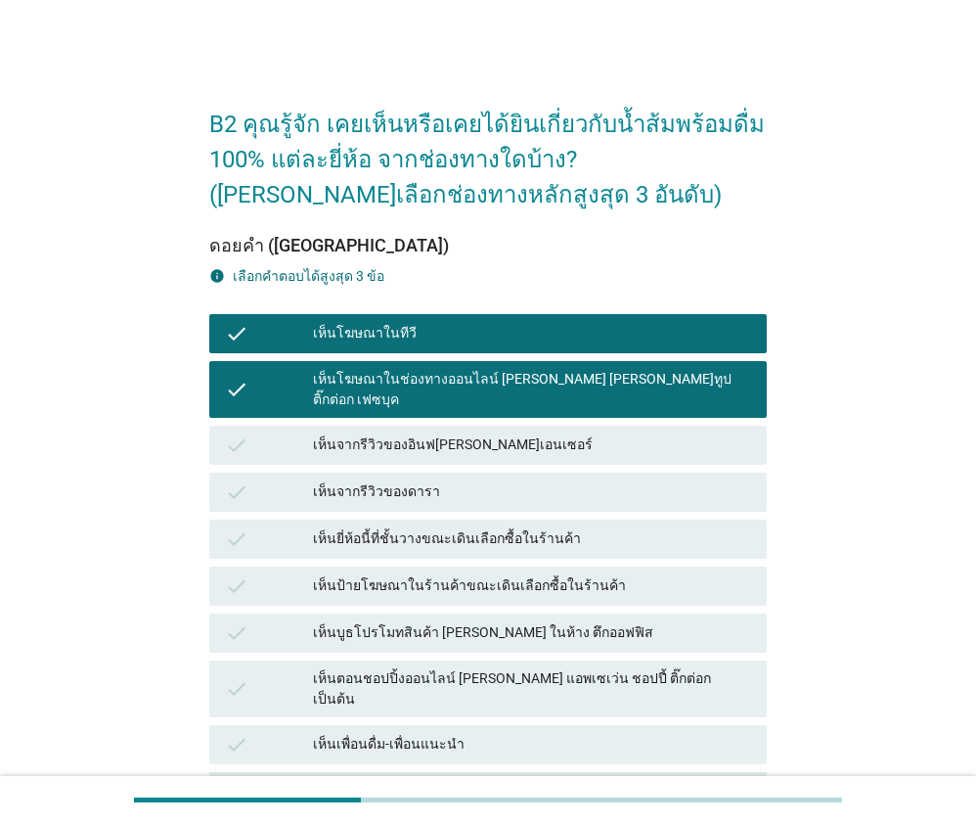
click at [523, 527] on div "เห็นยี่ห้อนี้ที่ชั้นวางขณะเดินเลือกซื้อในร้านค้า" at bounding box center [532, 538] width 438 height 23
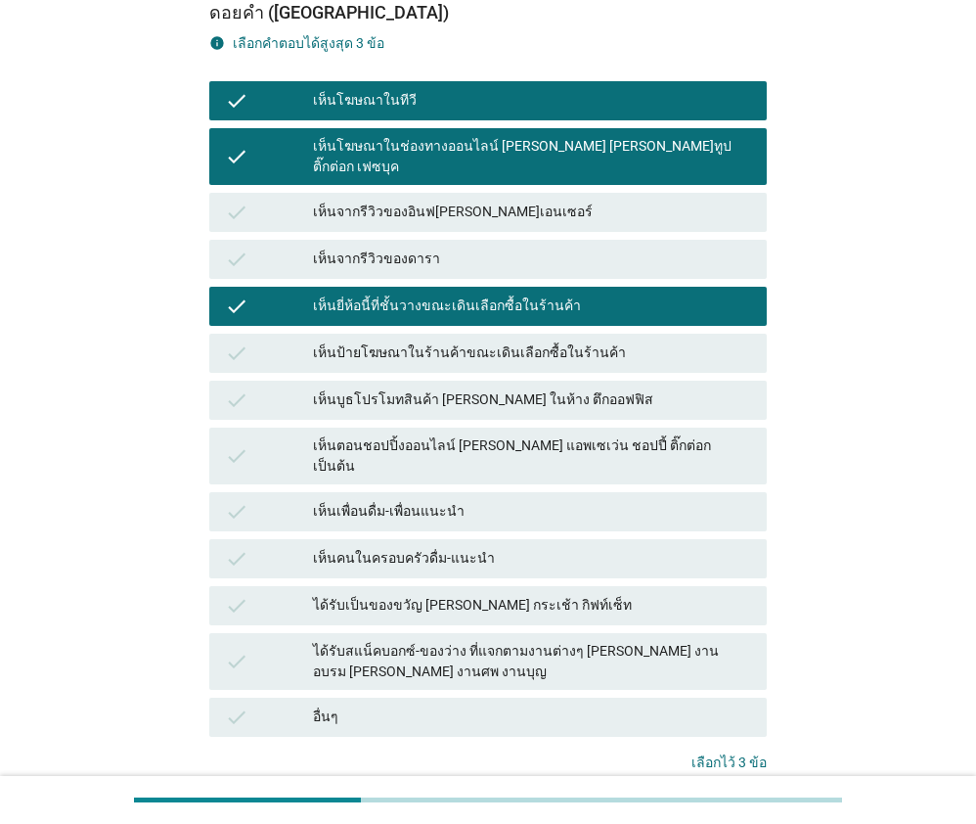
scroll to position [351, 0]
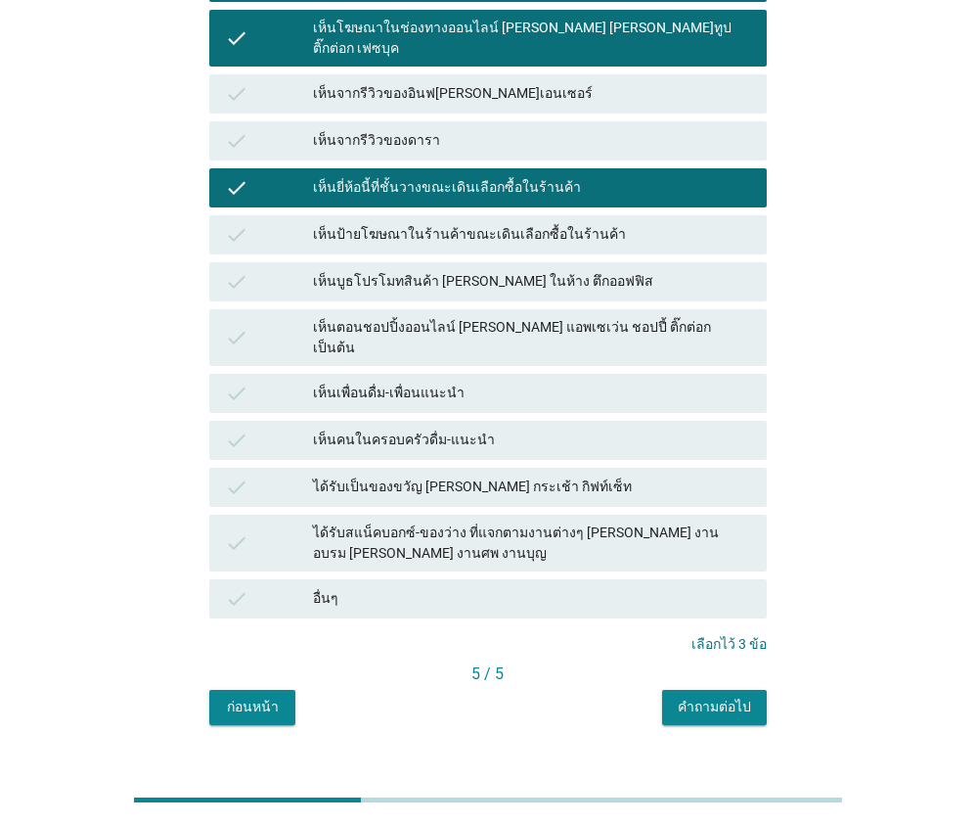
click at [742, 704] on div "B2 คุณรู้จัก เคยเห็นหรือเคยได้ยินเกี่ยวกับน้ำส้มพร้อมดื่ม 100% แต่ละยี่ห้อ จากช…" at bounding box center [487, 230] width 929 height 1067
click at [734, 697] on div "คำถามต่อไป" at bounding box center [714, 707] width 73 height 21
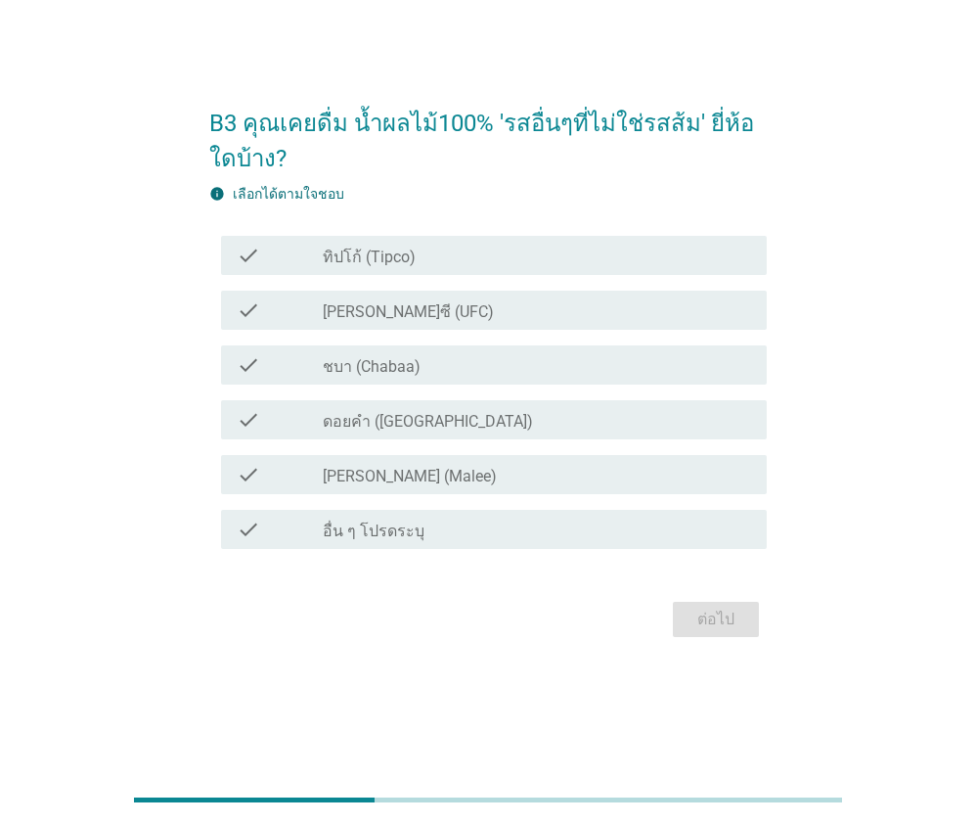
scroll to position [0, 0]
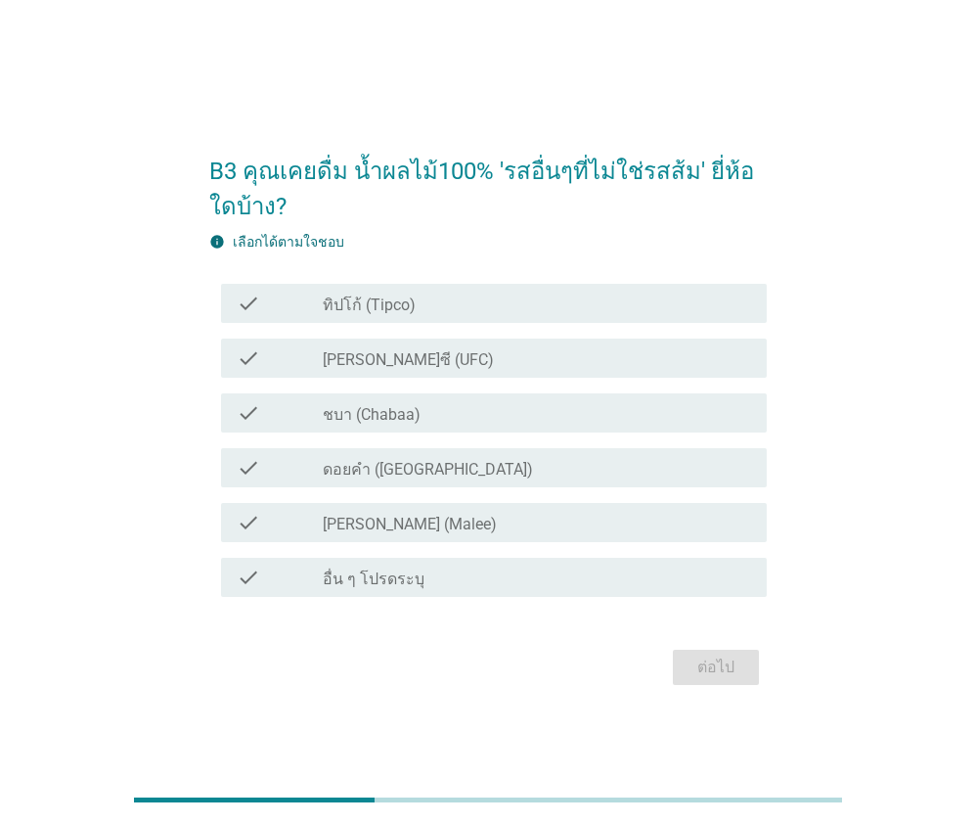
click at [337, 306] on label "ทิปโก้ (Tipco)" at bounding box center [369, 305] width 93 height 20
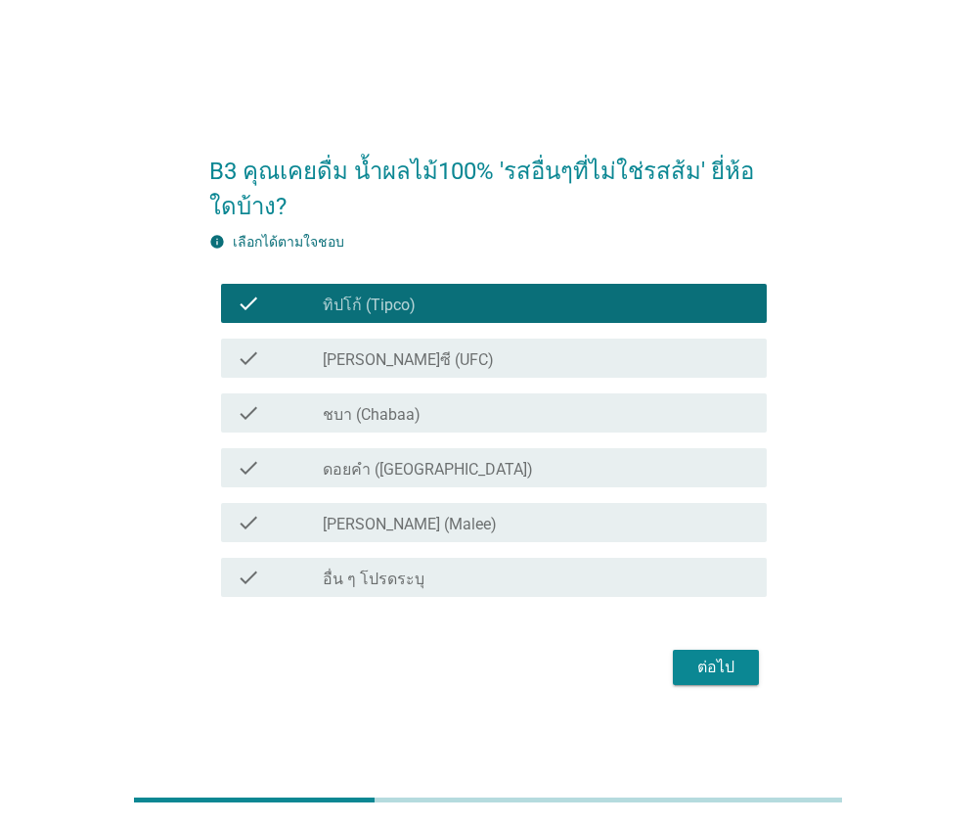
click at [383, 348] on div "check_box_outline_blank [PERSON_NAME]ซี (UFC)" at bounding box center [537, 357] width 429 height 23
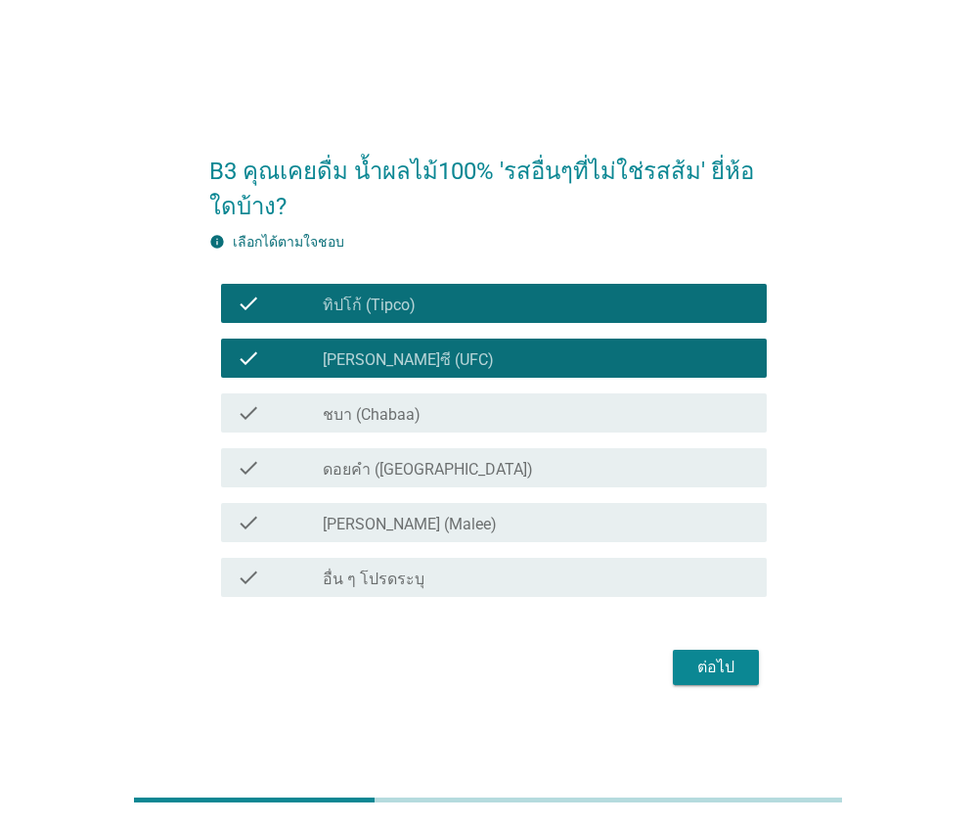
click at [417, 428] on div "check check_box_outline_blank ชบา (Chabaa)" at bounding box center [493, 412] width 545 height 39
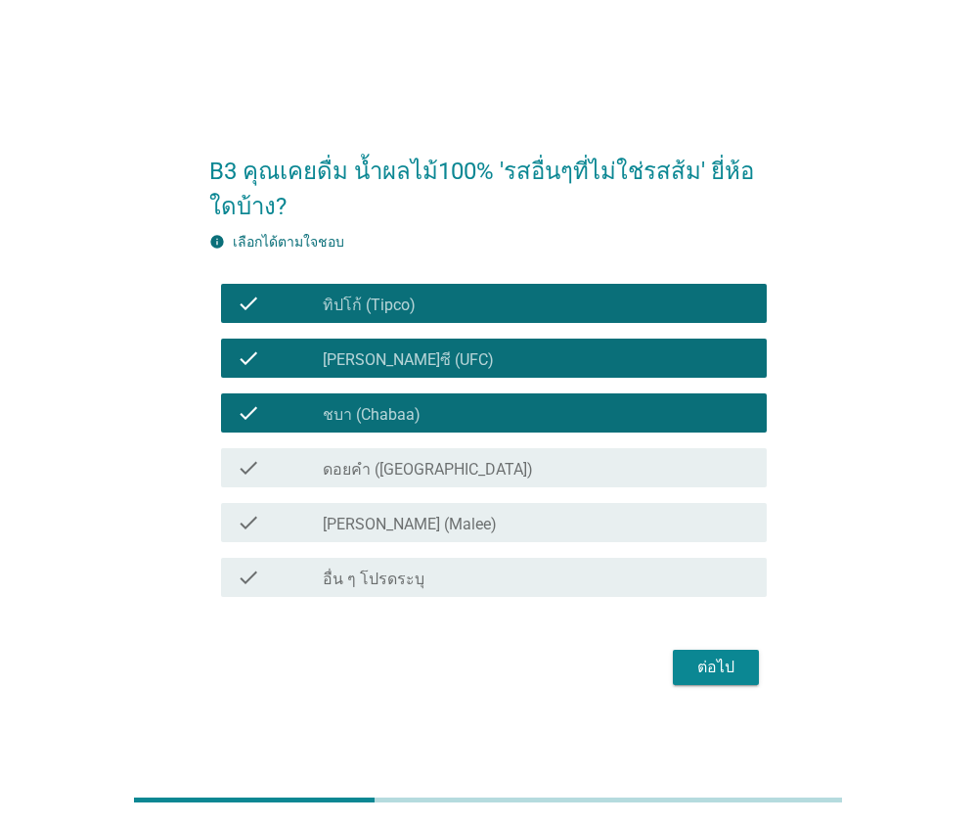
click at [461, 486] on div "check check_box_outline_blank ดอยคำ (Doi-Khham)" at bounding box center [493, 467] width 545 height 39
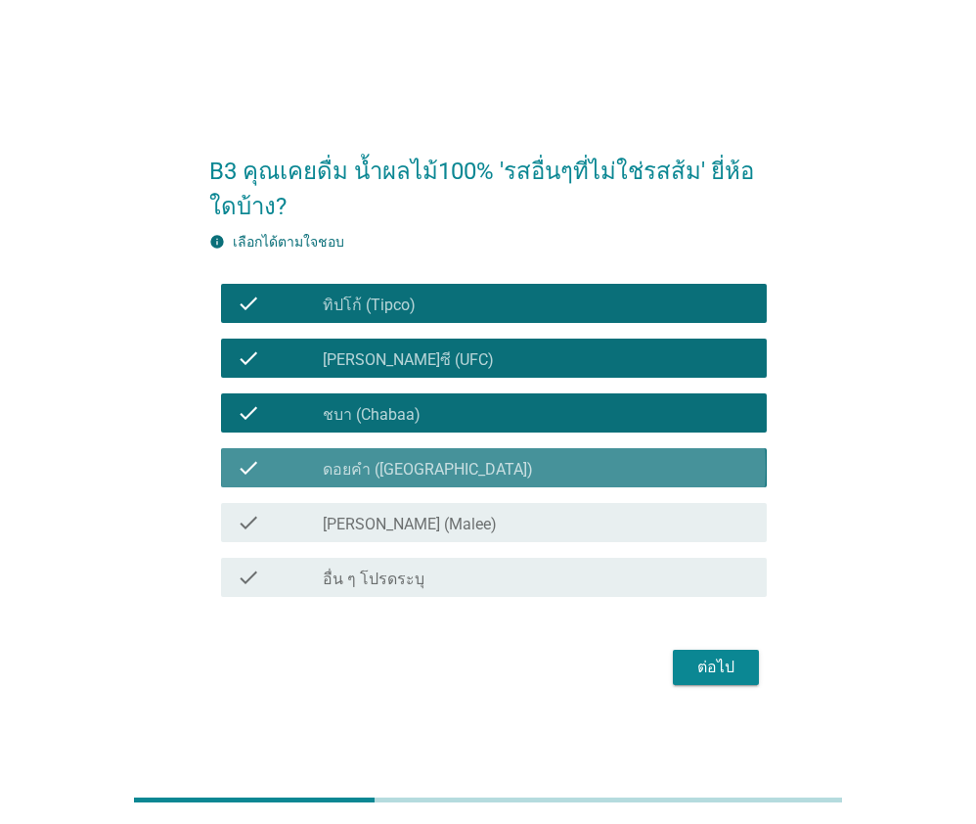
drag, startPoint x: 473, startPoint y: 524, endPoint x: 484, endPoint y: 562, distance: 39.0
click at [474, 524] on div "check_box_outline_blank [PERSON_NAME] (Malee)" at bounding box center [537, 522] width 429 height 23
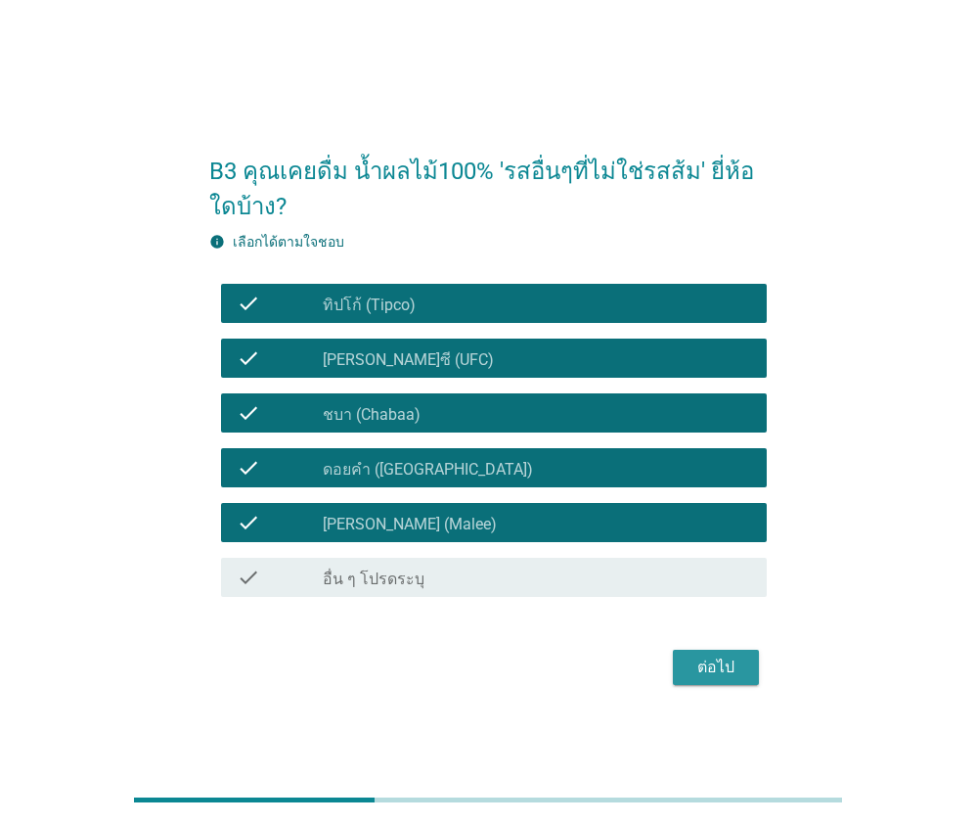
click at [699, 672] on div "ต่อไป" at bounding box center [716, 667] width 55 height 23
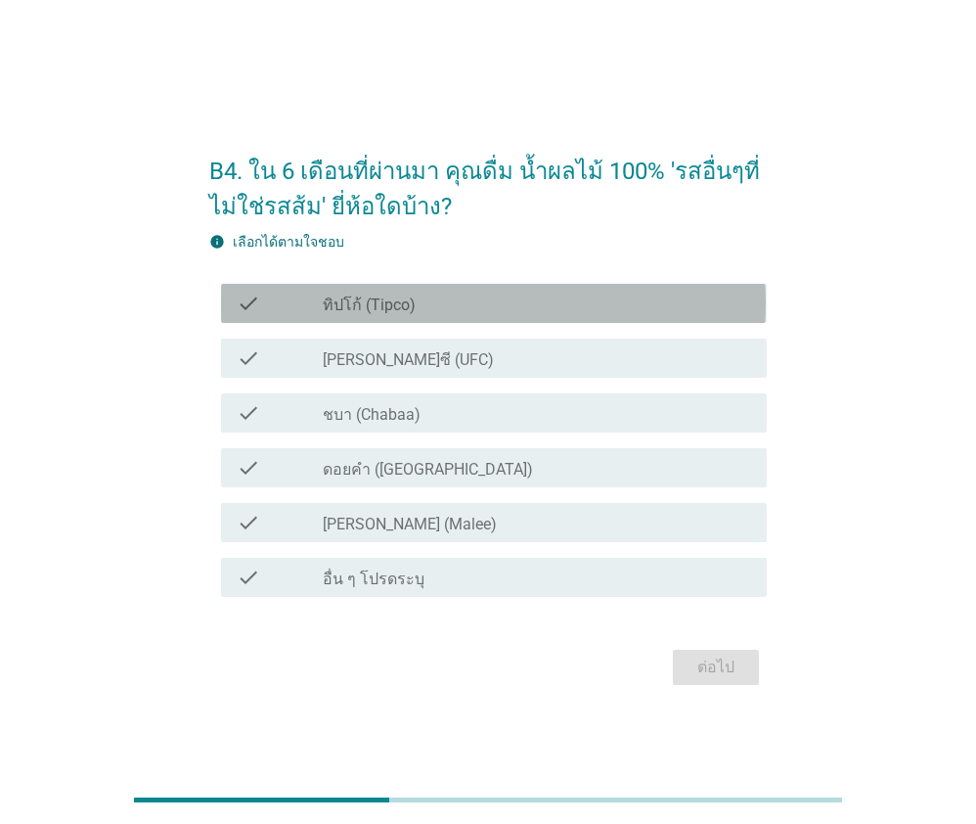
click at [414, 318] on div "check check_box ทิปโก้ (Tipco)" at bounding box center [493, 303] width 545 height 39
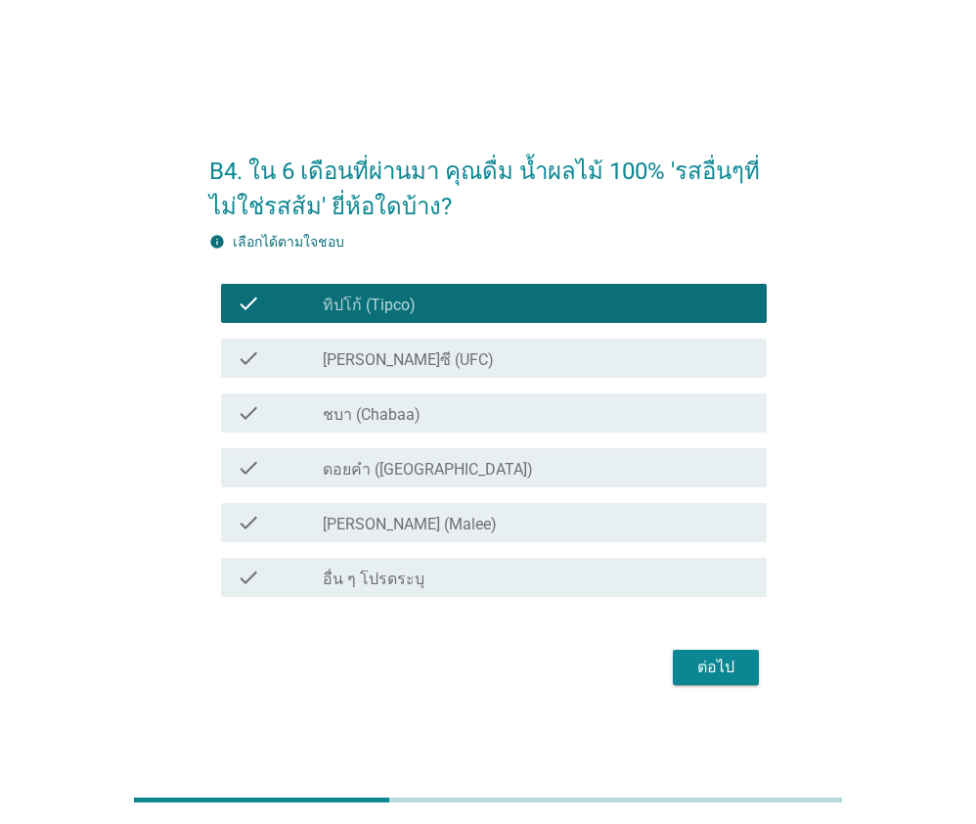
click at [426, 354] on div "check_box_outline_blank [PERSON_NAME]ซี (UFC)" at bounding box center [537, 357] width 429 height 23
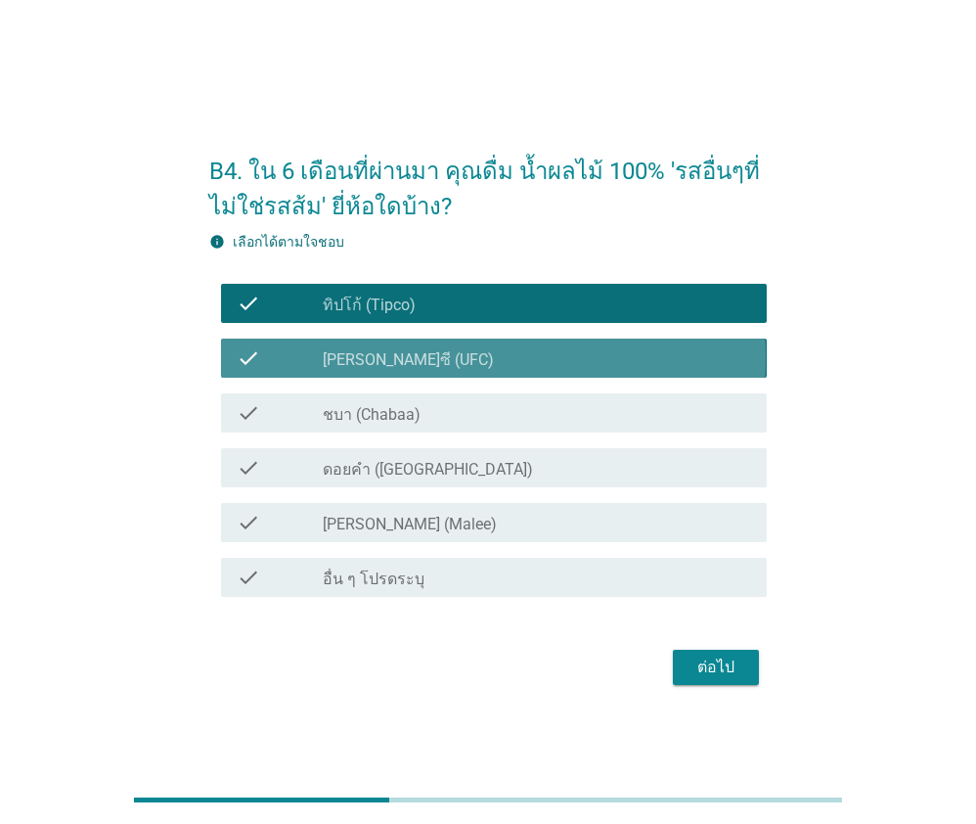
click at [450, 418] on div "check_box_outline_blank ชบา (Chabaa)" at bounding box center [537, 412] width 429 height 23
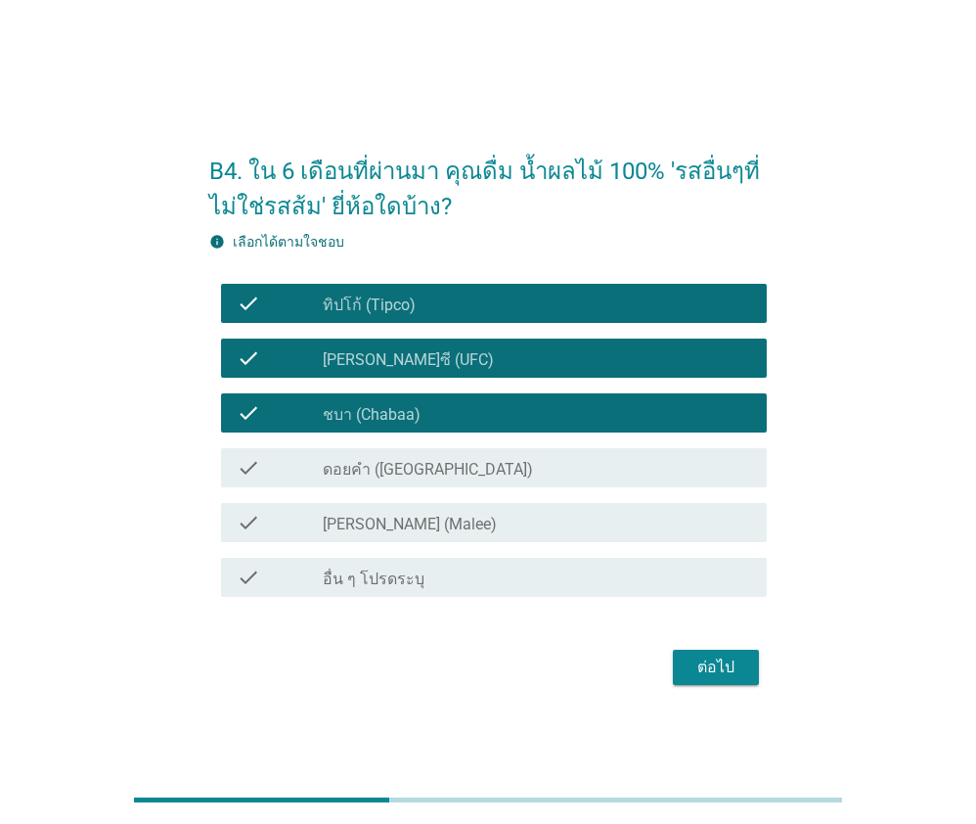
click at [465, 468] on div "check_box_outline_blank ดอยคำ (Doi-Khham)" at bounding box center [537, 467] width 429 height 23
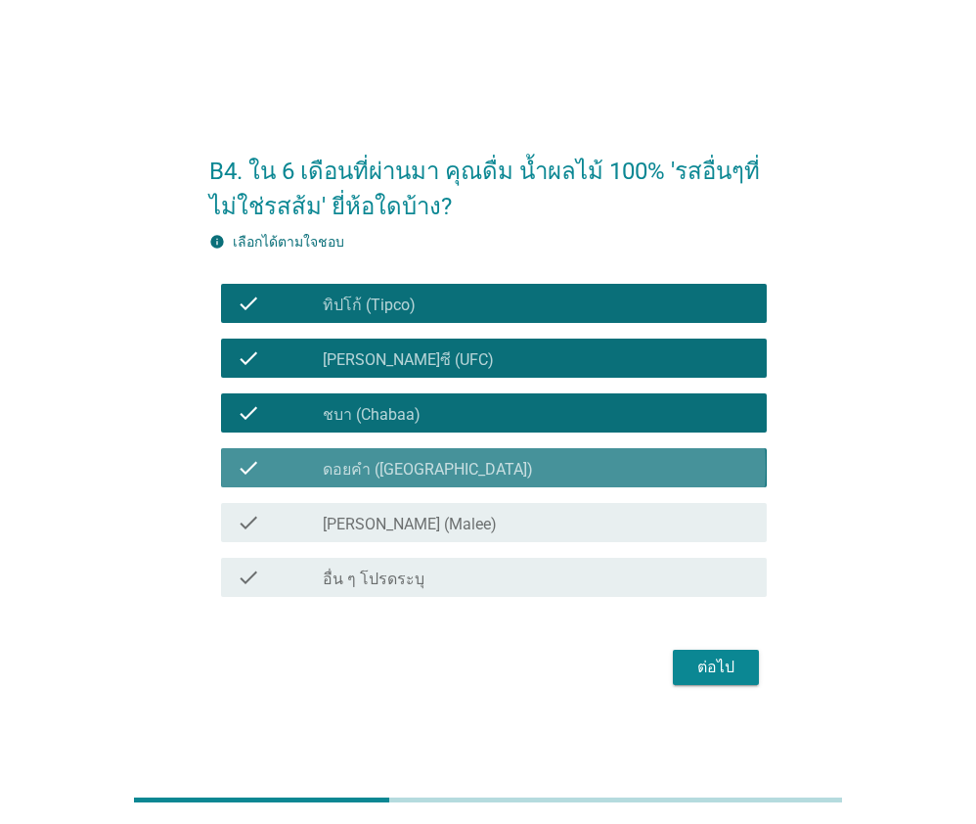
drag, startPoint x: 476, startPoint y: 523, endPoint x: 525, endPoint y: 571, distance: 69.2
click at [476, 524] on div "check_box_outline_blank [PERSON_NAME] (Malee)" at bounding box center [537, 522] width 429 height 23
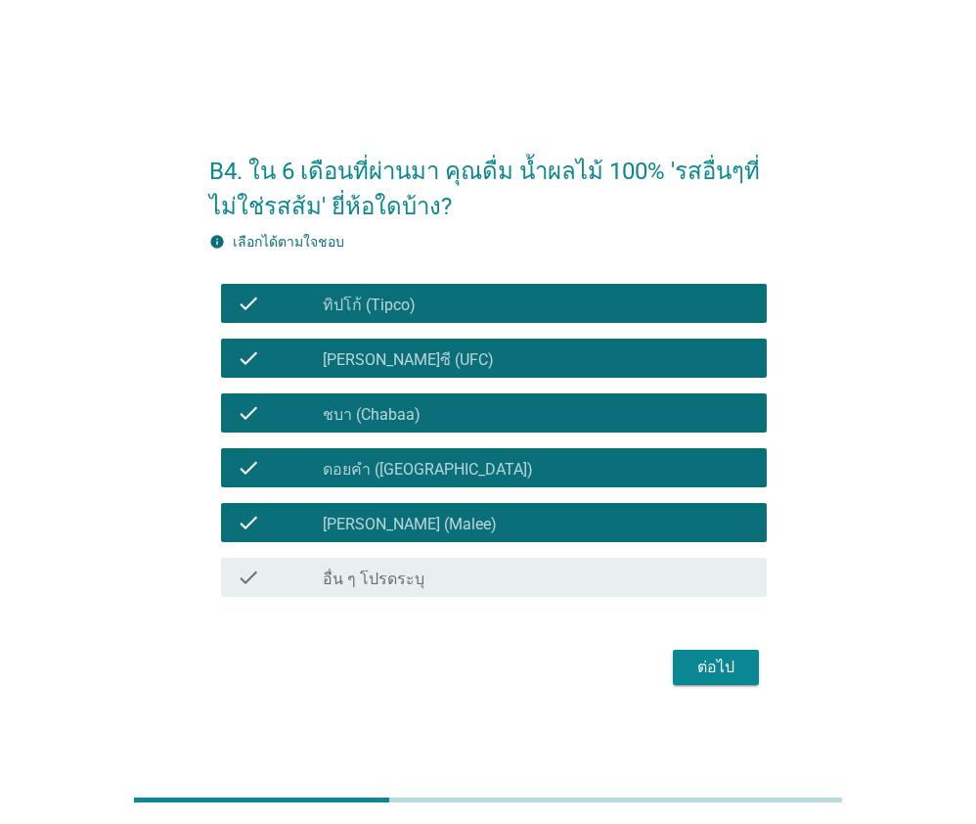
click at [716, 666] on div "ต่อไป" at bounding box center [716, 667] width 55 height 23
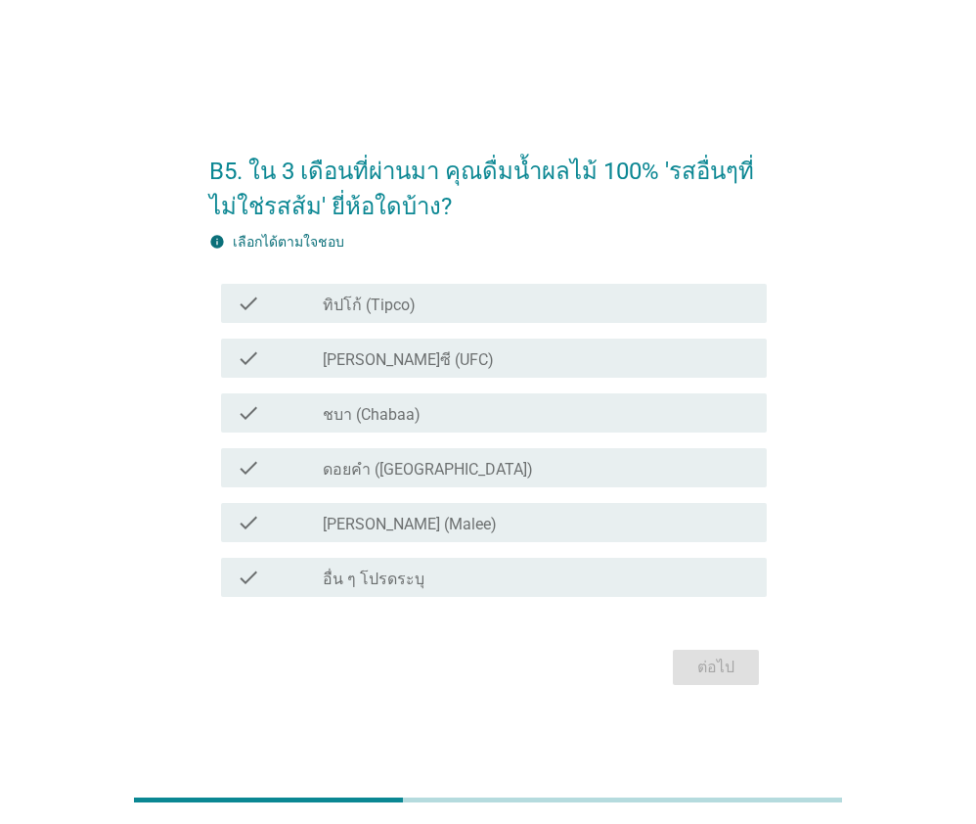
click at [451, 315] on div "check check_box ทิปโก้ (Tipco)" at bounding box center [493, 303] width 545 height 39
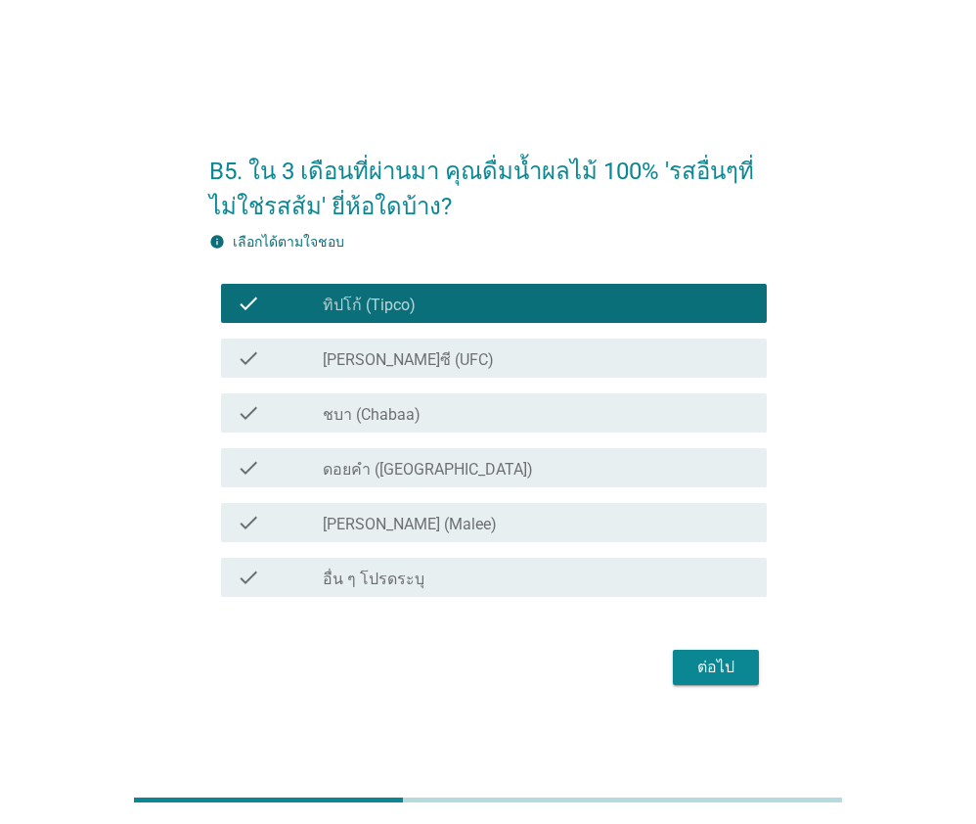
drag, startPoint x: 467, startPoint y: 371, endPoint x: 468, endPoint y: 392, distance: 21.5
click at [467, 372] on div "check check_box_outline_blank [PERSON_NAME]ซี (UFC)" at bounding box center [493, 358] width 545 height 39
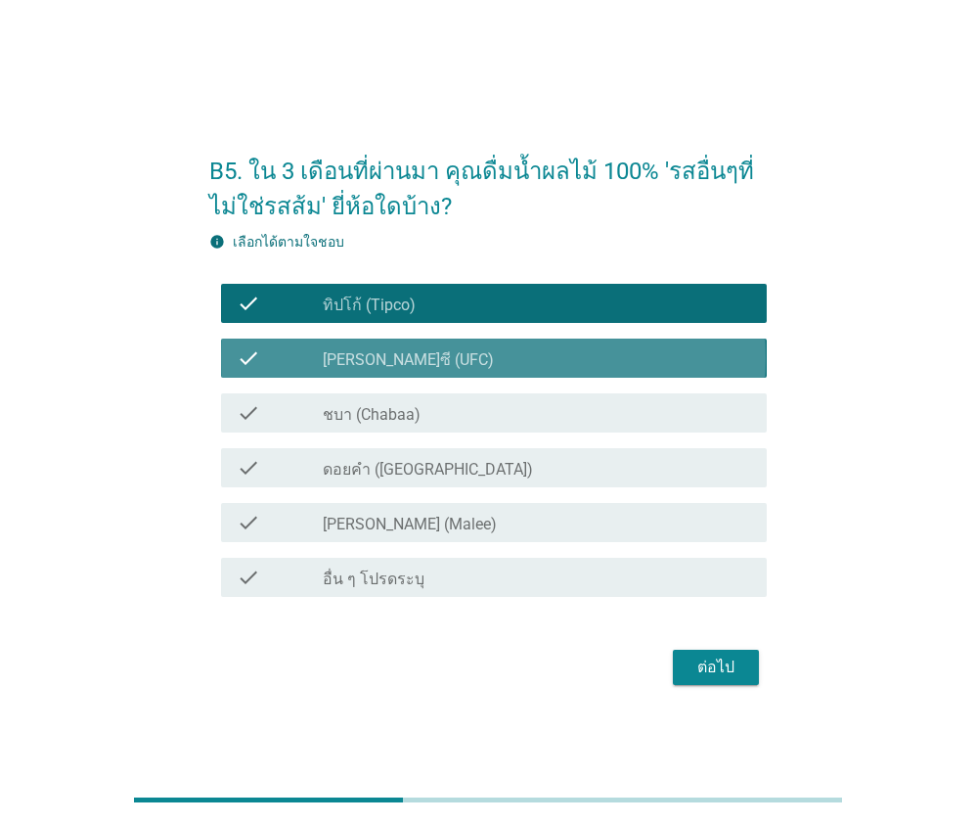
click at [470, 403] on div "check_box_outline_blank ชบา (Chabaa)" at bounding box center [537, 412] width 429 height 23
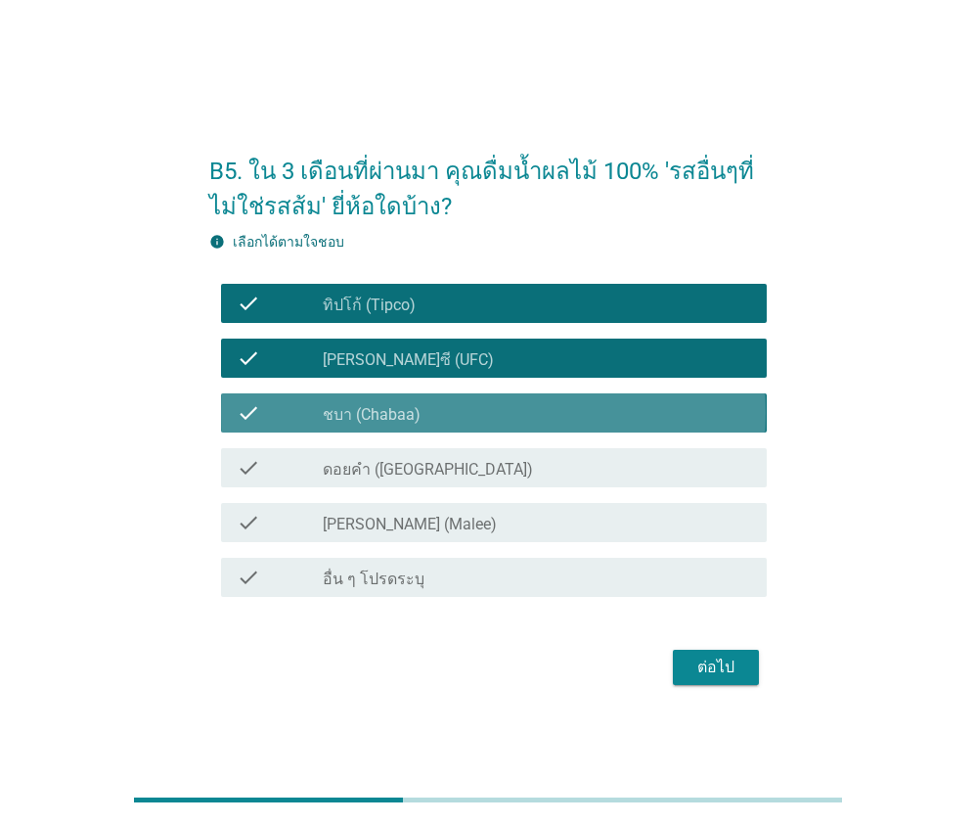
click at [478, 456] on div "check_box_outline_blank ดอยคำ (Doi-Khham)" at bounding box center [537, 467] width 429 height 23
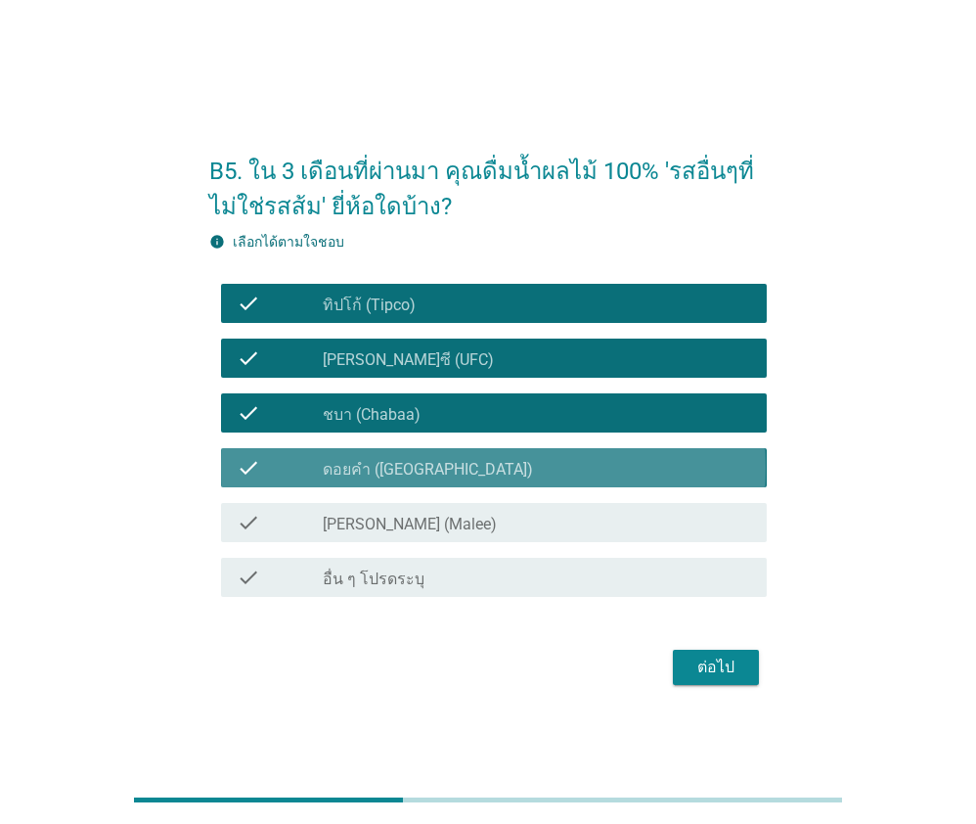
click at [505, 524] on div "check_box_outline_blank [PERSON_NAME] (Malee)" at bounding box center [537, 522] width 429 height 23
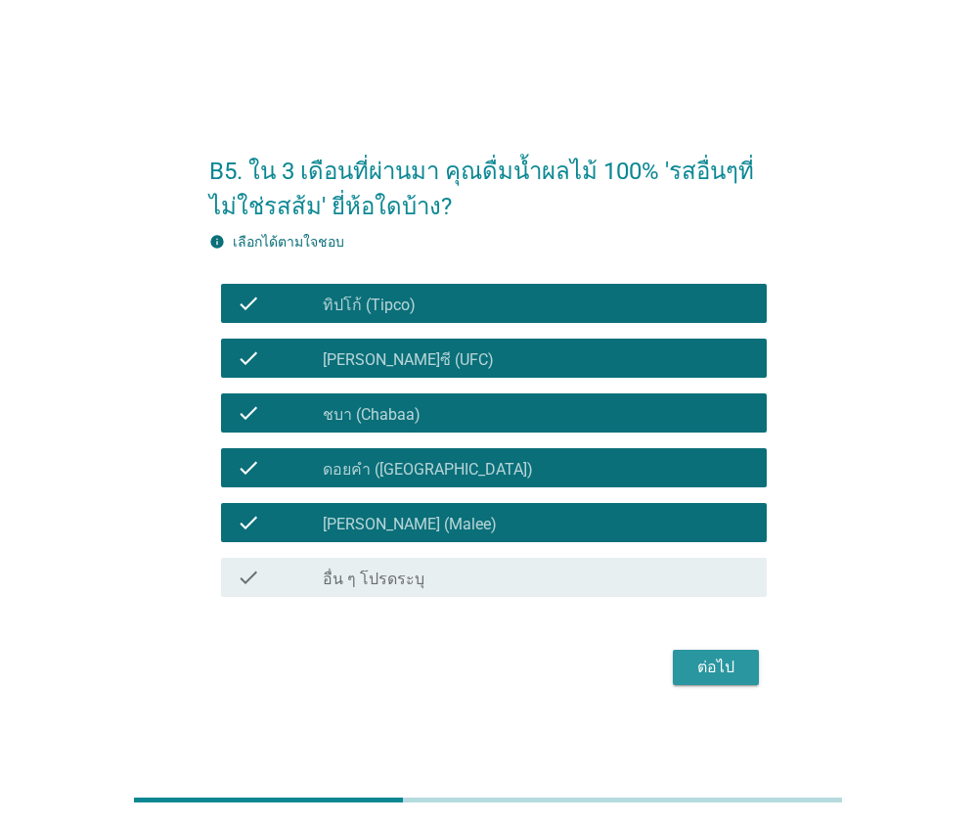
click at [745, 671] on button "ต่อไป" at bounding box center [716, 667] width 86 height 35
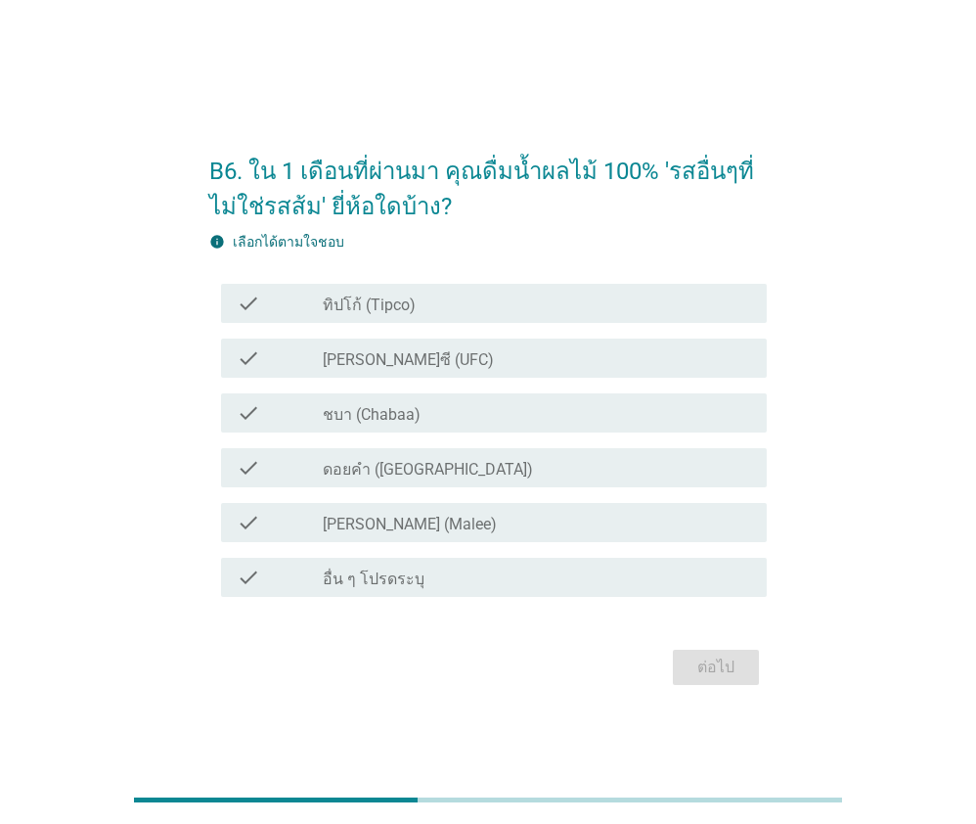
click at [379, 293] on div "check_box ทิปโก้ (Tipco)" at bounding box center [537, 303] width 429 height 23
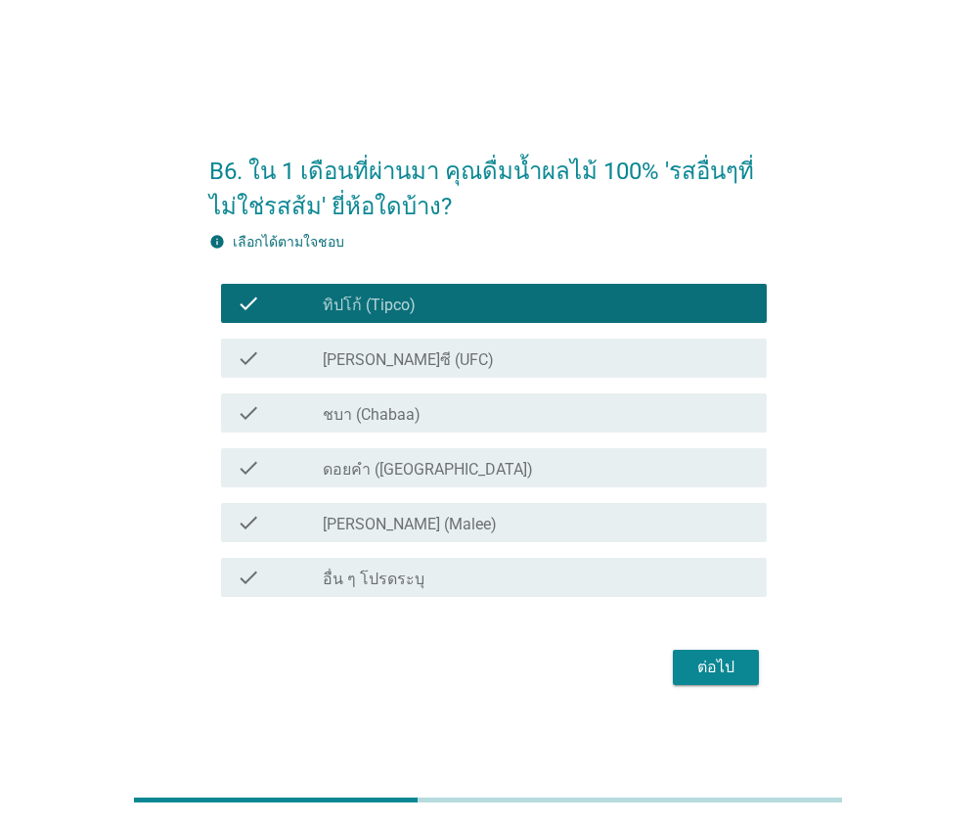
click at [420, 372] on div "check check_box_outline_blank [PERSON_NAME]ซี (UFC)" at bounding box center [493, 358] width 545 height 39
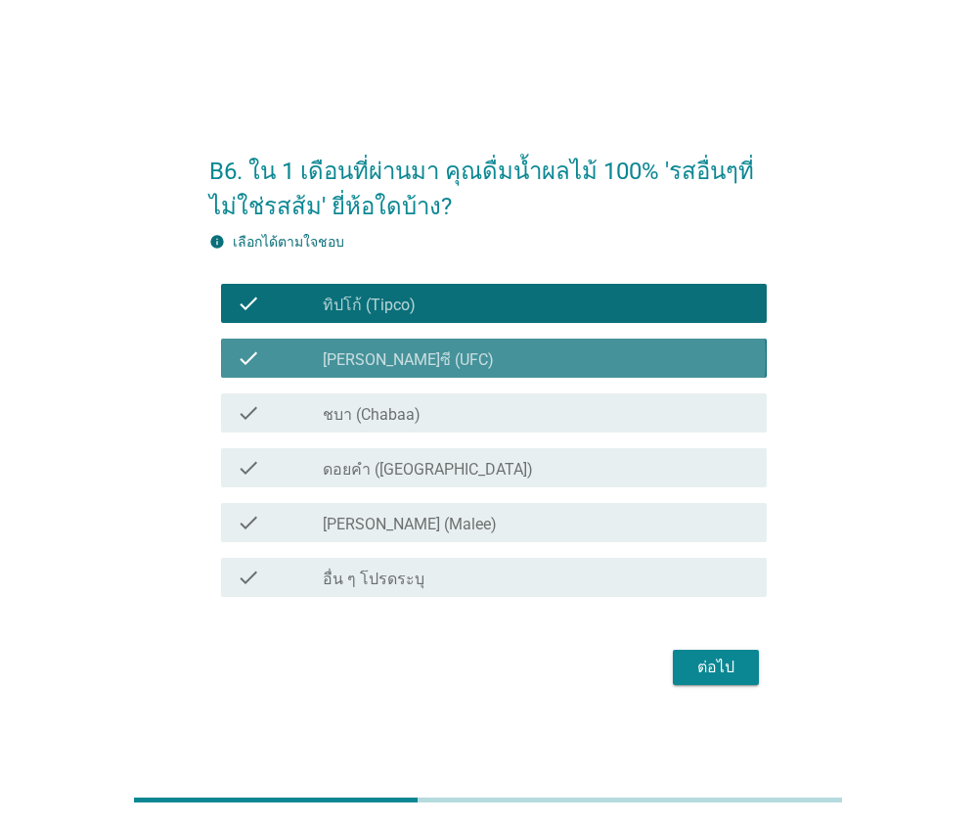
click at [431, 410] on div "check_box_outline_blank ชบา (Chabaa)" at bounding box center [537, 412] width 429 height 23
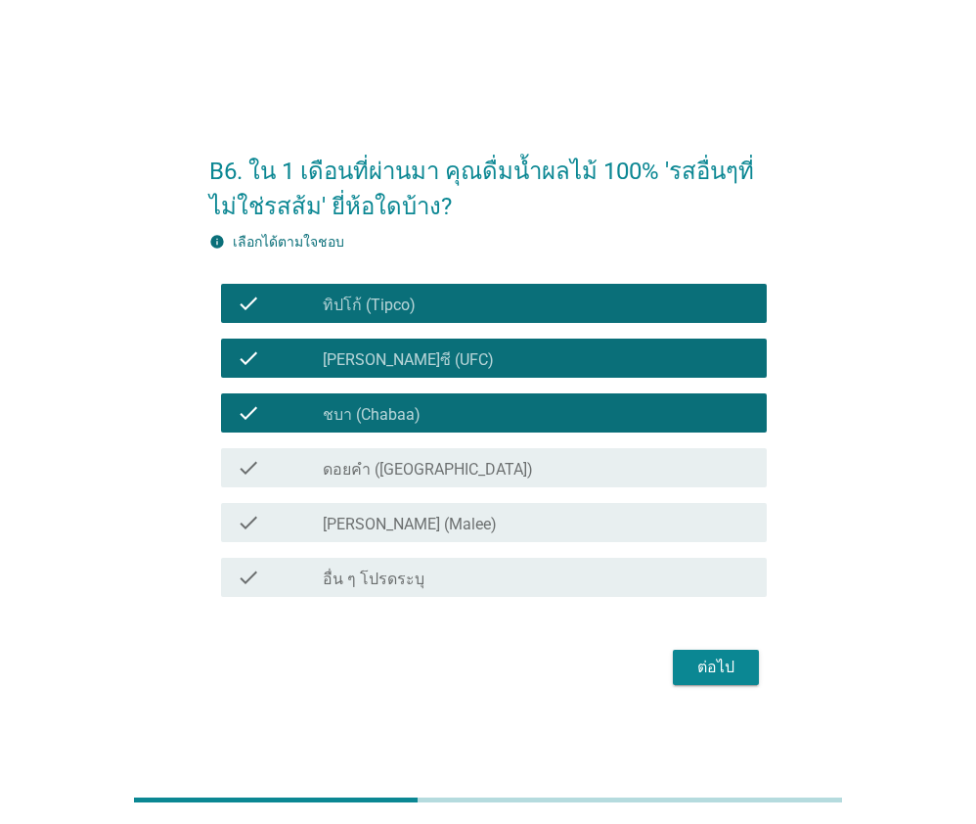
drag, startPoint x: 460, startPoint y: 486, endPoint x: 471, endPoint y: 525, distance: 40.6
click at [462, 486] on div "check check_box_outline_blank ดอยคำ (Doi-Khham)" at bounding box center [487, 467] width 557 height 55
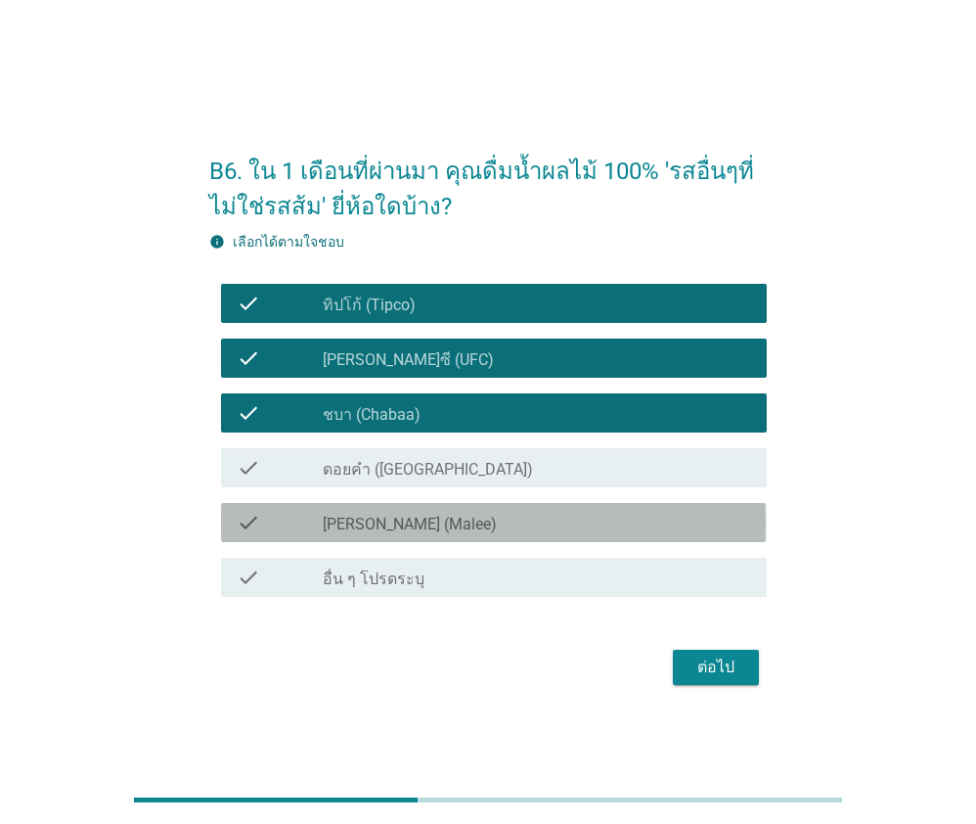
click at [474, 531] on div "check_box_outline_blank [PERSON_NAME] (Malee)" at bounding box center [537, 522] width 429 height 23
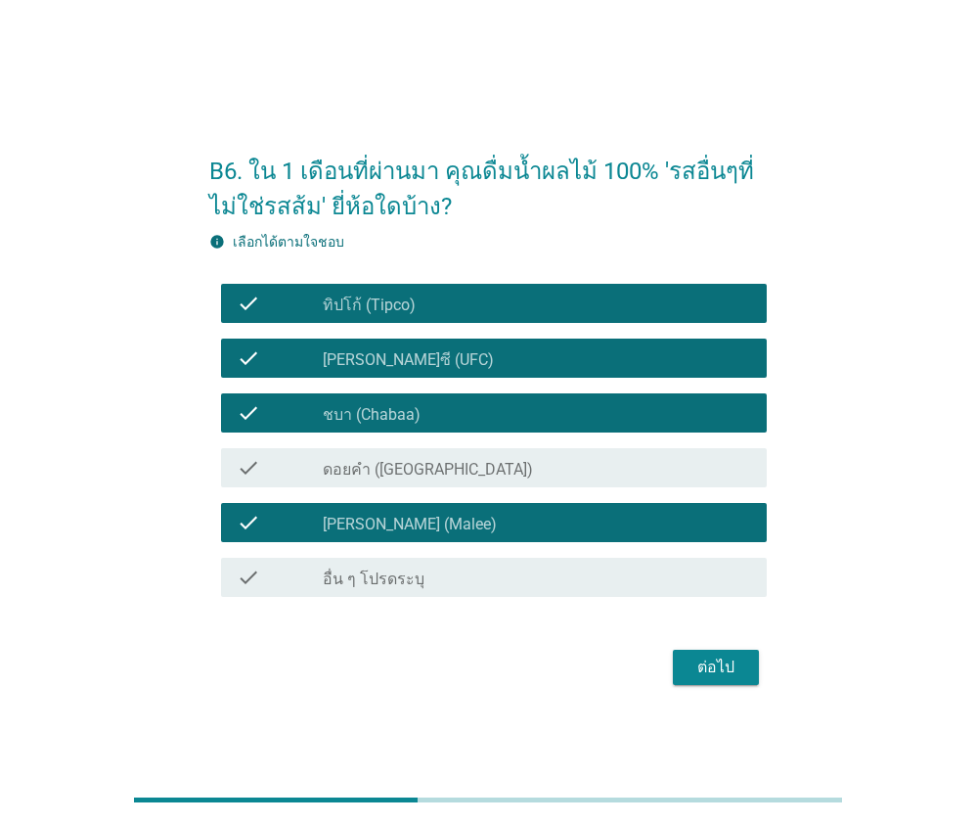
drag, startPoint x: 516, startPoint y: 479, endPoint x: 525, endPoint y: 480, distance: 9.8
click at [517, 479] on div "check check_box_outline_blank ดอยคำ (Doi-Khham)" at bounding box center [493, 467] width 545 height 39
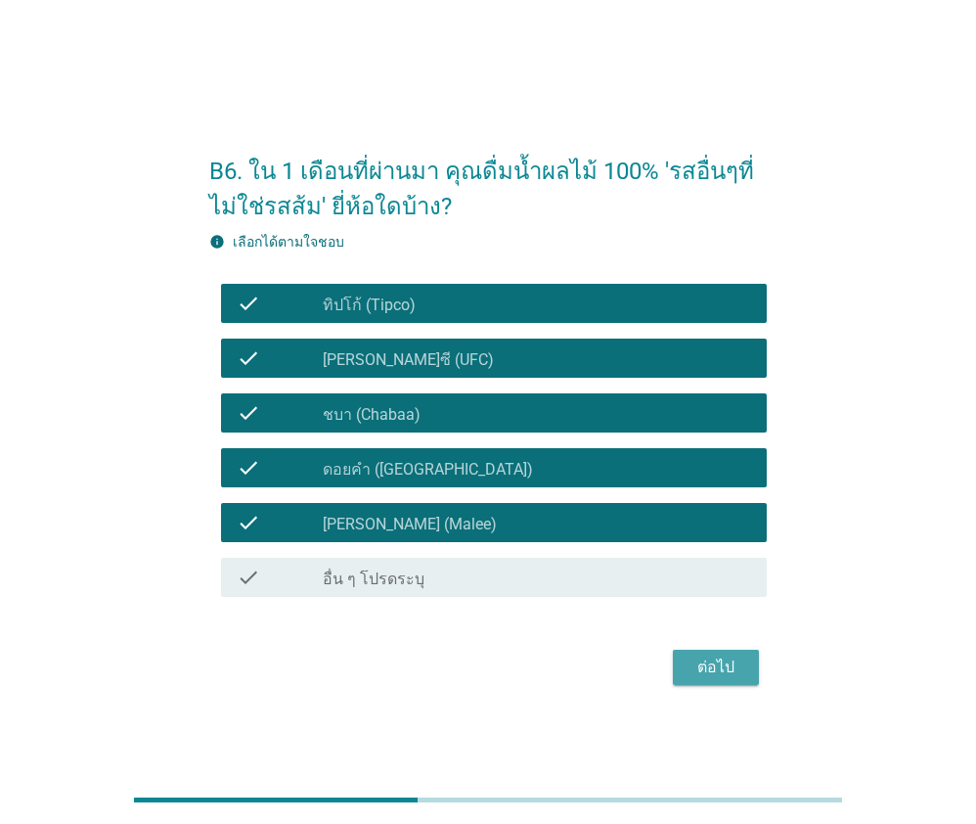
click at [710, 676] on div "ต่อไป" at bounding box center [716, 667] width 55 height 23
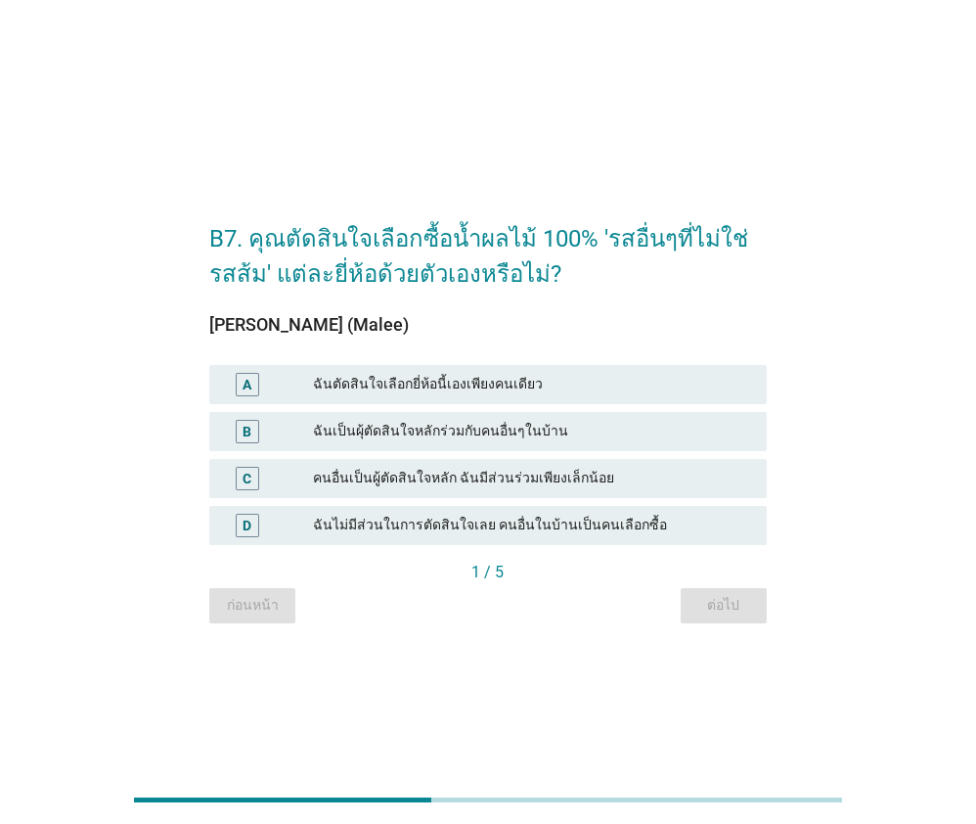
click at [485, 386] on div "ฉันตัดสินใจเลือกยี่ห้อนี้เองเพียงคนเดียว" at bounding box center [532, 384] width 438 height 23
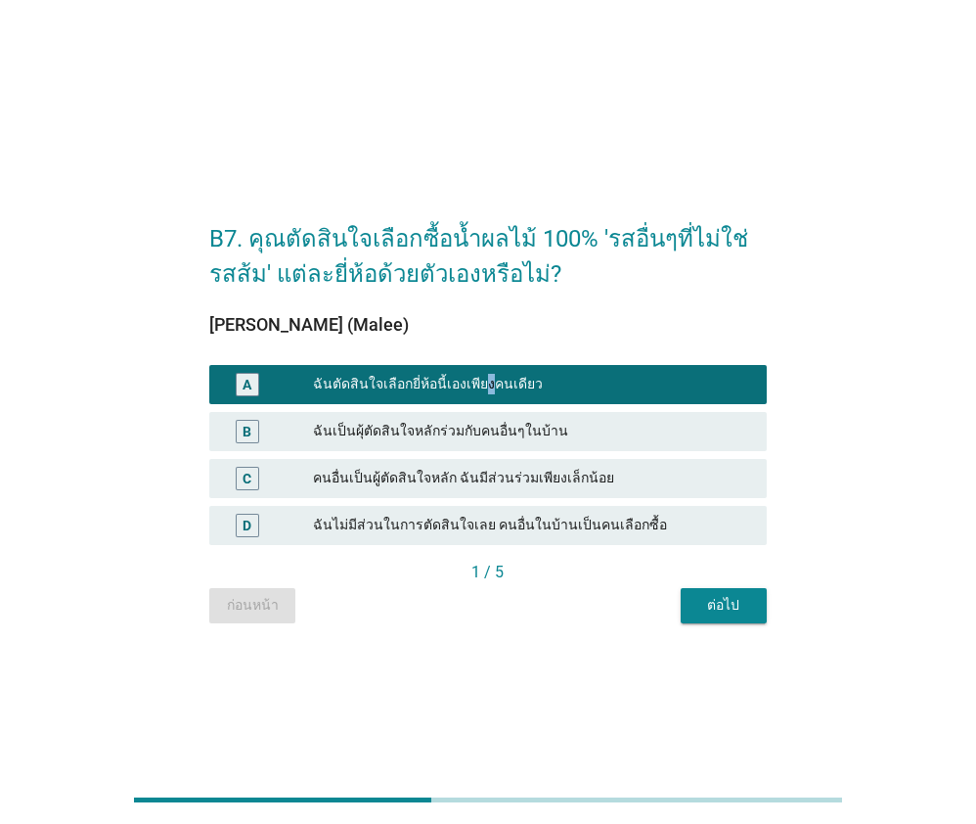
click at [732, 599] on div "ต่อไป" at bounding box center [724, 605] width 55 height 21
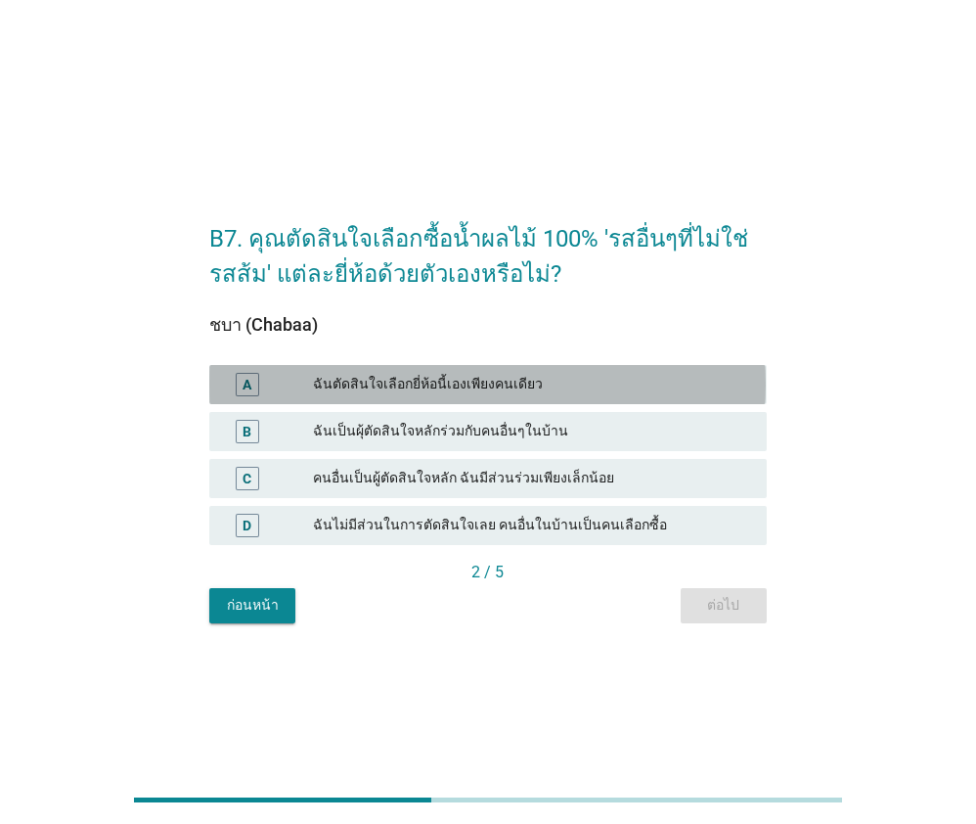
click at [484, 374] on div "ฉันตัดสินใจเลือกยี่ห้อนี้เองเพียงคนเดียว" at bounding box center [532, 384] width 438 height 23
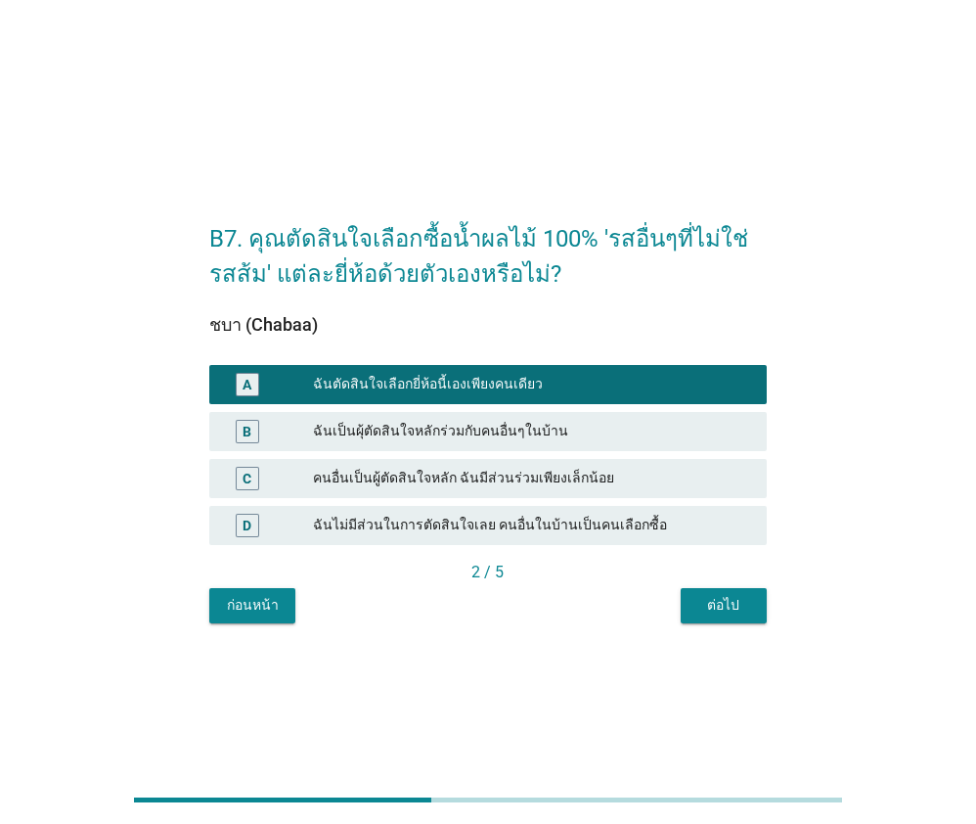
click at [737, 603] on div "ต่อไป" at bounding box center [724, 605] width 55 height 21
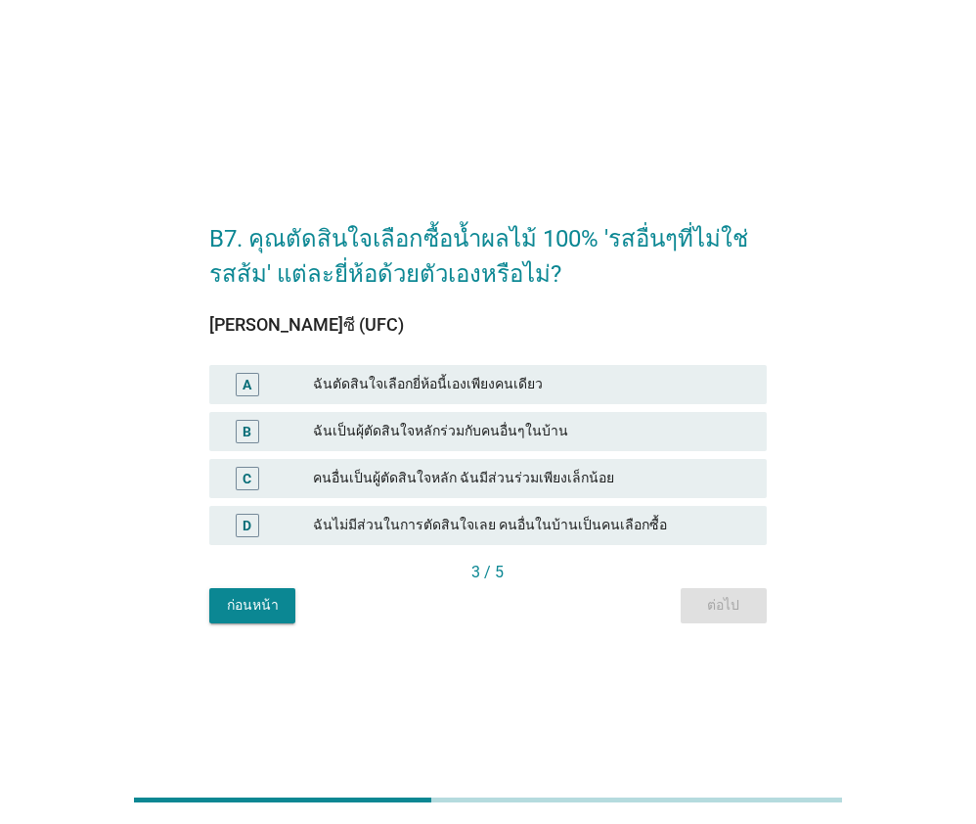
click at [528, 388] on div "ฉันตัดสินใจเลือกยี่ห้อนี้เองเพียงคนเดียว" at bounding box center [532, 384] width 438 height 23
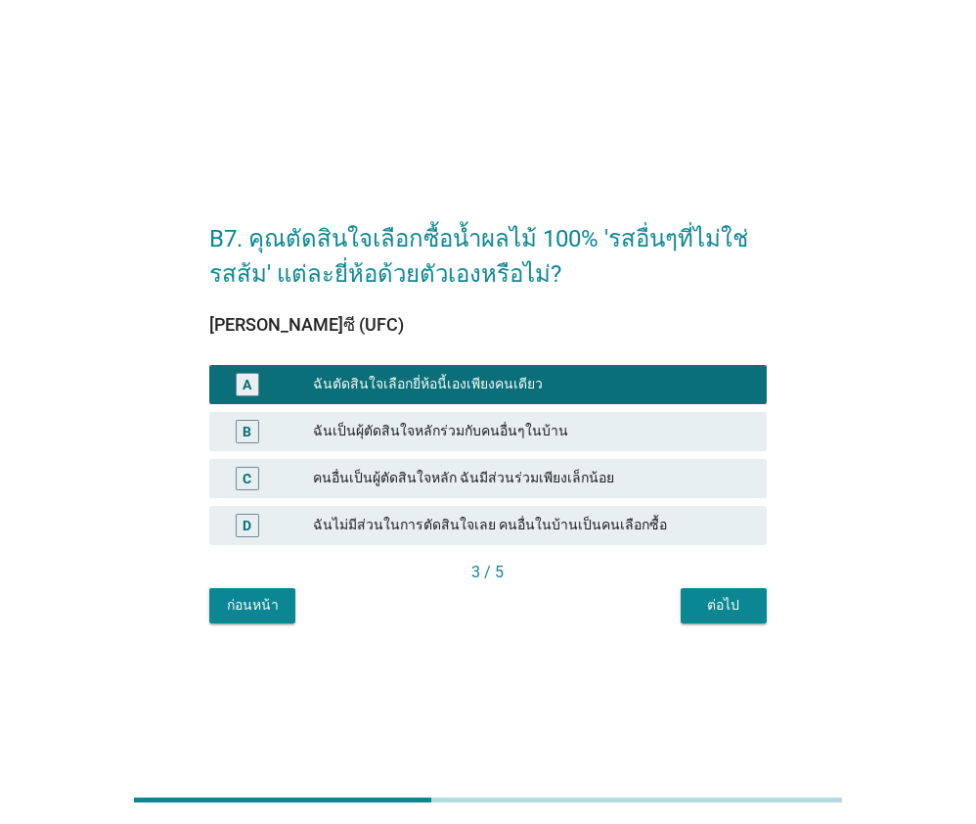
click at [733, 602] on div "ต่อไป" at bounding box center [724, 605] width 55 height 21
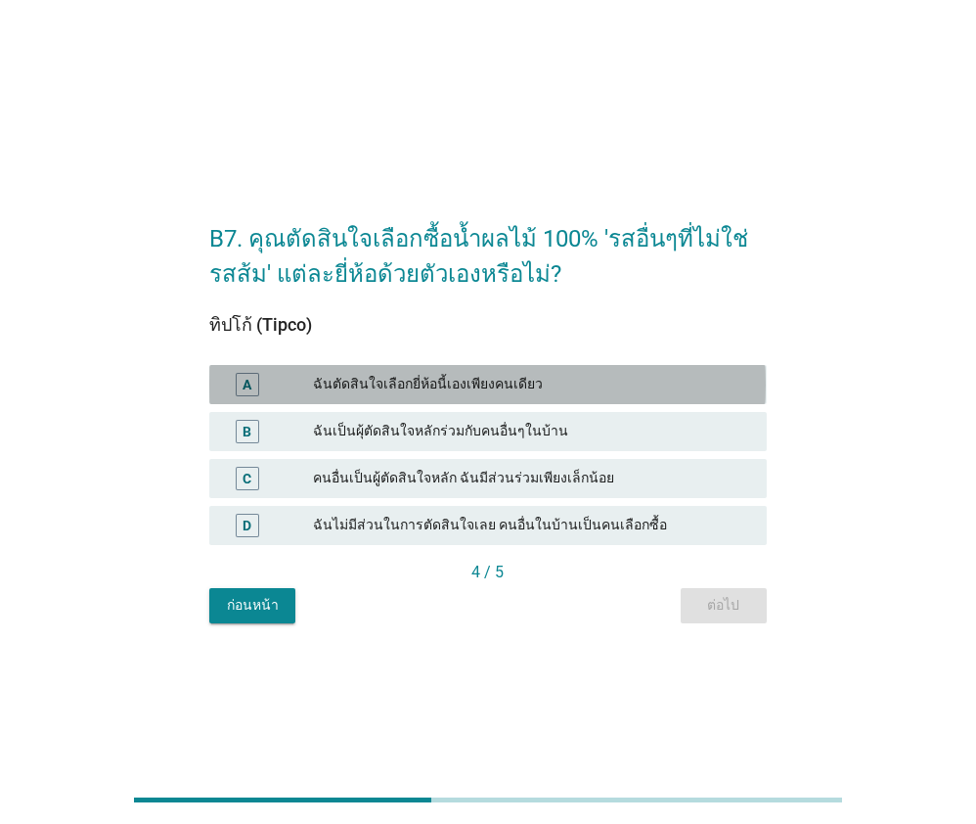
drag, startPoint x: 484, startPoint y: 385, endPoint x: 534, endPoint y: 453, distance: 84.0
click at [484, 385] on div "ฉันตัดสินใจเลือกยี่ห้อนี้เองเพียงคนเดียว" at bounding box center [532, 384] width 438 height 23
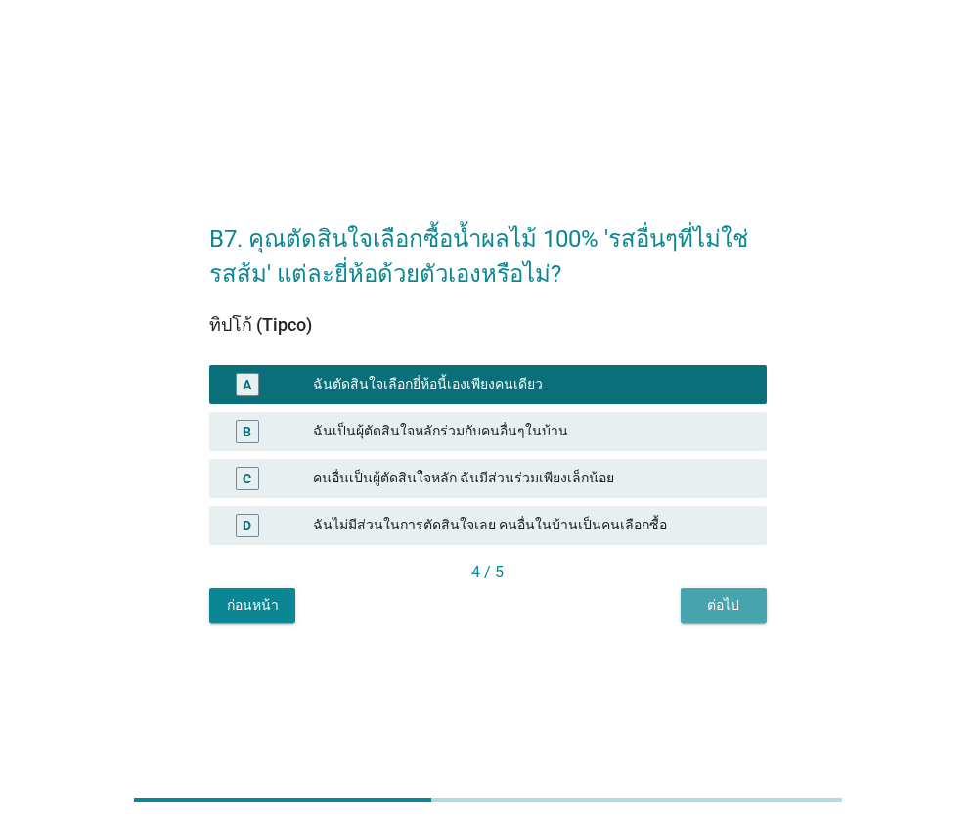
click at [728, 609] on div "ต่อไป" at bounding box center [724, 605] width 55 height 21
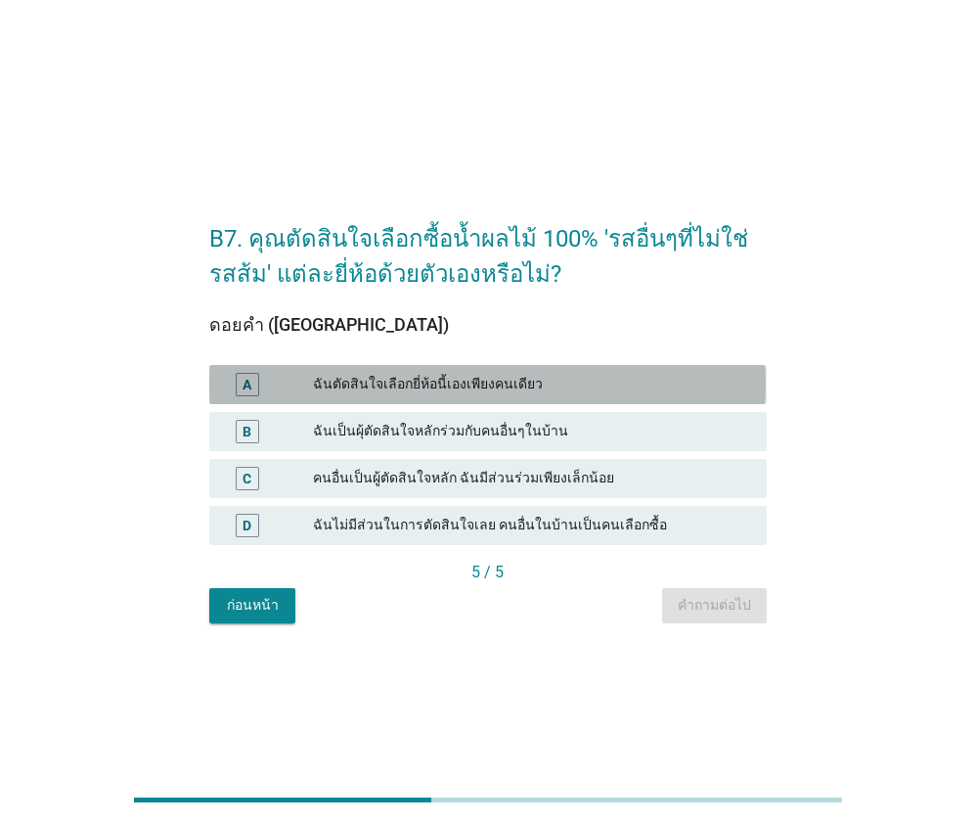
drag, startPoint x: 495, startPoint y: 395, endPoint x: 686, endPoint y: 524, distance: 230.4
click at [495, 394] on div "ฉันตัดสินใจเลือกยี่ห้อนี้เองเพียงคนเดียว" at bounding box center [532, 384] width 438 height 23
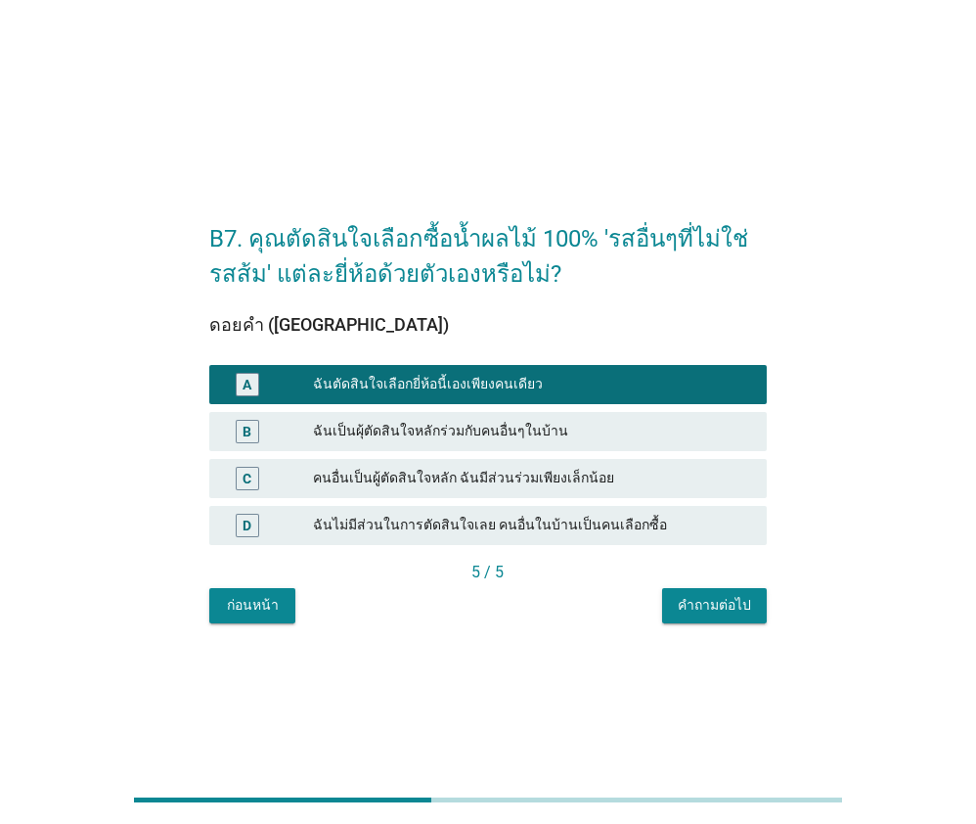
click at [748, 597] on div "คำถามต่อไป" at bounding box center [714, 605] width 73 height 21
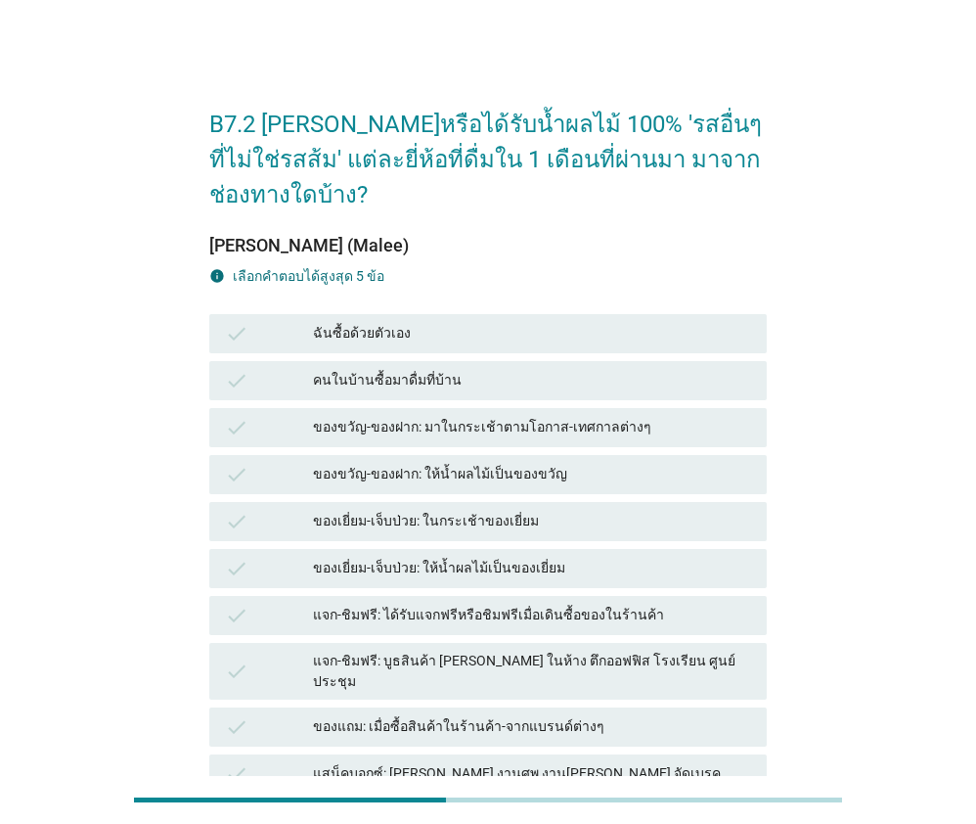
click at [342, 322] on div "ฉันซื้อด้วยตัวเอง" at bounding box center [532, 333] width 438 height 23
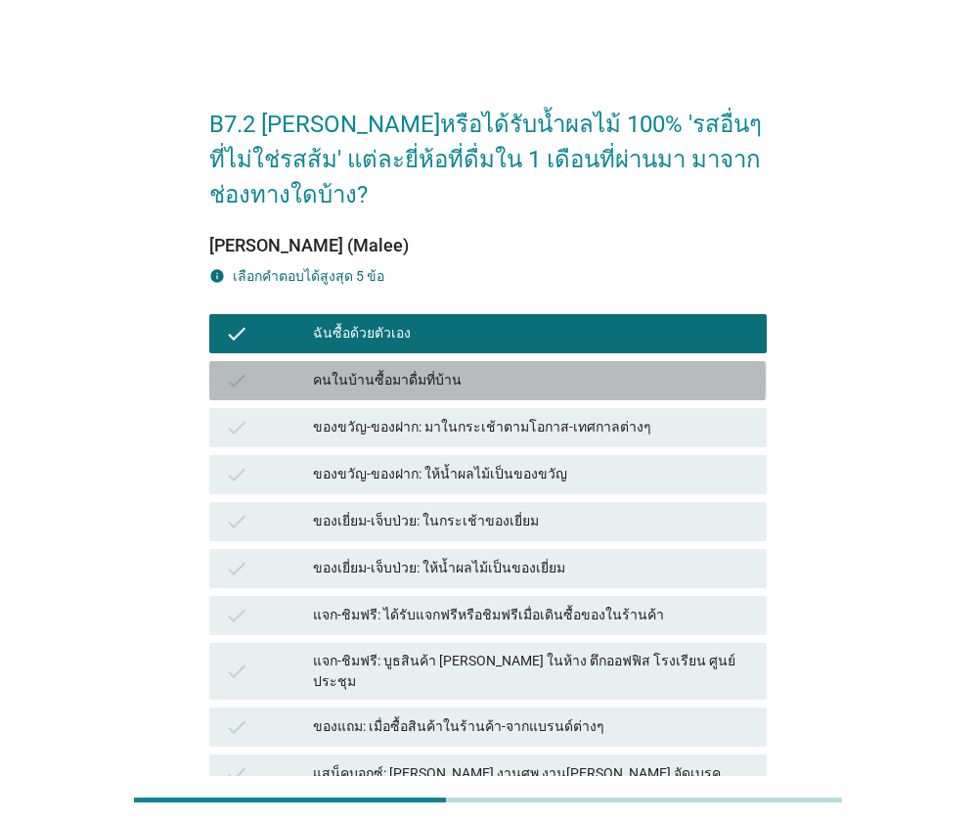
click at [380, 369] on div "คนในบ้านซื้อมาดื่มที่บ้าน" at bounding box center [532, 380] width 438 height 23
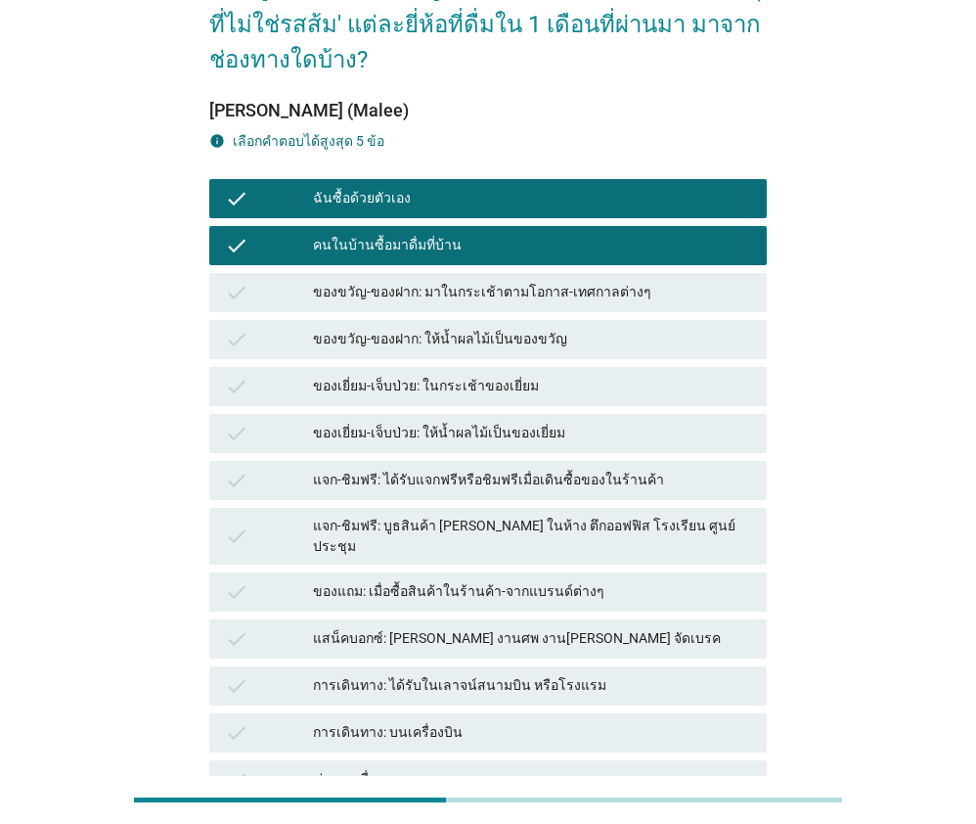
scroll to position [298, 0]
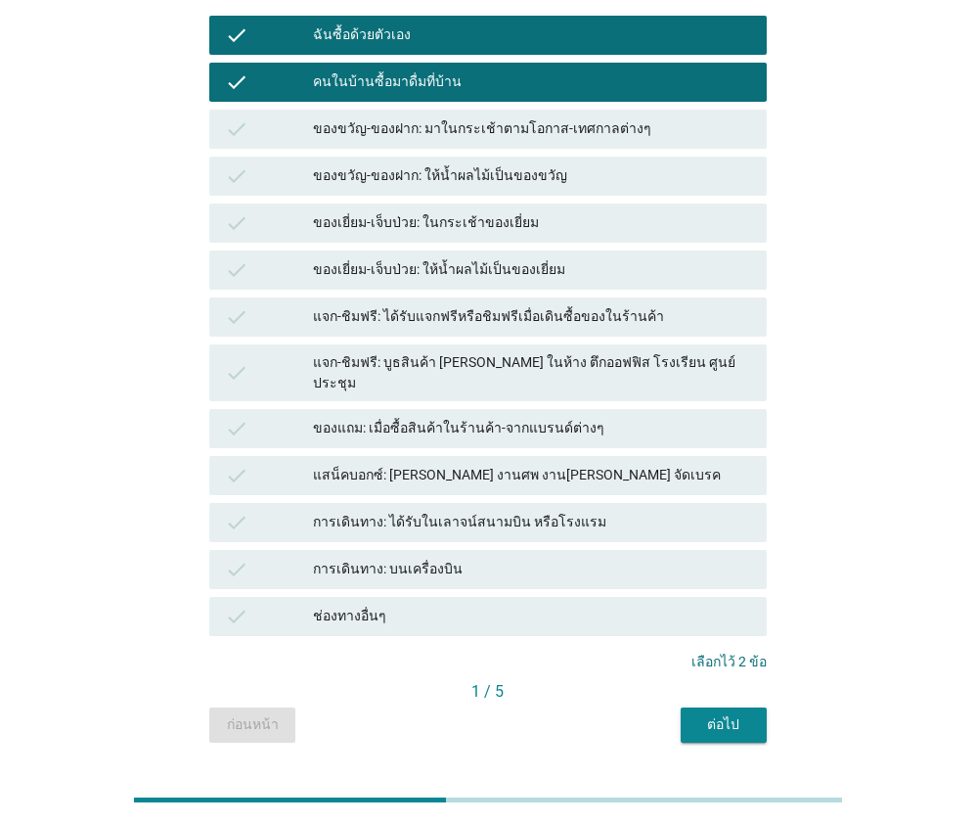
click at [754, 707] on button "ต่อไป" at bounding box center [724, 724] width 86 height 35
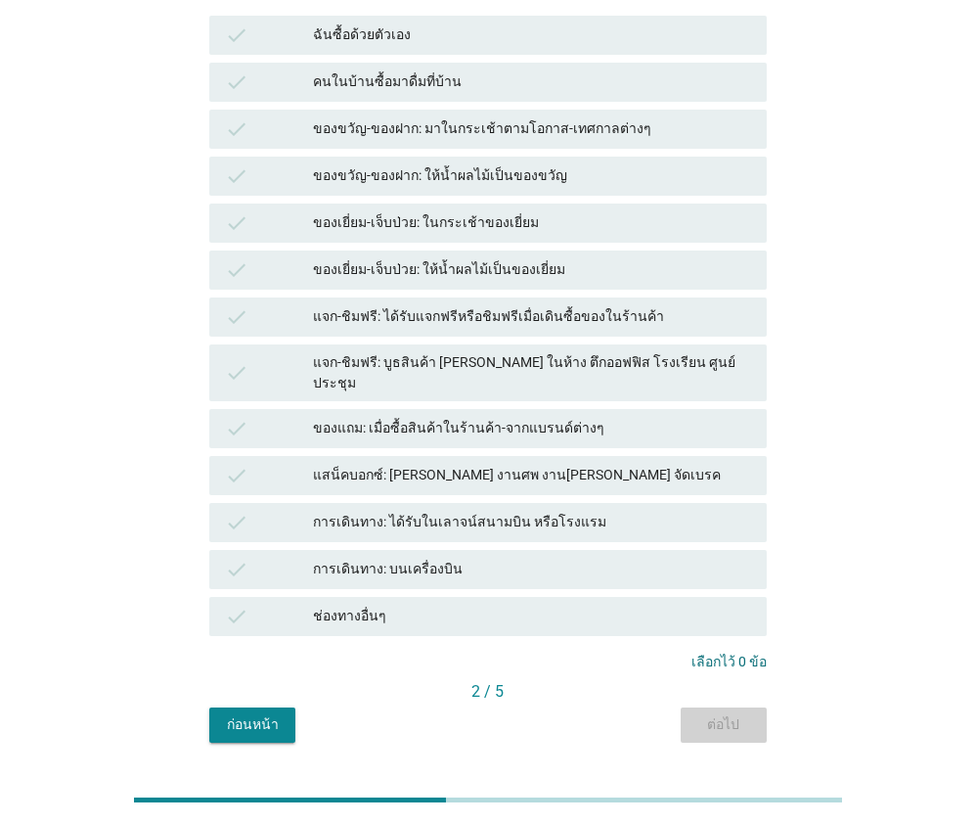
scroll to position [0, 0]
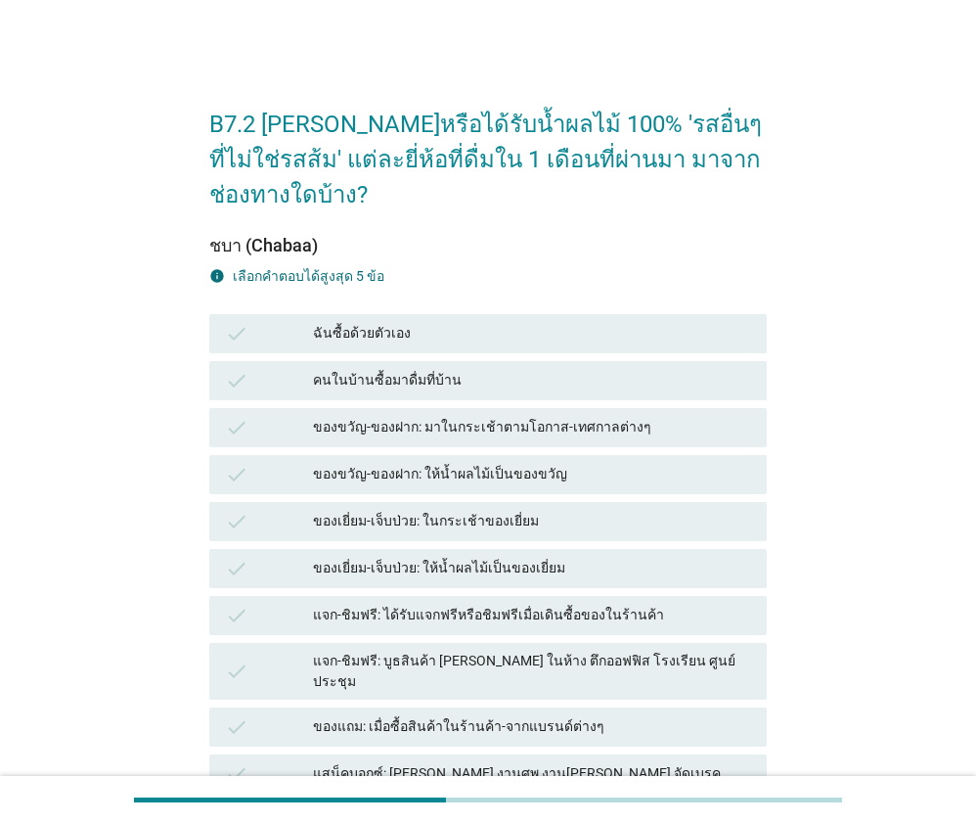
click at [442, 322] on div "ฉันซื้อด้วยตัวเอง" at bounding box center [532, 333] width 438 height 23
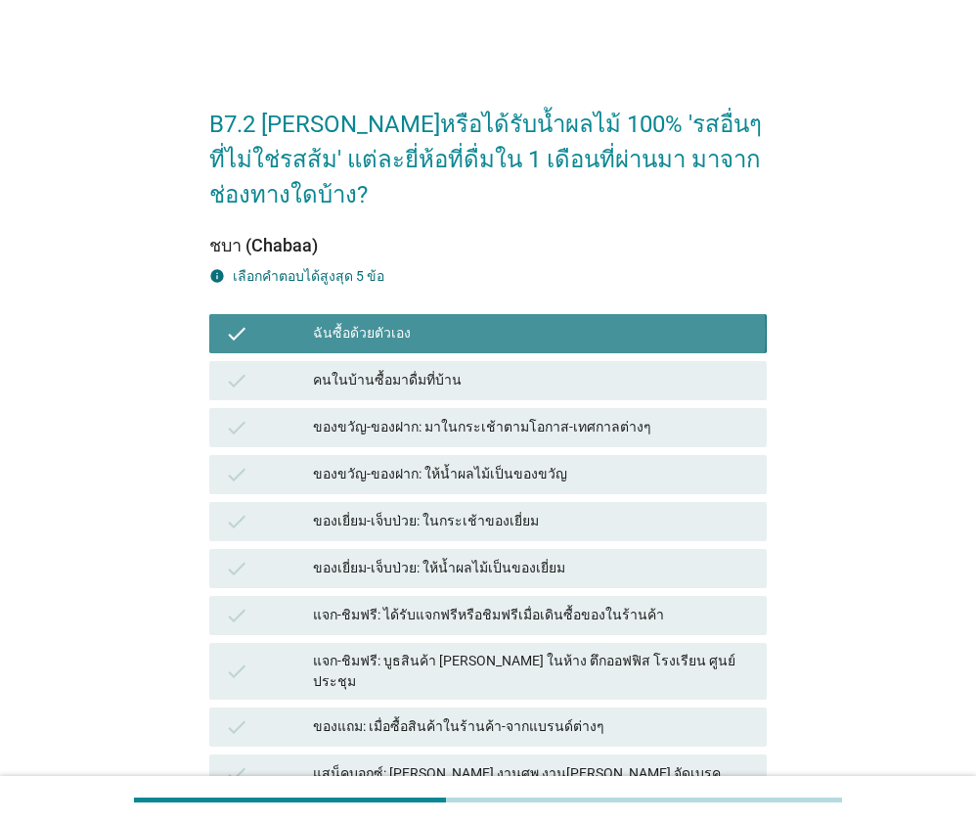
click at [472, 408] on div "check ของขวัญ-ของฝาก: มาในกระเช้าตามโอกาส-เทศกาลต่างๆ" at bounding box center [487, 427] width 557 height 39
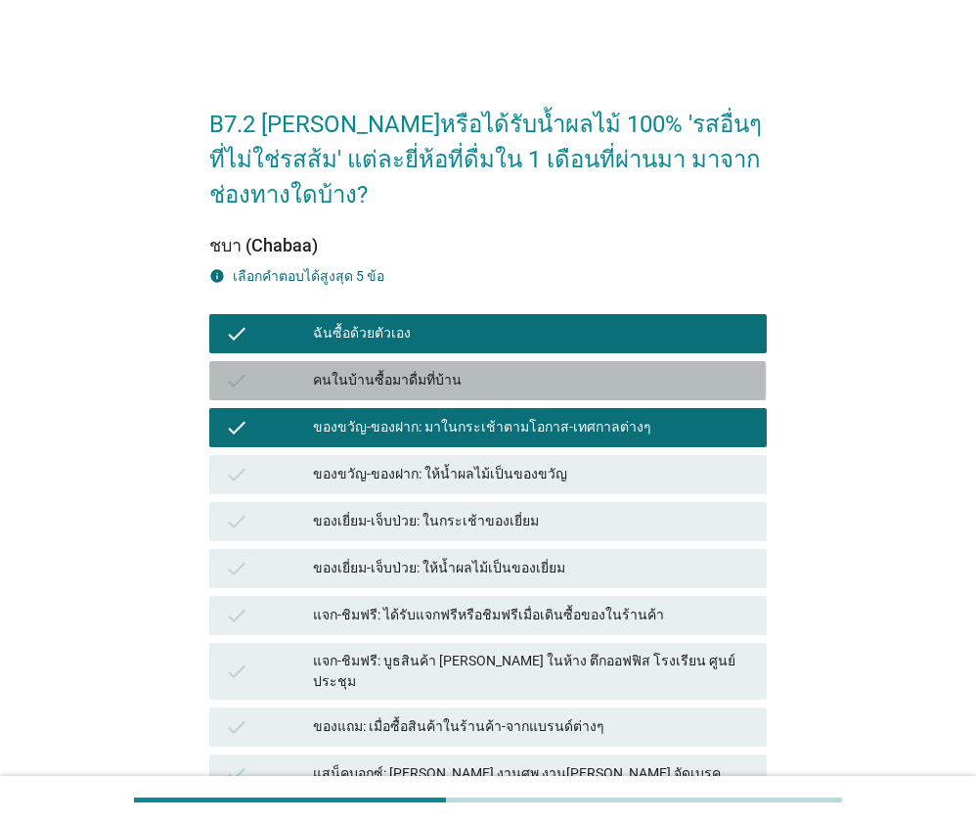
click at [490, 369] on div "คนในบ้านซื้อมาดื่มที่บ้าน" at bounding box center [532, 380] width 438 height 23
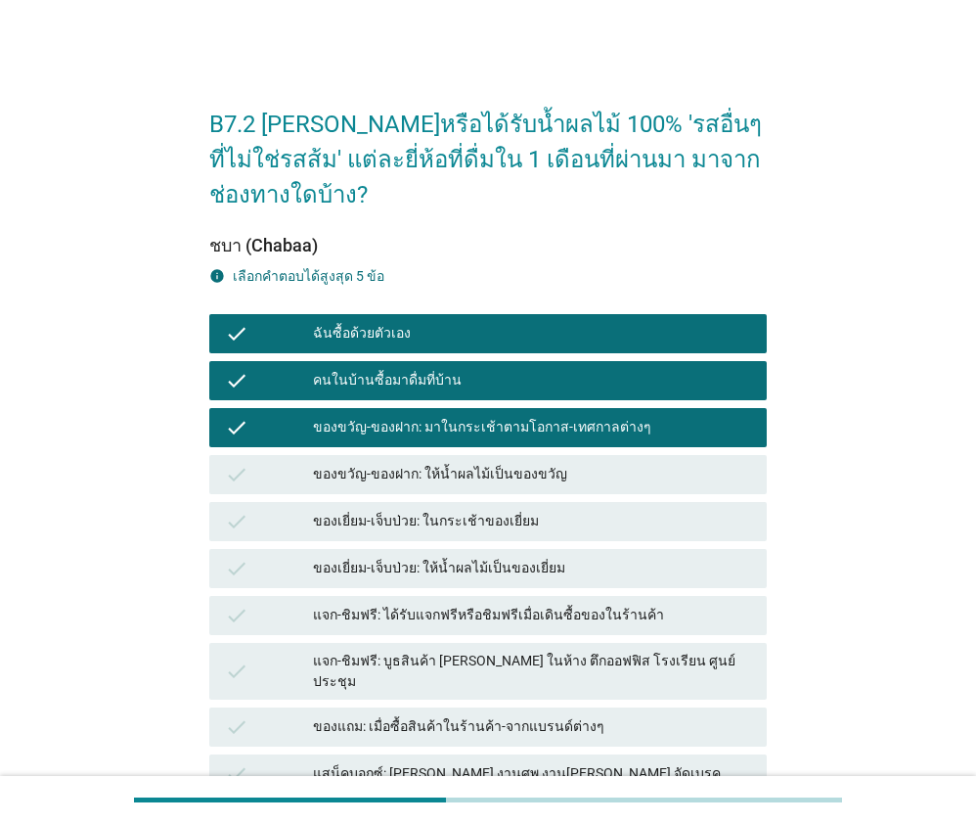
click at [512, 416] on div "ของขวัญ-ของฝาก: มาในกระเช้าตามโอกาส-เทศกาลต่างๆ" at bounding box center [532, 427] width 438 height 23
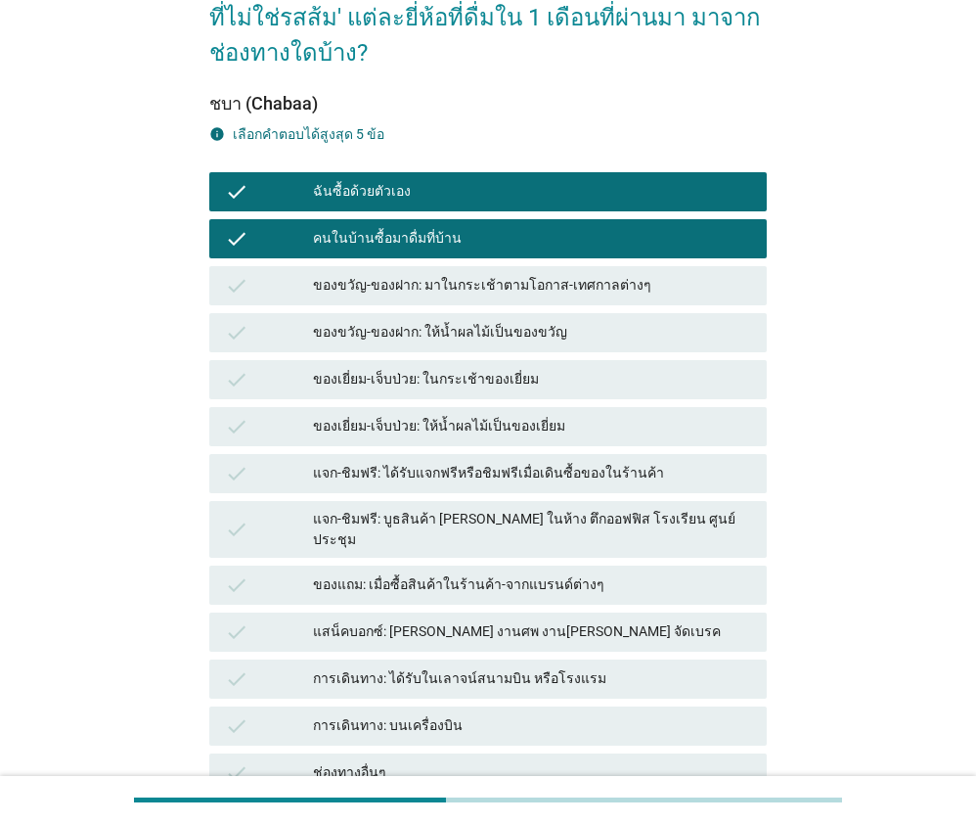
scroll to position [298, 0]
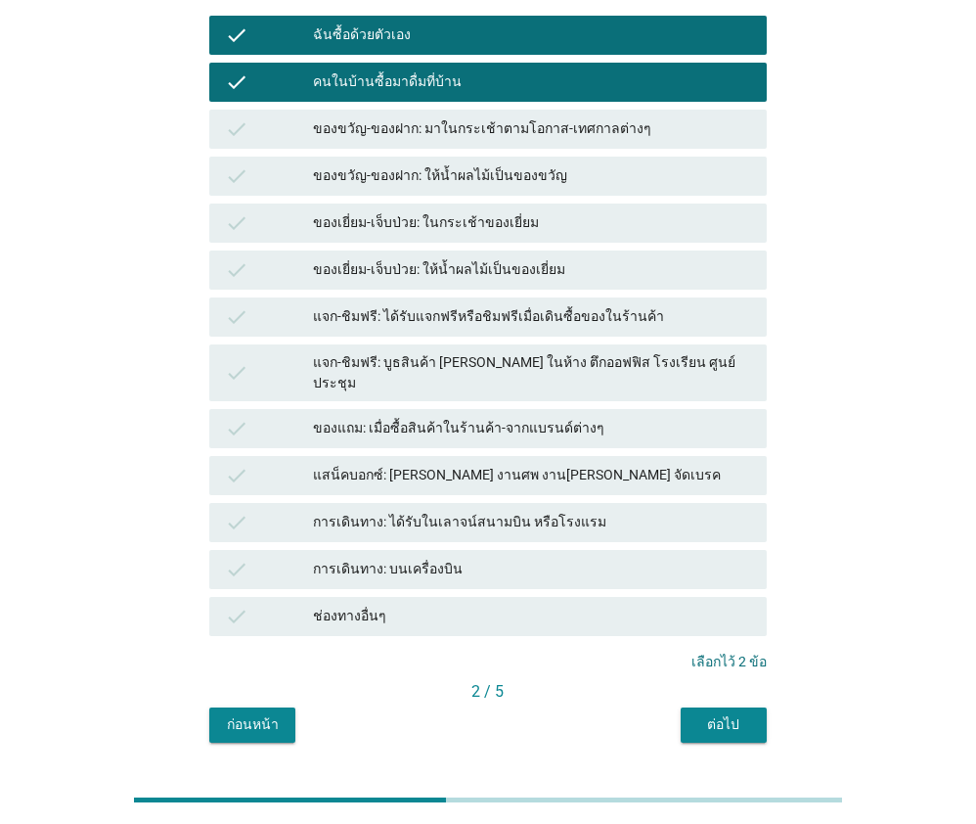
click at [728, 714] on div "ต่อไป" at bounding box center [724, 724] width 55 height 21
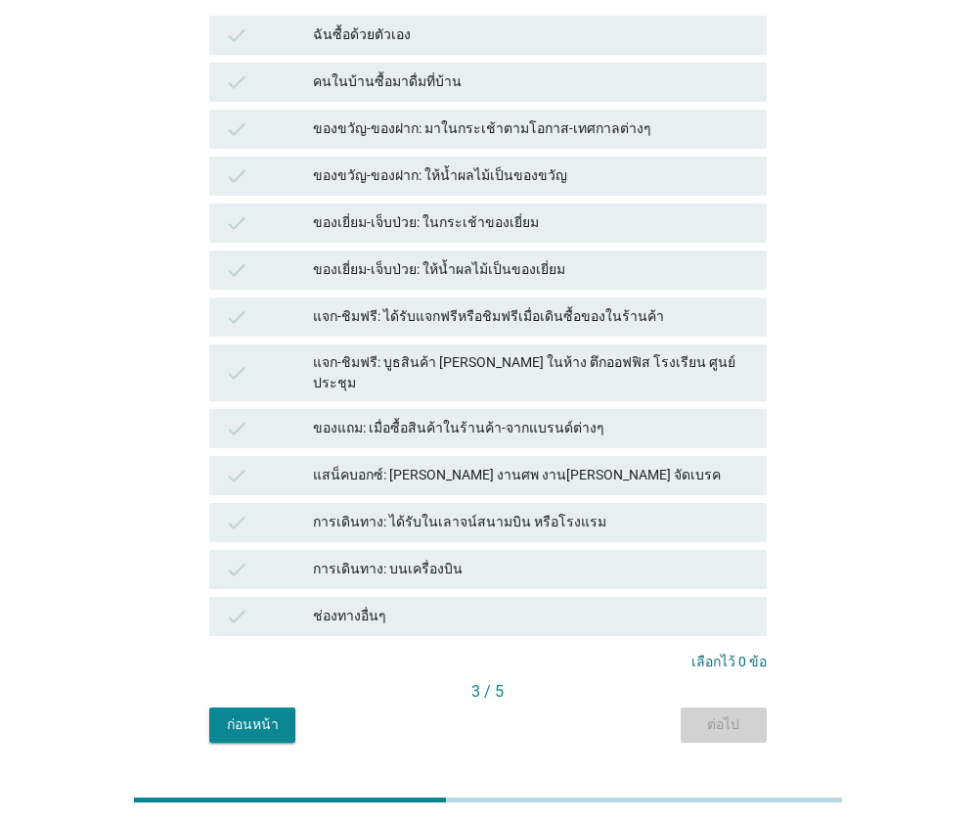
scroll to position [0, 0]
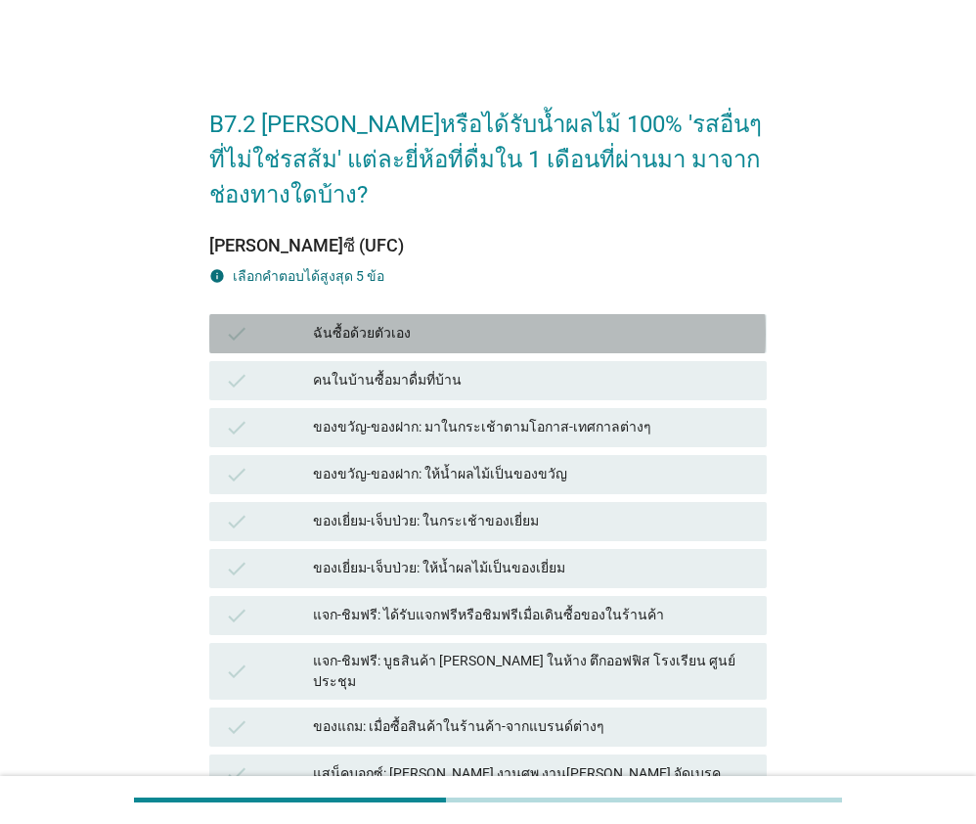
click at [468, 314] on div "check ฉันซื้อด้วยตัวเอง" at bounding box center [487, 333] width 557 height 39
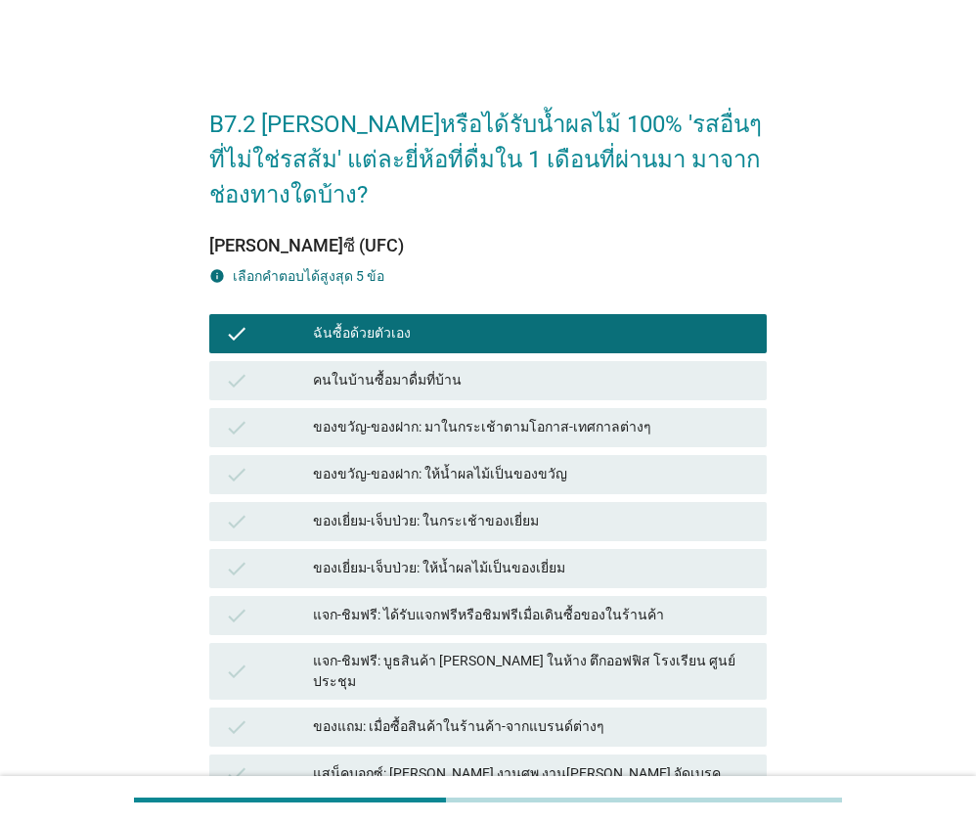
click at [484, 369] on div "คนในบ้านซื้อมาดื่มที่บ้าน" at bounding box center [532, 380] width 438 height 23
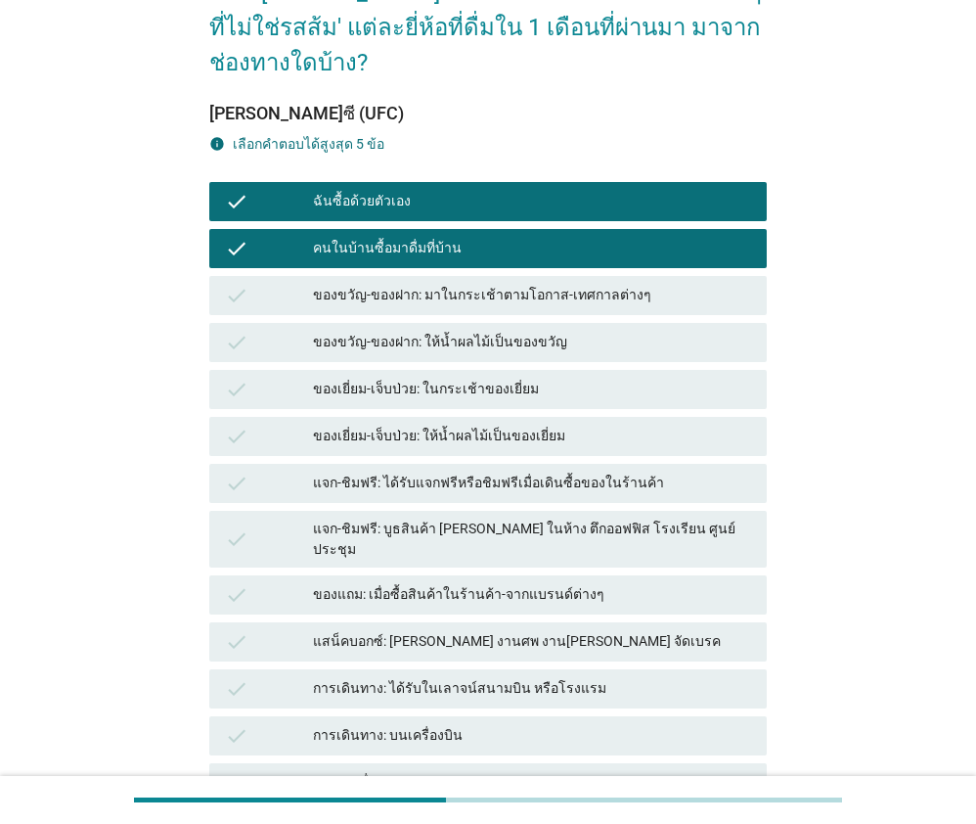
scroll to position [298, 0]
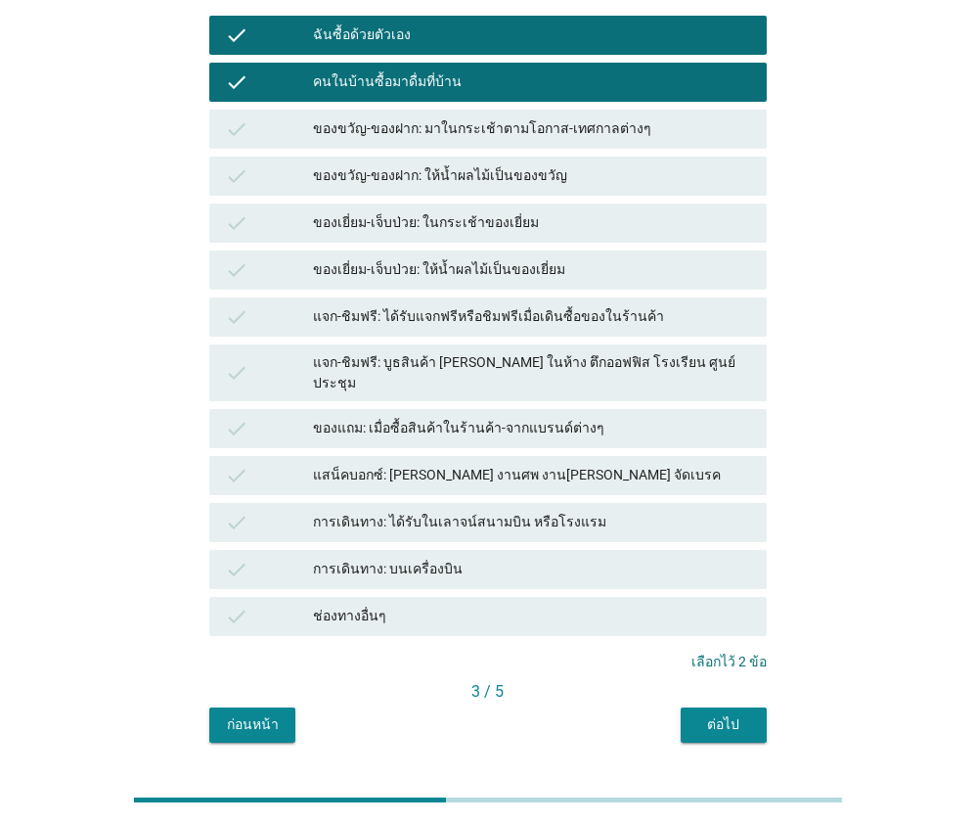
click at [740, 714] on div "ต่อไป" at bounding box center [724, 724] width 55 height 21
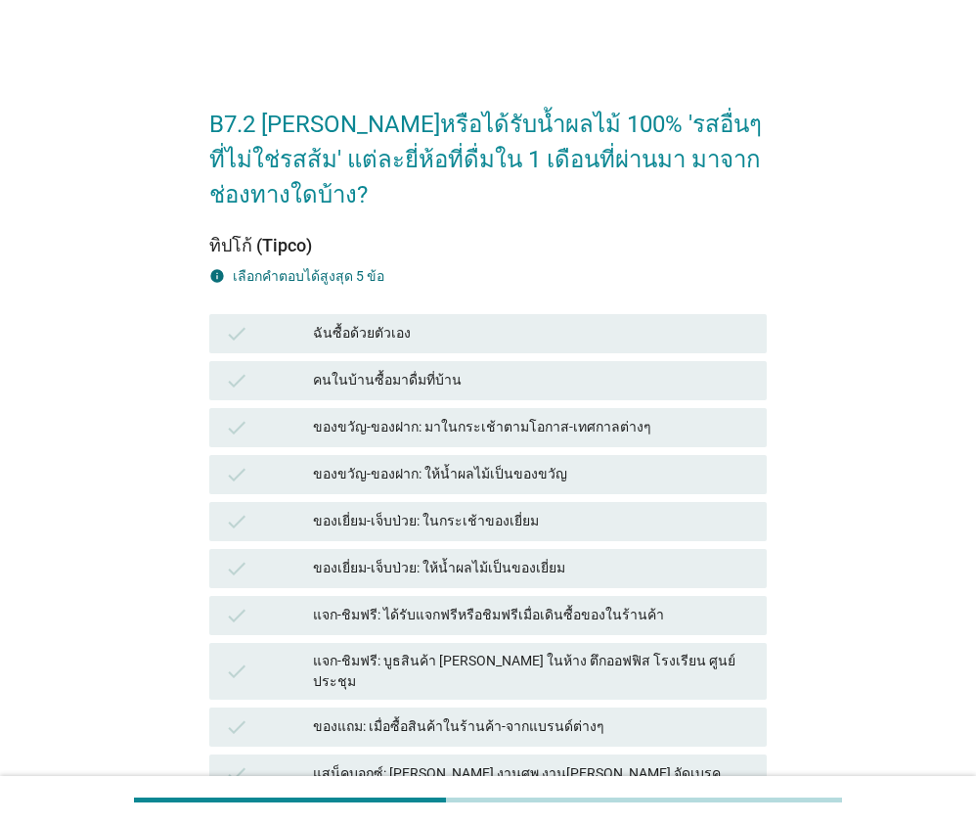
click at [444, 322] on div "ฉันซื้อด้วยตัวเอง" at bounding box center [532, 333] width 438 height 23
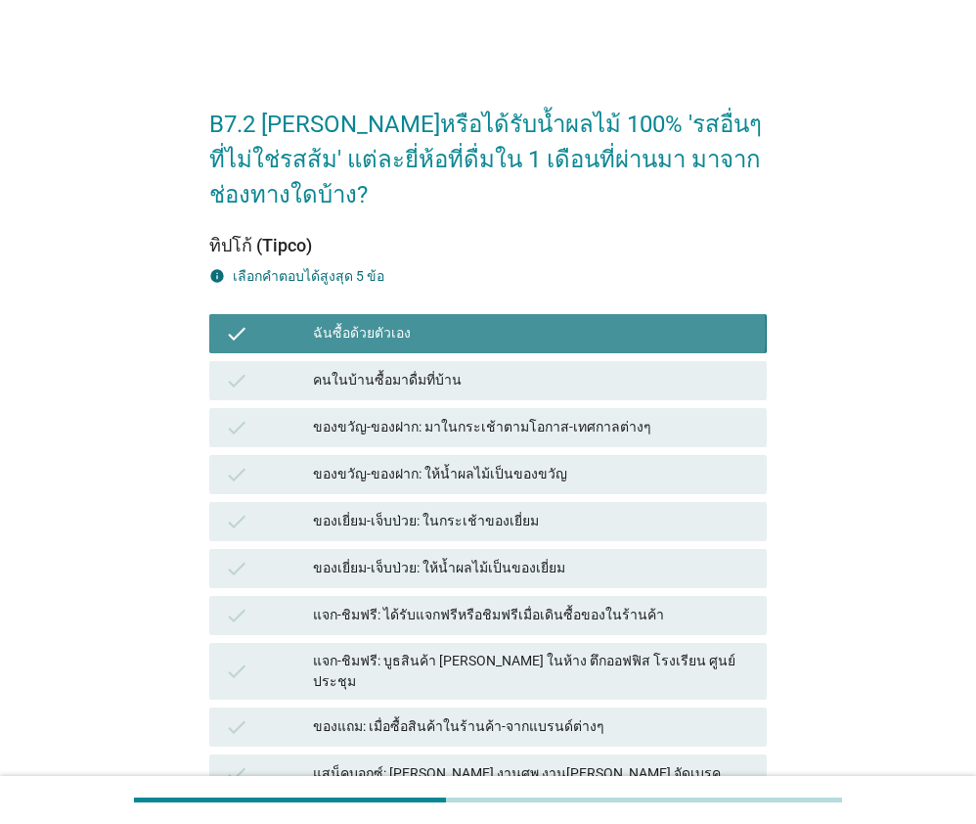
click at [476, 369] on div "คนในบ้านซื้อมาดื่มที่บ้าน" at bounding box center [532, 380] width 438 height 23
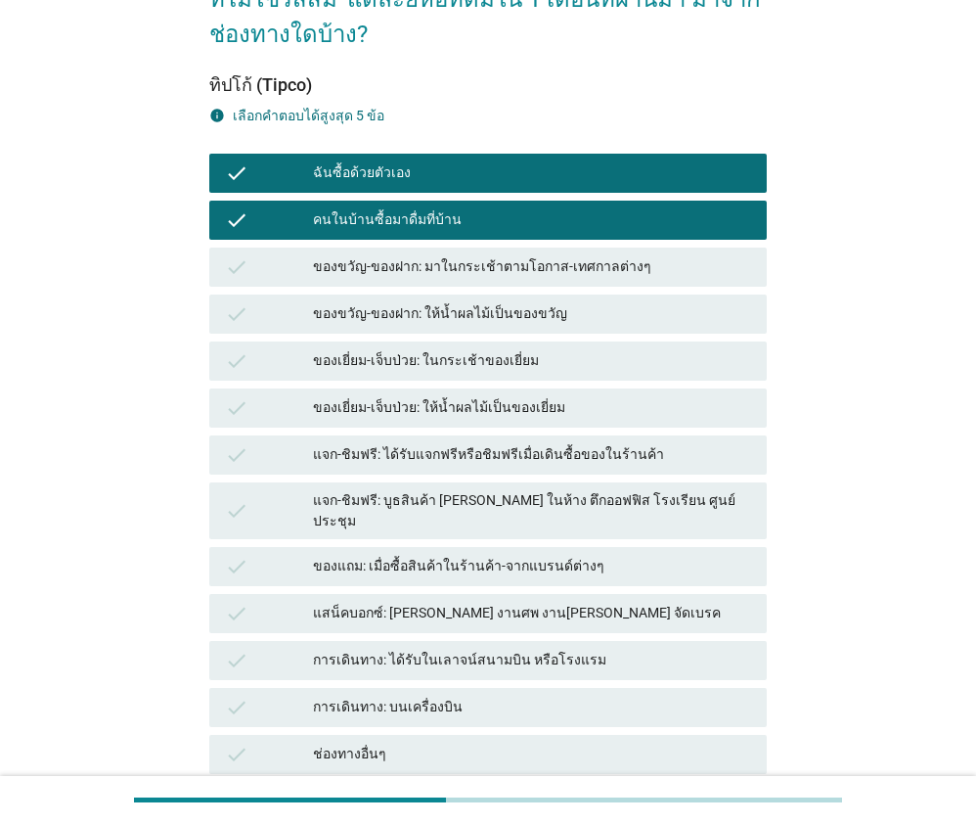
scroll to position [298, 0]
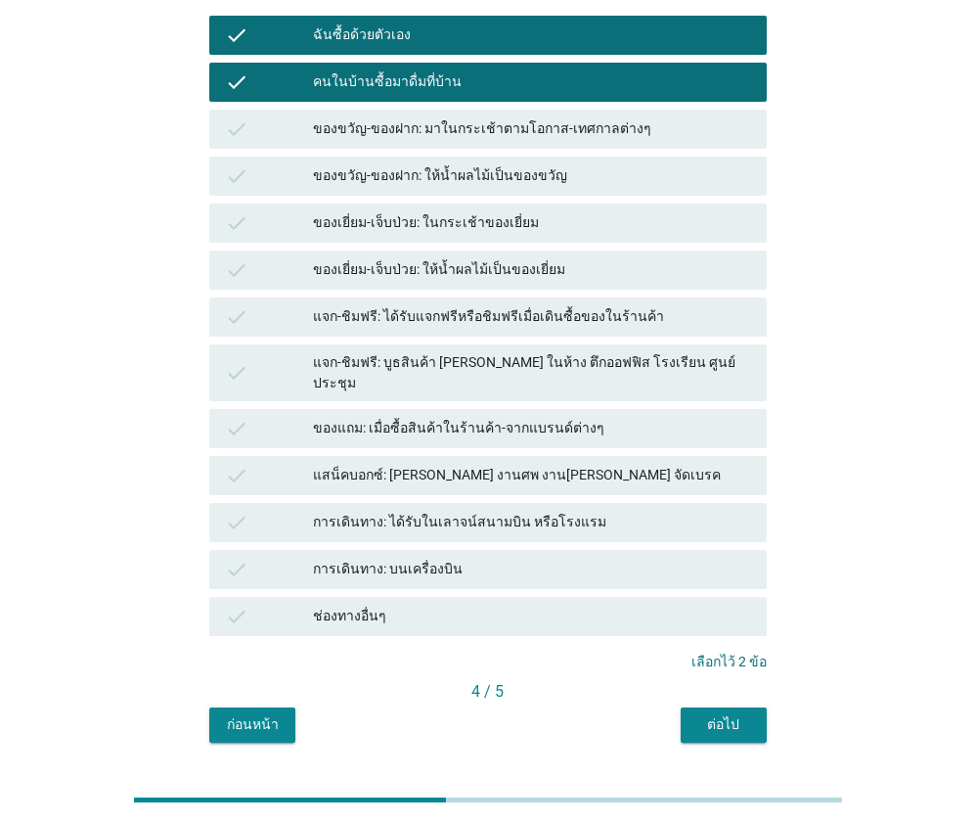
click at [722, 707] on button "ต่อไป" at bounding box center [724, 724] width 86 height 35
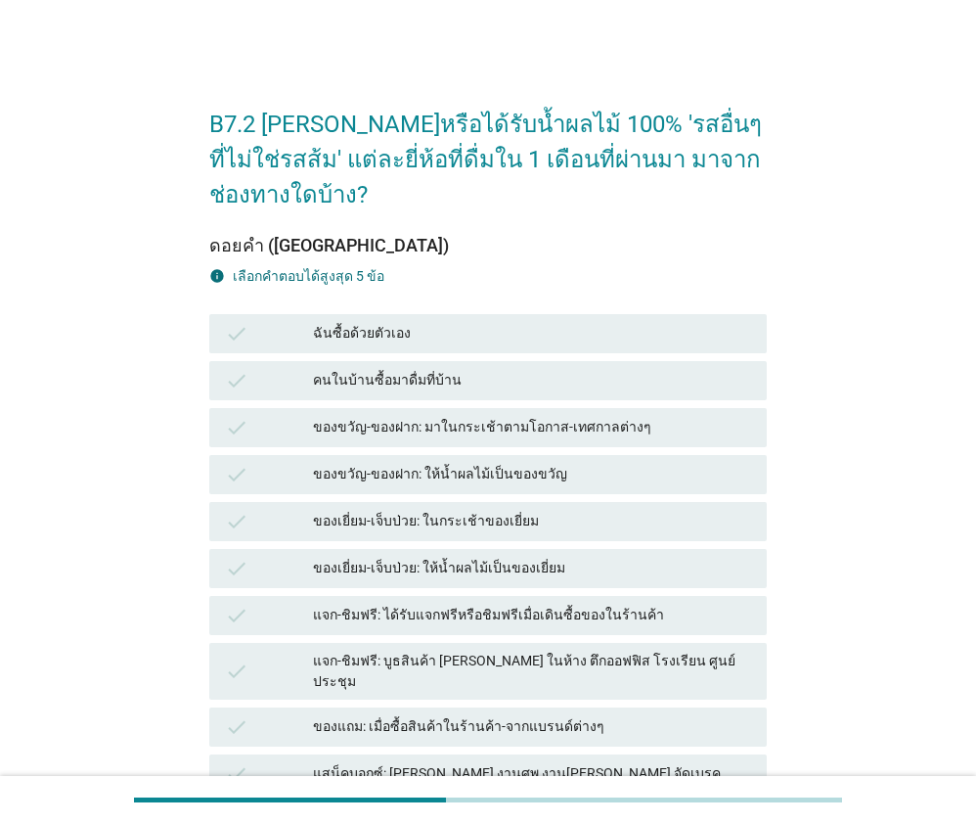
click at [490, 314] on div "check ฉันซื้อด้วยตัวเอง" at bounding box center [487, 333] width 557 height 39
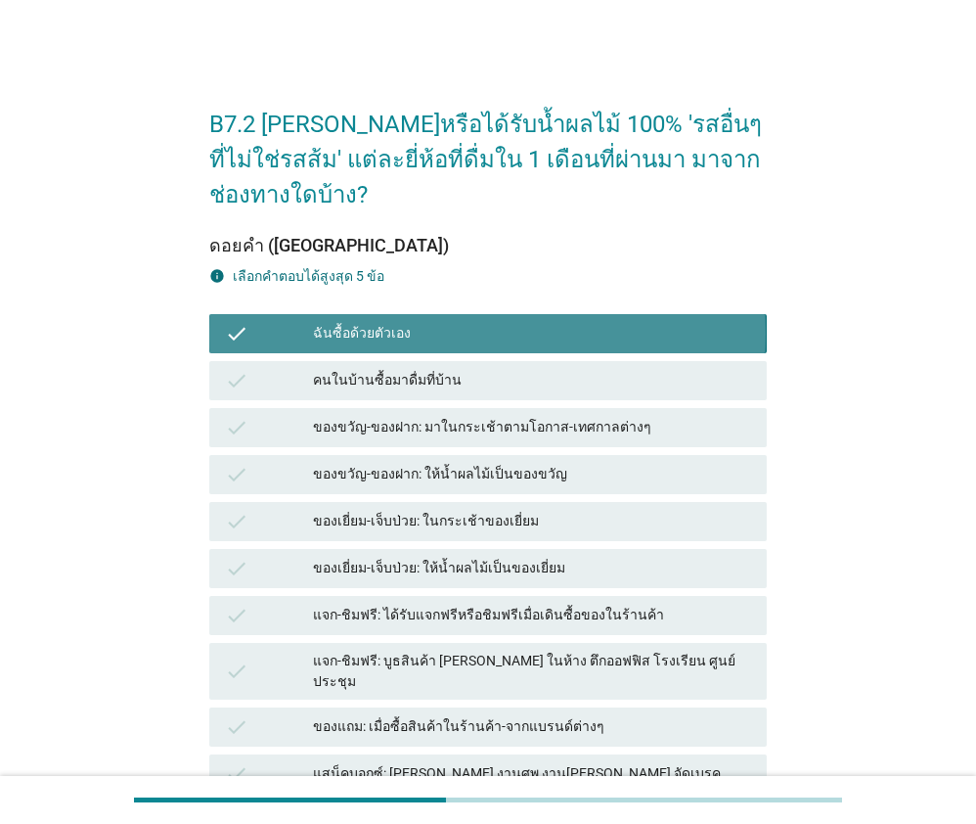
click at [519, 369] on div "คนในบ้านซื้อมาดื่มที่บ้าน" at bounding box center [532, 380] width 438 height 23
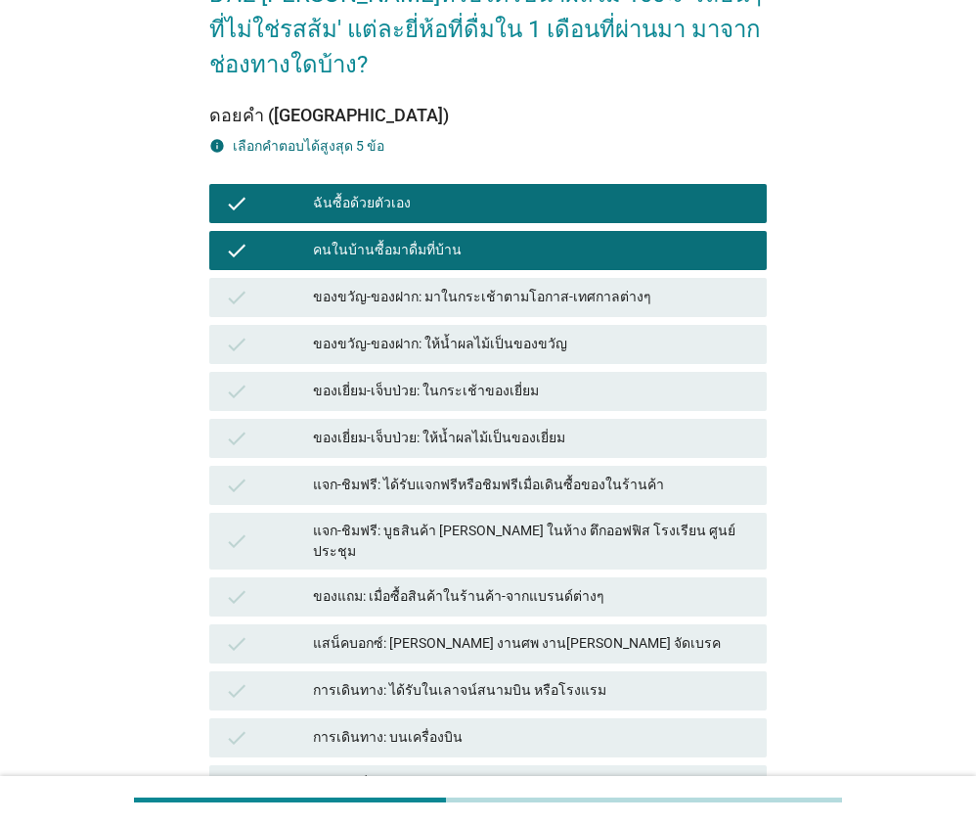
scroll to position [298, 0]
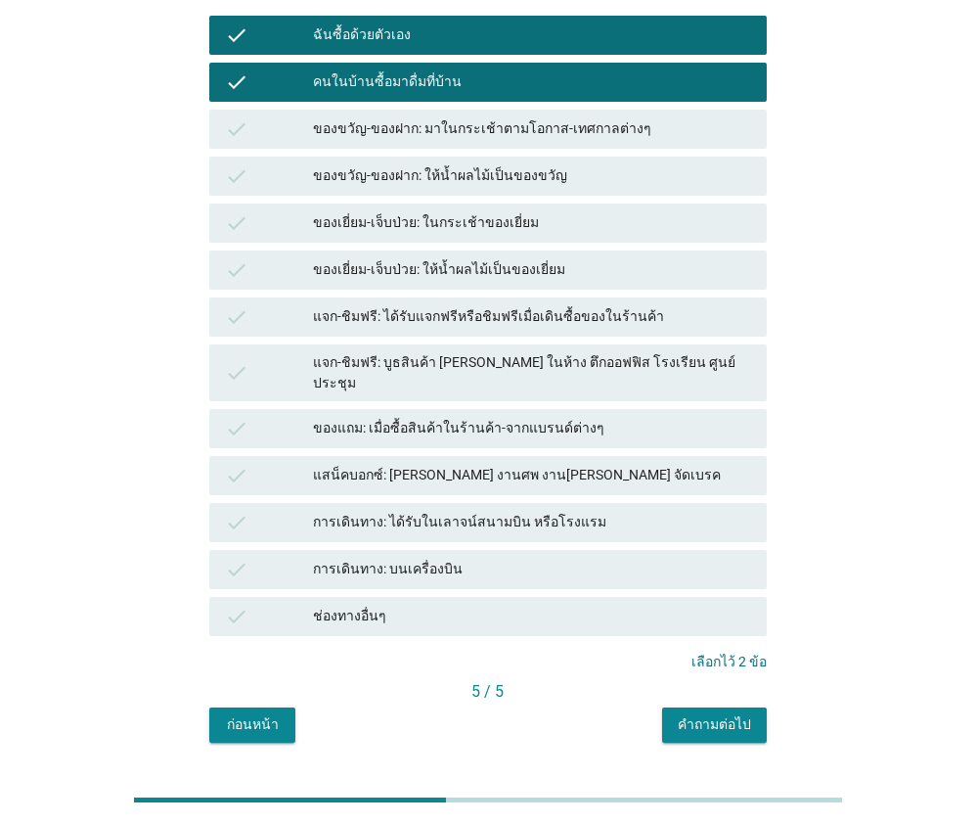
click at [733, 707] on button "คำถามต่อไป" at bounding box center [714, 724] width 105 height 35
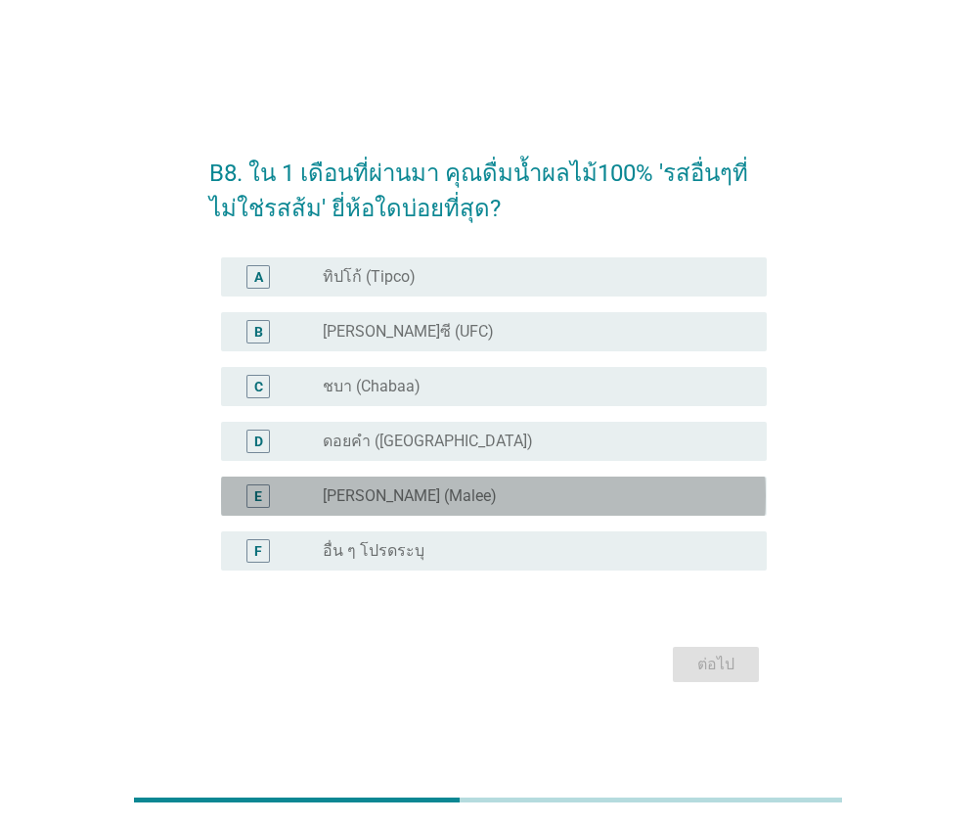
click at [385, 496] on label "[PERSON_NAME] (Malee)" at bounding box center [410, 496] width 174 height 20
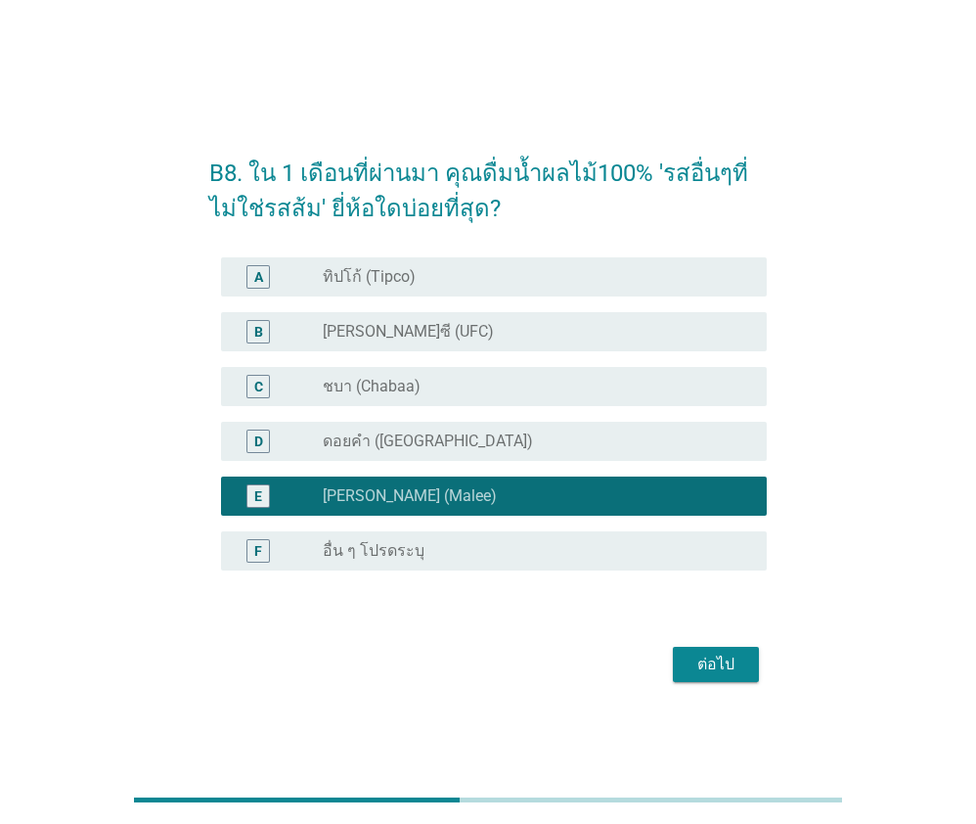
click at [724, 673] on div "ต่อไป" at bounding box center [716, 664] width 55 height 23
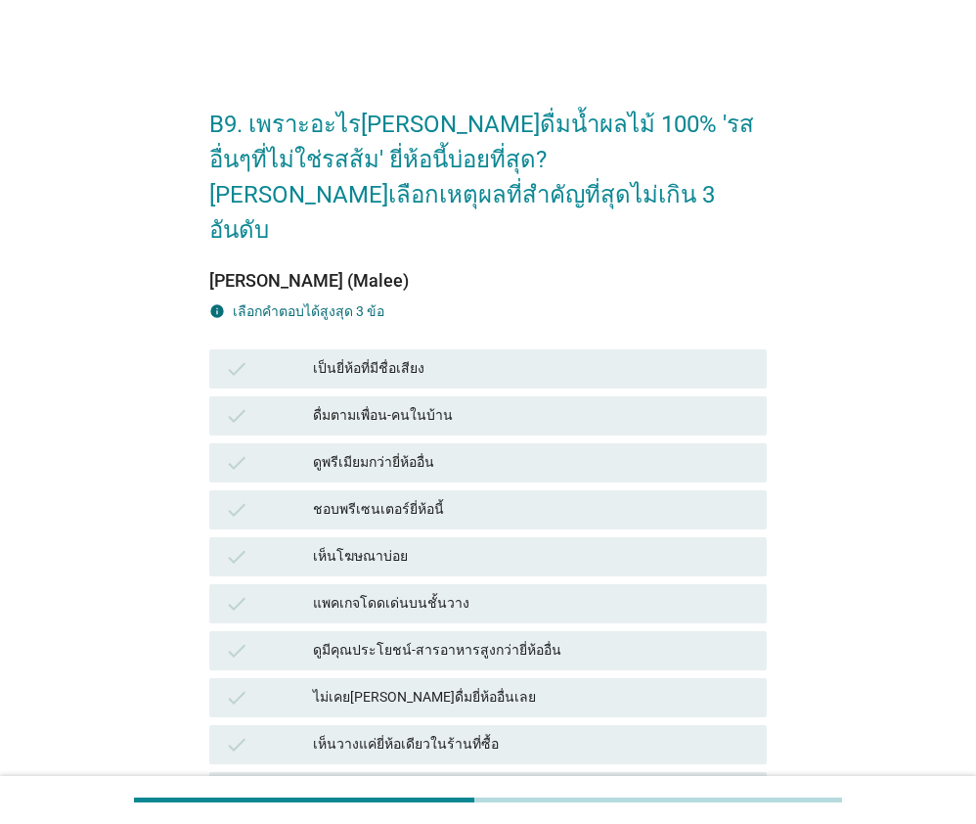
click at [364, 357] on div "เป็นยี่ห้อที่มีชื่อเสียง" at bounding box center [532, 368] width 438 height 23
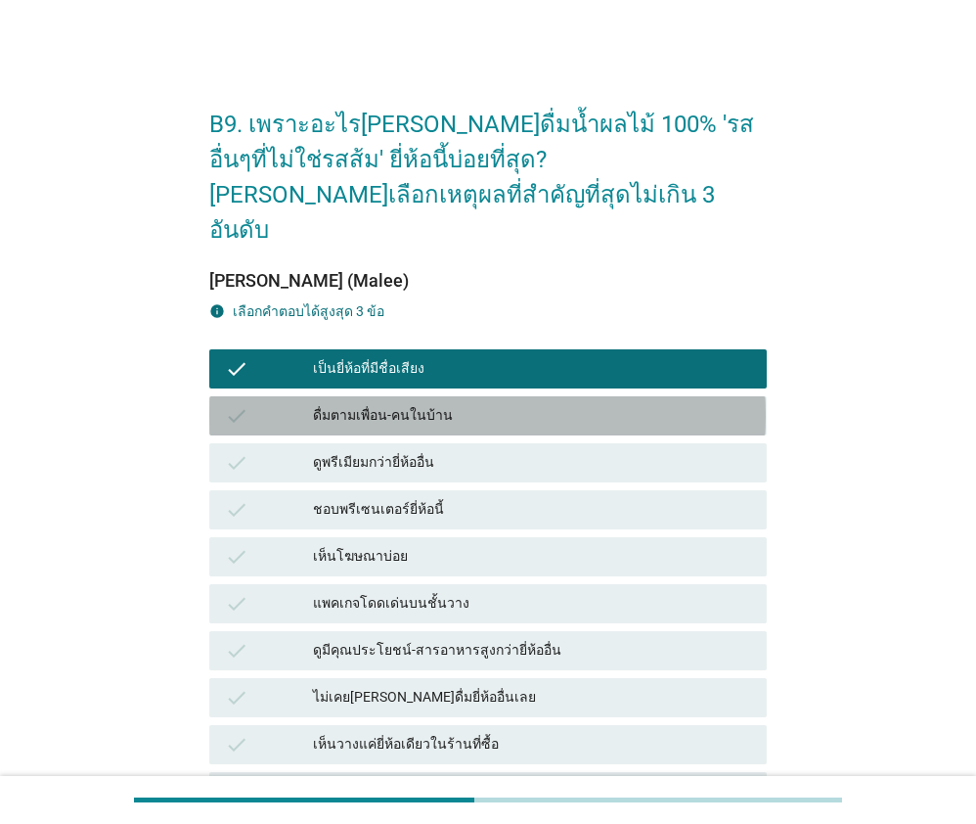
click at [431, 396] on div "check ดื่มตามเพื่อน-คนในบ้าน" at bounding box center [487, 415] width 557 height 39
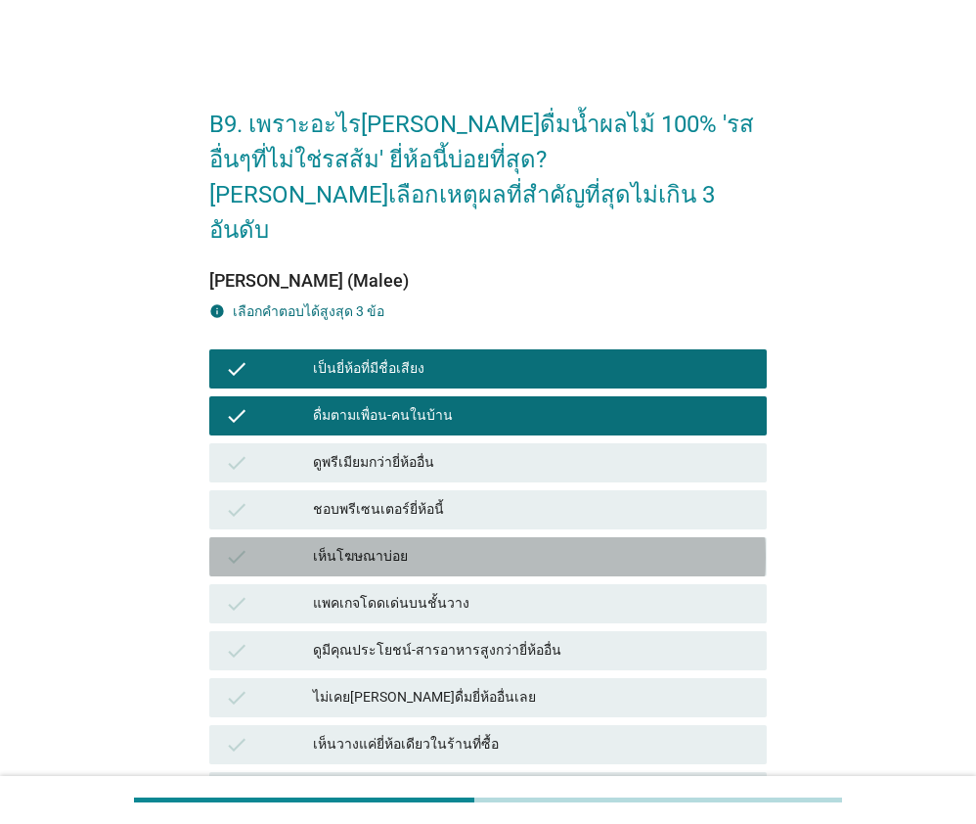
click at [408, 545] on div "เห็นโฆษณาบ่อย" at bounding box center [532, 556] width 438 height 23
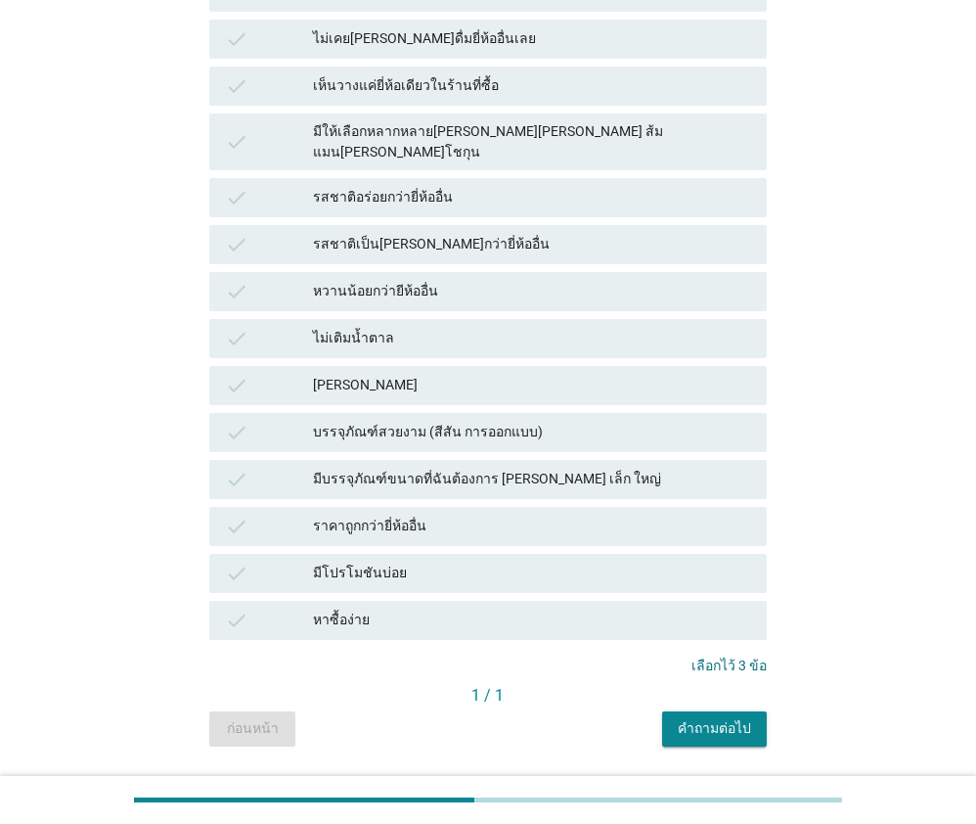
scroll to position [662, 0]
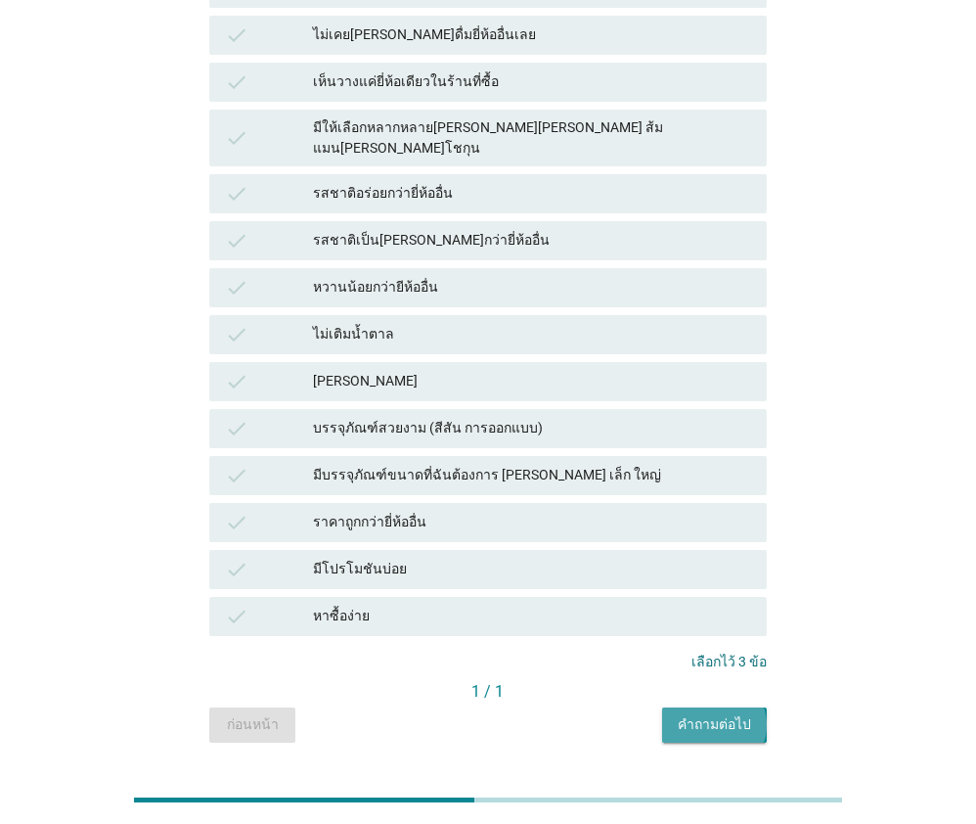
click at [731, 714] on div "คำถามต่อไป" at bounding box center [714, 724] width 73 height 21
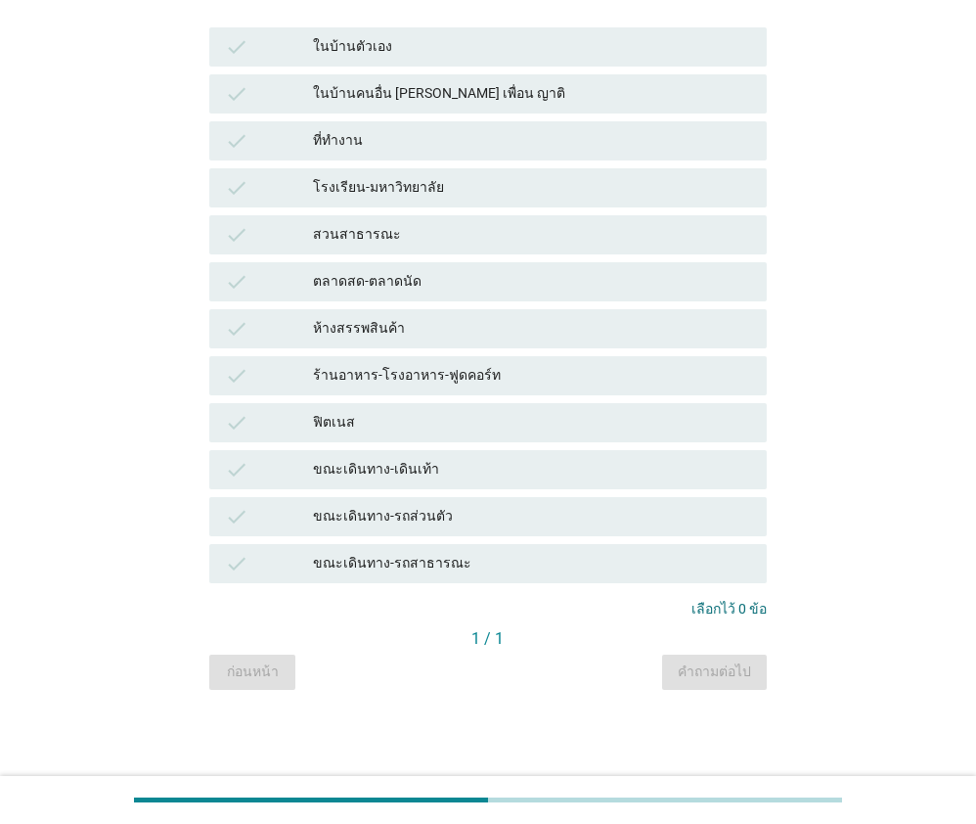
scroll to position [0, 0]
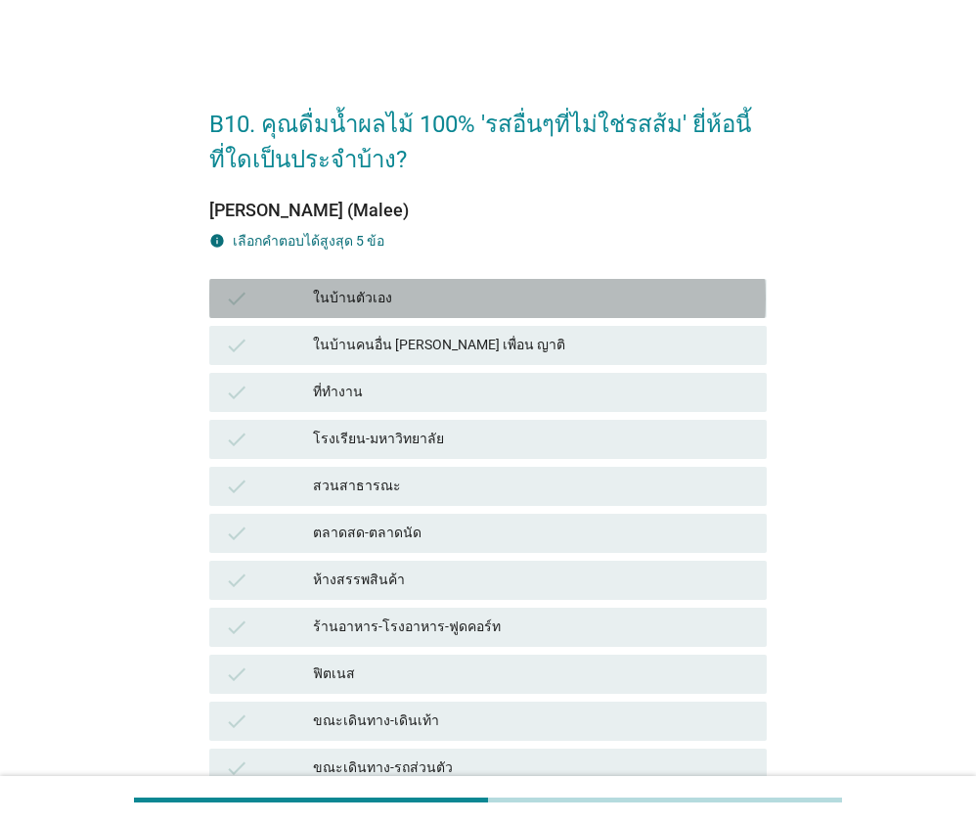
click at [389, 293] on div "ในบ้านตัวเอง" at bounding box center [532, 298] width 438 height 23
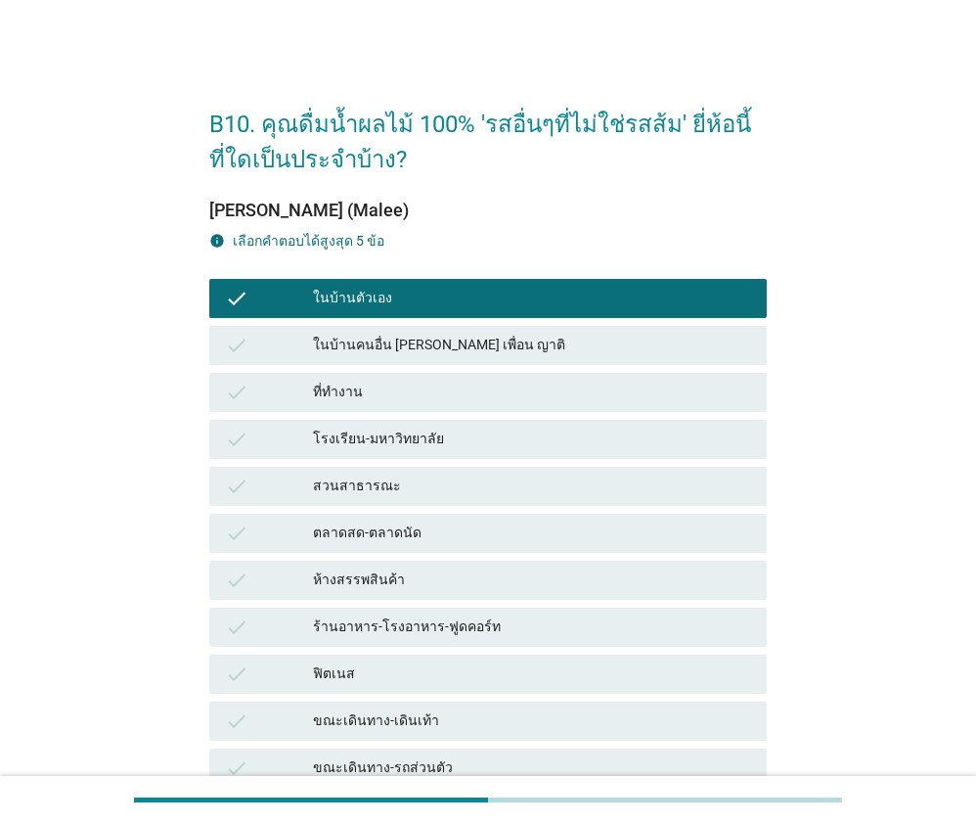
click at [370, 391] on div "ที่ทำงาน" at bounding box center [532, 392] width 438 height 23
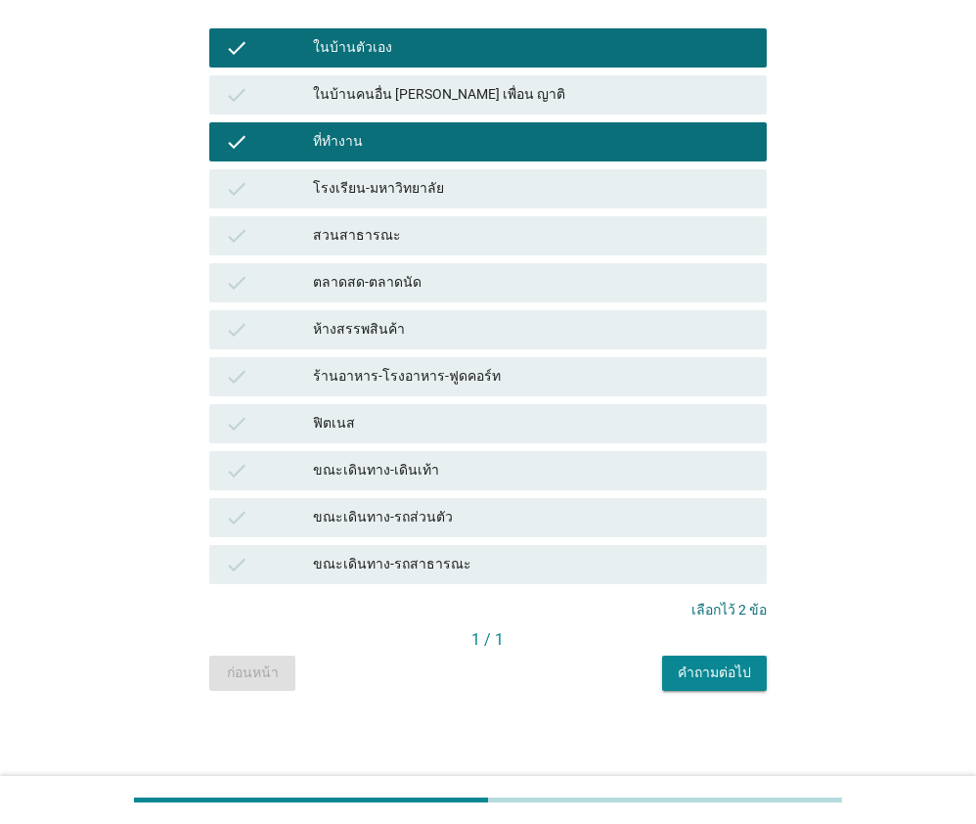
scroll to position [251, 0]
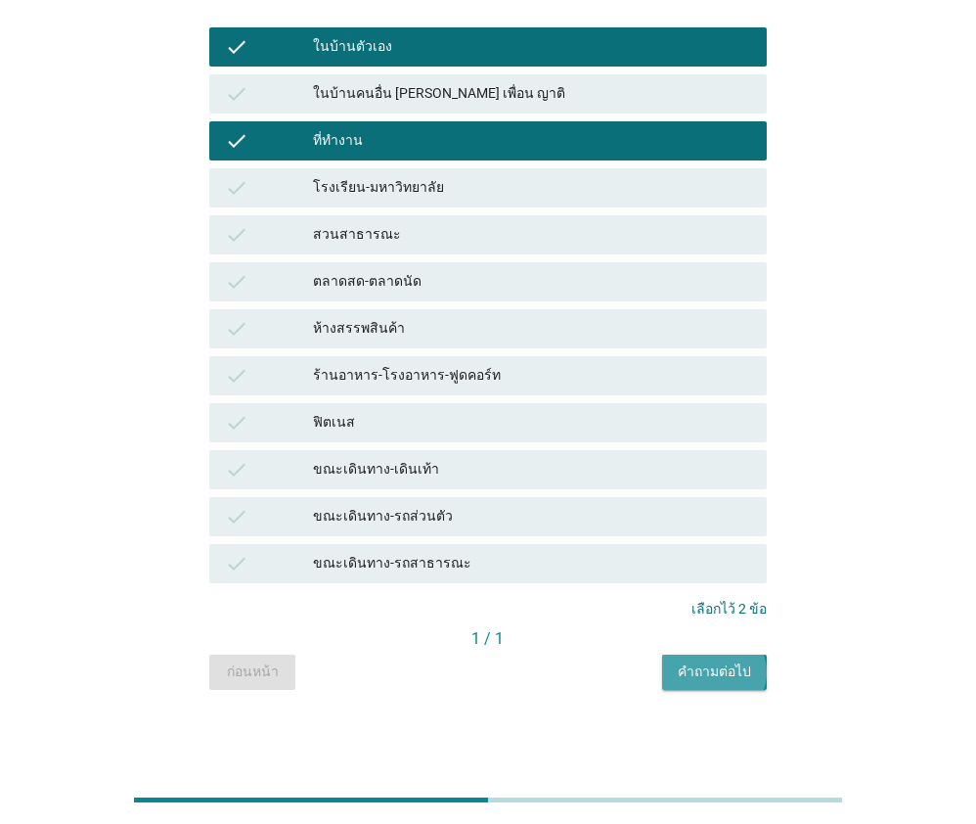
click at [696, 683] on button "คำถามต่อไป" at bounding box center [714, 672] width 105 height 35
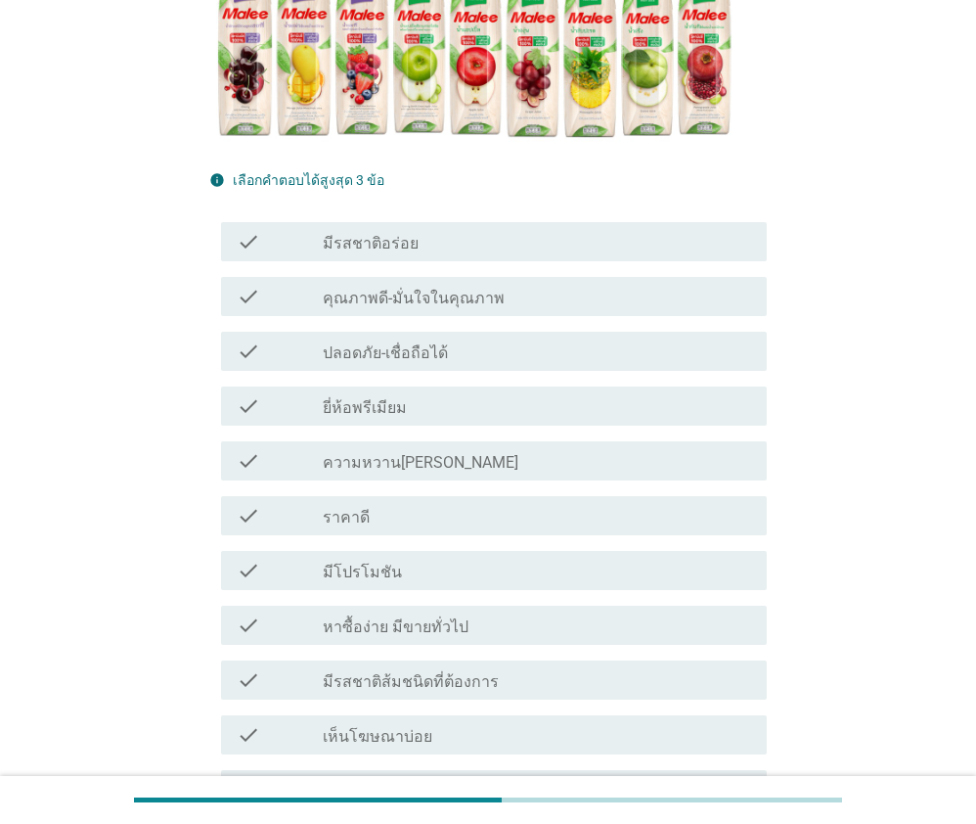
scroll to position [391, 0]
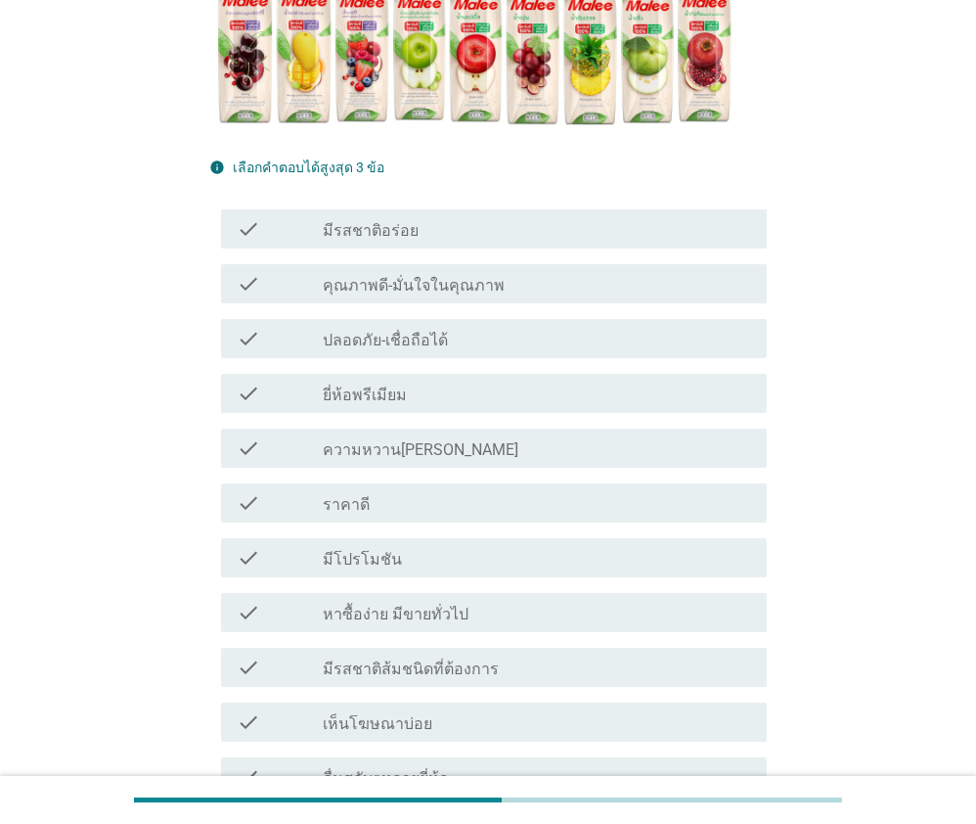
click at [348, 241] on div "check check_box_outline_blank มีรสชาติอร่อย" at bounding box center [493, 228] width 545 height 39
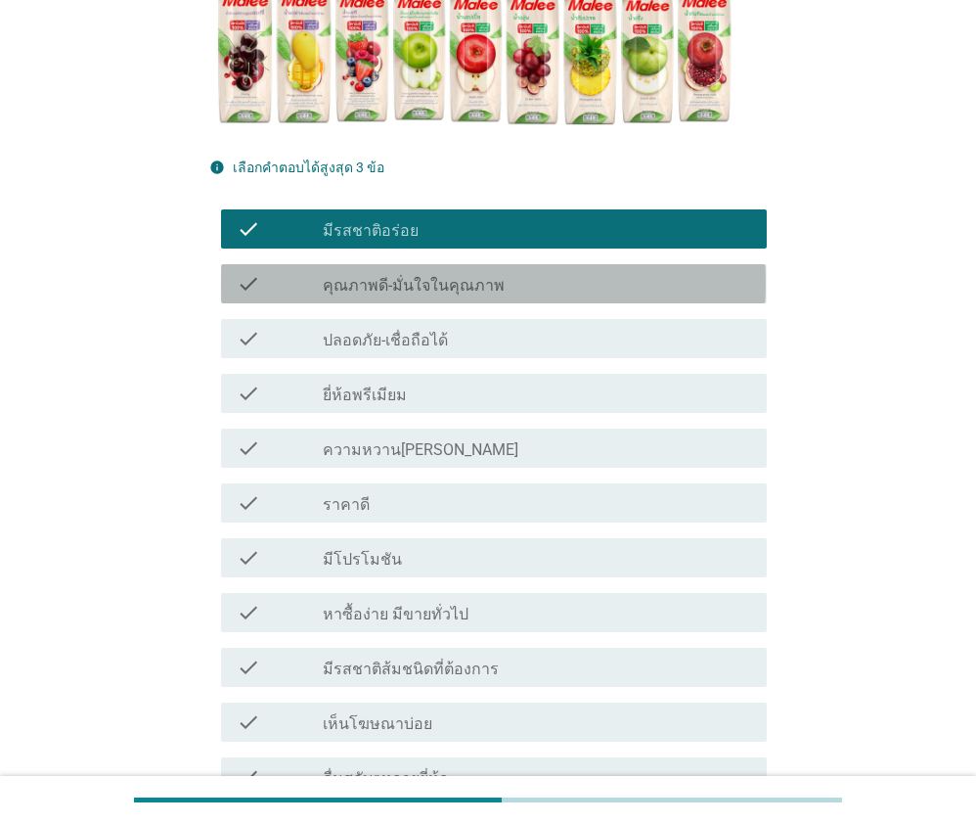
click at [391, 284] on label "คุณภาพดี-มั่นใจในคุณภาพ" at bounding box center [414, 286] width 182 height 20
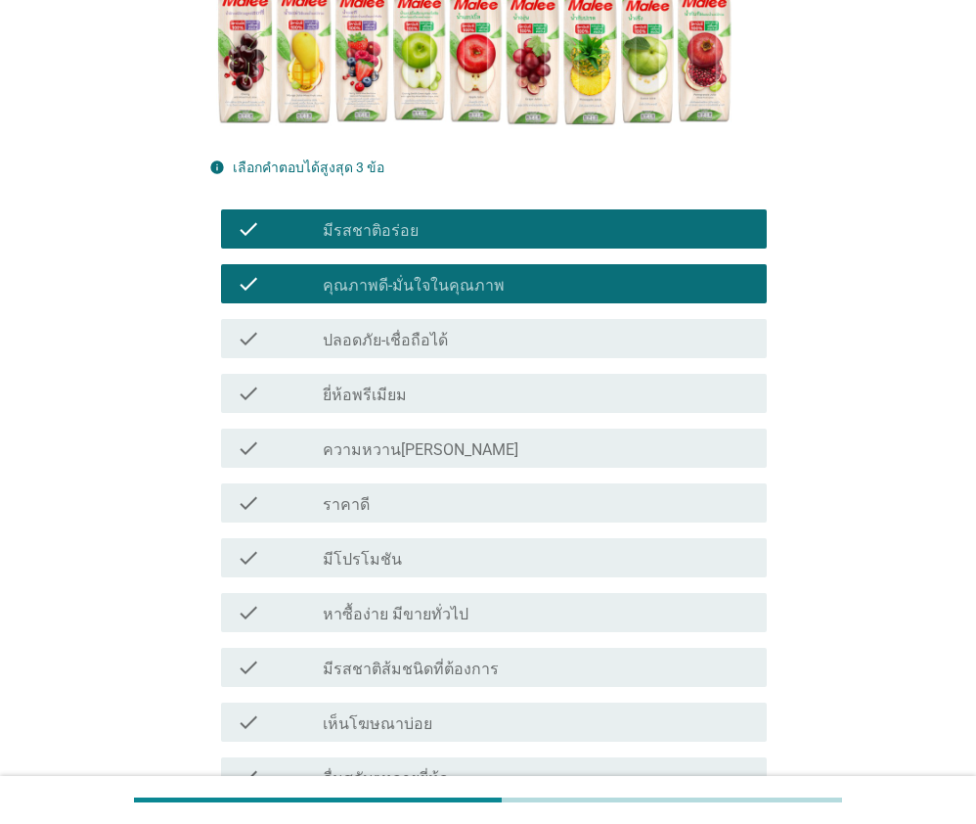
click at [416, 346] on label "ปลอดภัย-เชื่อถือได้" at bounding box center [385, 341] width 125 height 20
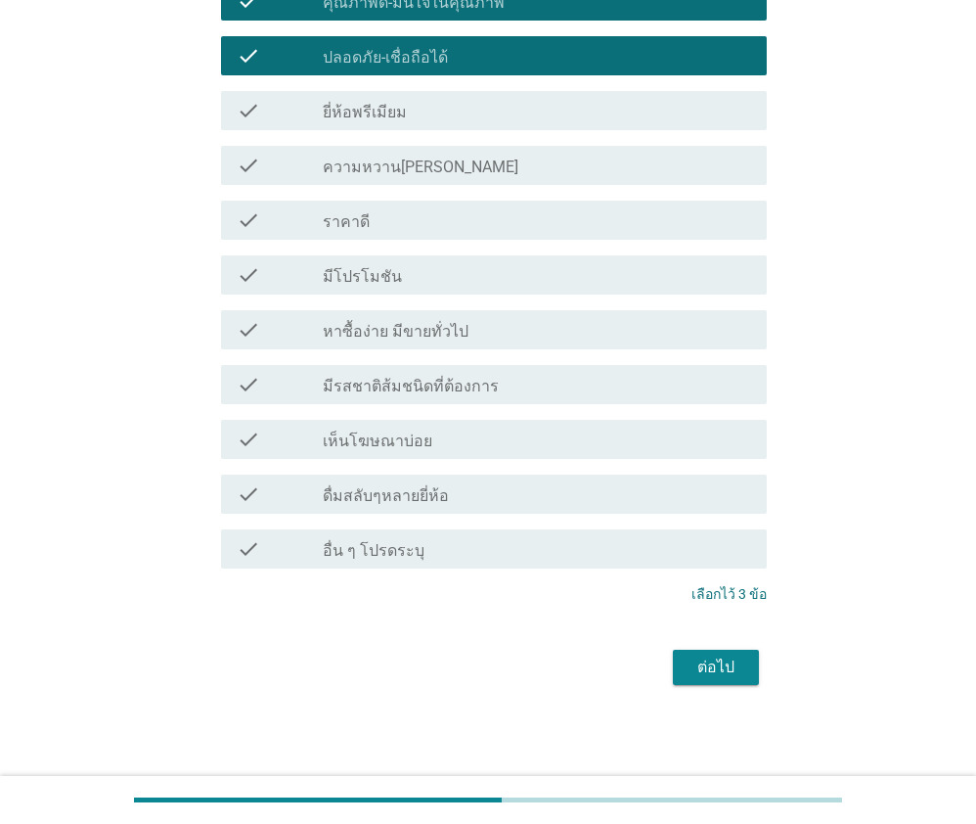
scroll to position [675, 0]
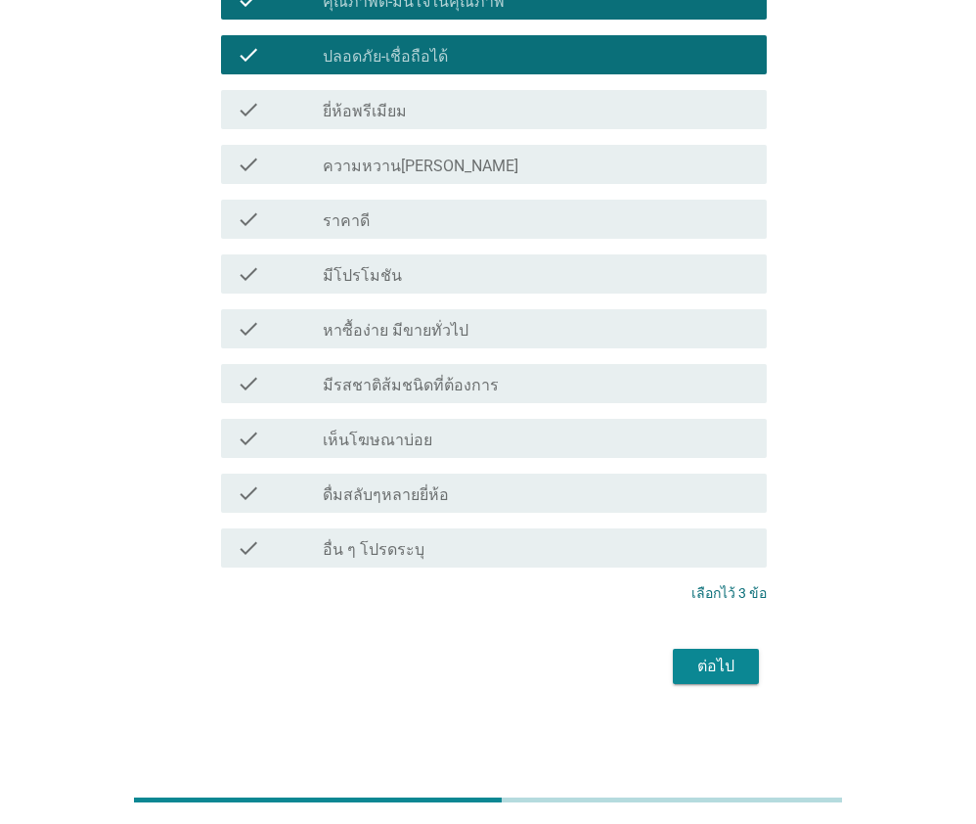
click at [707, 670] on div "ต่อไป" at bounding box center [716, 666] width 55 height 23
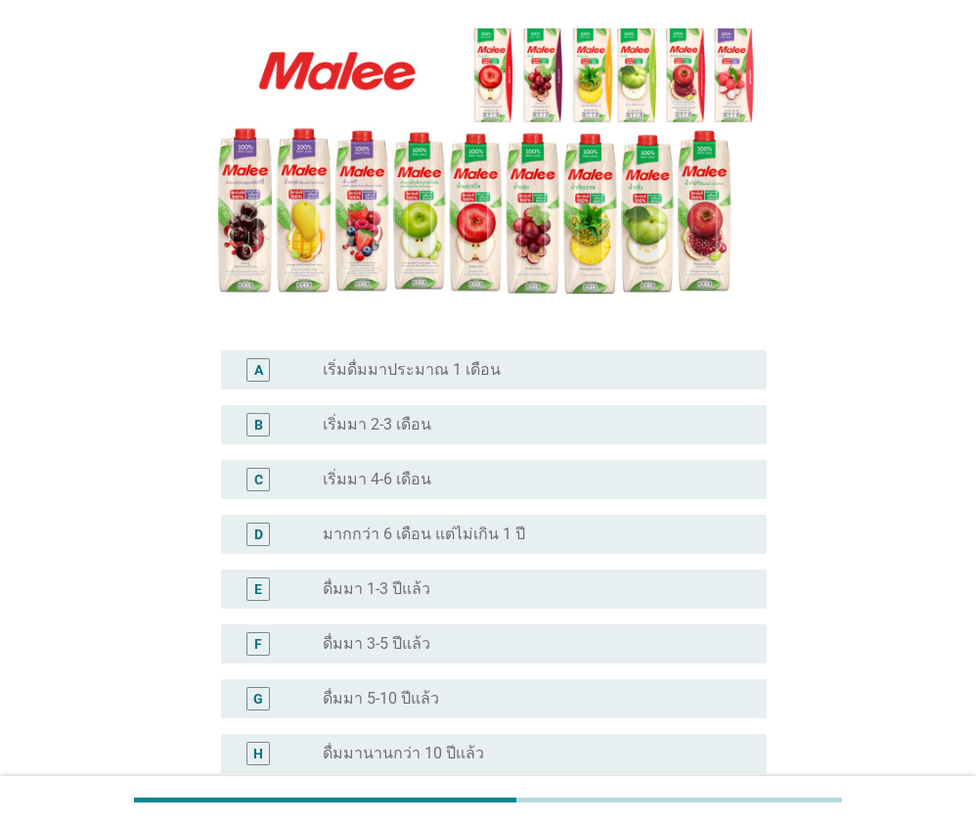
scroll to position [294, 0]
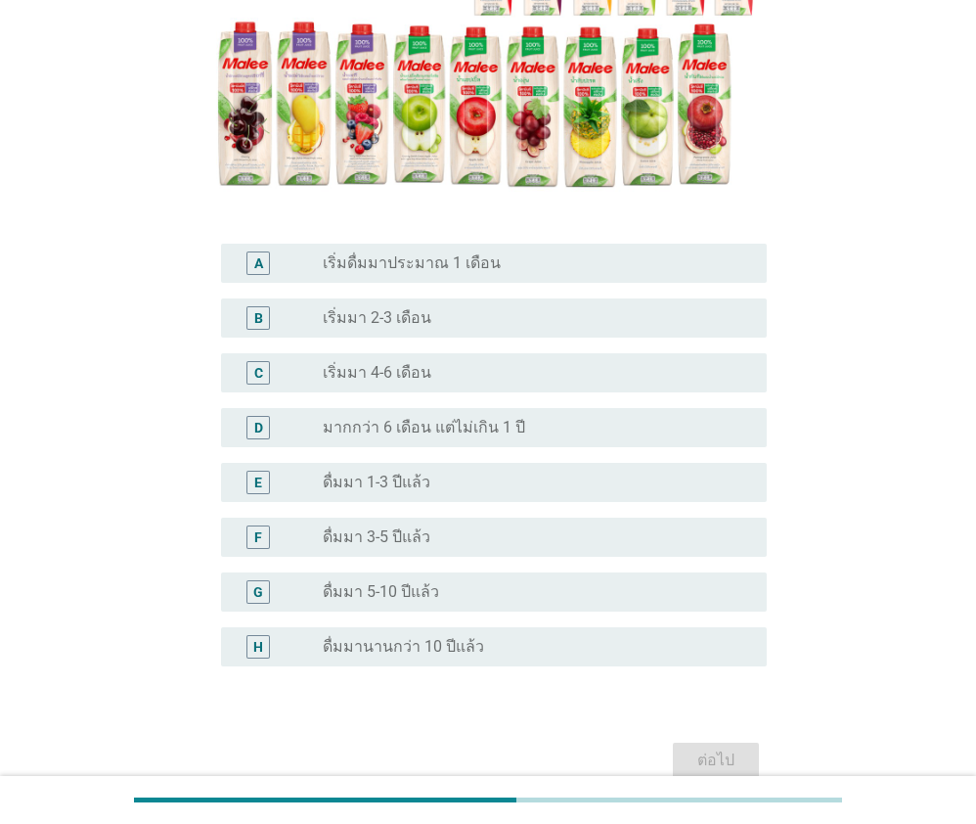
click at [416, 368] on label "เริ่มมา 4-6 เดือน" at bounding box center [377, 373] width 109 height 20
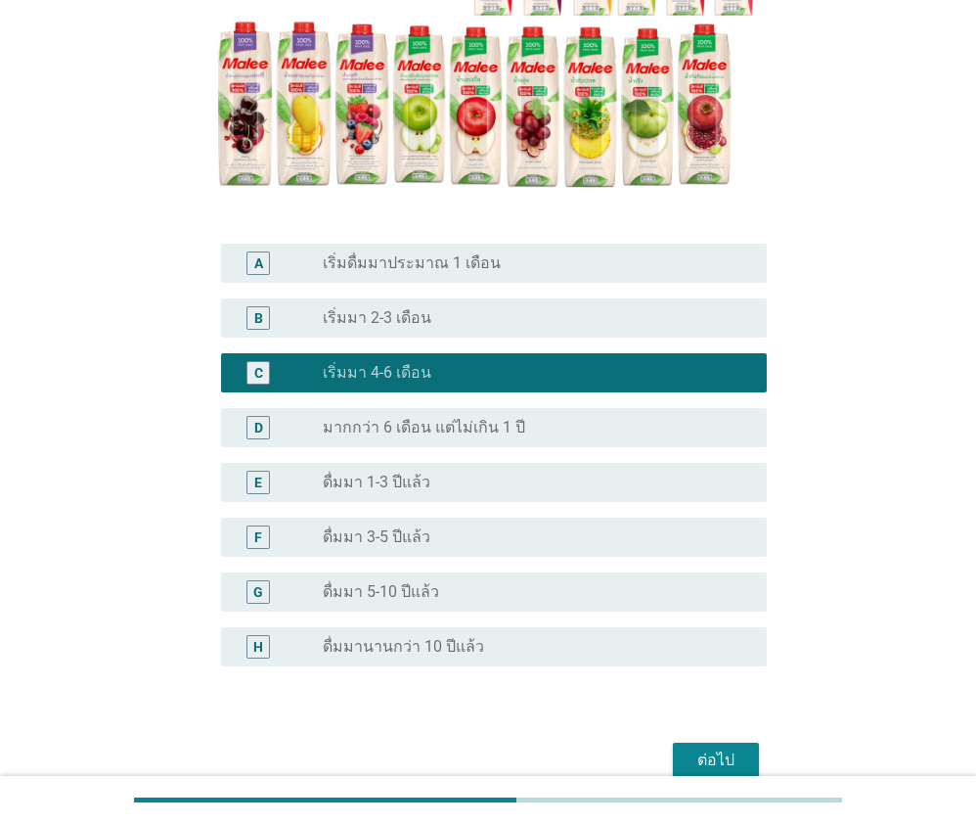
click at [740, 762] on div "ต่อไป" at bounding box center [716, 759] width 55 height 23
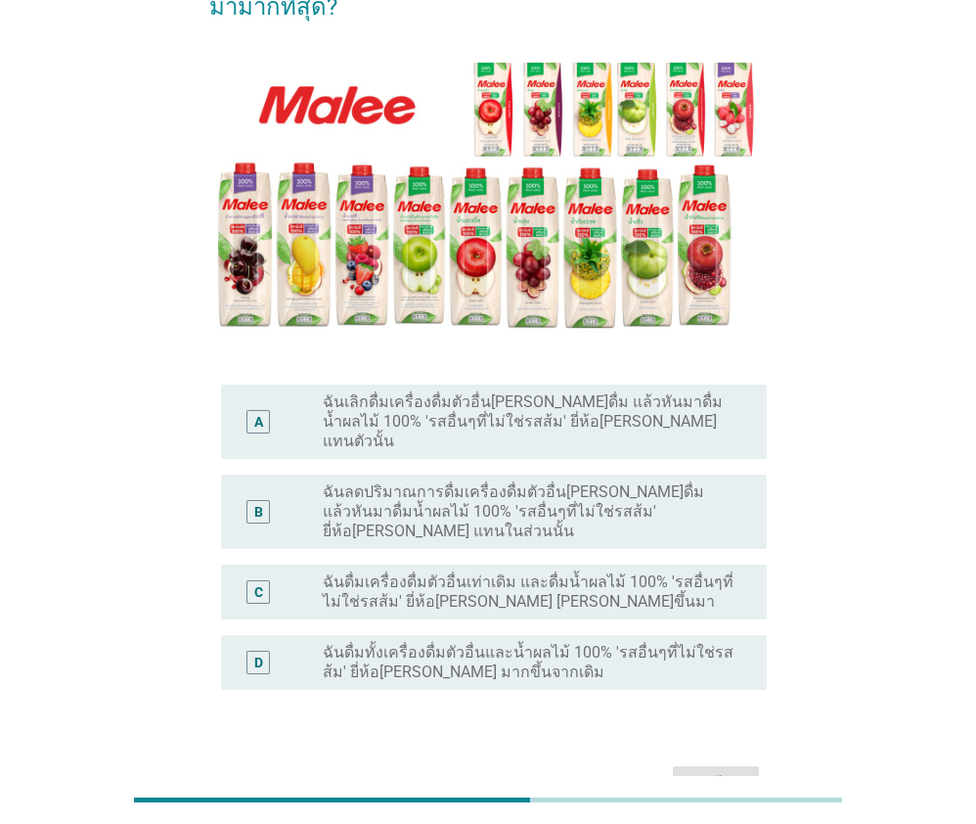
click at [417, 643] on label "ฉันดื่มทั้งเครื่องดื่มตัวอื่นและน้ำผลไม้ 100% 'รสอื่นๆที่ไม่ใช่รสส้ม' ยี่ห้อ[PE…" at bounding box center [529, 662] width 413 height 39
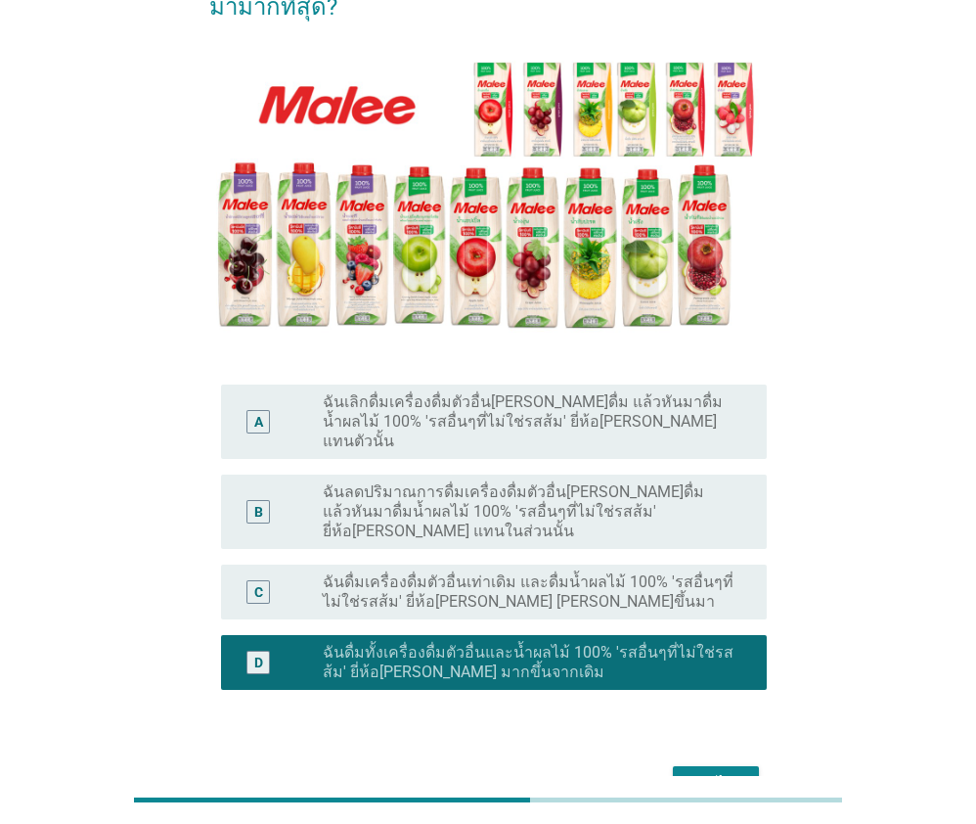
click at [704, 772] on div "ต่อไป" at bounding box center [716, 783] width 55 height 23
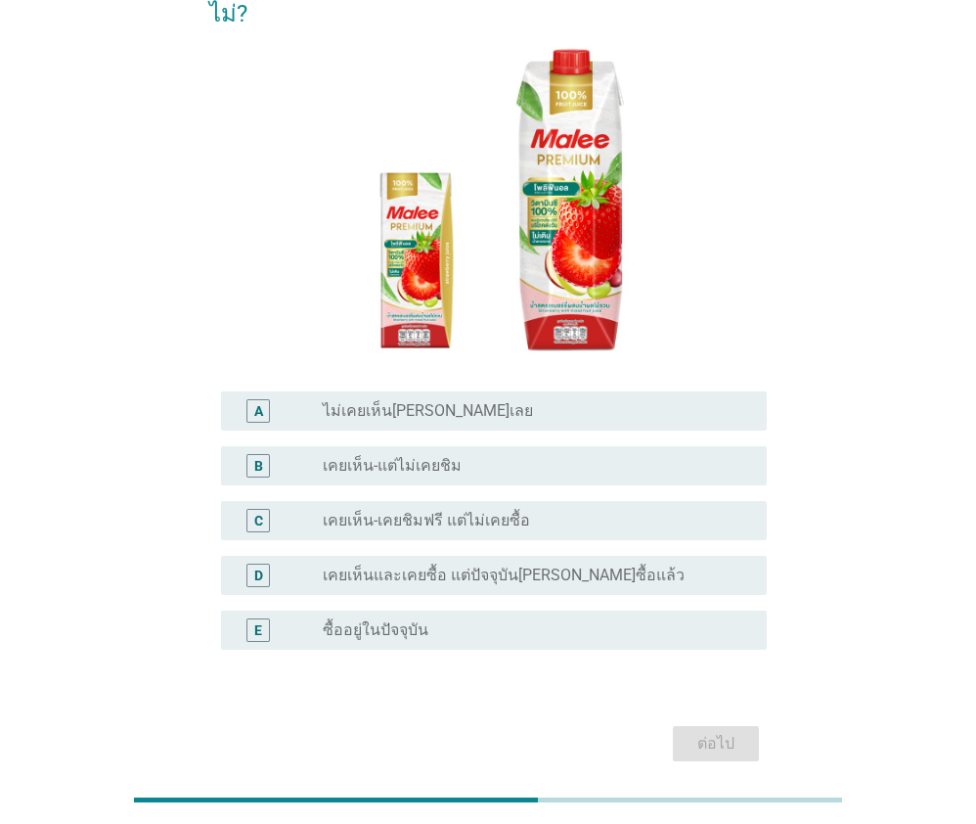
scroll to position [223, 0]
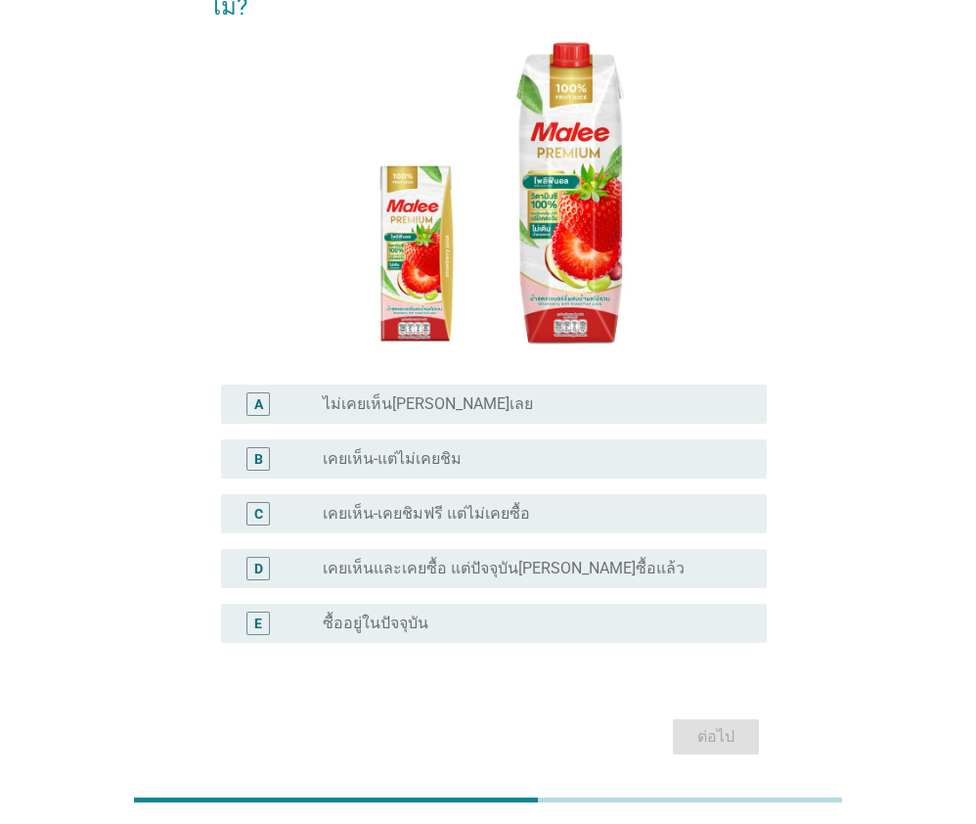
click at [400, 394] on label "ไม่เคยเห็น[PERSON_NAME]เลย" at bounding box center [428, 404] width 210 height 20
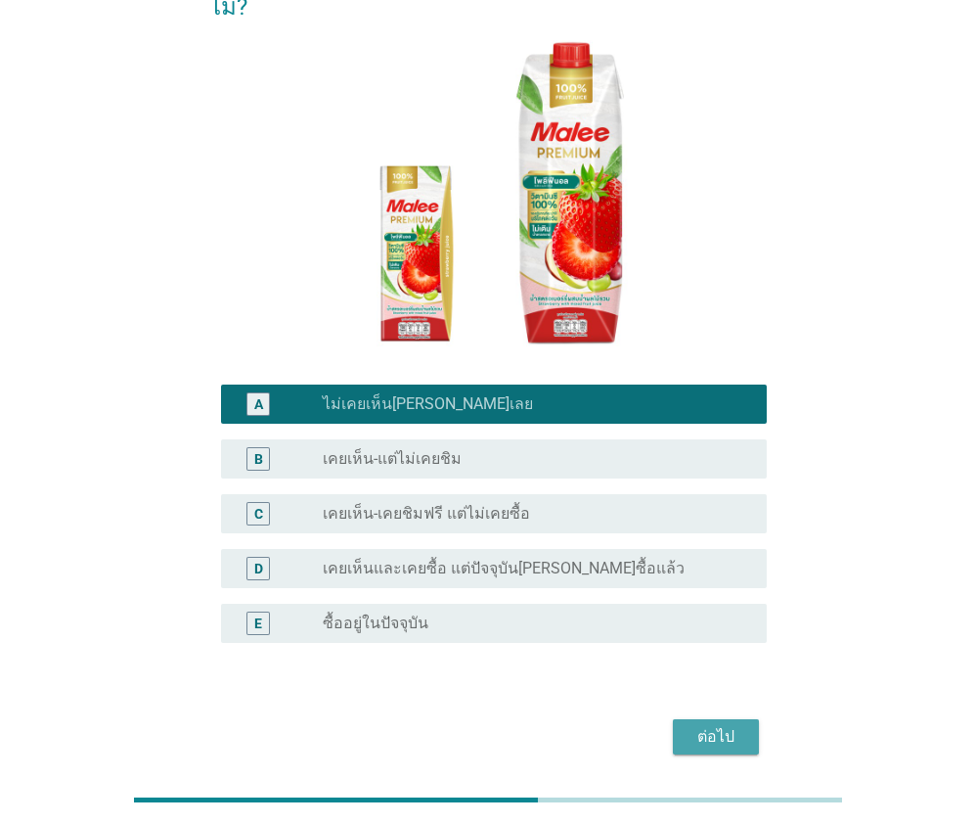
click at [717, 725] on div "ต่อไป" at bounding box center [716, 736] width 55 height 23
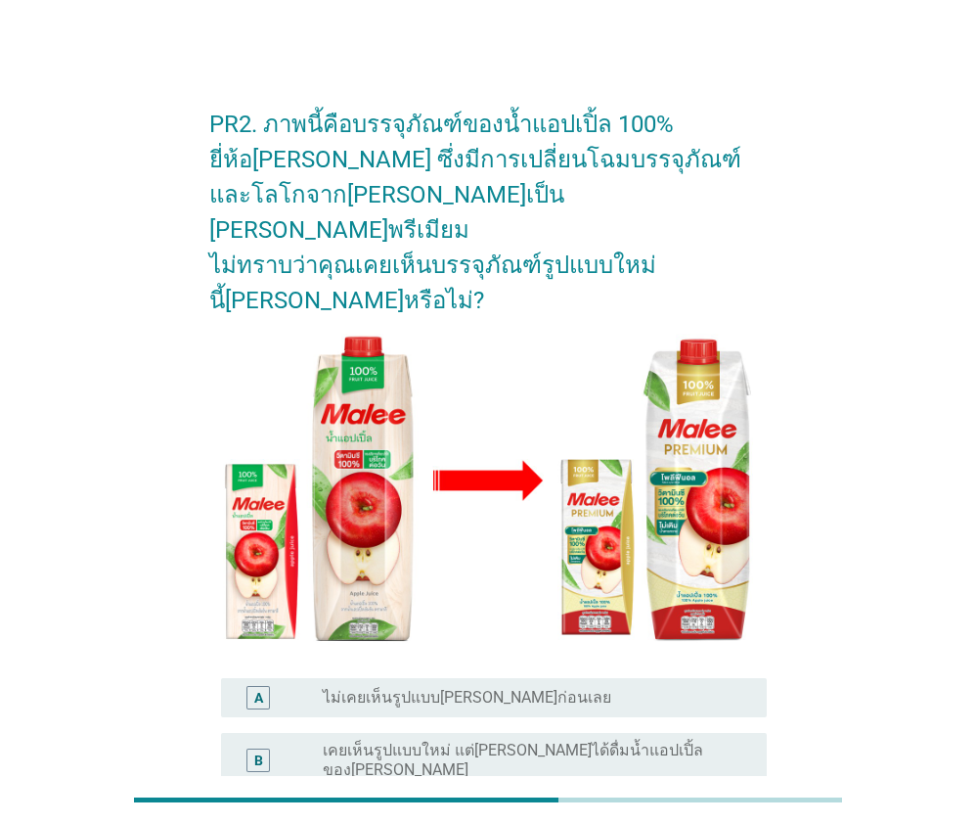
click at [476, 688] on label "ไม่เคยเห็นรูปแบบ[PERSON_NAME]ก่อนเลย" at bounding box center [467, 698] width 289 height 20
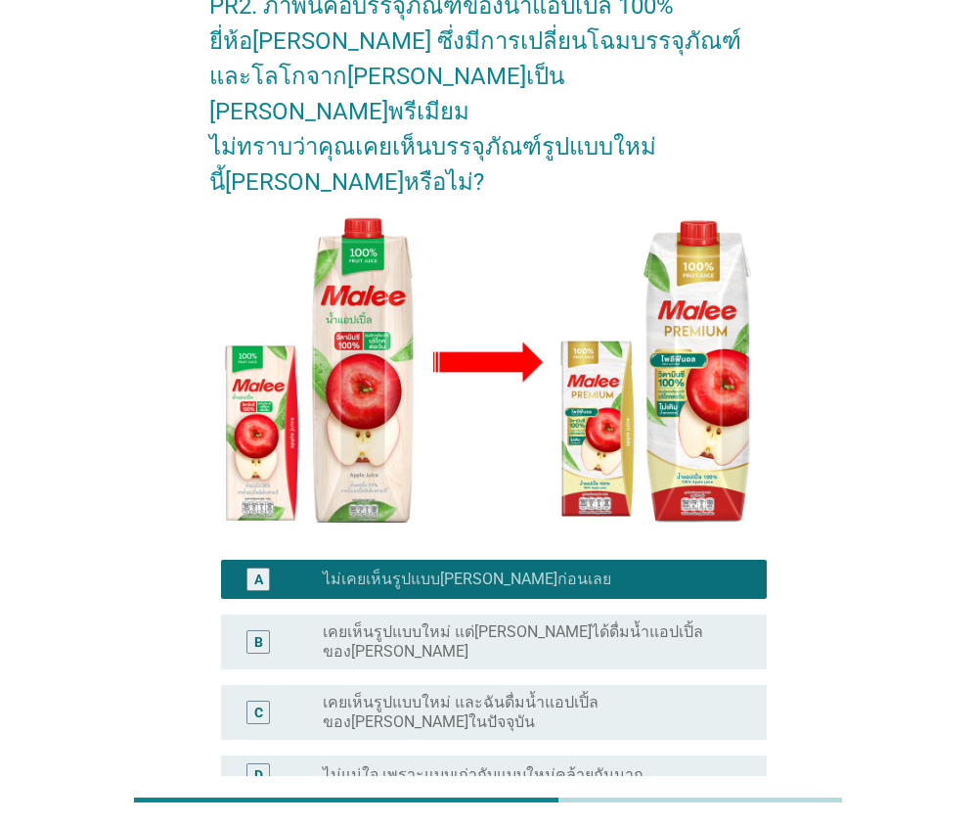
scroll to position [274, 0]
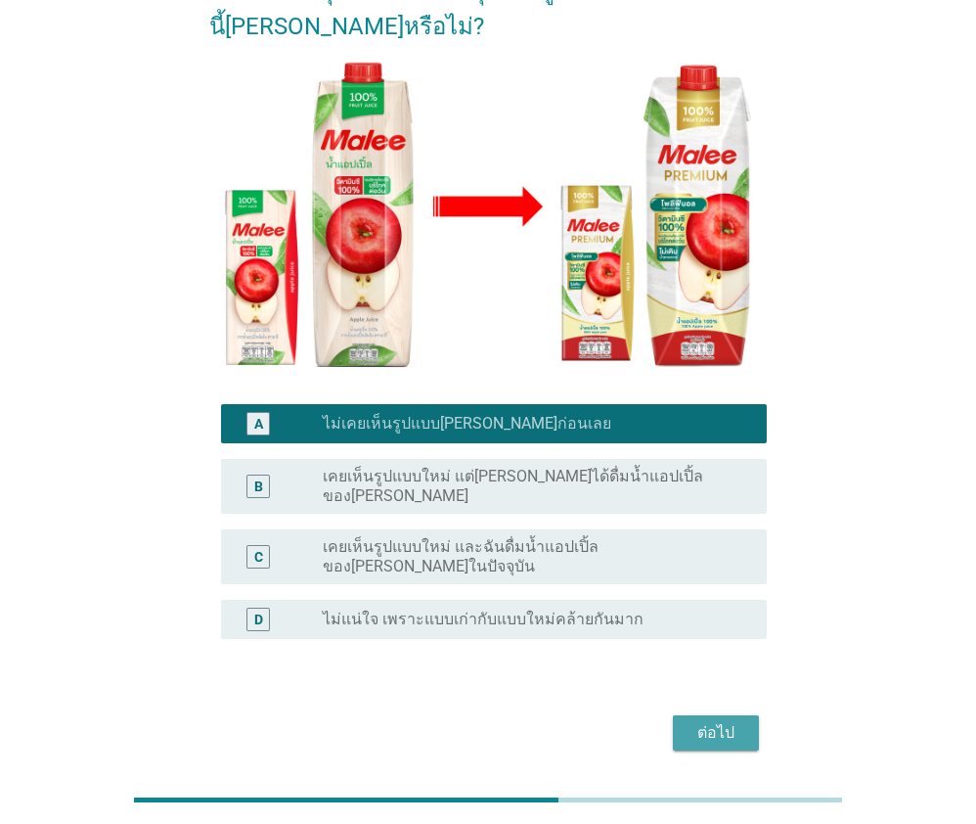
click at [729, 721] on div "ต่อไป" at bounding box center [716, 732] width 55 height 23
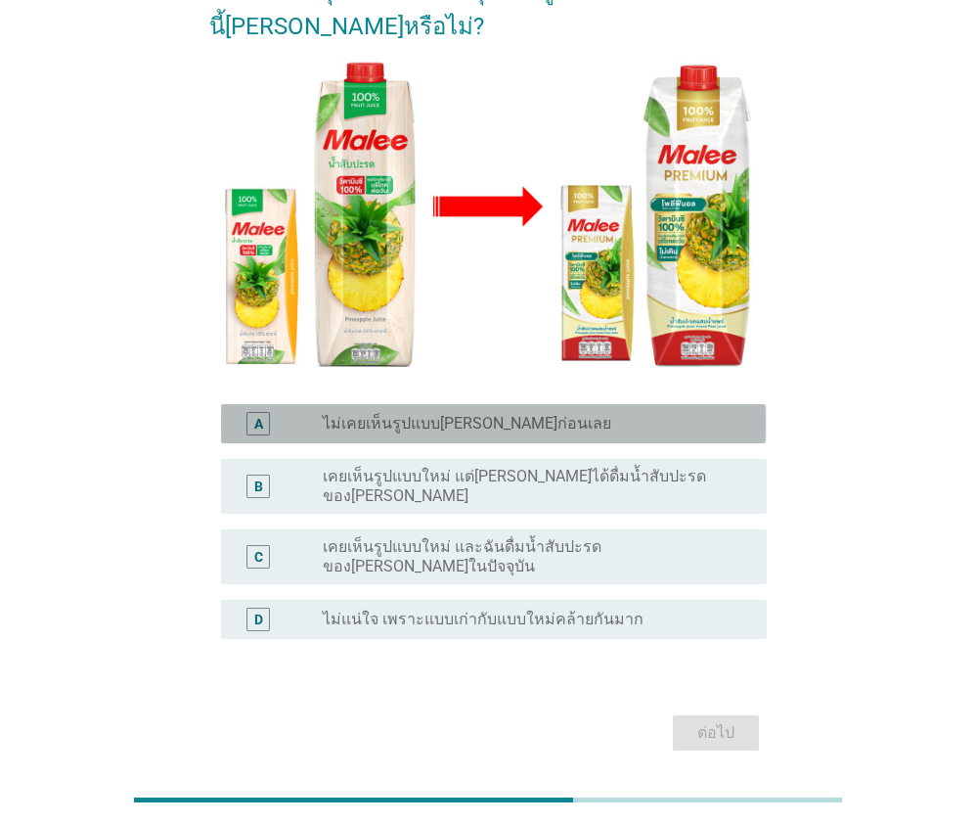
click at [385, 414] on label "ไม่เคยเห็นรูปแบบ[PERSON_NAME]ก่อนเลย" at bounding box center [467, 424] width 289 height 20
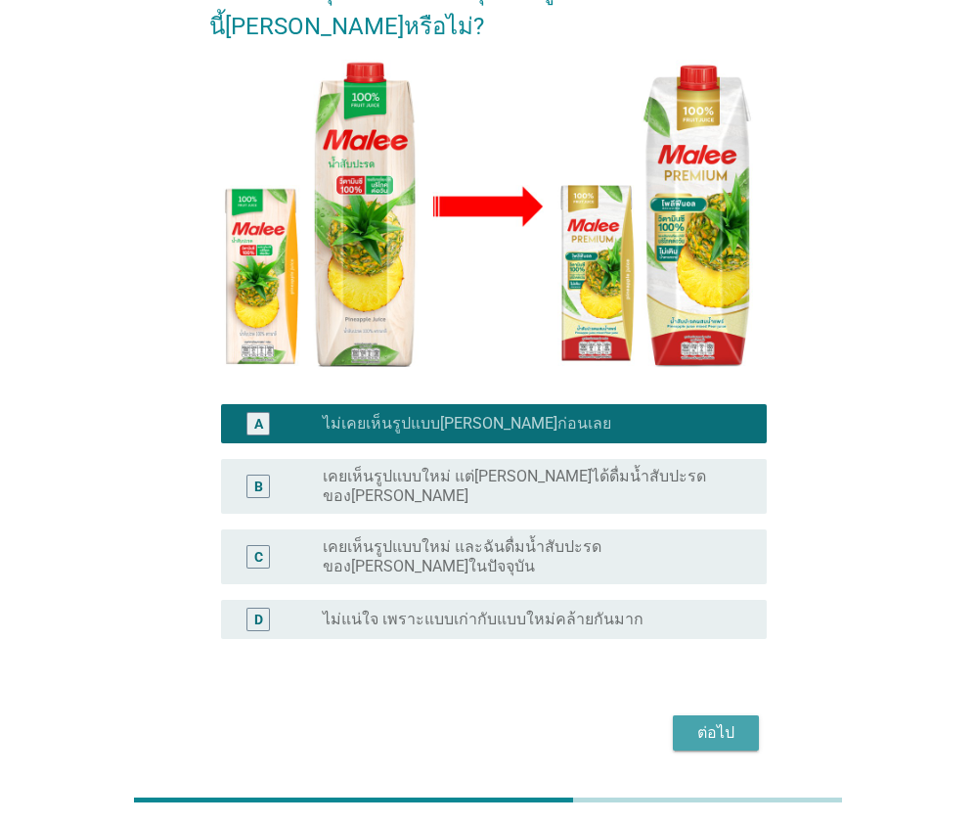
click at [721, 721] on div "ต่อไป" at bounding box center [716, 732] width 55 height 23
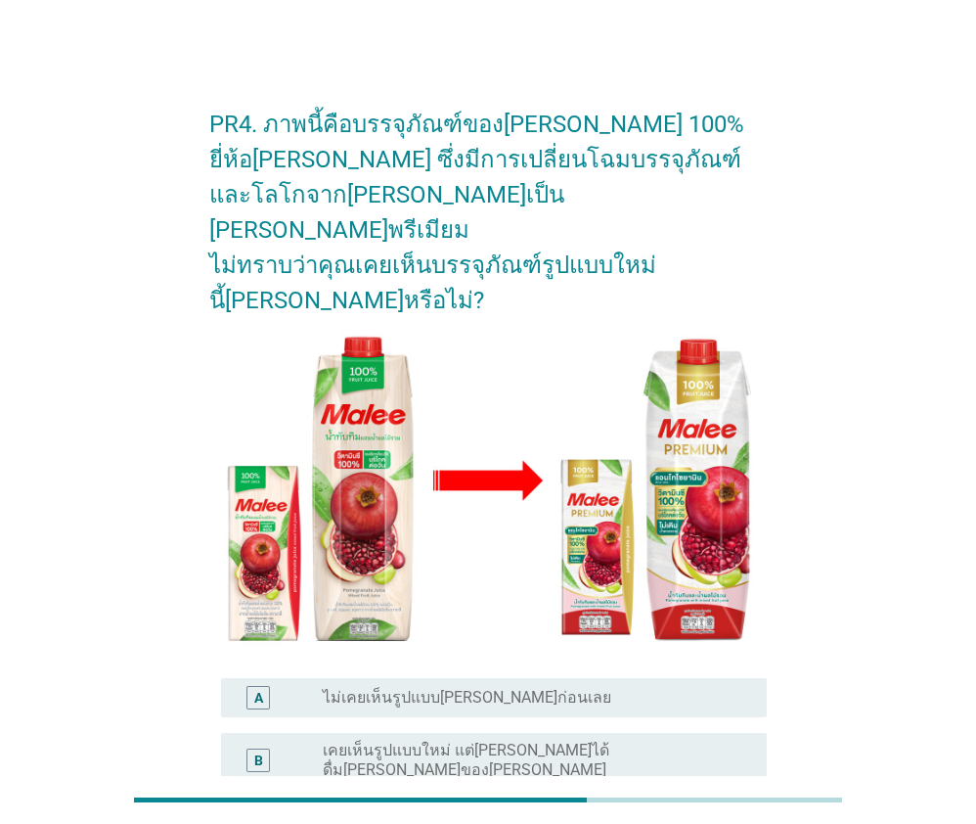
click at [460, 688] on label "ไม่เคยเห็นรูปแบบ[PERSON_NAME]ก่อนเลย" at bounding box center [467, 698] width 289 height 20
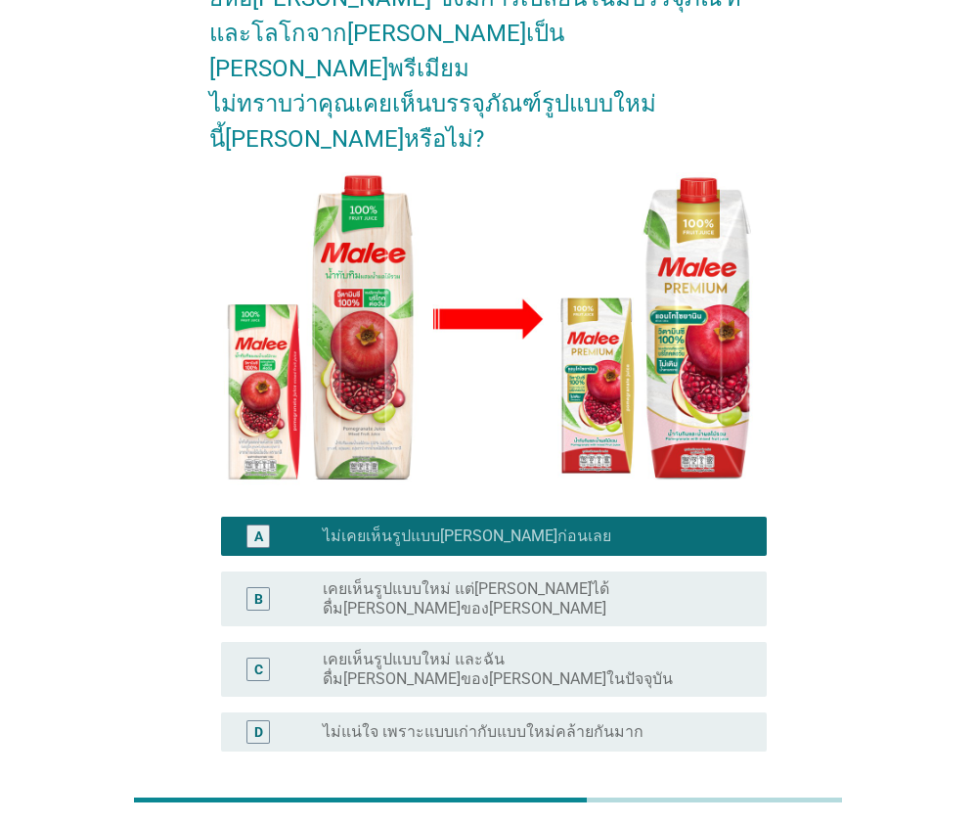
scroll to position [274, 0]
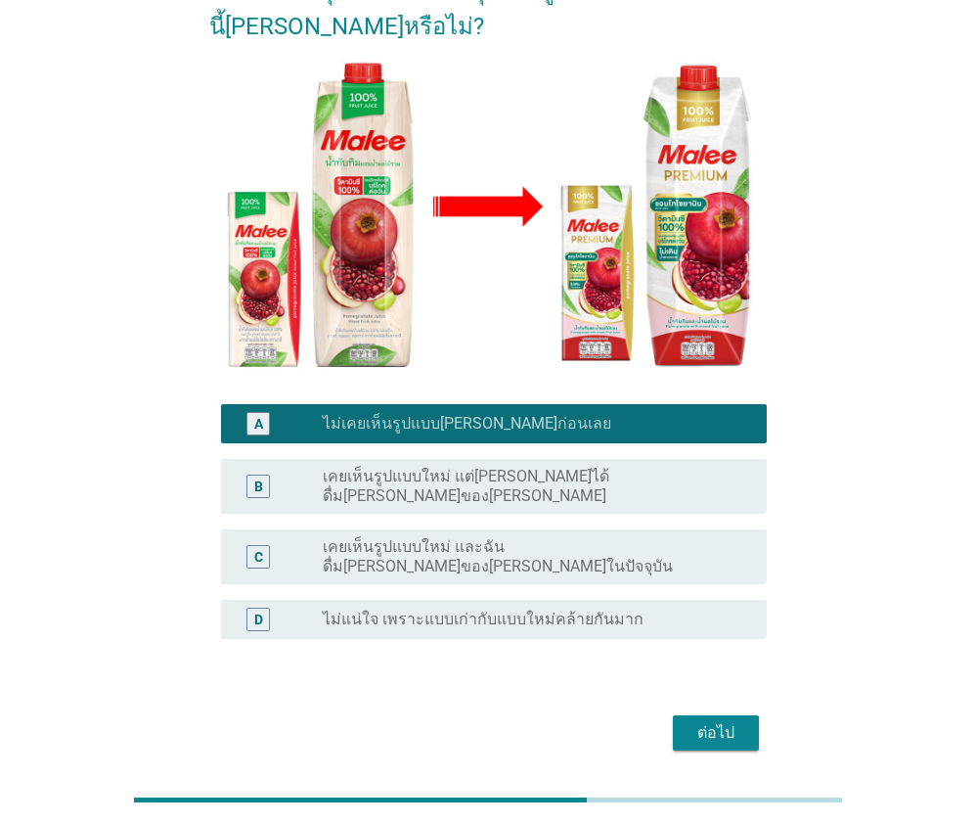
click at [721, 721] on div "ต่อไป" at bounding box center [716, 732] width 55 height 23
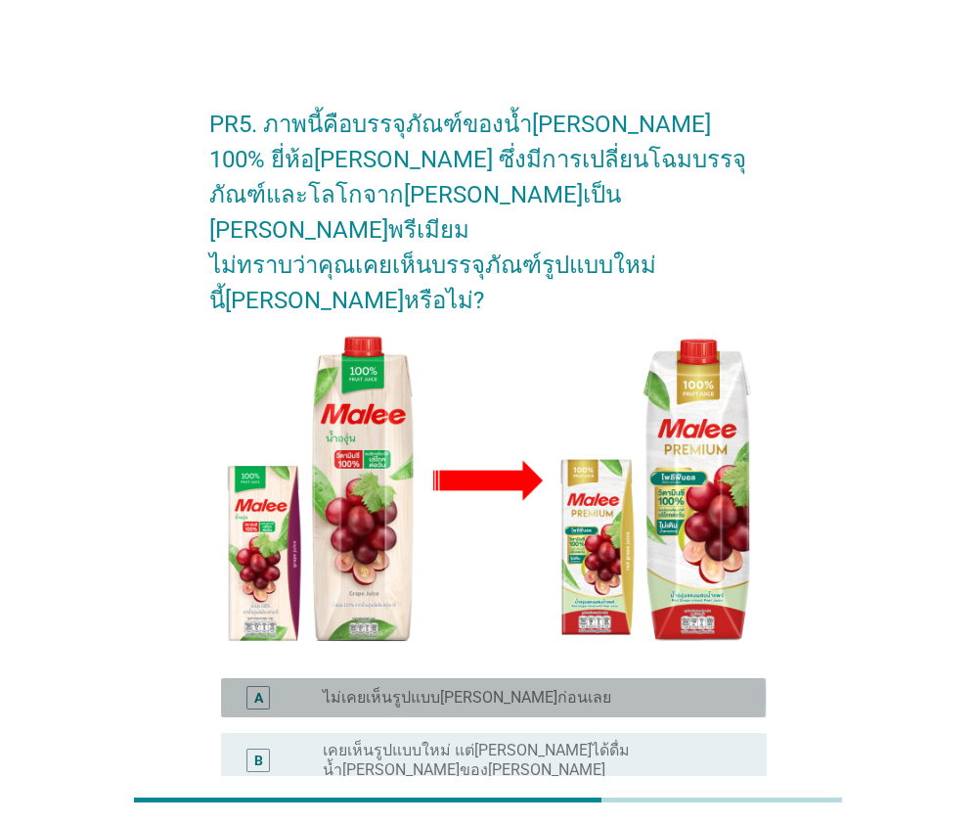
click at [491, 686] on div "radio_button_unchecked ไม่เคยเห็นรูปแบบ[PERSON_NAME]ก่อนเลย" at bounding box center [537, 697] width 429 height 23
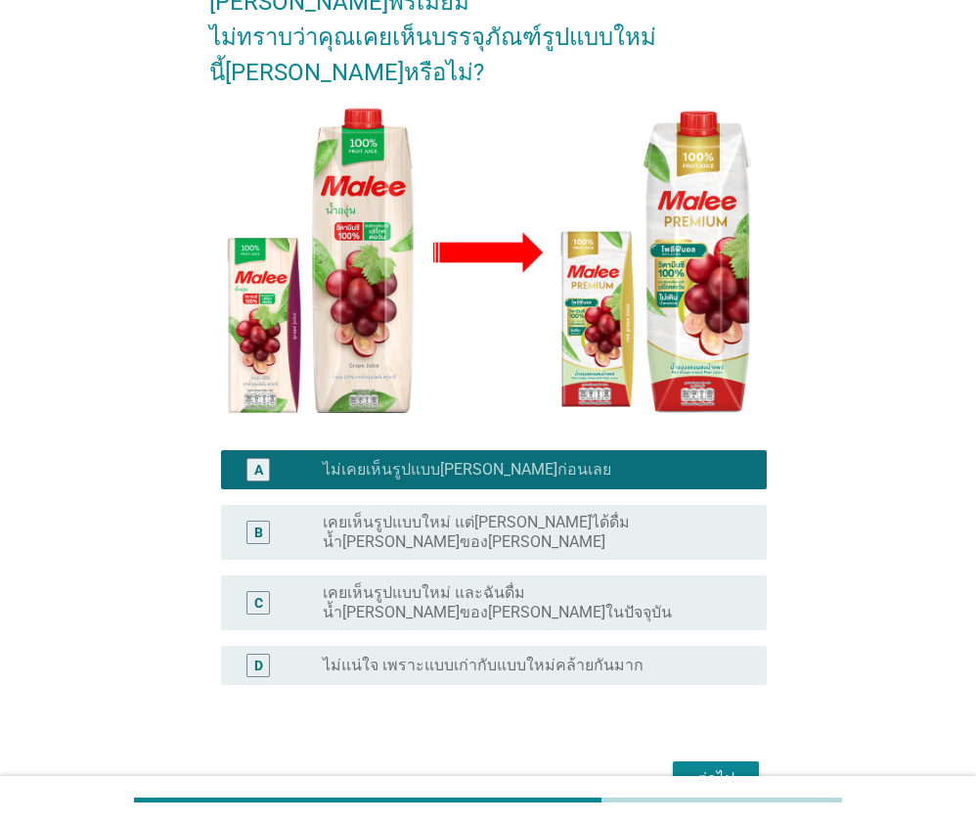
scroll to position [274, 0]
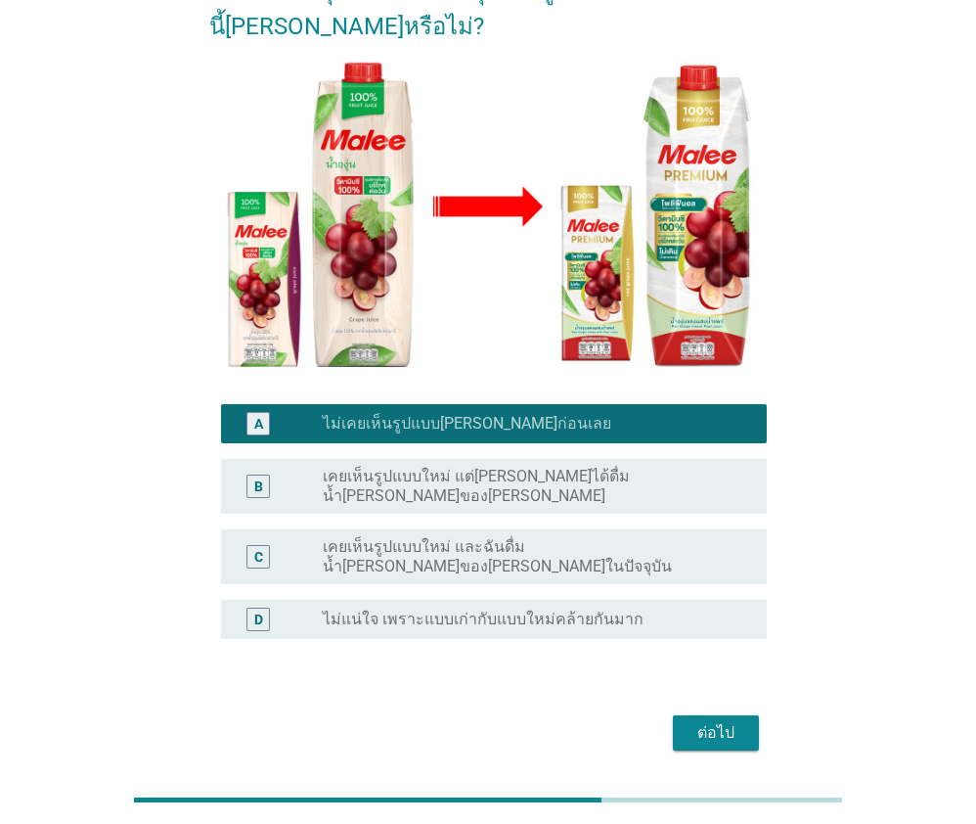
click at [712, 721] on div "ต่อไป" at bounding box center [716, 732] width 55 height 23
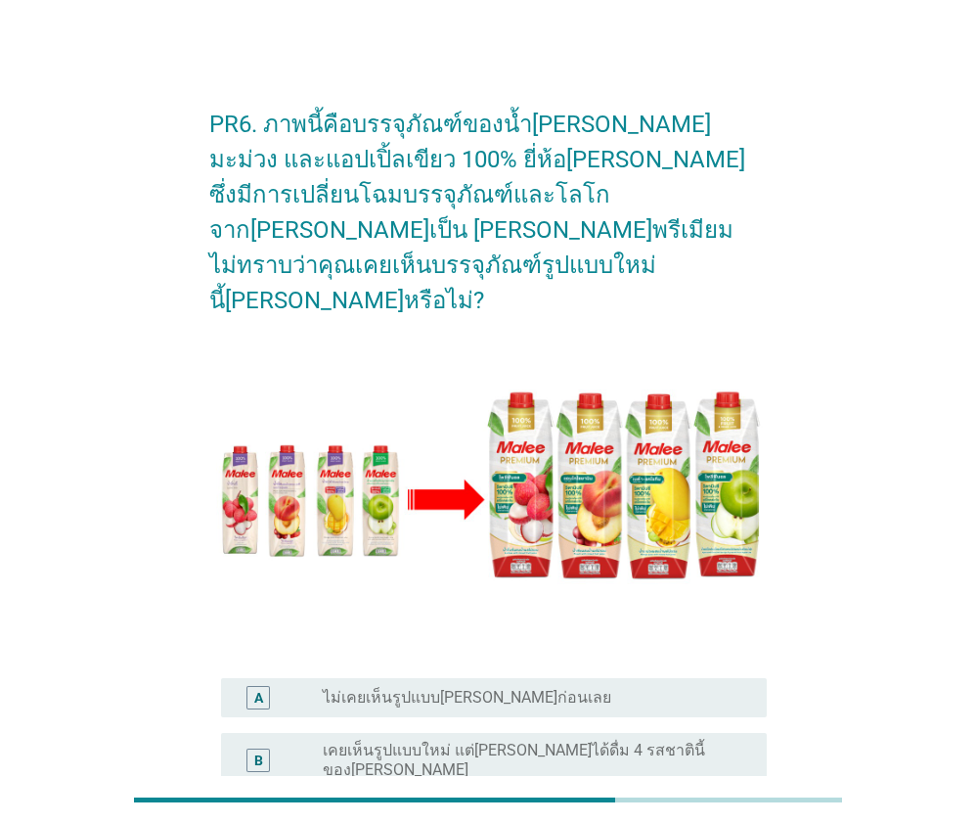
click at [475, 688] on label "ไม่เคยเห็นรูปแบบ[PERSON_NAME]ก่อนเลย" at bounding box center [467, 698] width 289 height 20
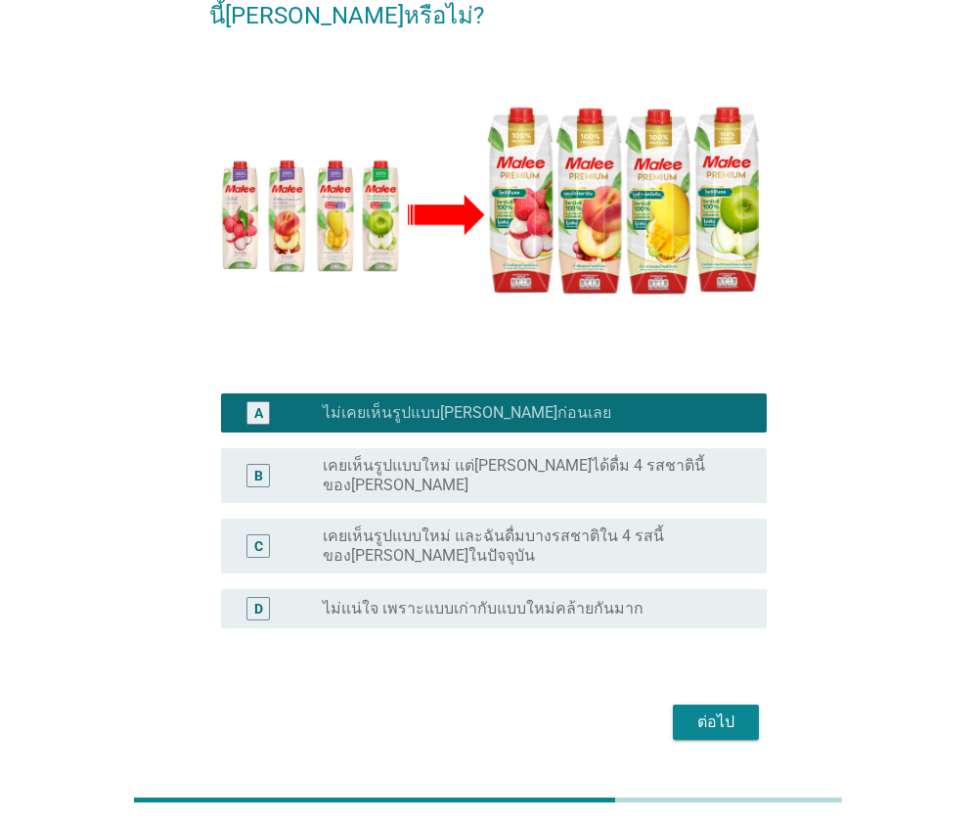
scroll to position [290, 0]
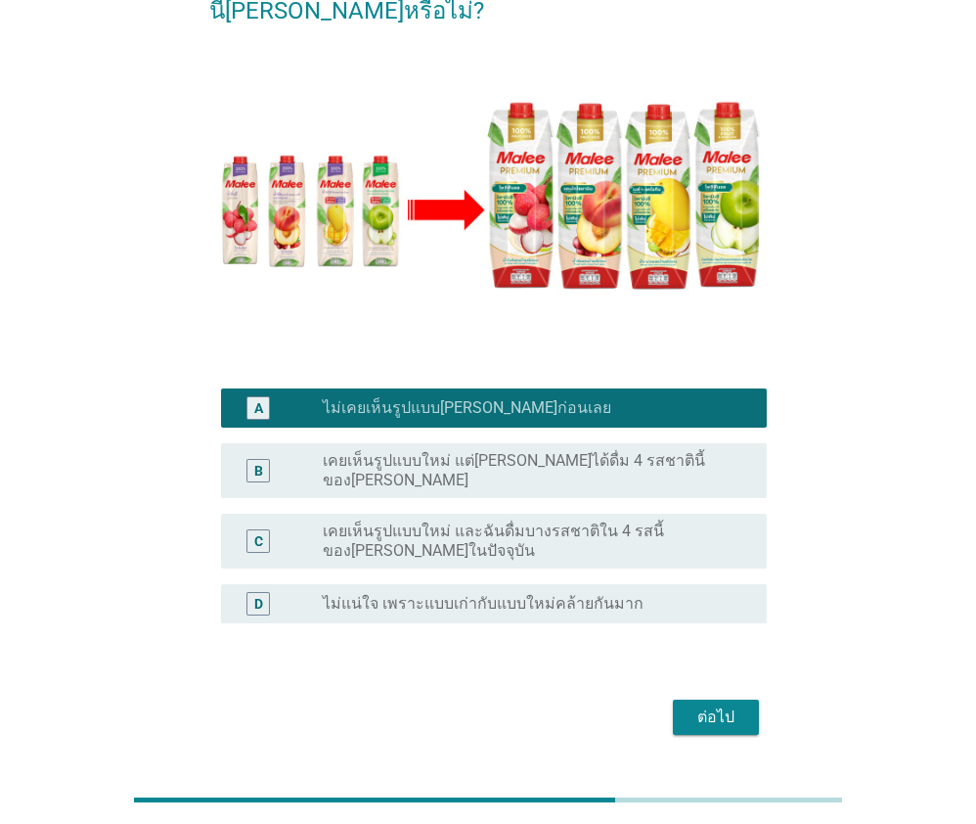
click at [705, 705] on div "ต่อไป" at bounding box center [716, 716] width 55 height 23
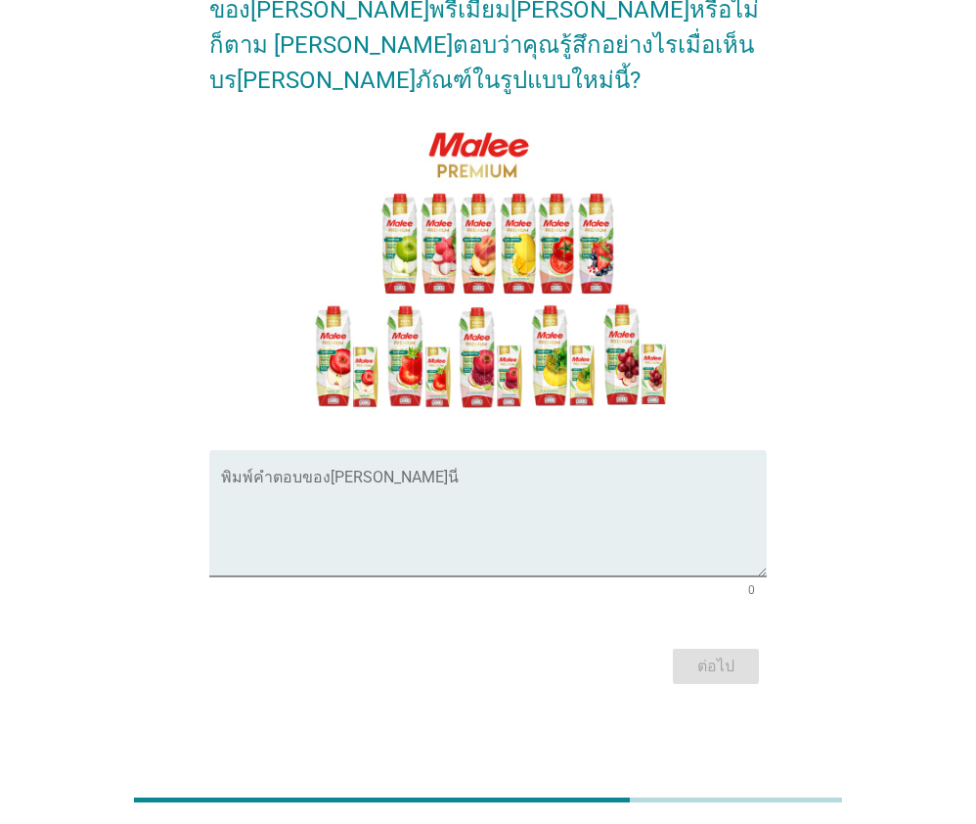
scroll to position [0, 0]
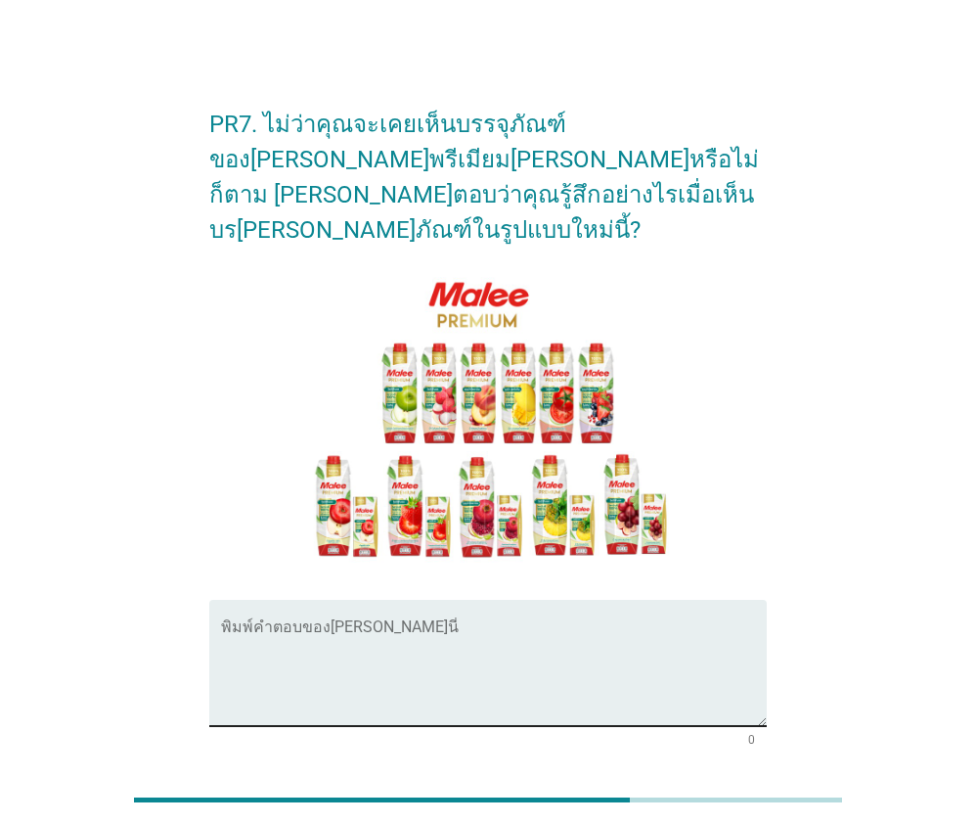
click at [427, 623] on textarea "พิมพ์คำตอบของคุณ ที่นี่" at bounding box center [493, 674] width 545 height 103
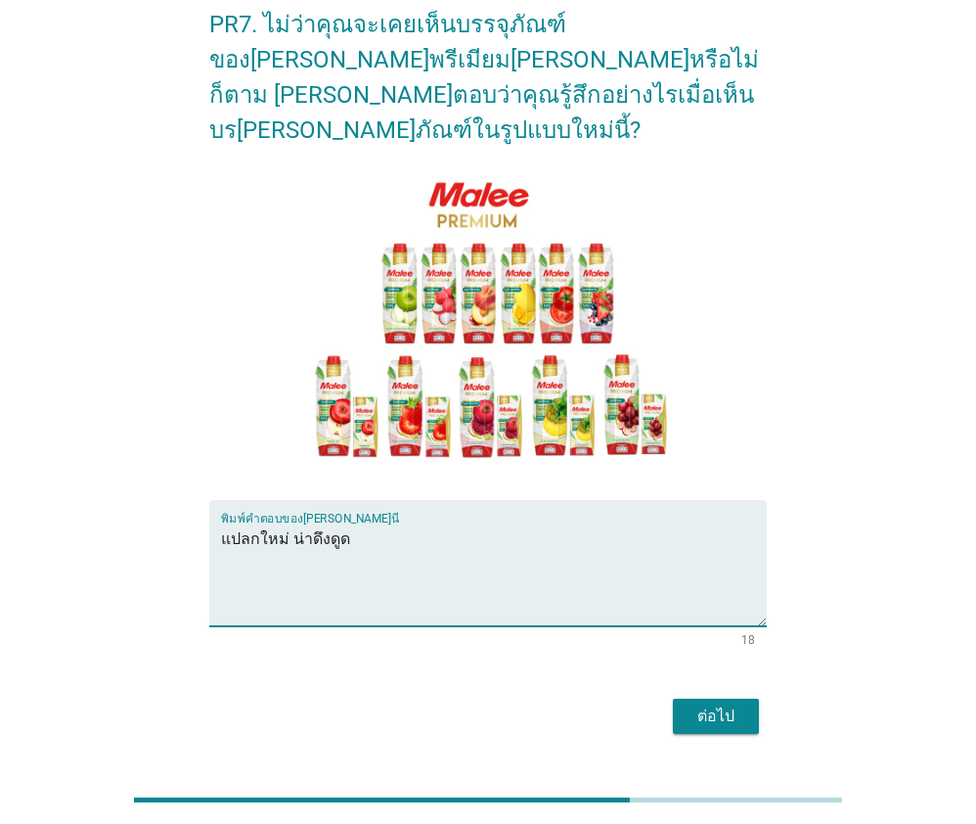
scroll to position [114, 0]
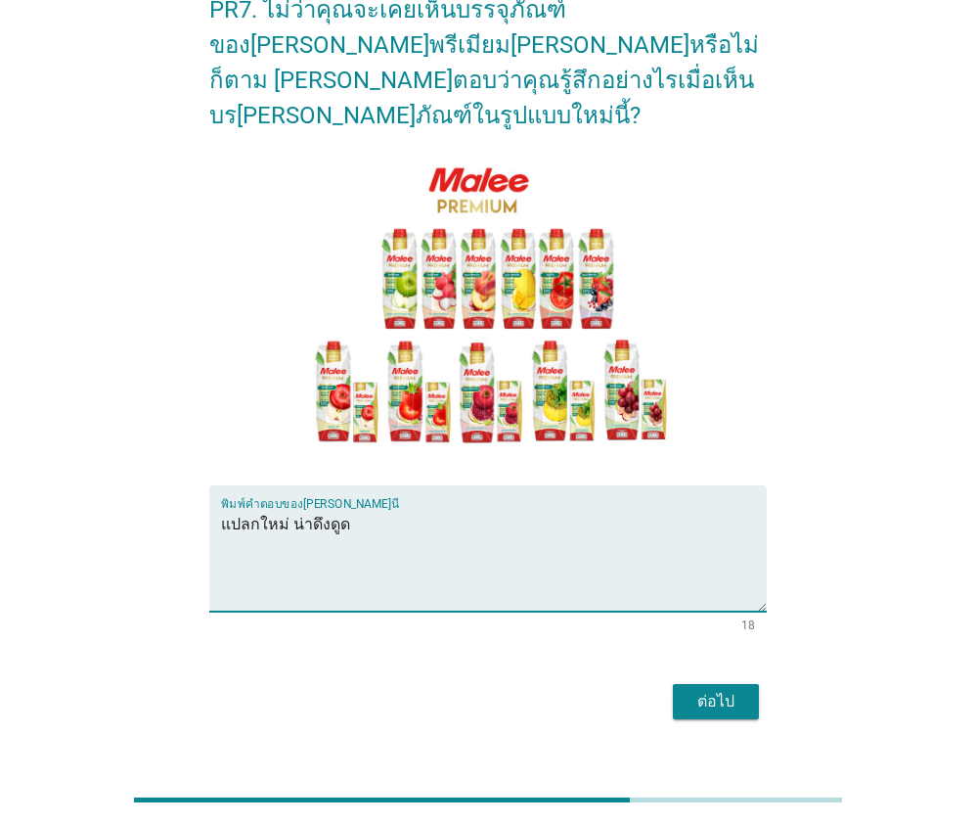
type textarea "แปลกใหม่ น่าดึงดูด"
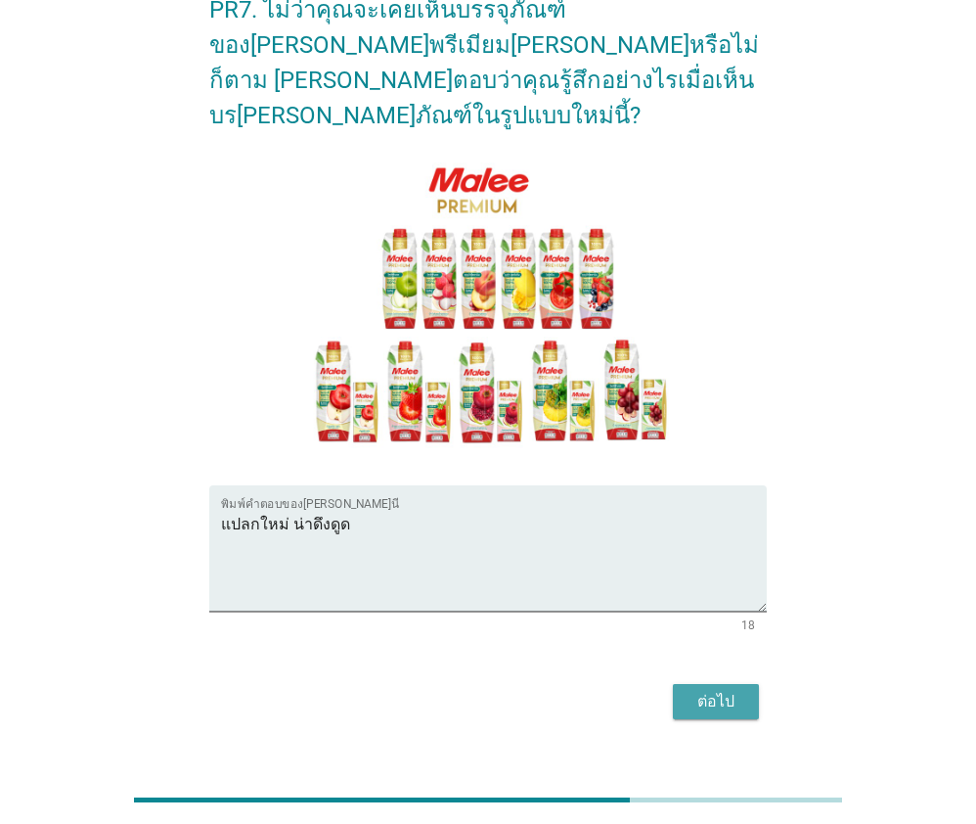
click at [738, 690] on div "ต่อไป" at bounding box center [716, 701] width 55 height 23
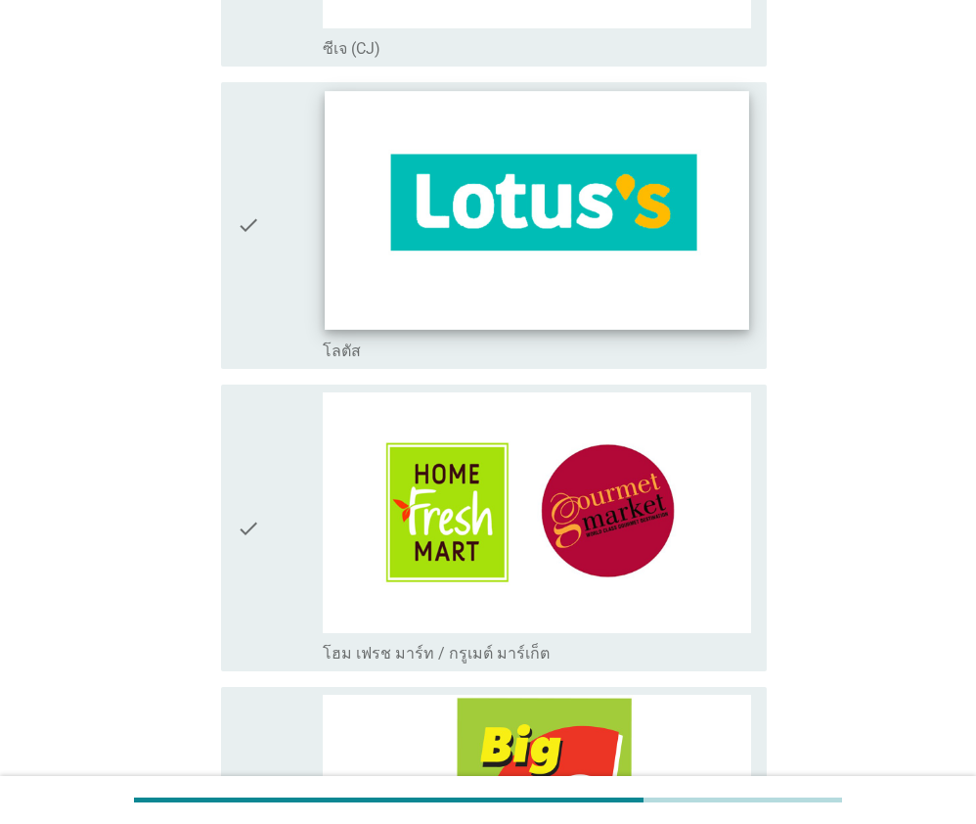
scroll to position [881, 0]
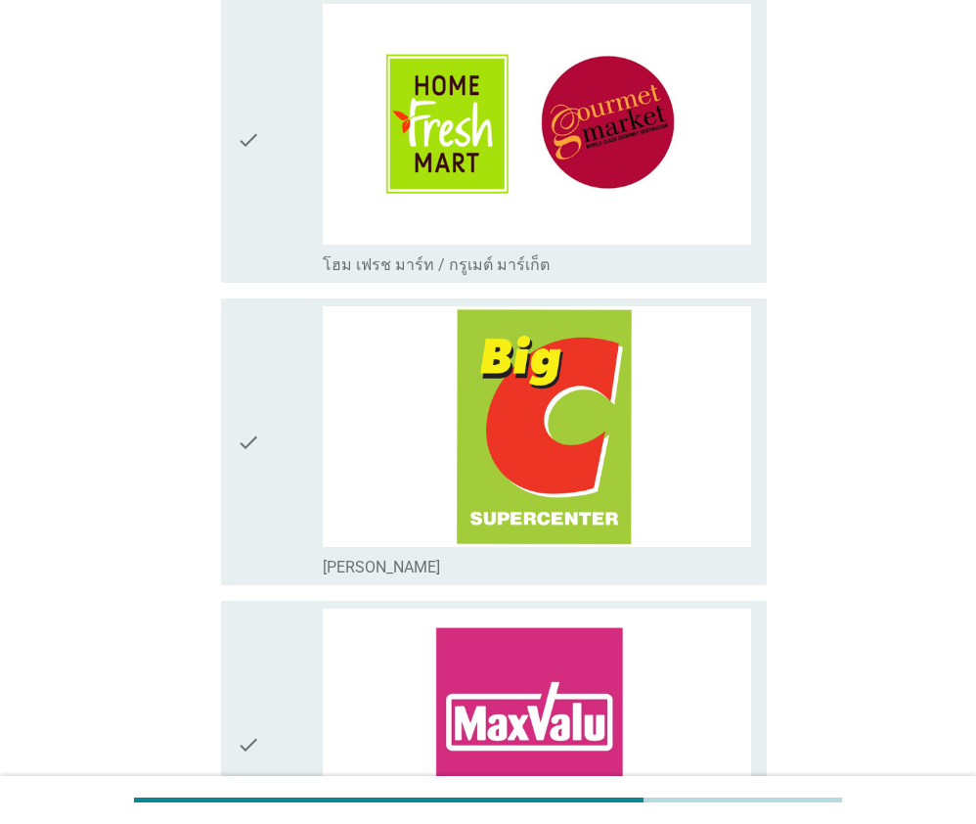
click at [262, 371] on div "check" at bounding box center [280, 441] width 86 height 271
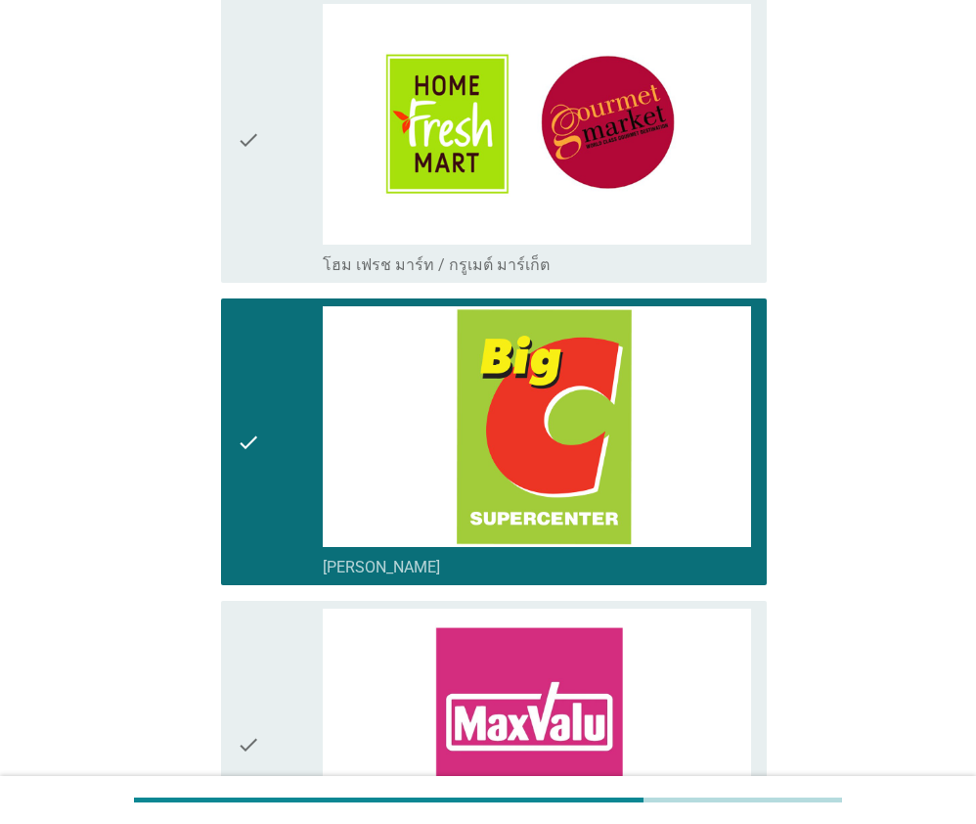
scroll to position [1370, 0]
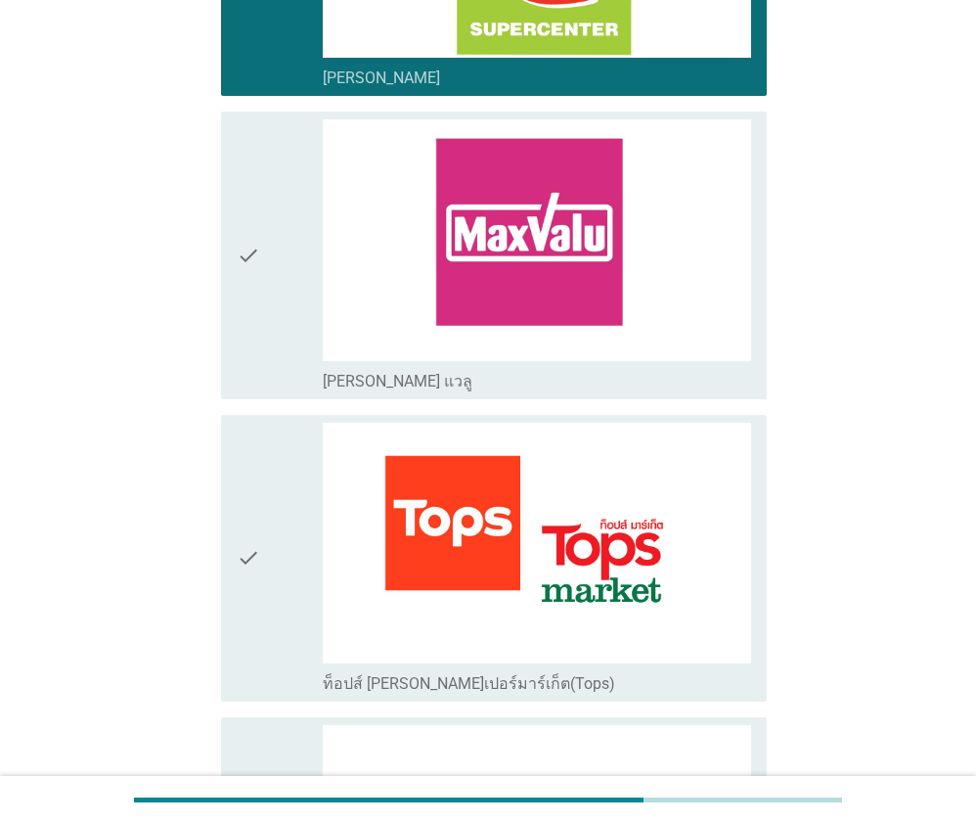
click at [249, 436] on icon "check" at bounding box center [248, 558] width 23 height 271
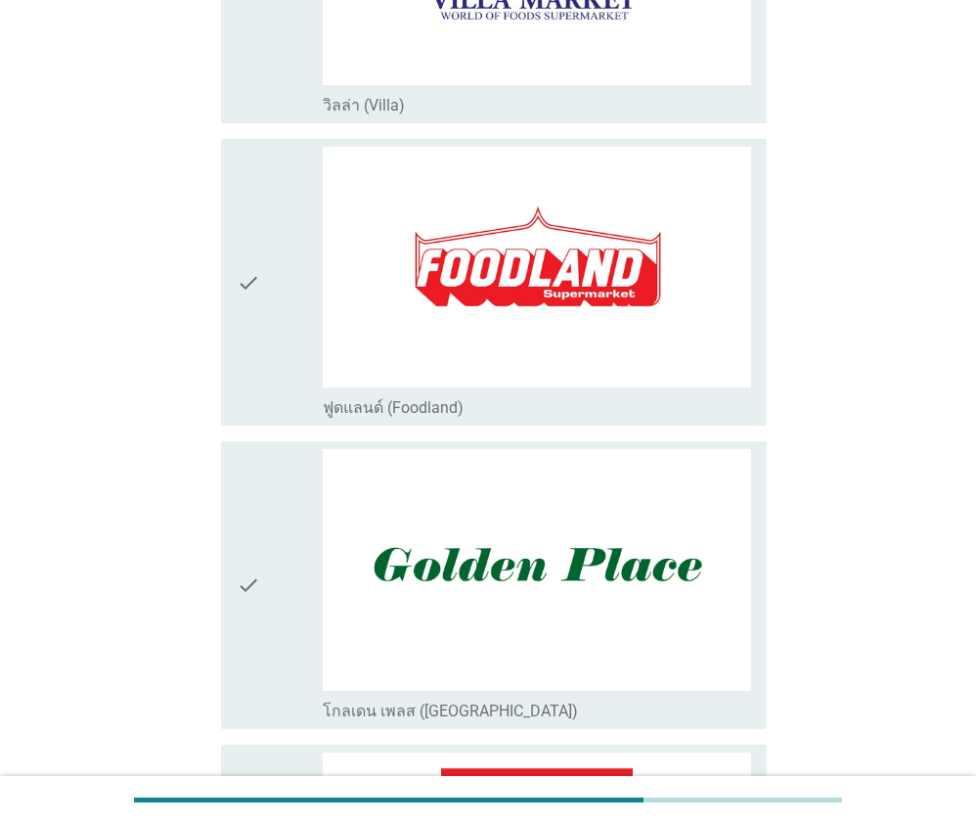
scroll to position [2544, 0]
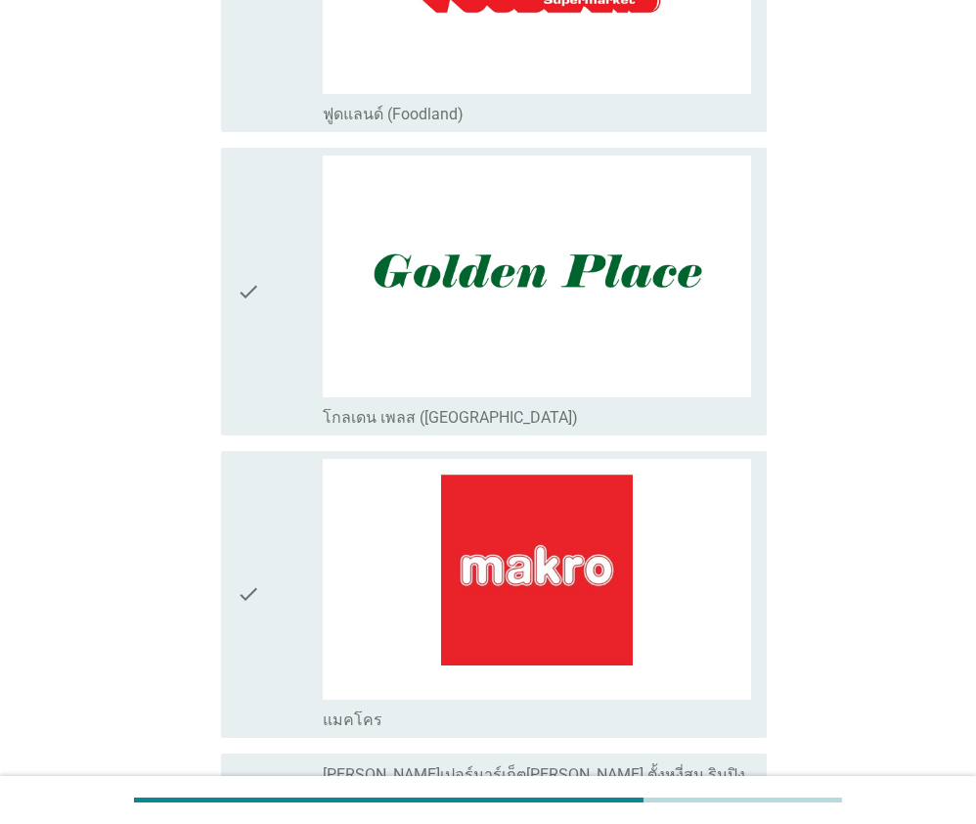
click at [257, 476] on icon "check" at bounding box center [248, 594] width 23 height 271
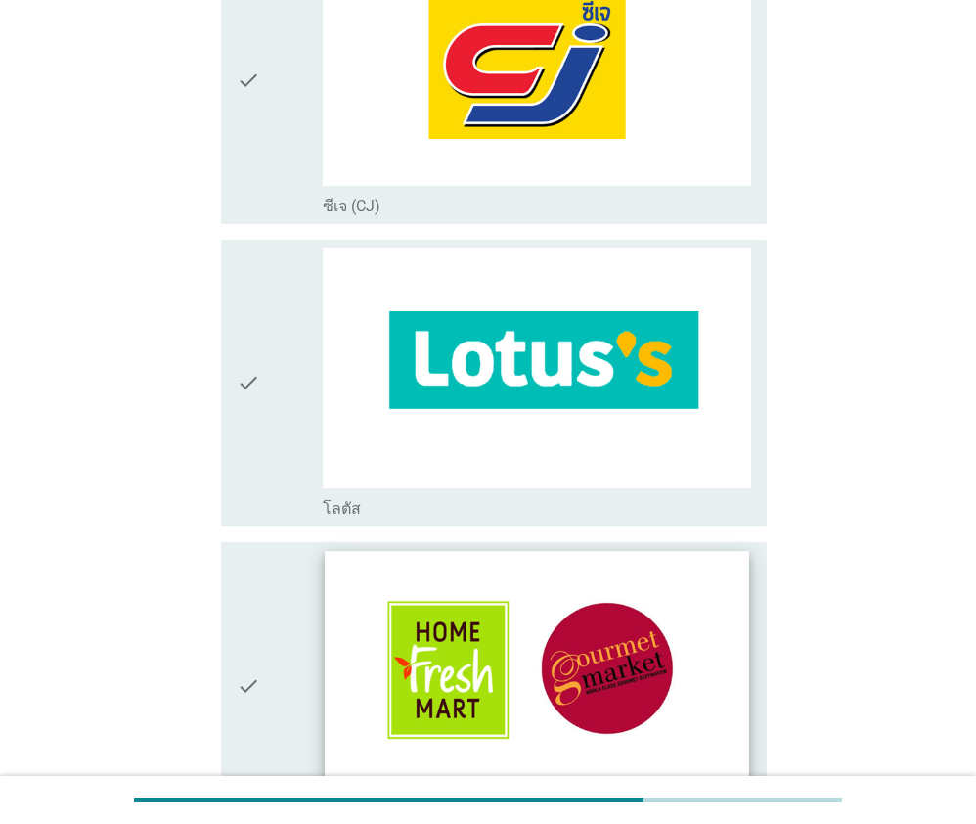
scroll to position [0, 0]
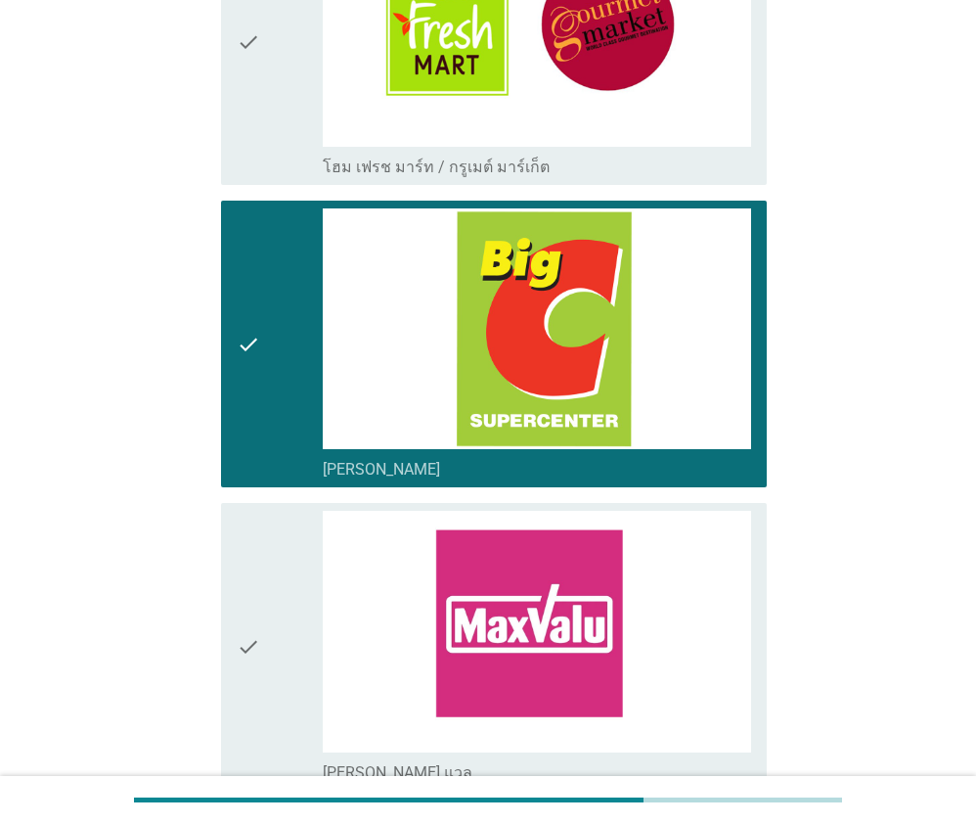
click at [258, 363] on icon "check" at bounding box center [248, 343] width 23 height 271
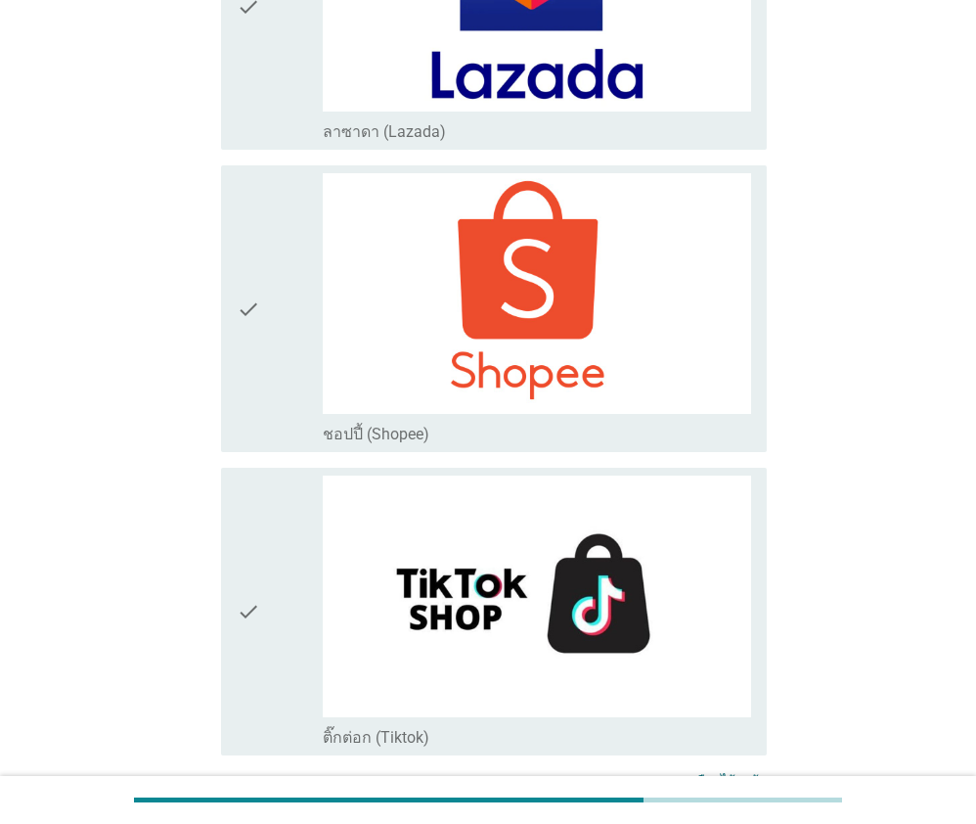
scroll to position [5204, 0]
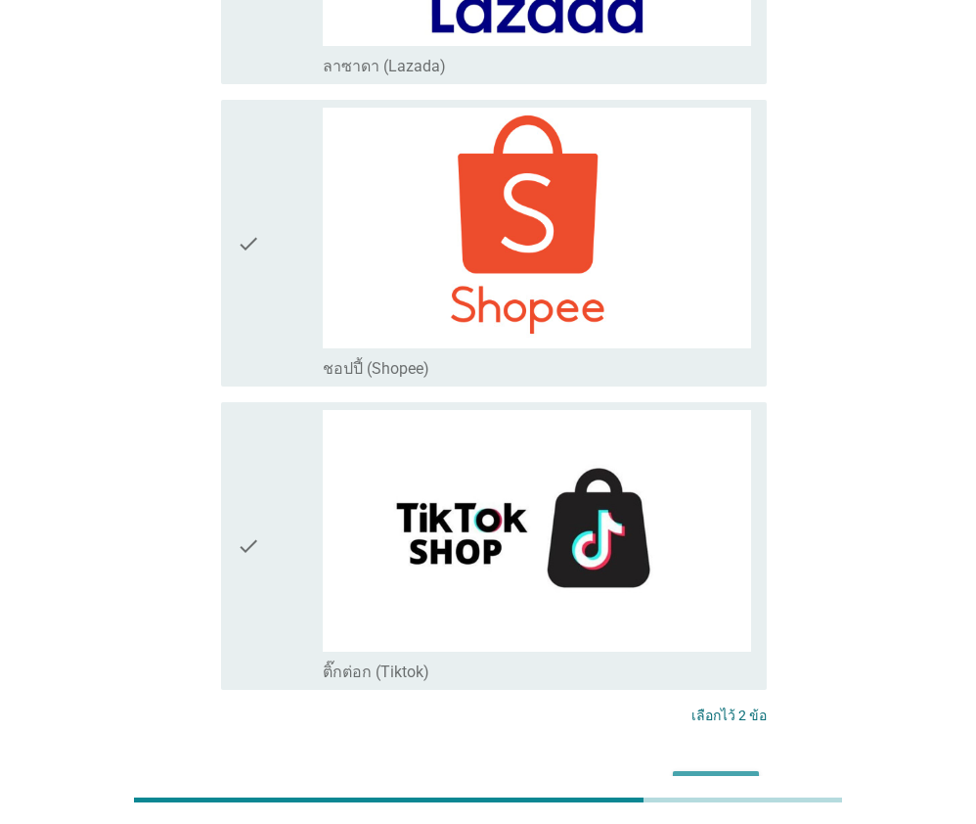
click at [702, 777] on div "ต่อไป" at bounding box center [716, 788] width 55 height 23
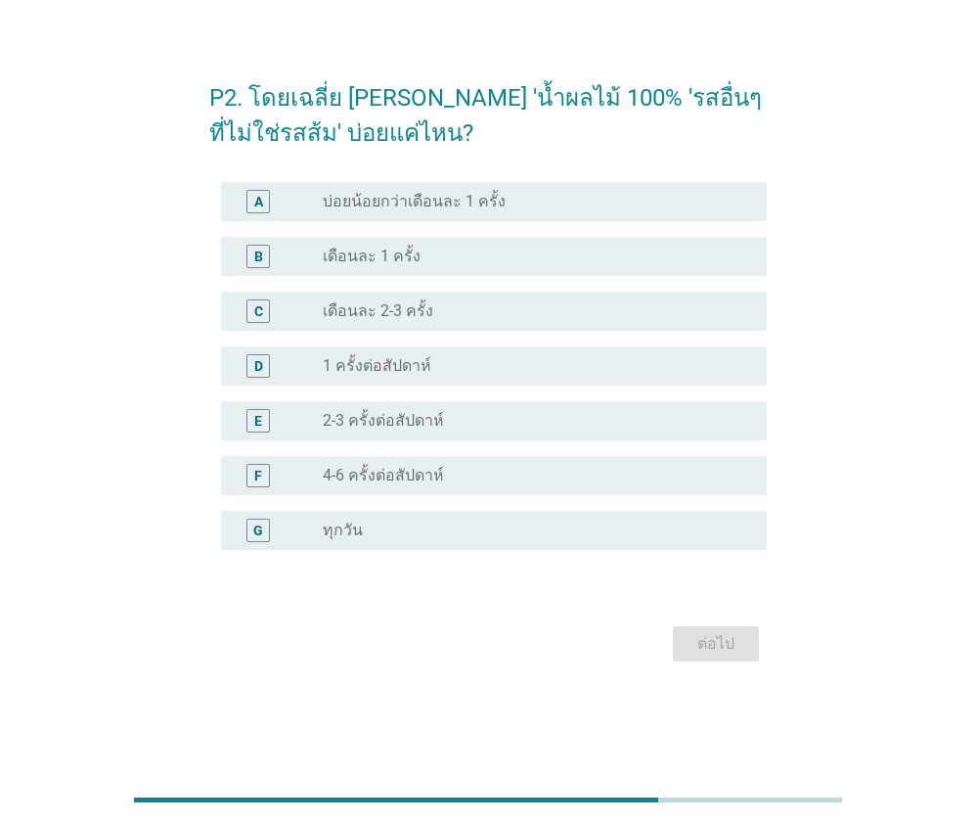
scroll to position [0, 0]
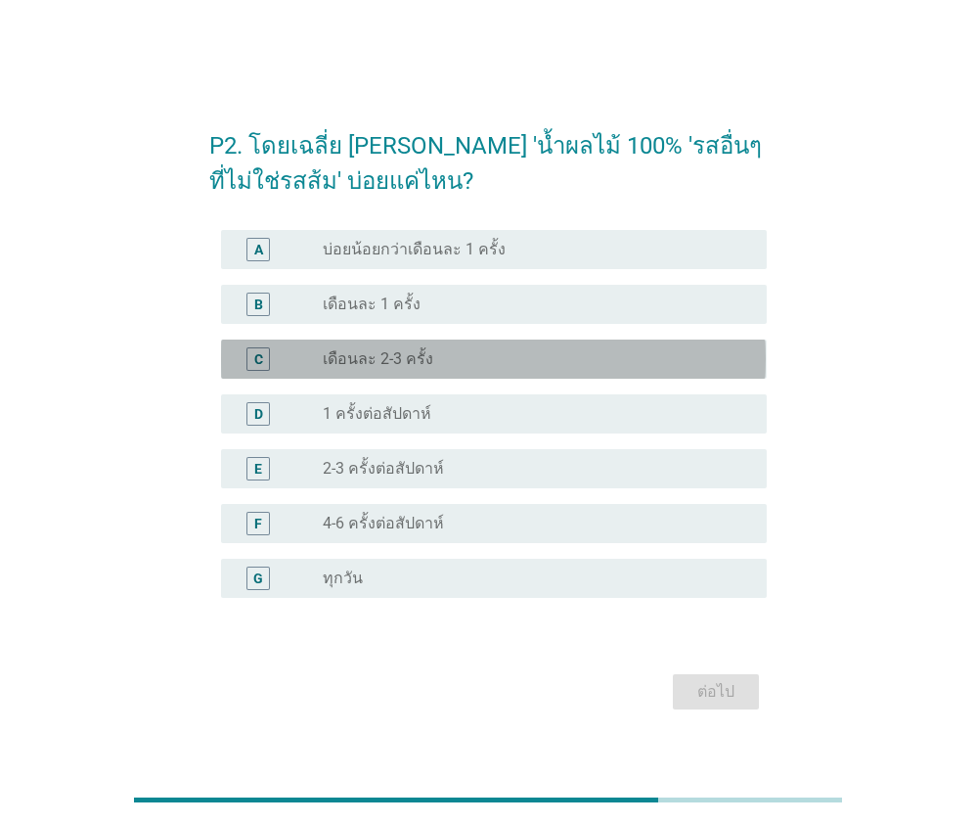
click at [395, 352] on label "เดือนละ 2-3 ครั้ง" at bounding box center [378, 359] width 111 height 20
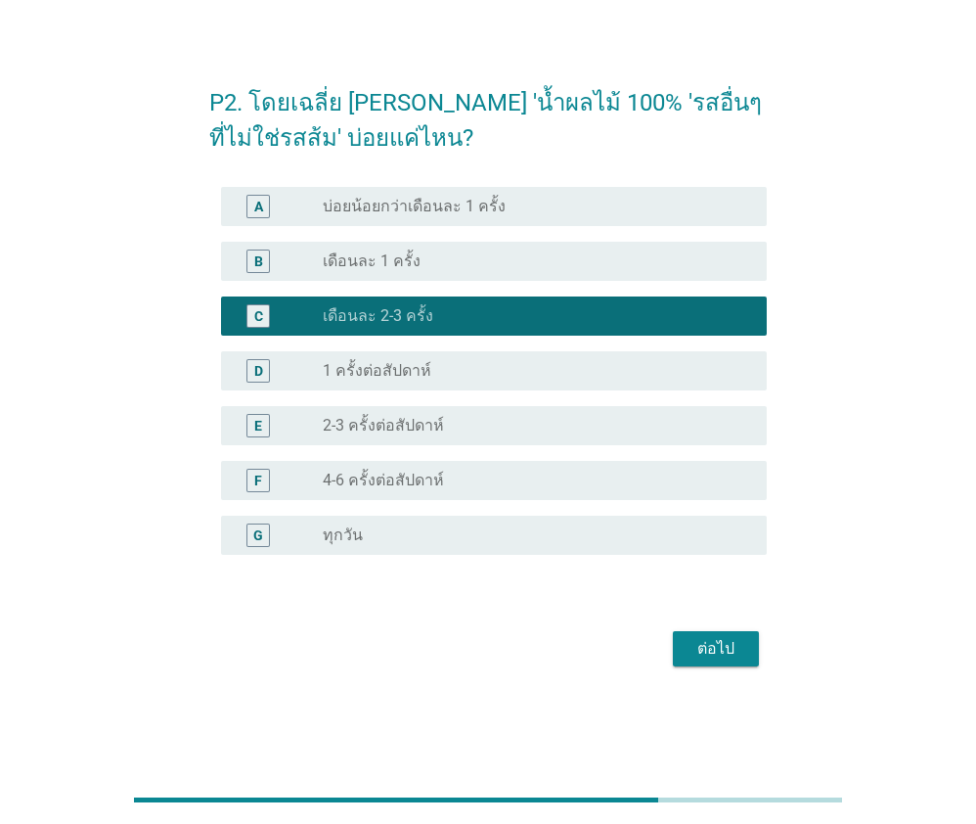
scroll to position [48, 0]
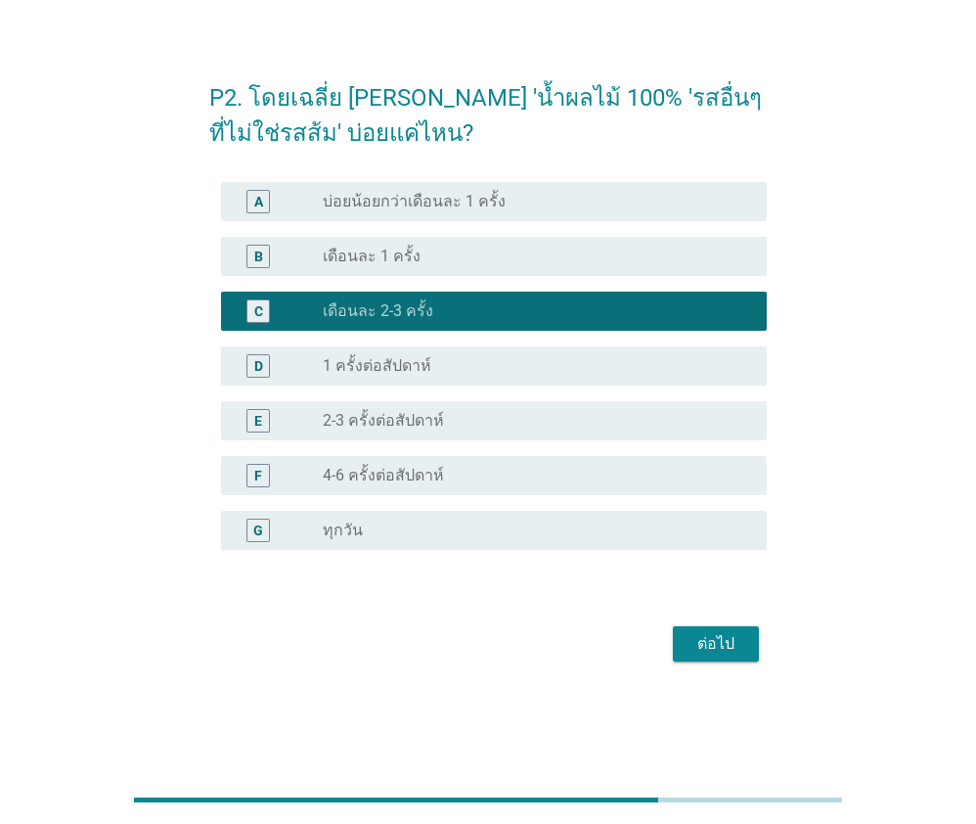
click at [724, 653] on div "ต่อไป" at bounding box center [716, 643] width 55 height 23
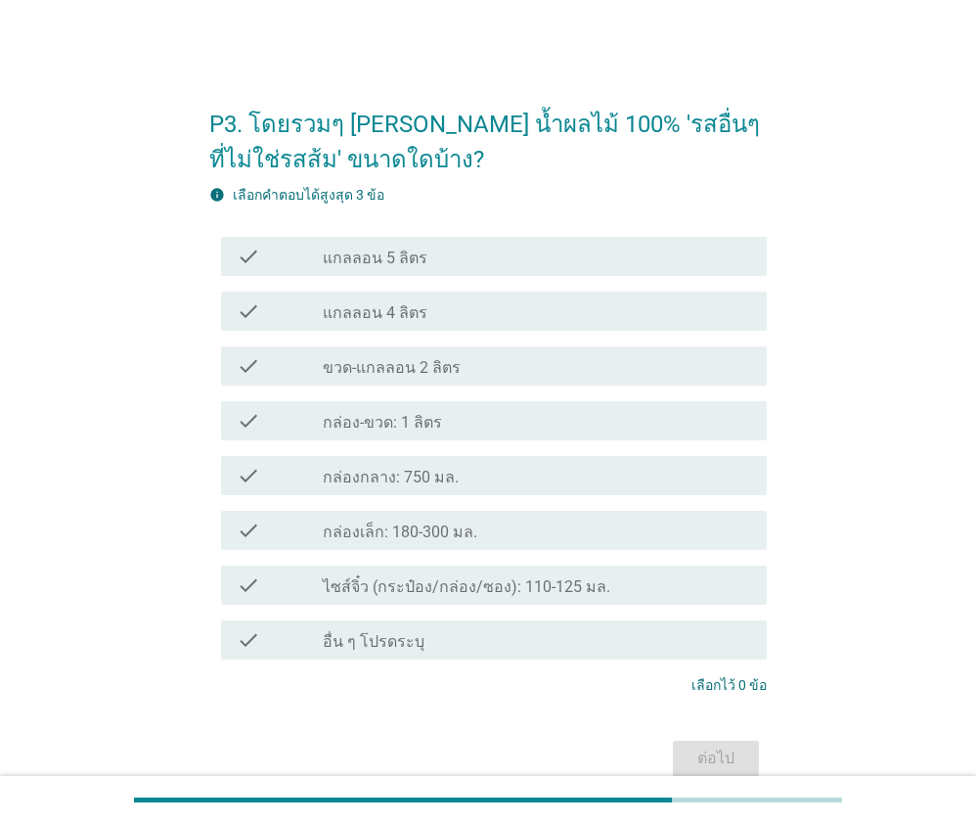
click at [436, 426] on div "check_box_outline_blank กล่อง-ขวด: 1 ลิตร" at bounding box center [537, 420] width 429 height 23
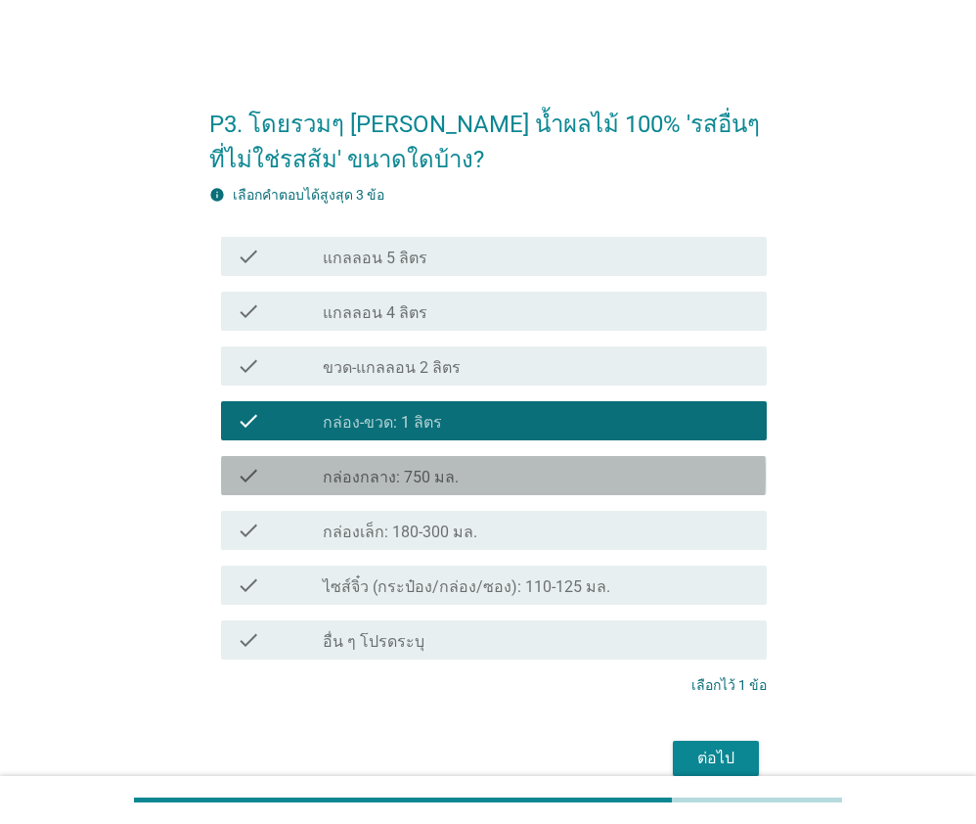
drag, startPoint x: 452, startPoint y: 492, endPoint x: 534, endPoint y: 554, distance: 102.7
click at [452, 494] on div "check check_box_outline_blank กล่องกลาง: 750 มล." at bounding box center [487, 475] width 557 height 55
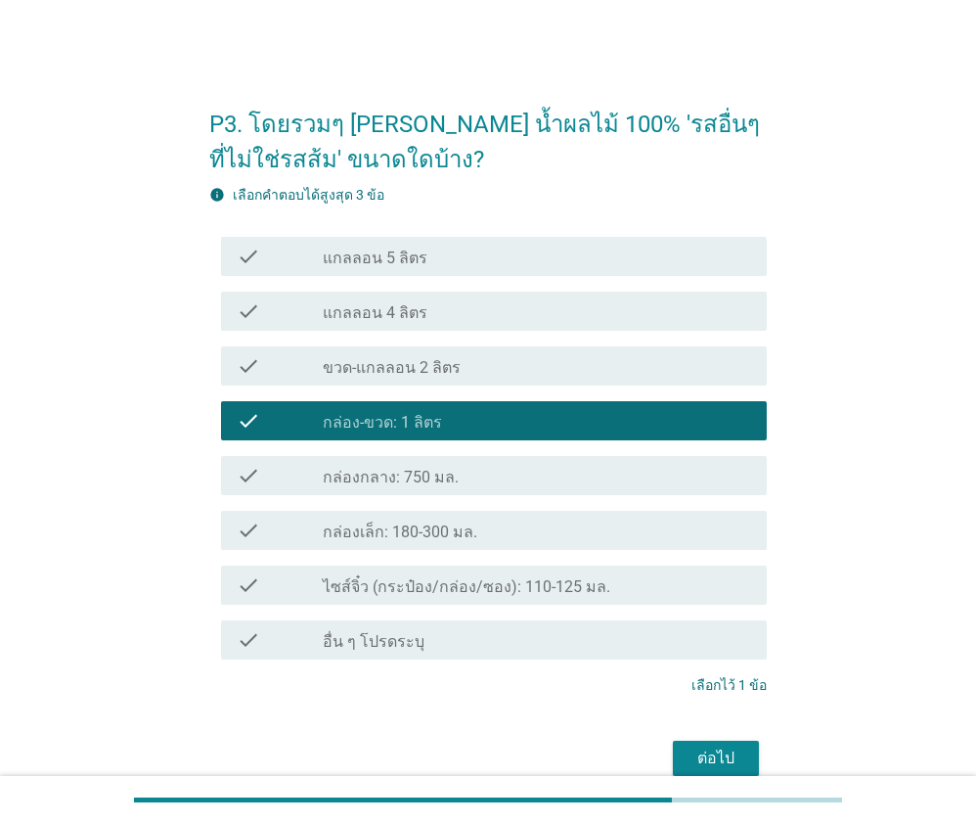
click at [702, 750] on div "ต่อไป" at bounding box center [716, 758] width 55 height 23
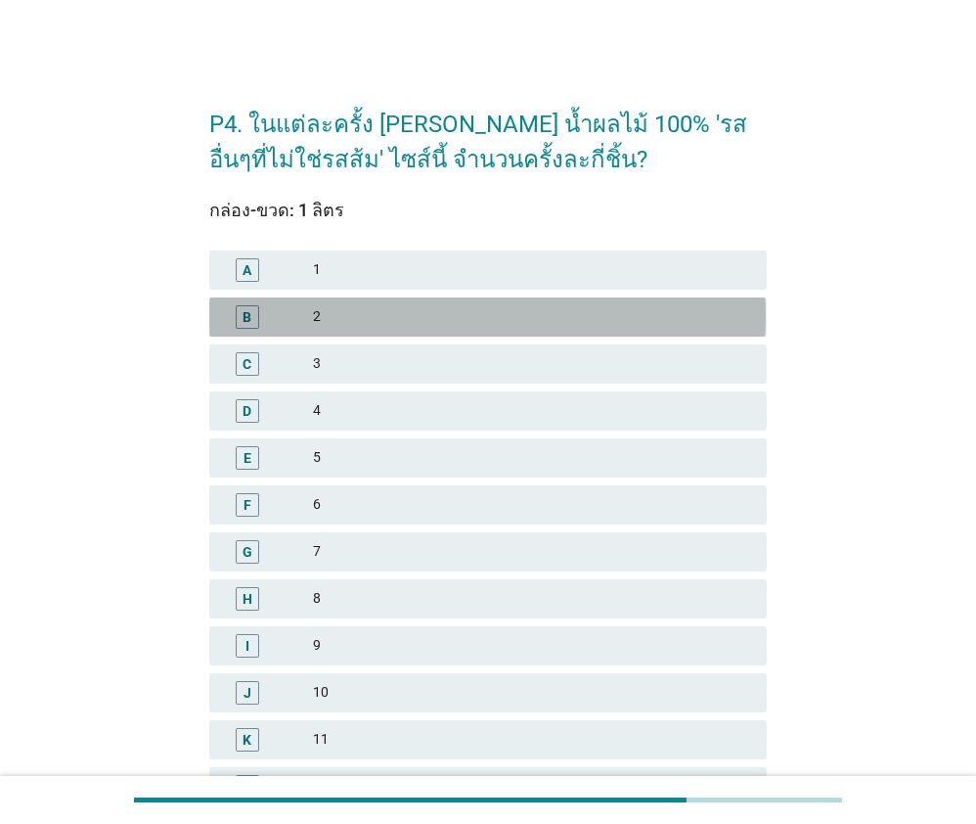
click at [308, 329] on div "B 2" at bounding box center [487, 316] width 557 height 39
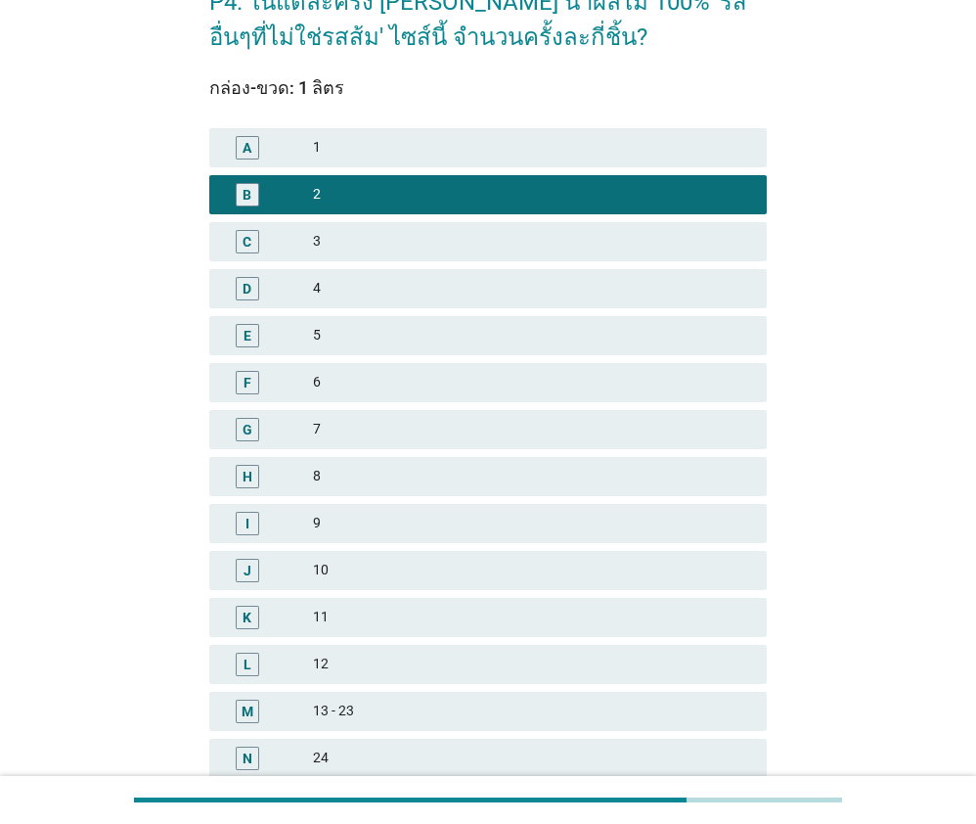
scroll to position [336, 0]
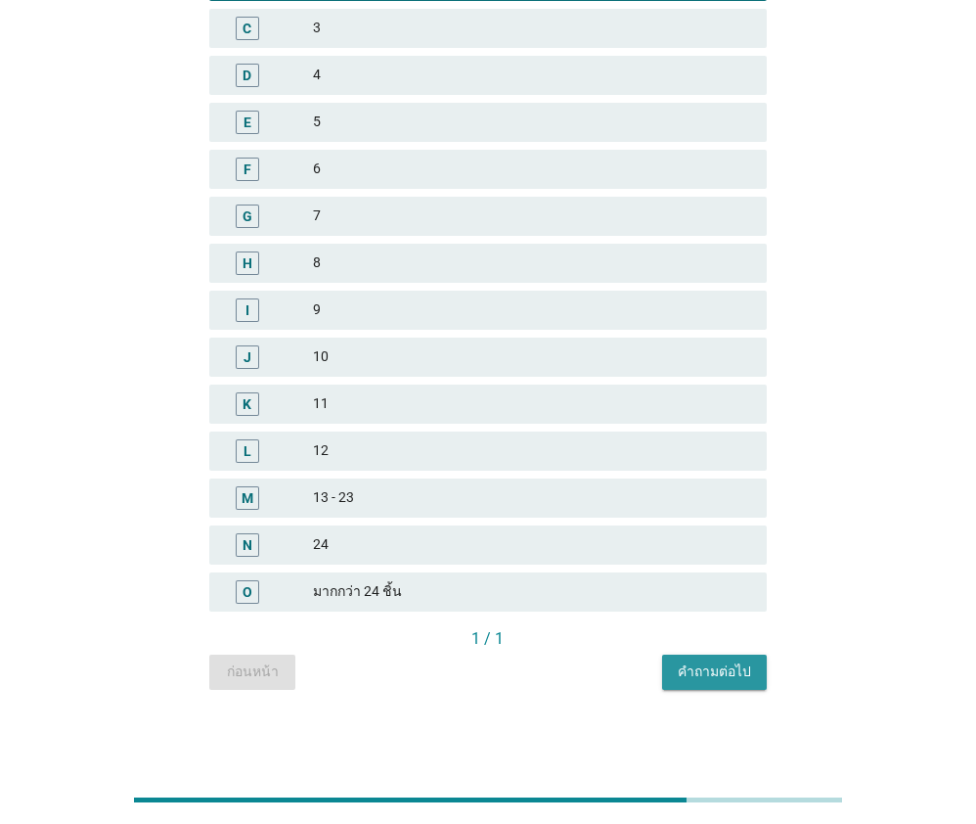
click at [739, 668] on div "คำถามต่อไป" at bounding box center [714, 671] width 73 height 21
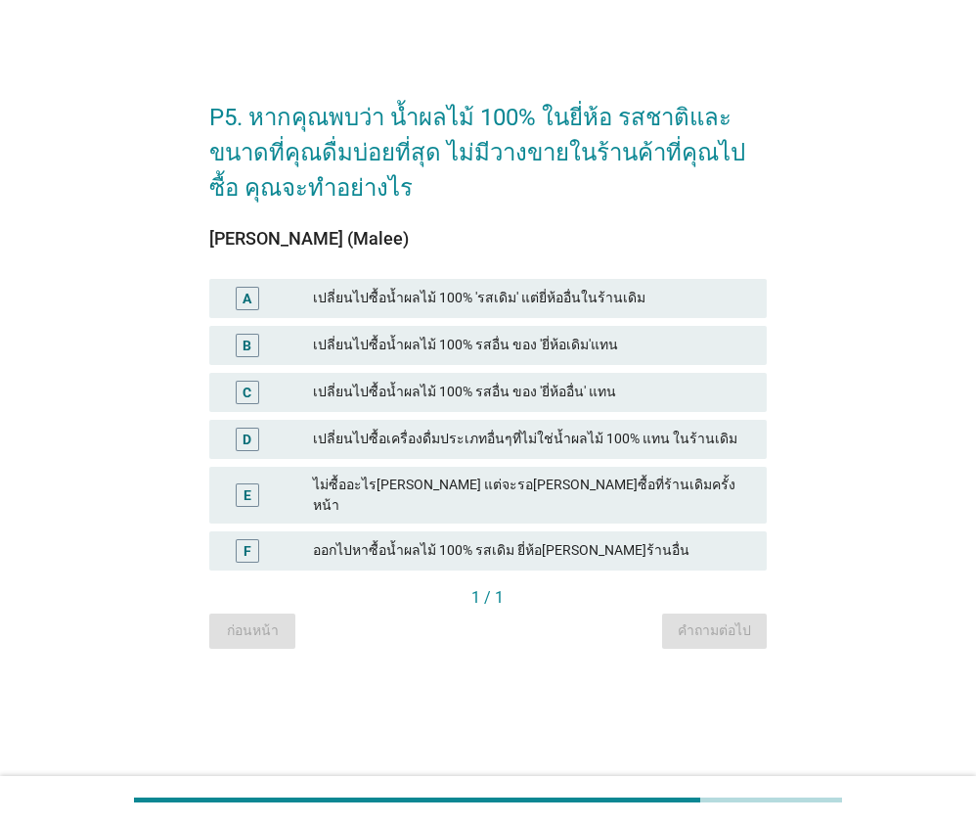
scroll to position [0, 0]
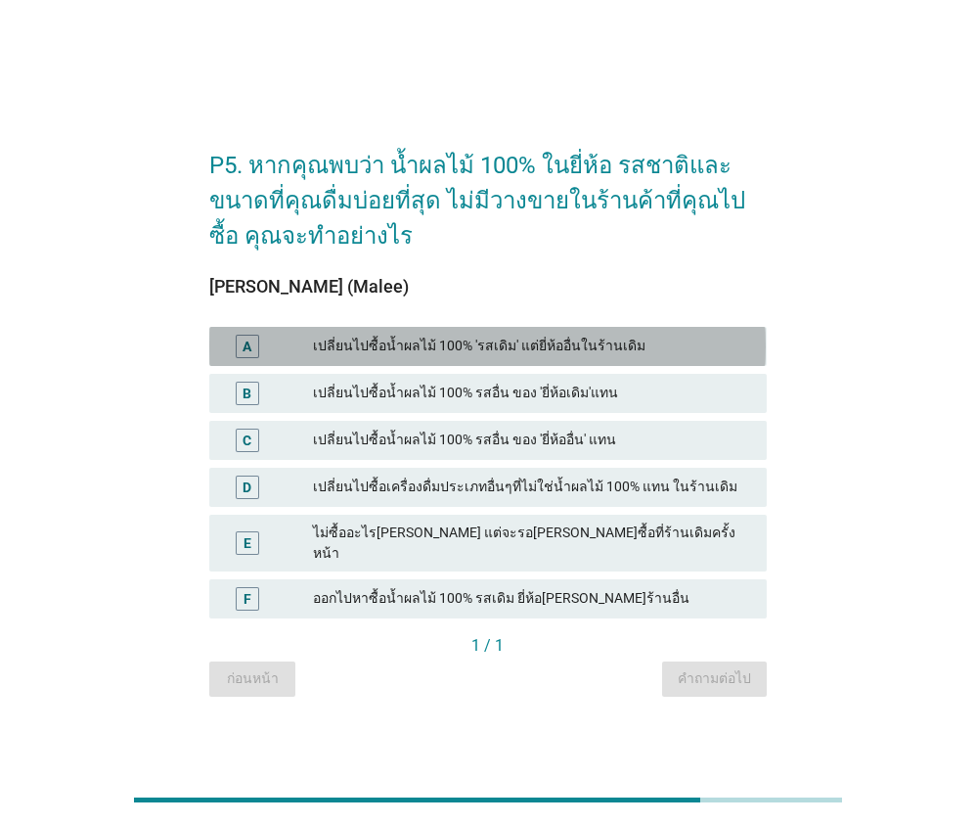
click at [460, 358] on div "เปลี่ยนไปซื้อน้ำผลไม้ 100% 'รสเดิม' แต่ยี่ห้ออื่นในร้านเดิม" at bounding box center [532, 346] width 438 height 23
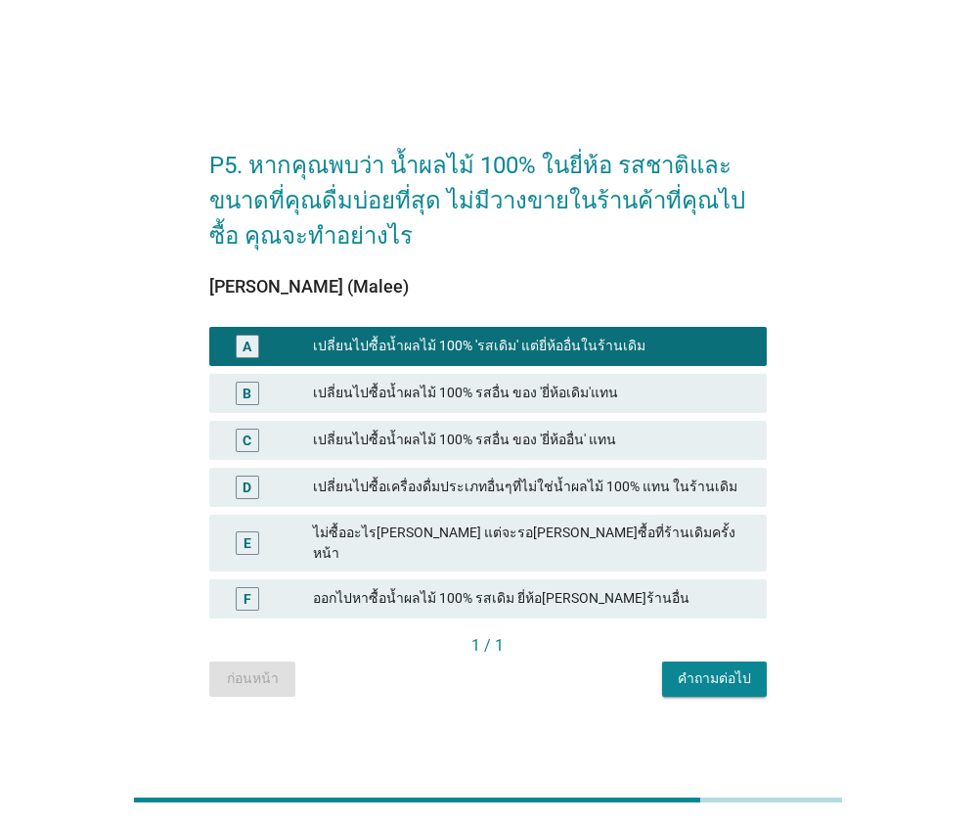
click at [460, 358] on div "เปลี่ยนไปซื้อน้ำผลไม้ 100% 'รสเดิม' แต่ยี่ห้ออื่นในร้านเดิม" at bounding box center [532, 346] width 438 height 23
click at [478, 413] on div "B เปลี่ยนไปซื้อน้ำผลไม้ 100% รสอื่น ของ 'ยี่ห้อเดิม'แทน" at bounding box center [487, 393] width 557 height 39
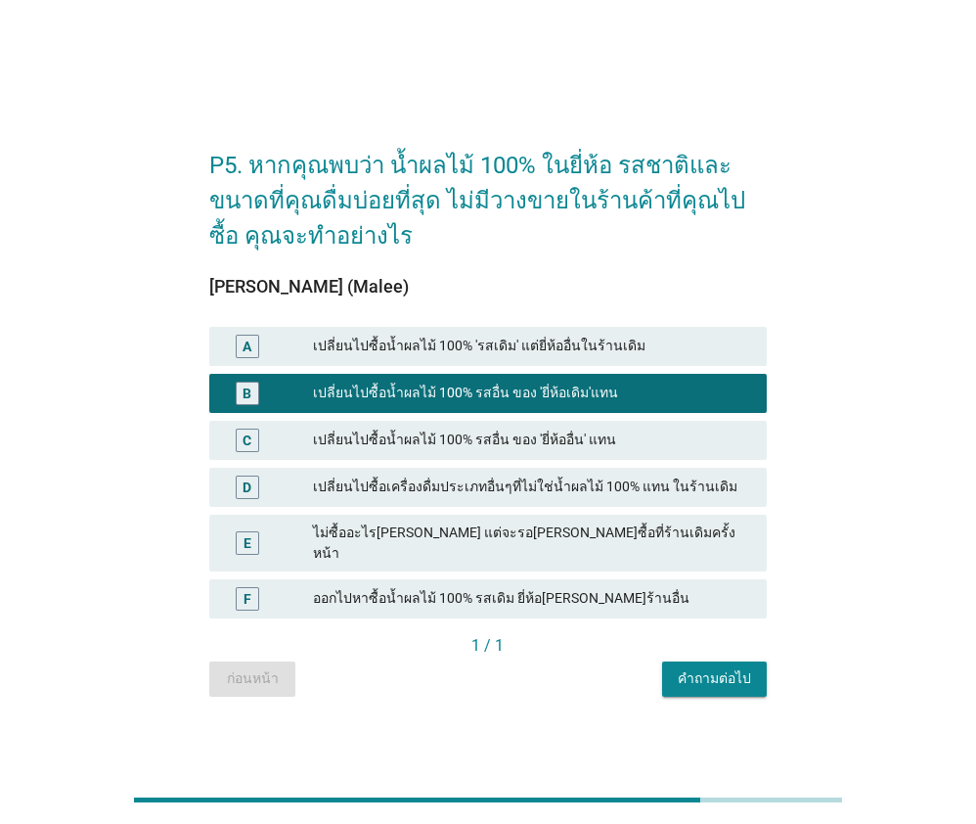
click at [695, 678] on div "คำถามต่อไป" at bounding box center [714, 678] width 73 height 21
